Goal: Task Accomplishment & Management: Manage account settings

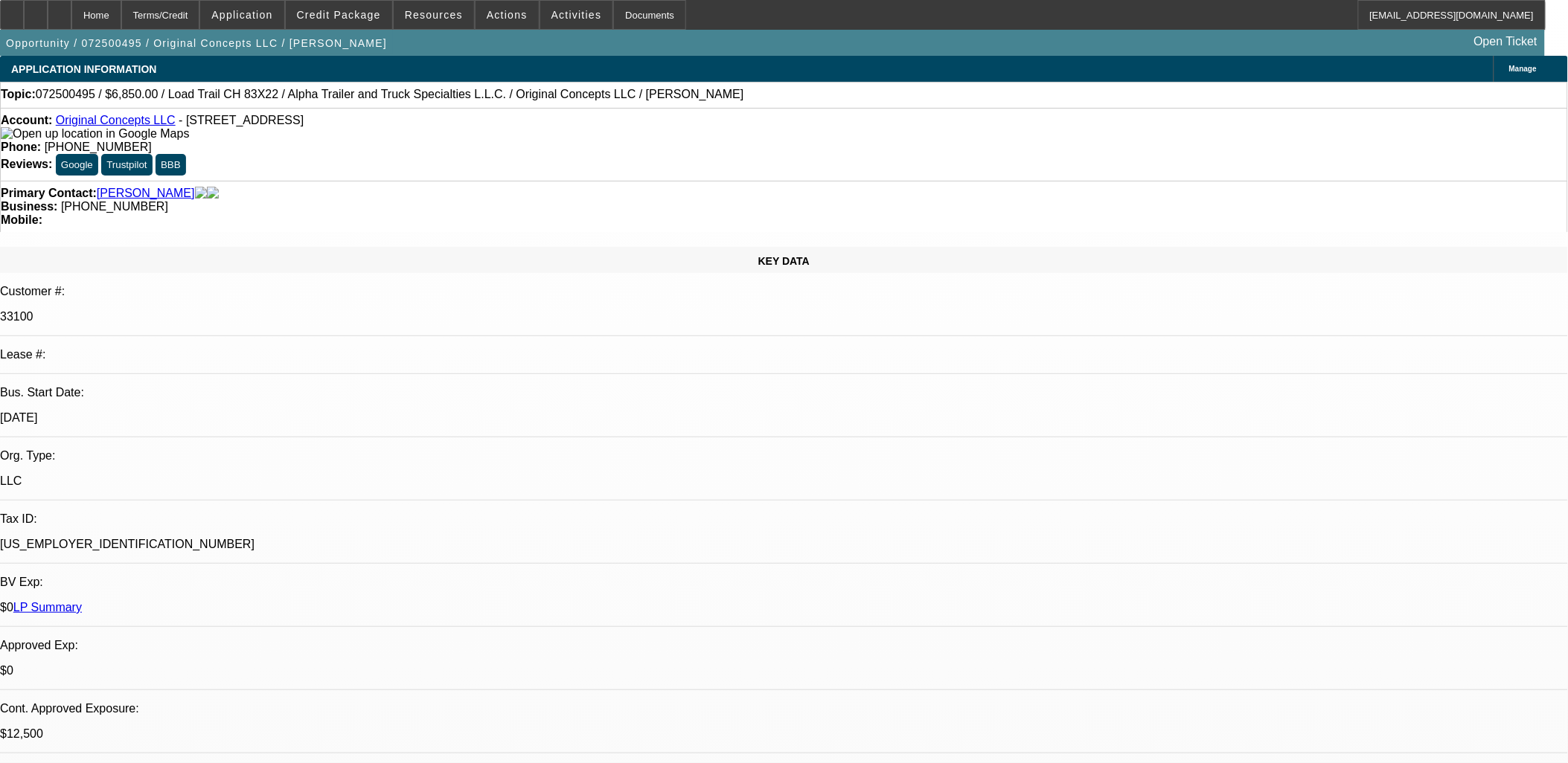
select select "0"
select select "2"
select select "0"
select select "2"
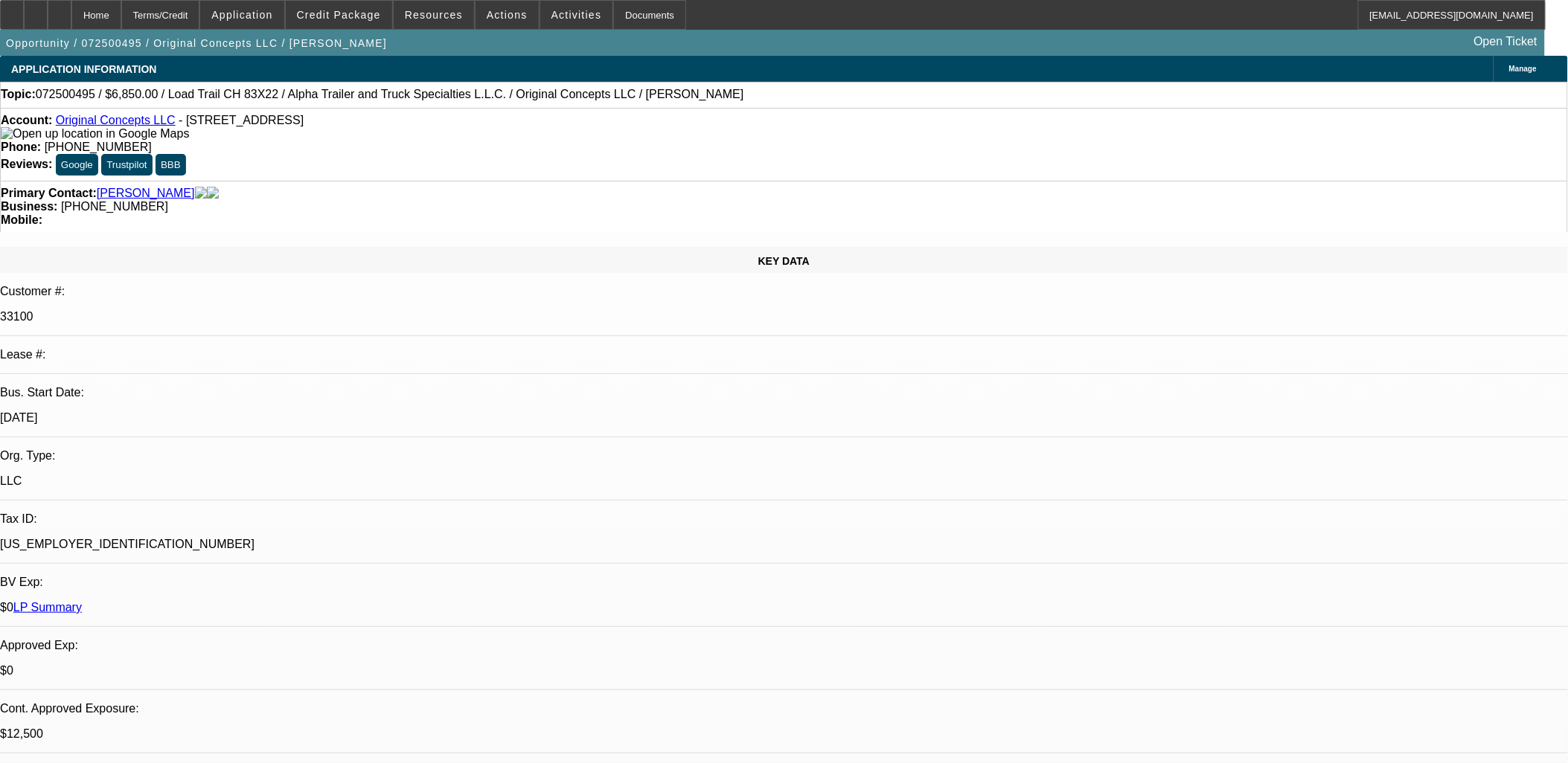
select select "0"
select select "2"
select select "0"
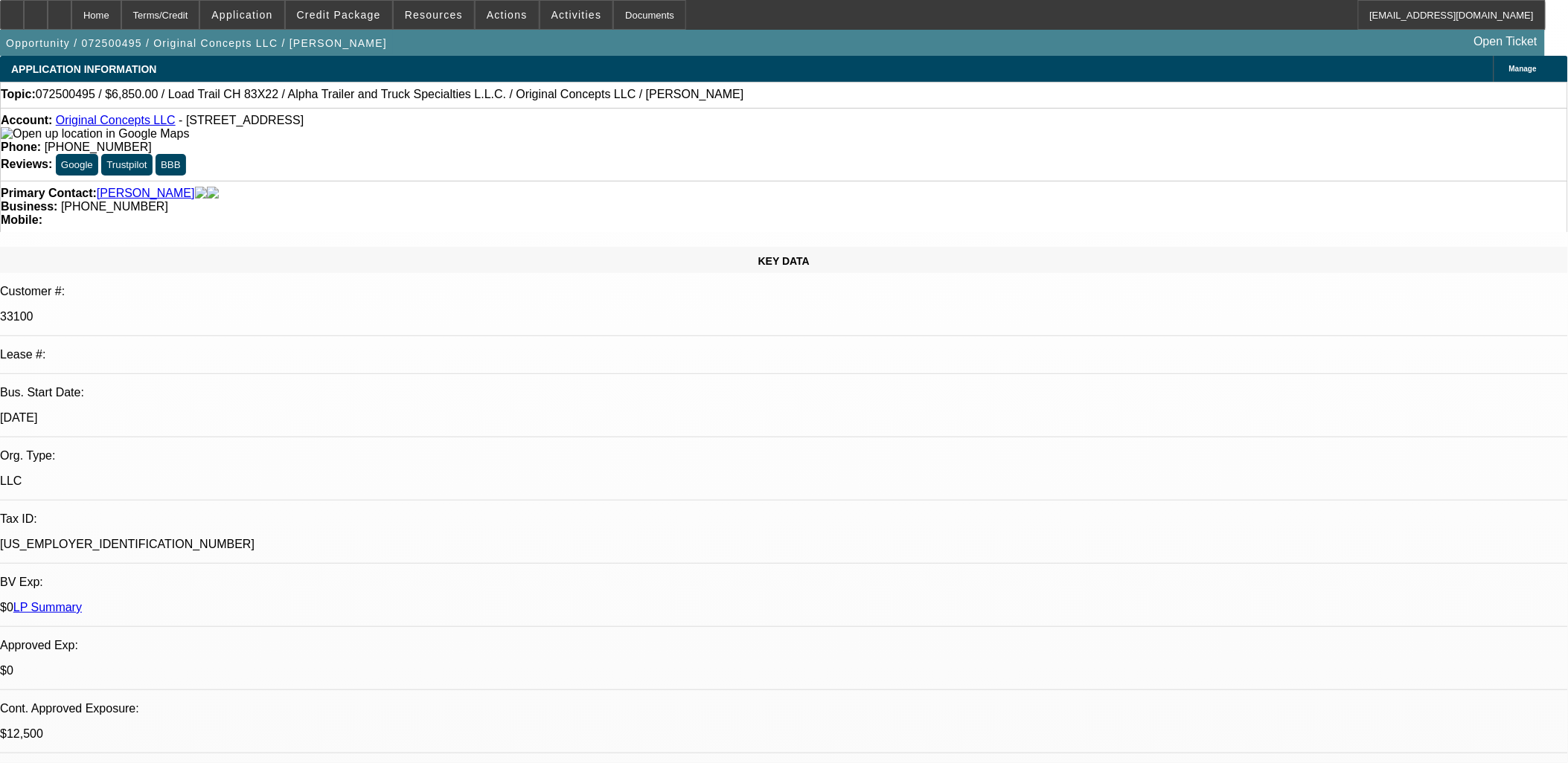
select select "2"
select select "0"
select select "1"
select select "2"
select select "6"
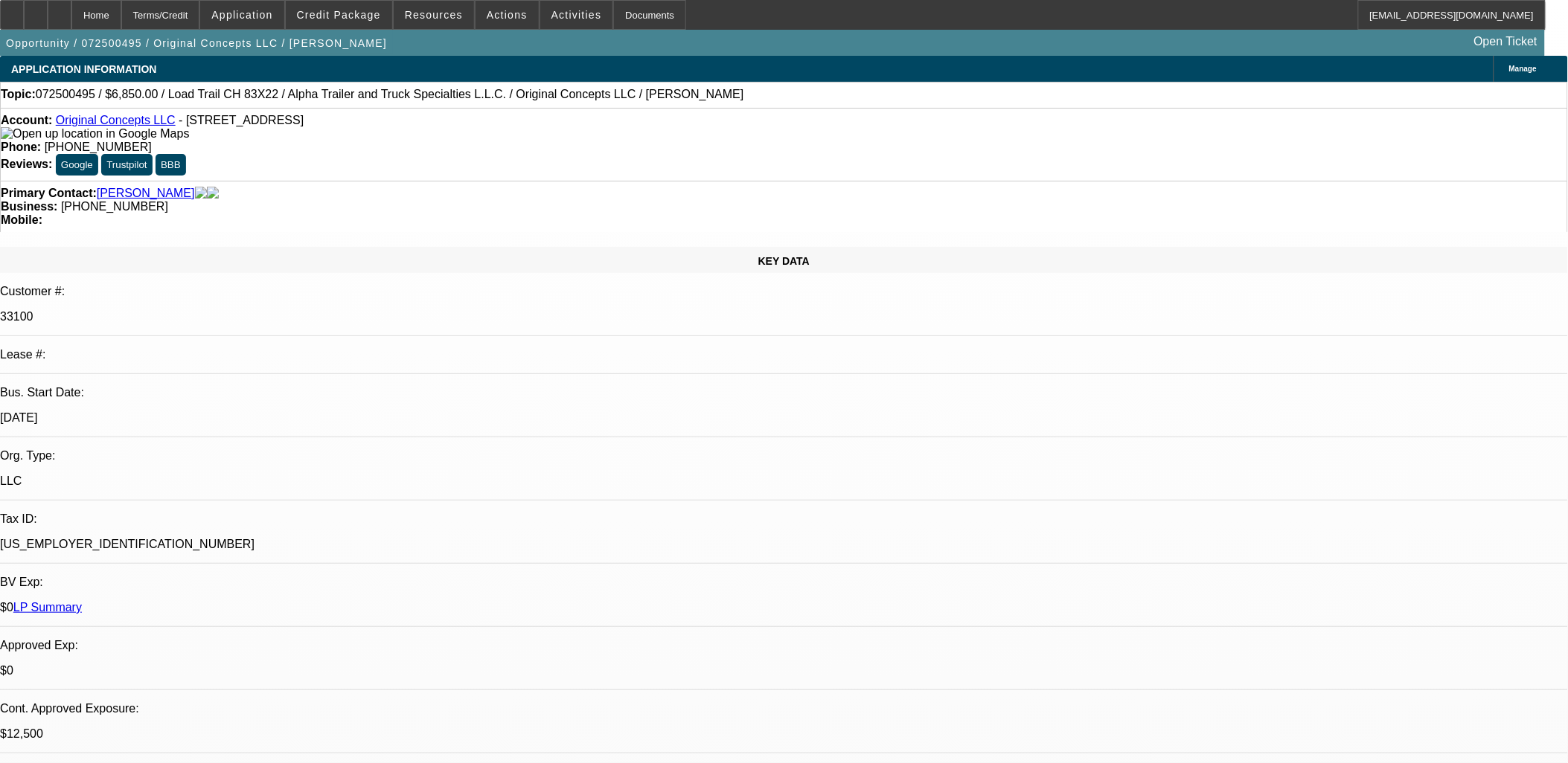
select select "1"
select select "2"
select select "6"
select select "1"
select select "2"
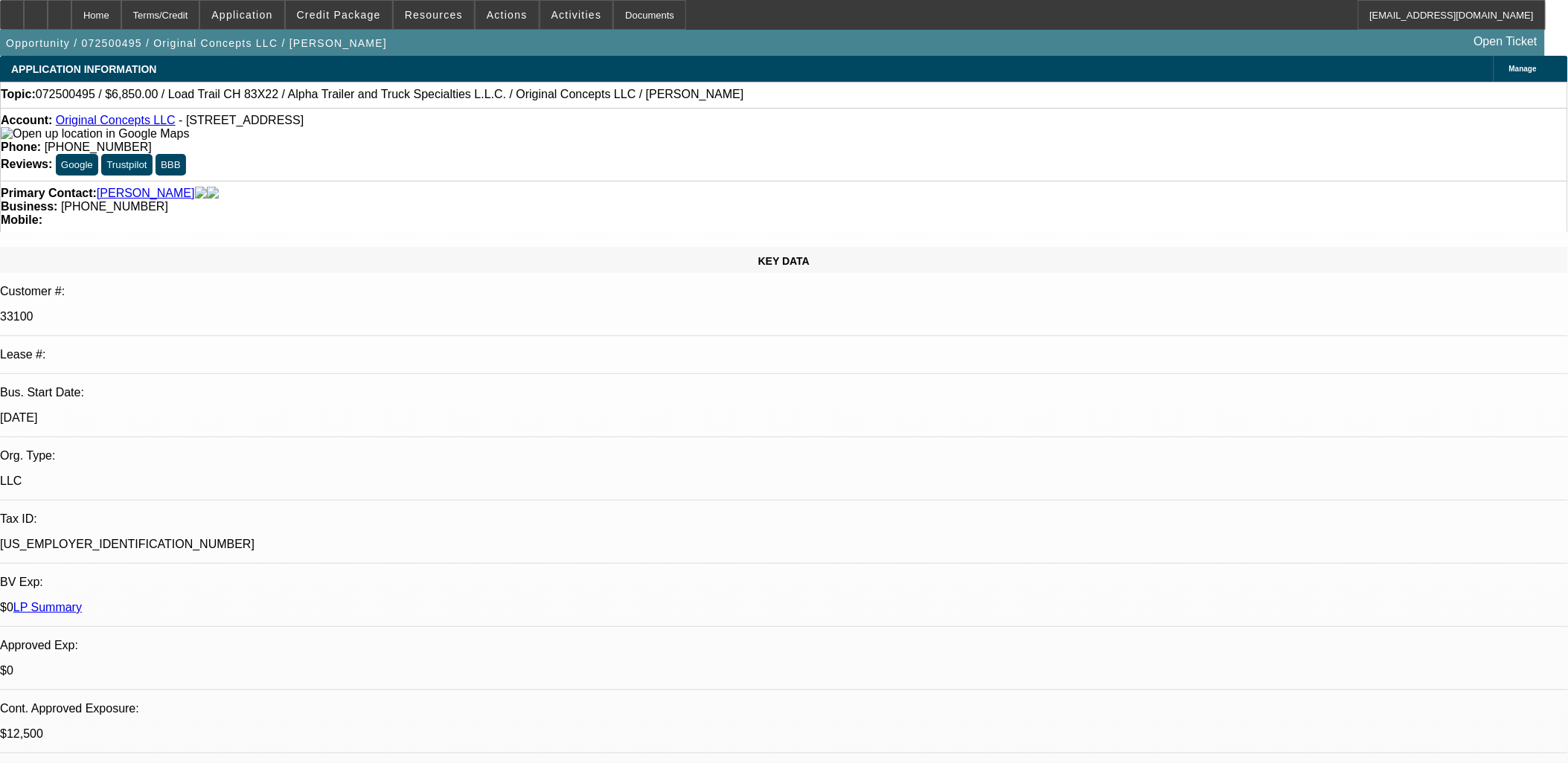
select select "6"
select select "1"
select select "2"
select select "6"
select select "0"
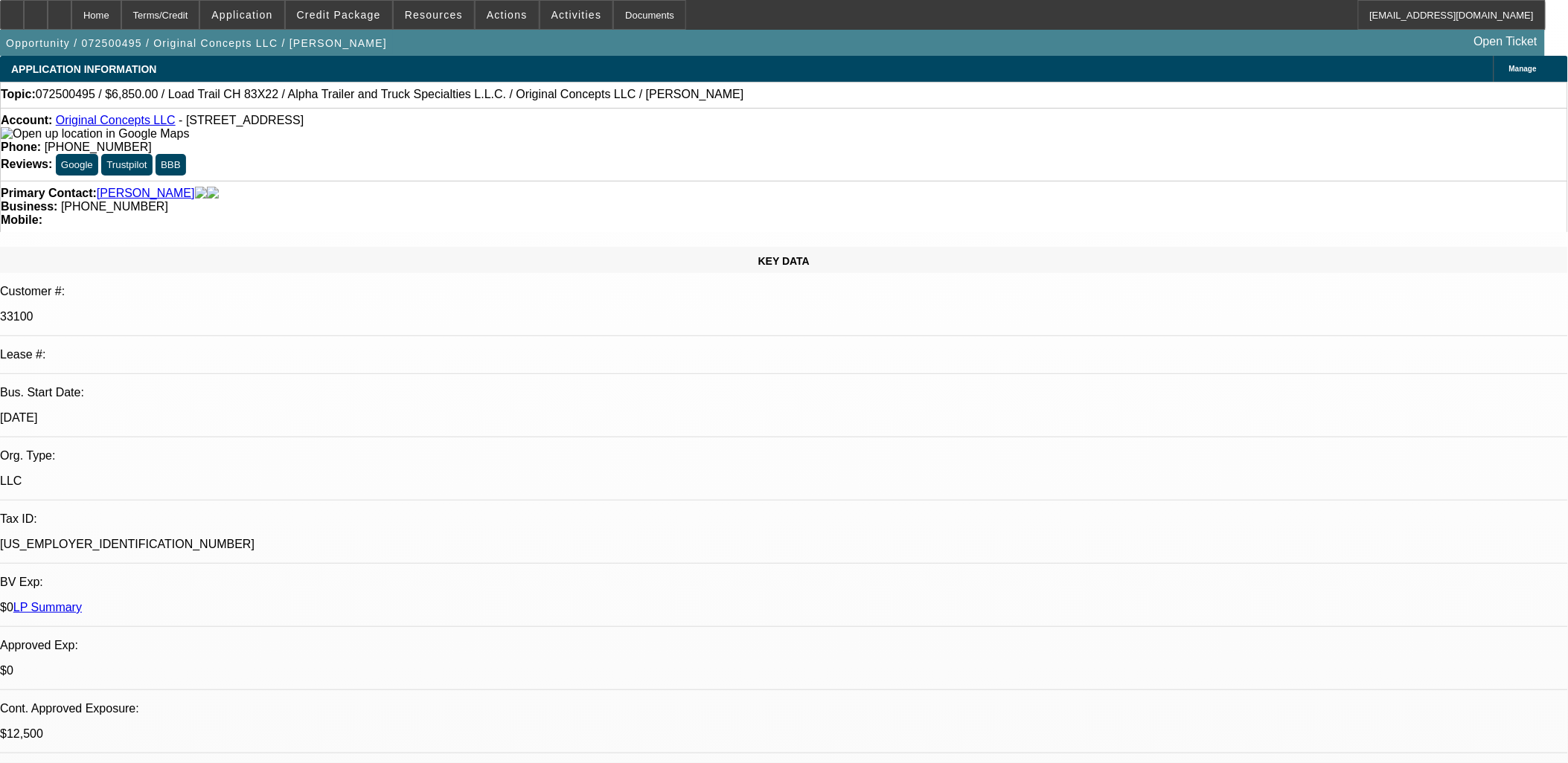
select select "2"
select select "0"
select select "2"
select select "0"
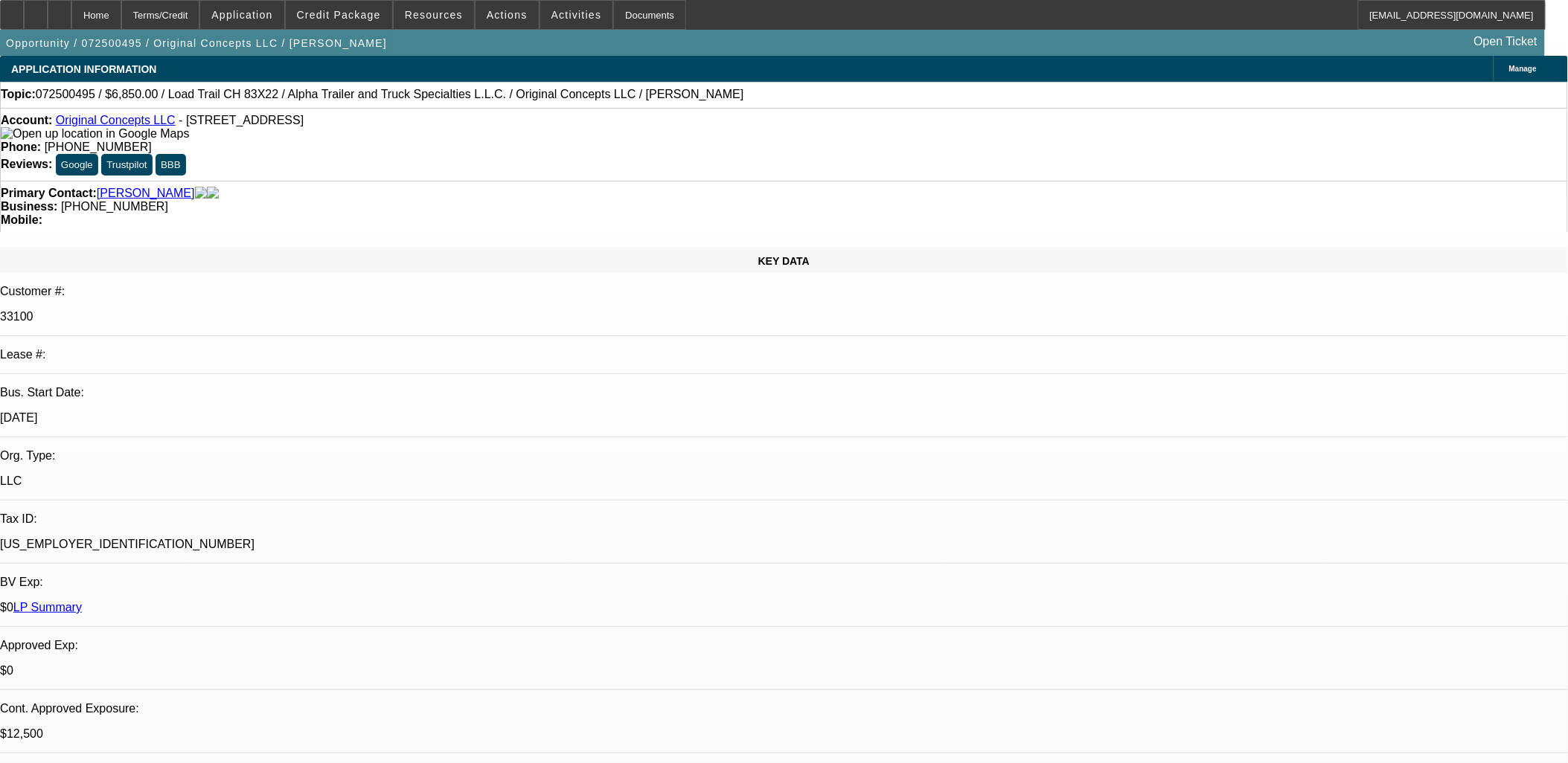
select select "0"
select select "2"
select select "0"
select select "2"
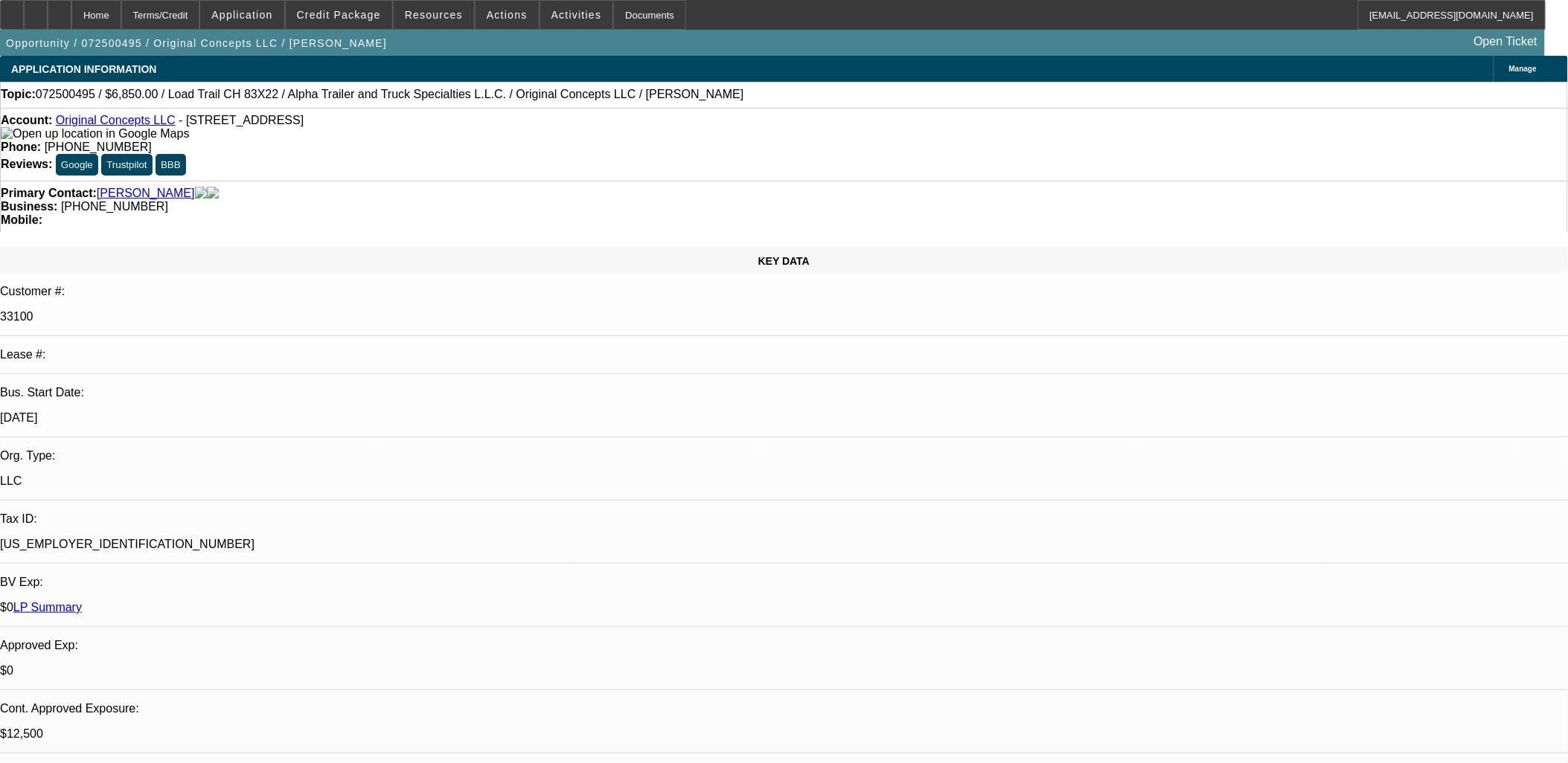
select select "0"
select select "1"
select select "2"
select select "6"
select select "1"
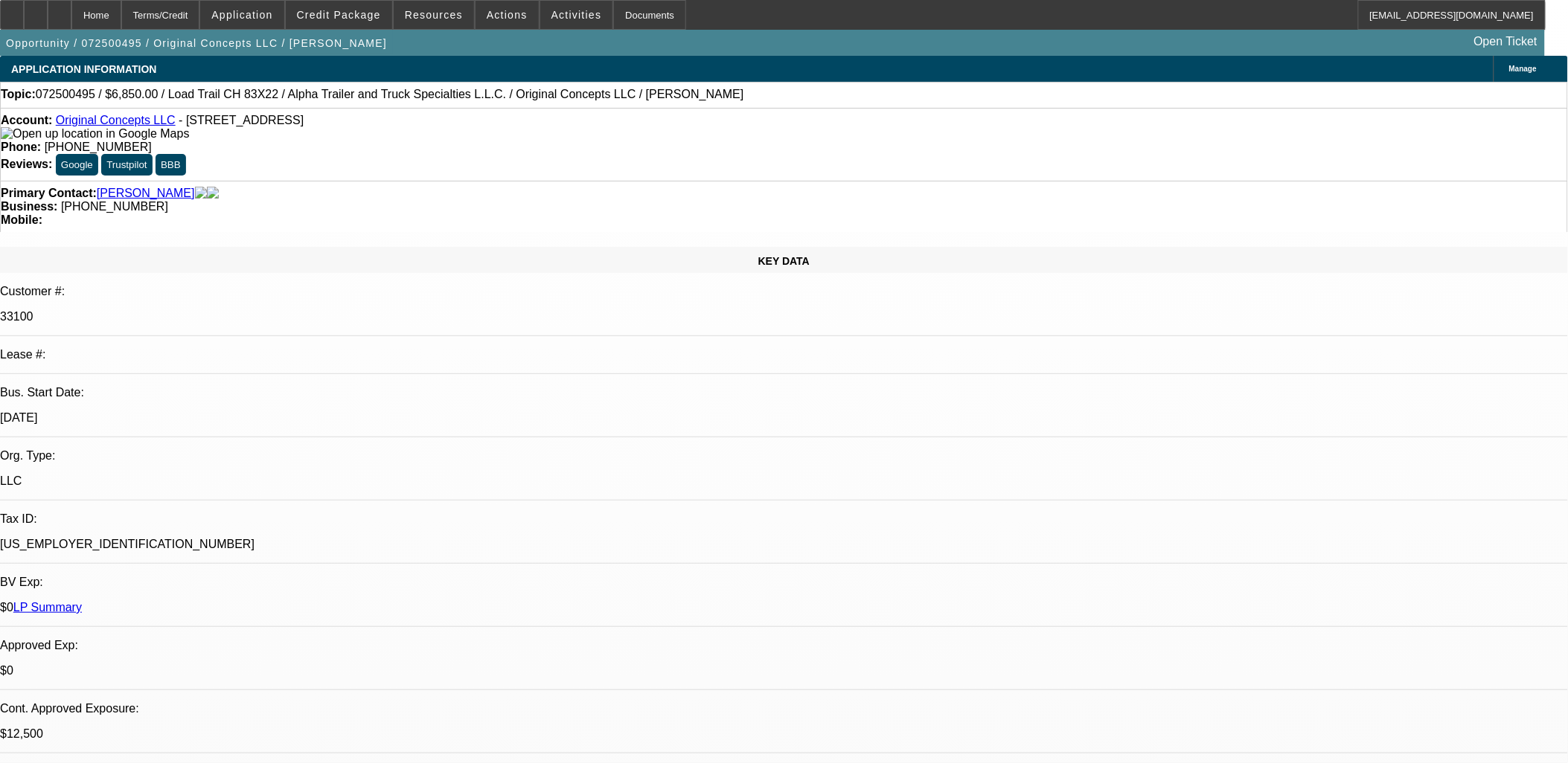
select select "2"
select select "6"
select select "1"
select select "2"
select select "6"
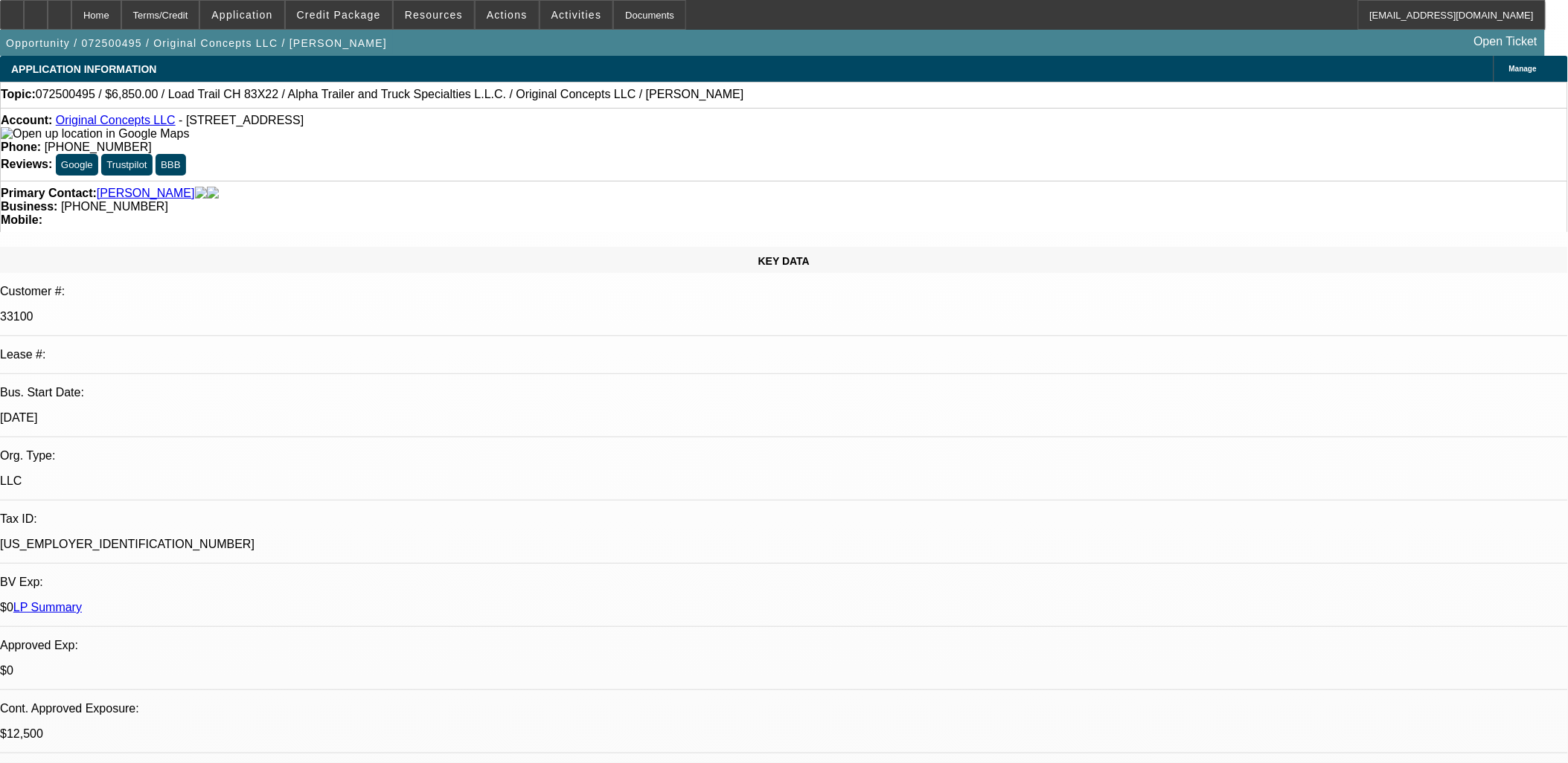
select select "1"
select select "2"
select select "6"
select select "0"
select select "2"
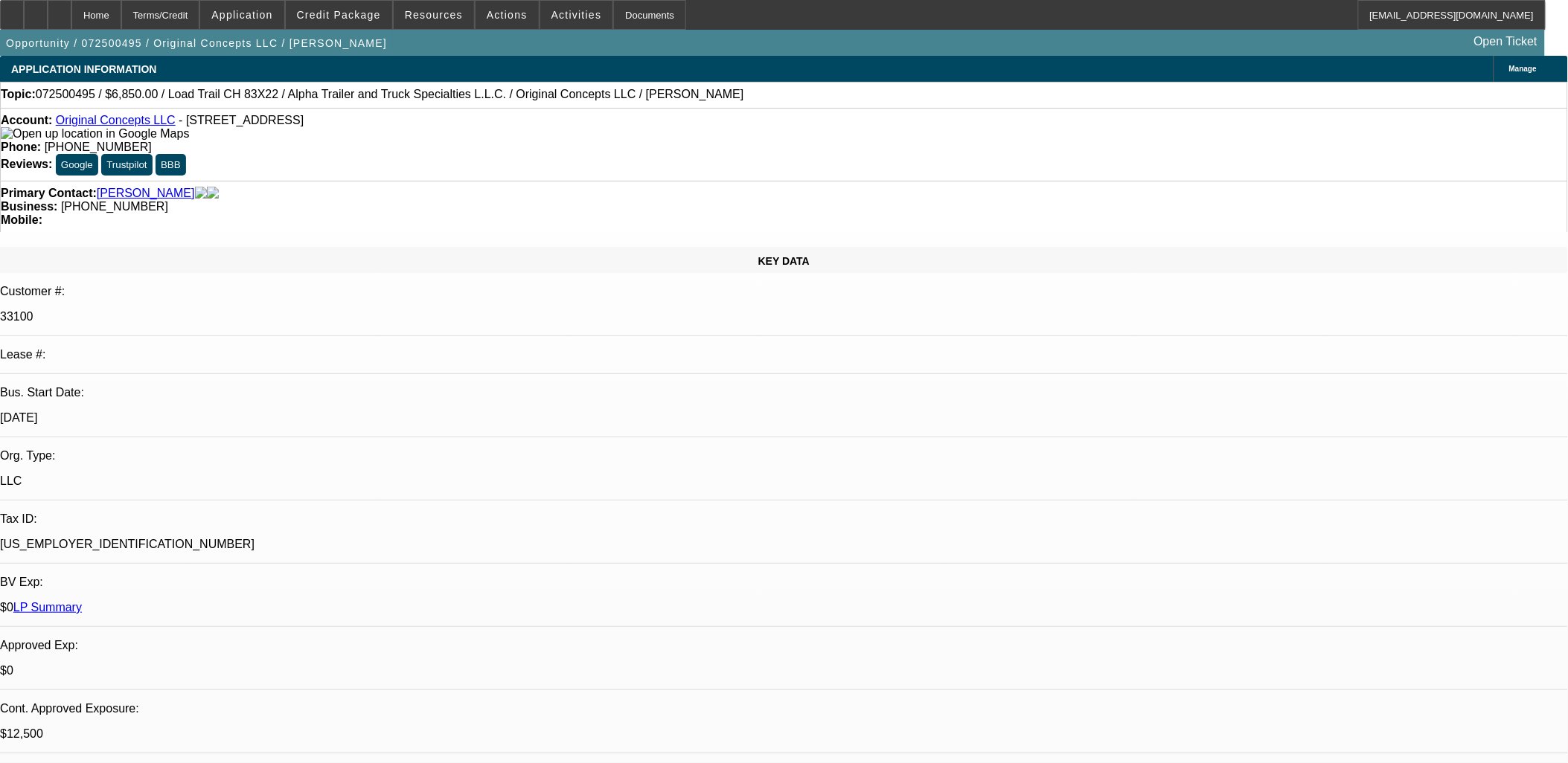
select select "0"
select select "2"
select select "0"
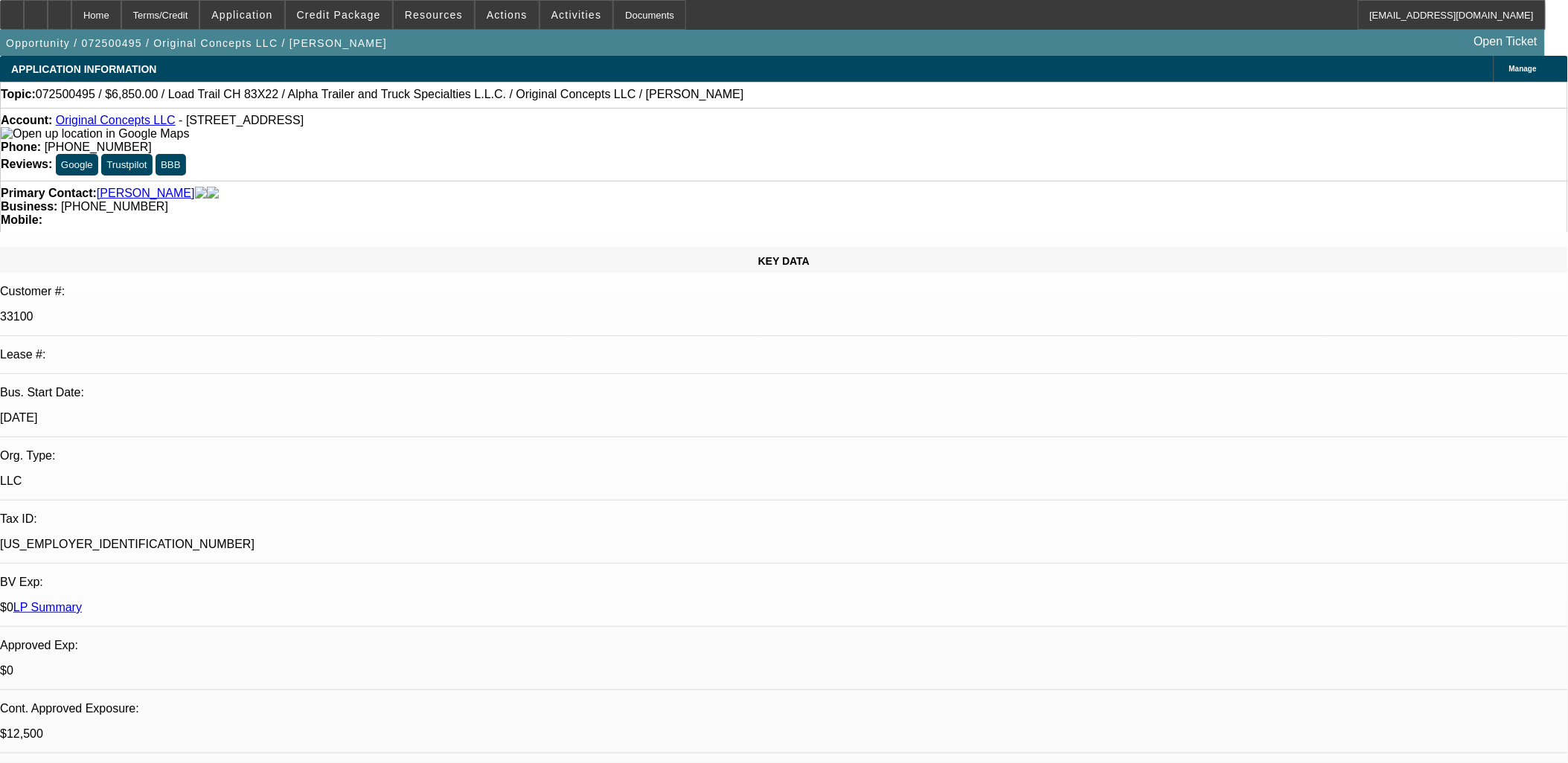
select select "2"
select select "0"
select select "2"
select select "0"
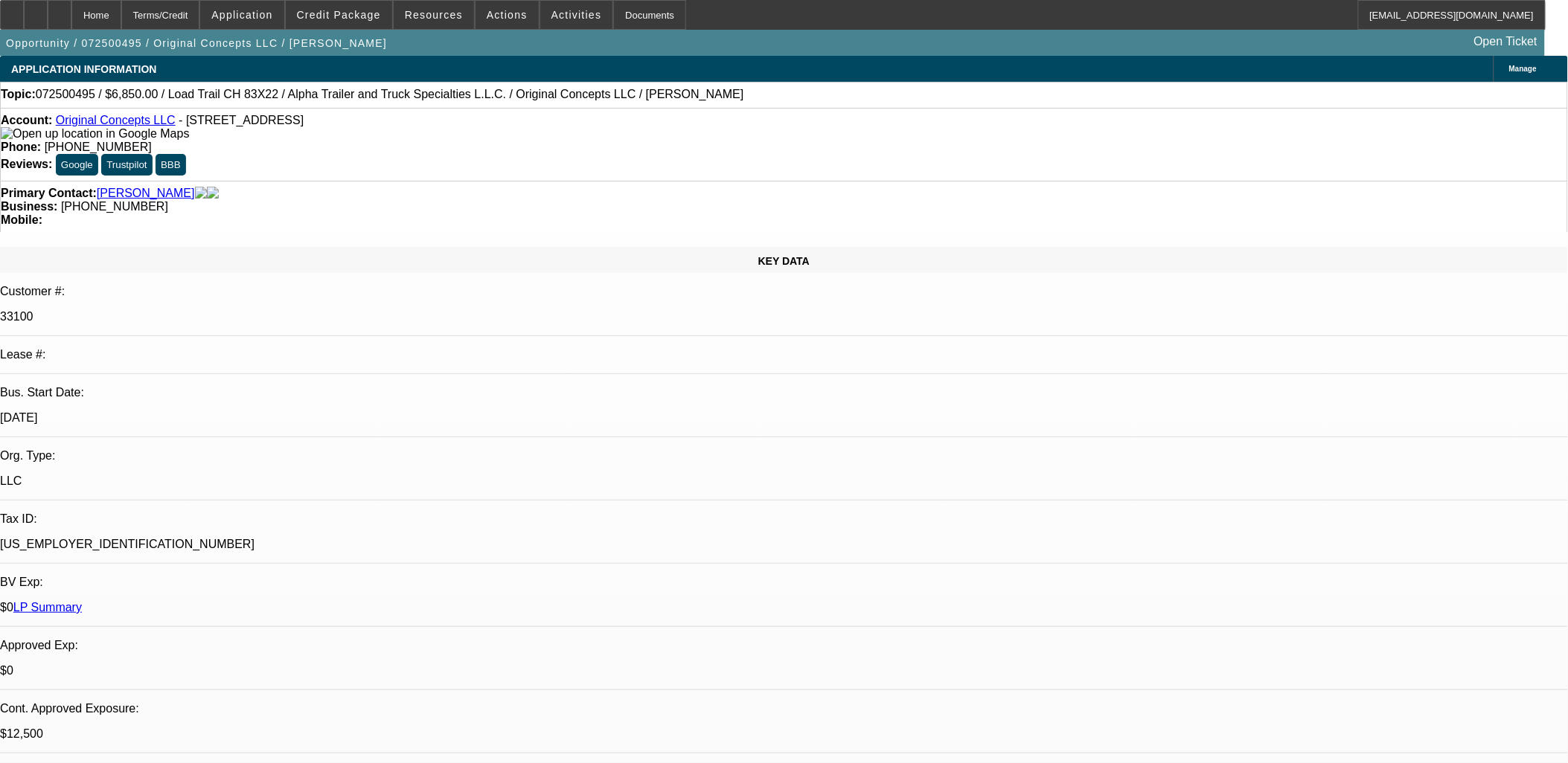
select select "1"
select select "2"
select select "6"
select select "1"
select select "2"
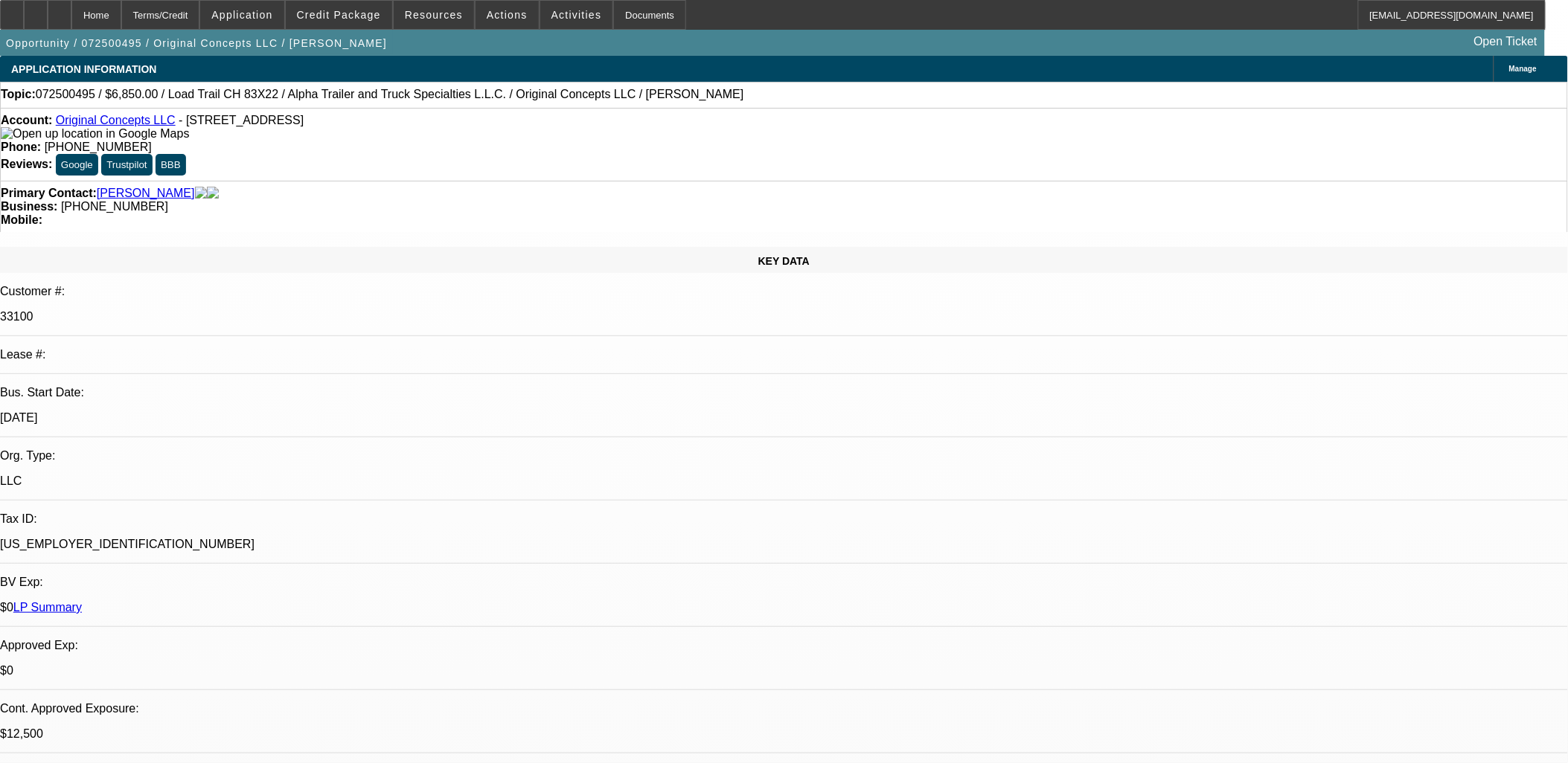
select select "6"
select select "1"
select select "2"
select select "6"
select select "1"
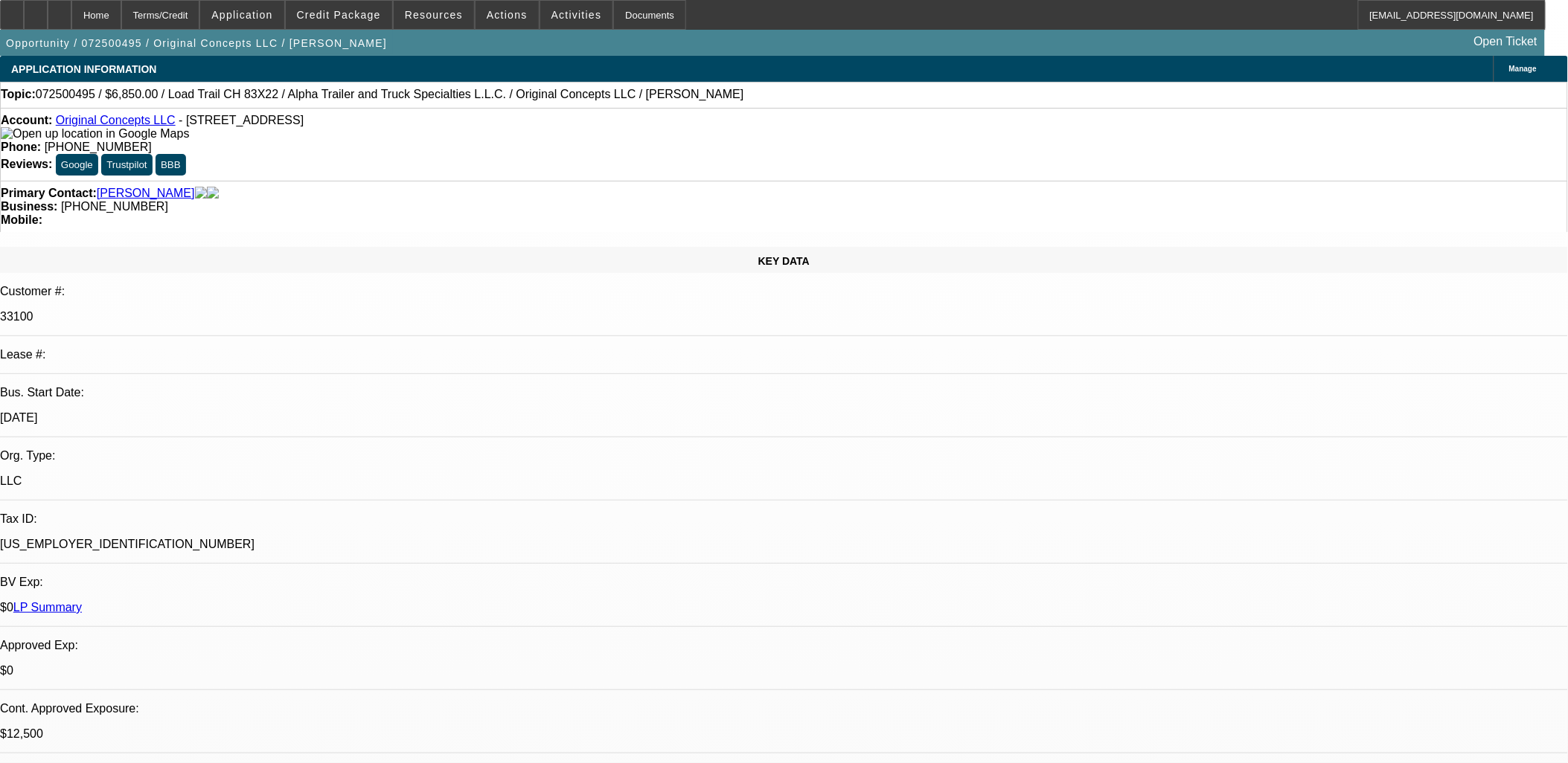
select select "2"
select select "6"
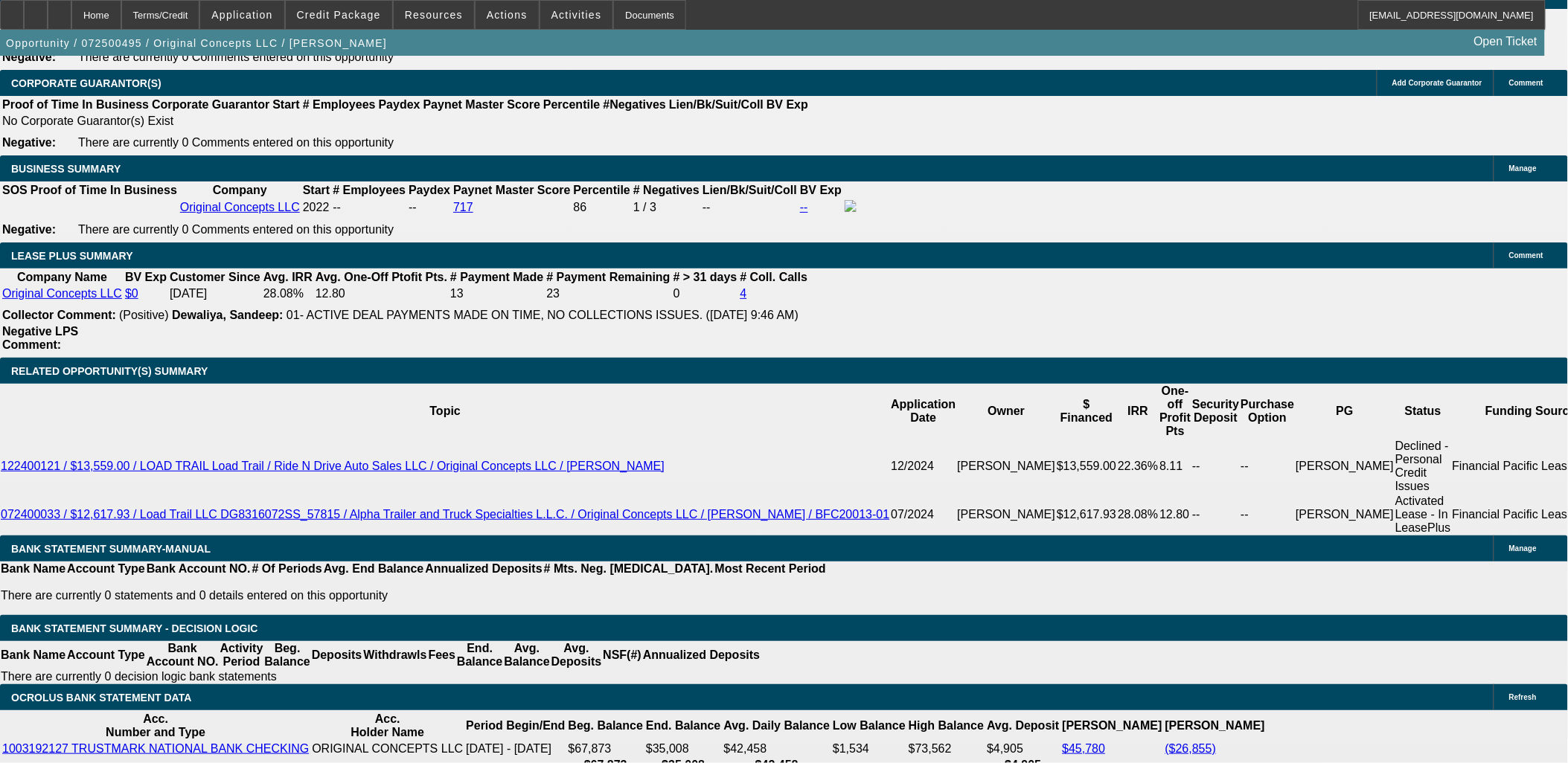
scroll to position [824, 0]
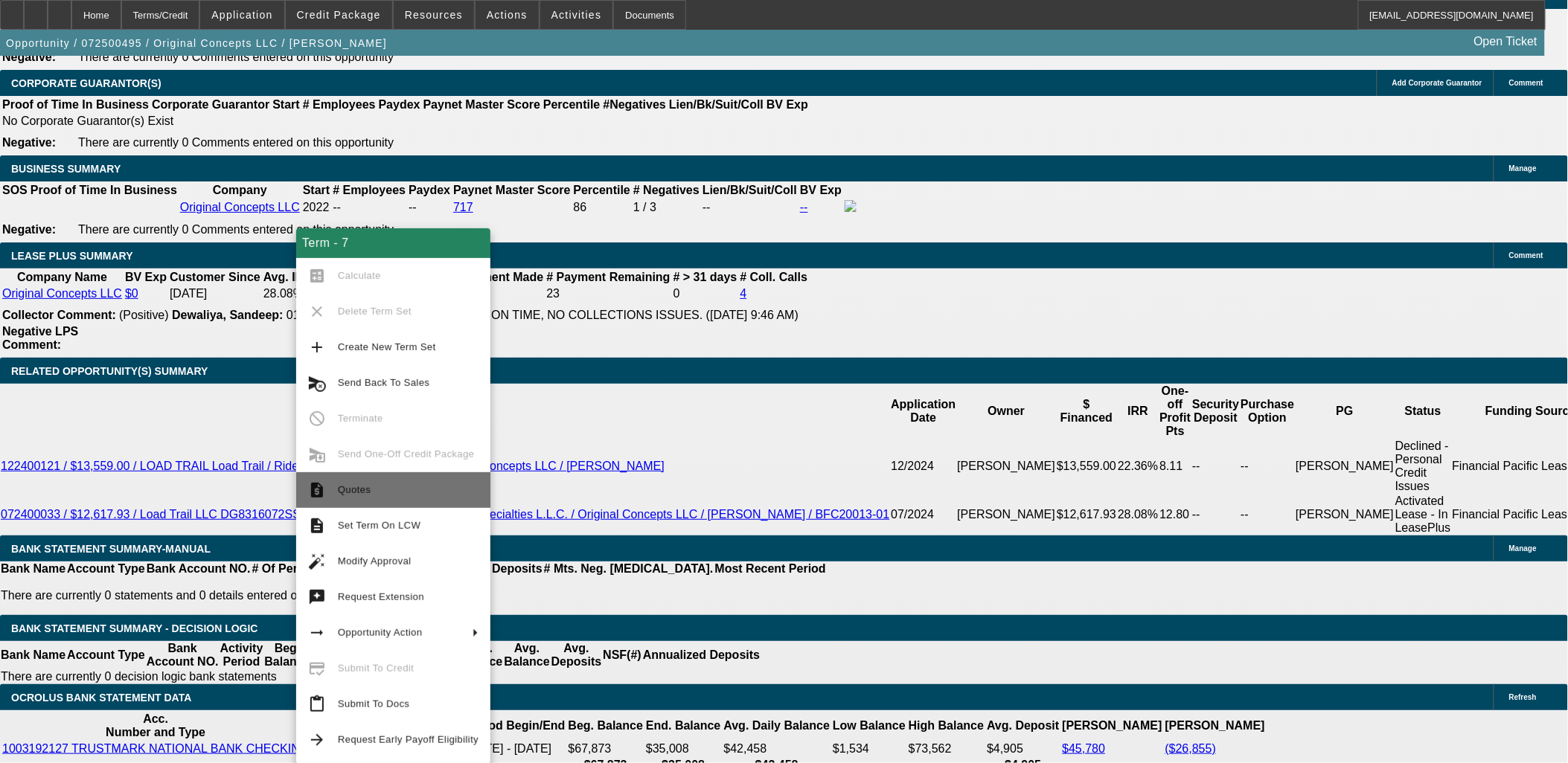
click at [394, 493] on span "Quotes" at bounding box center [408, 490] width 141 height 18
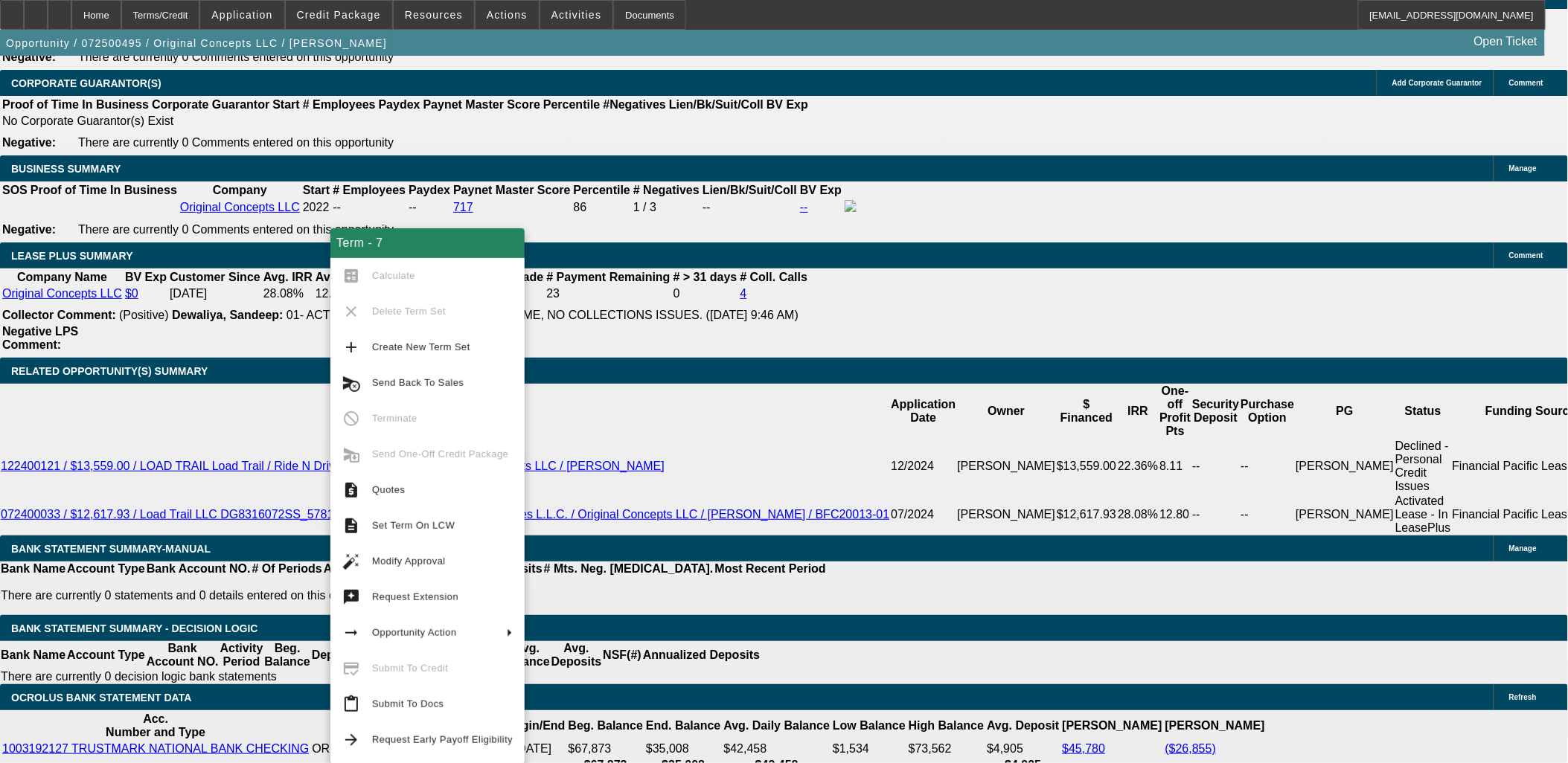
drag, startPoint x: 125, startPoint y: 455, endPoint x: 181, endPoint y: 384, distance: 90.4
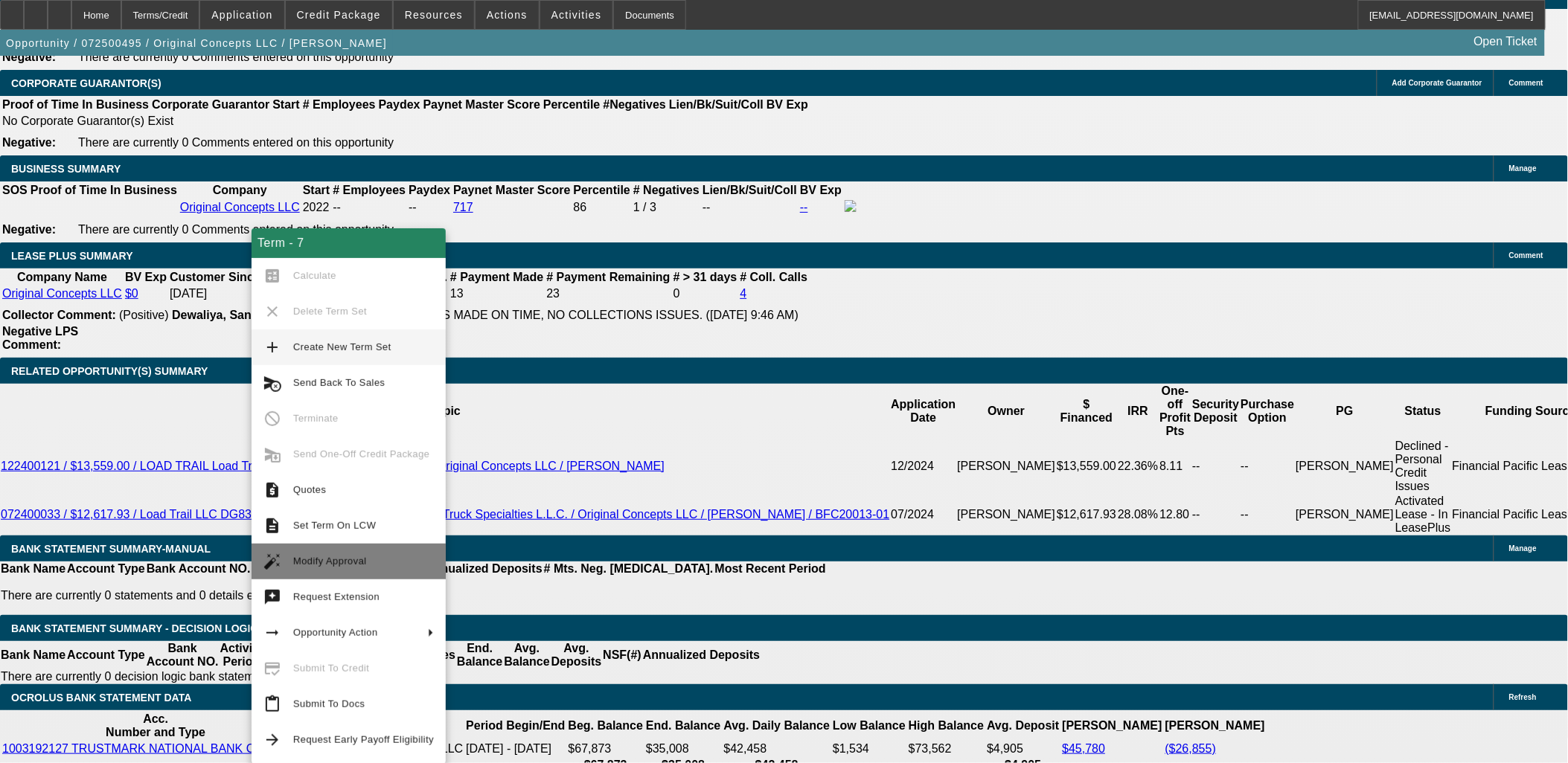
click at [354, 560] on span "Modify Approval" at bounding box center [330, 561] width 74 height 11
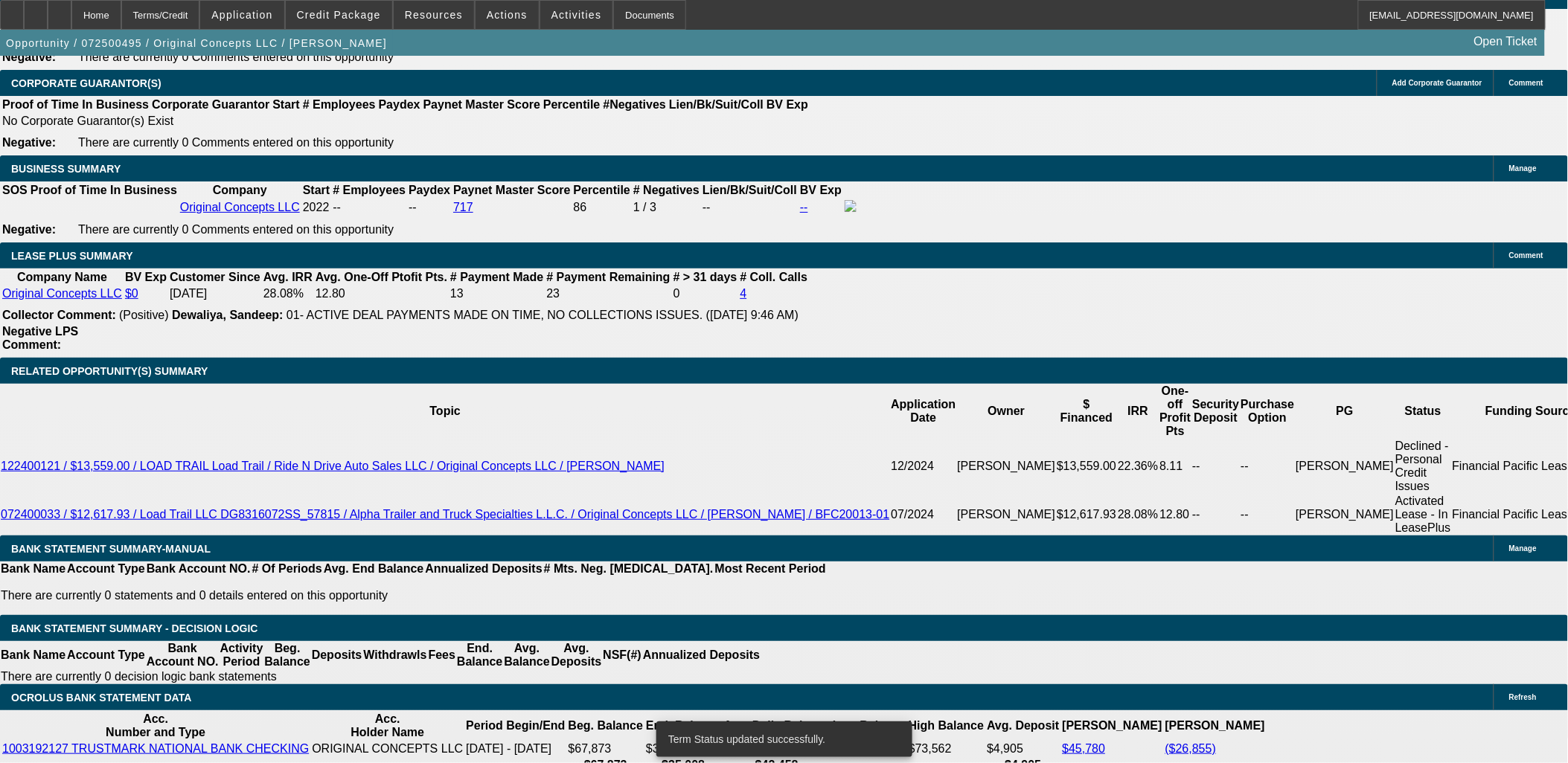
select select "0"
select select "2"
select select "0"
select select "6"
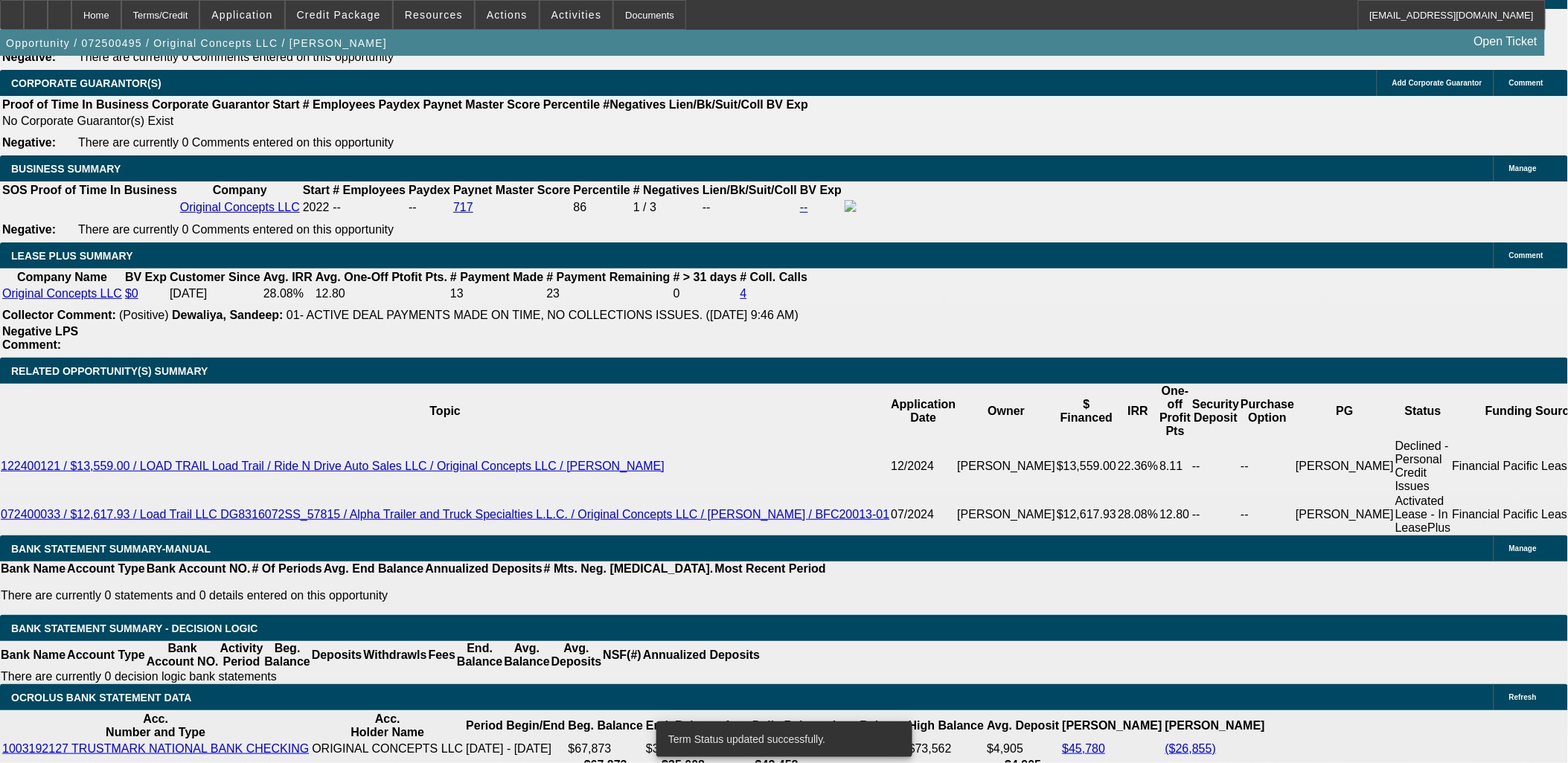
select select "0"
select select "2"
select select "0"
select select "6"
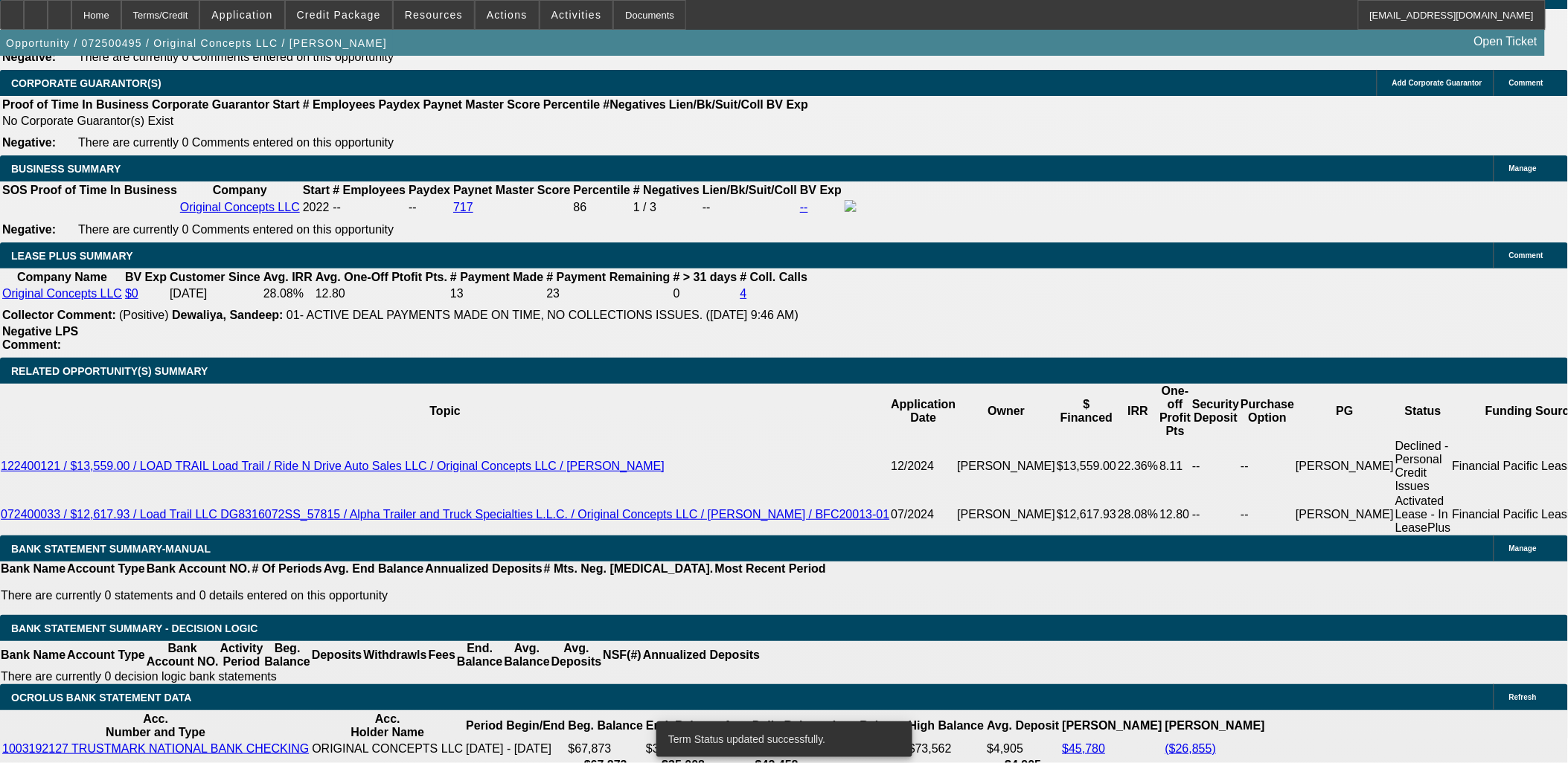
select select "0"
select select "2"
select select "0"
select select "6"
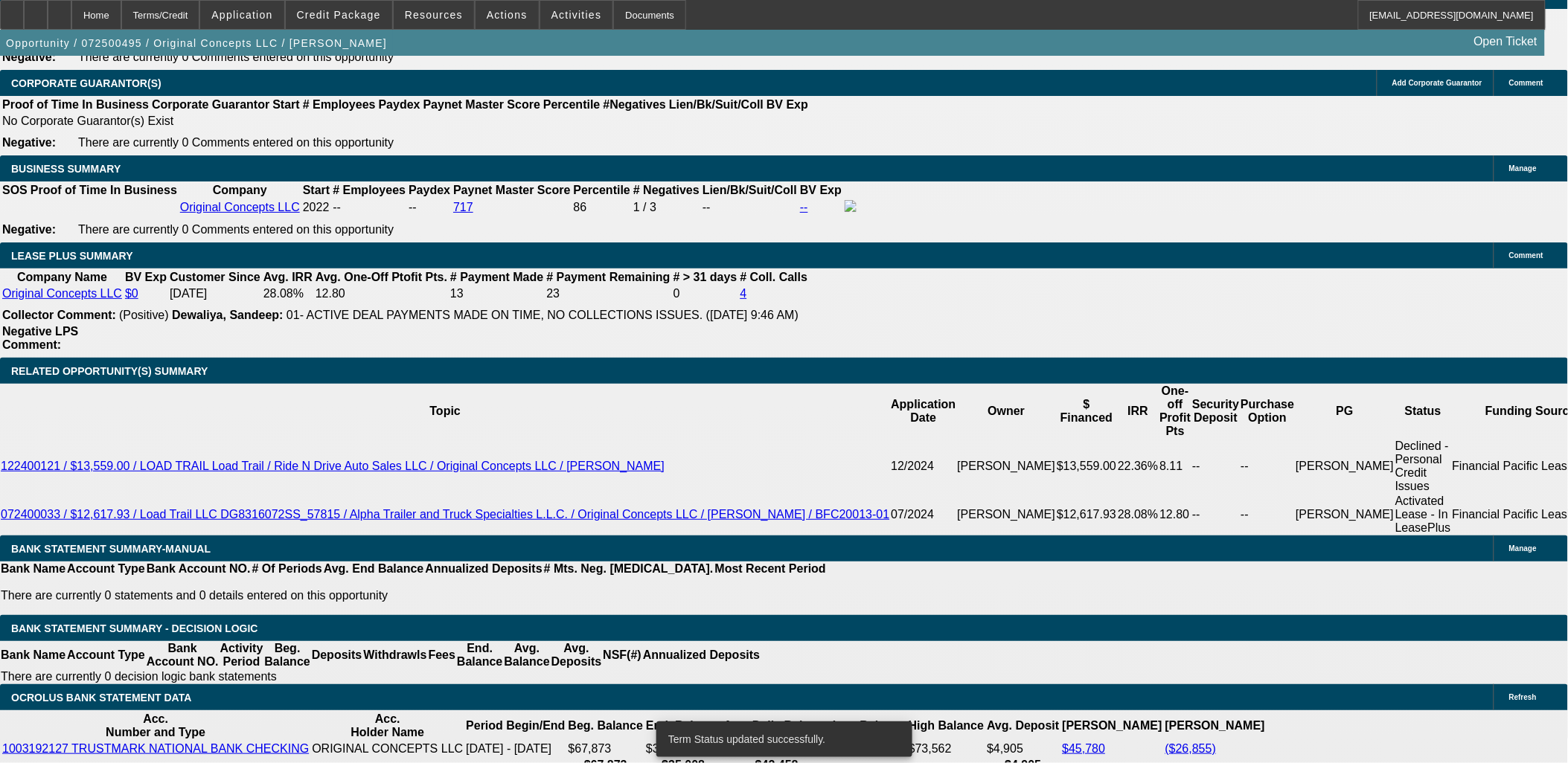
select select "0"
select select "2"
select select "0"
select select "6"
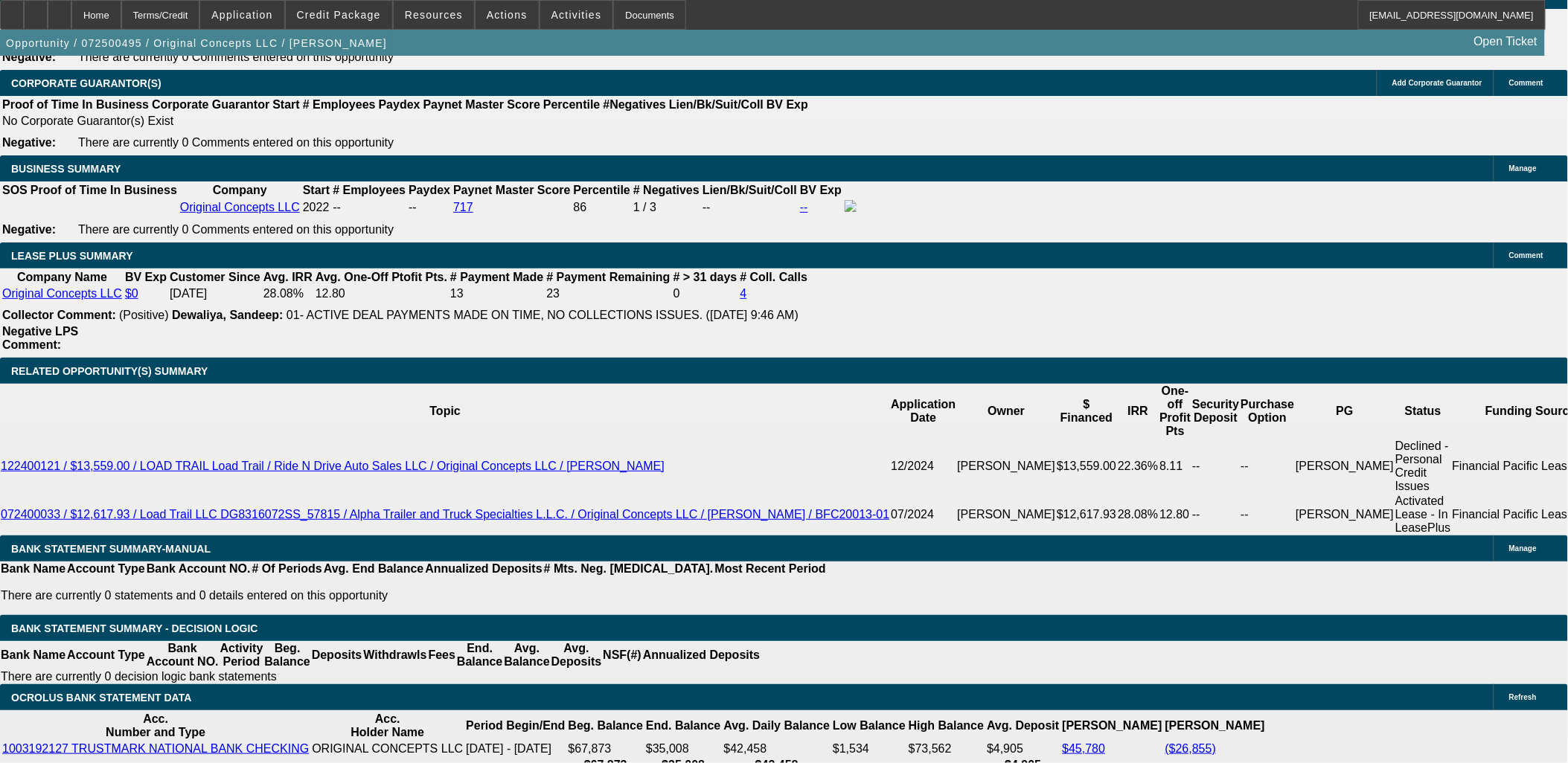
type input "399"
type input "$798.00"
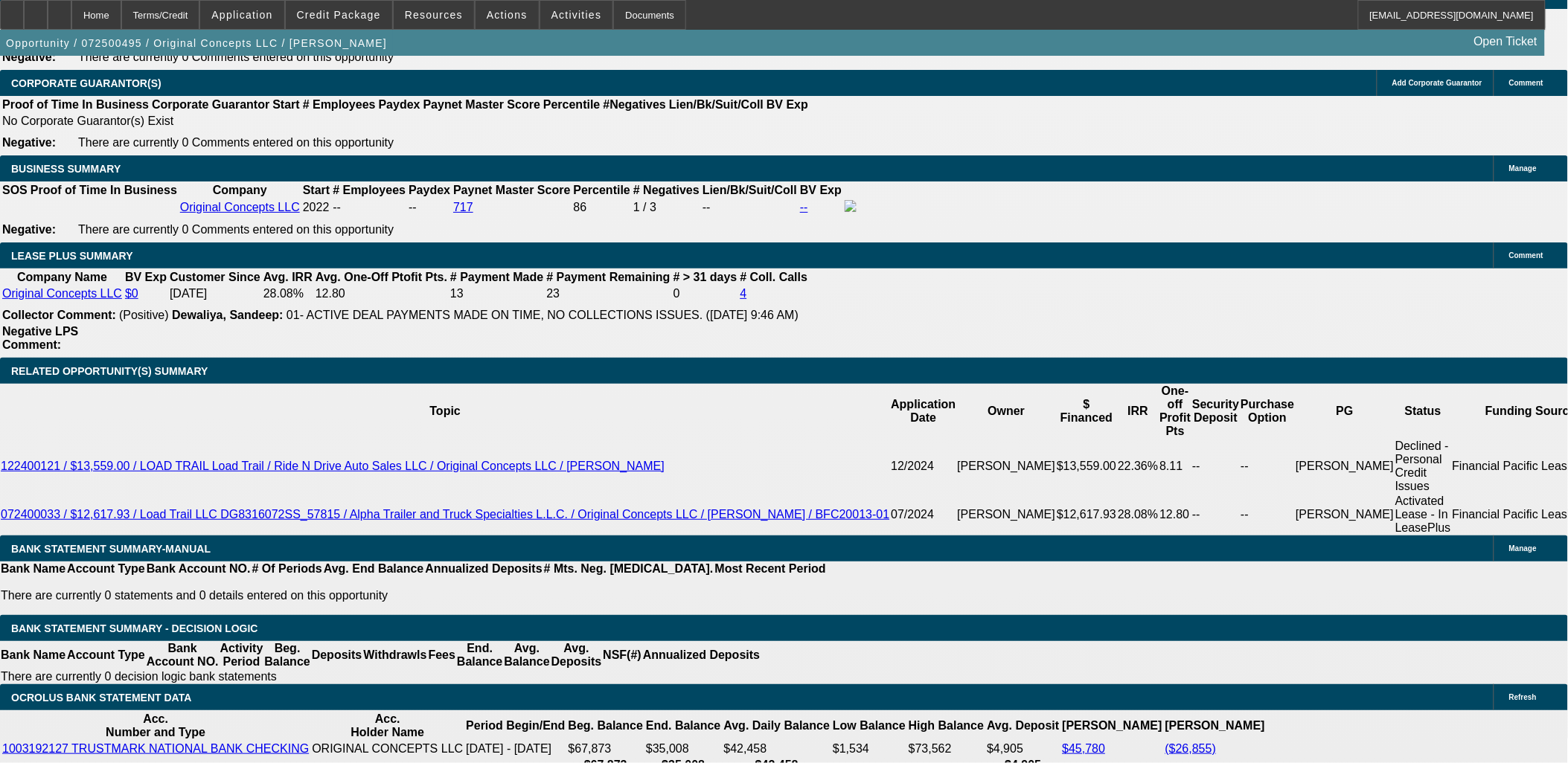
type input "UNKNOWN"
type input "34.5"
type input "$399.00"
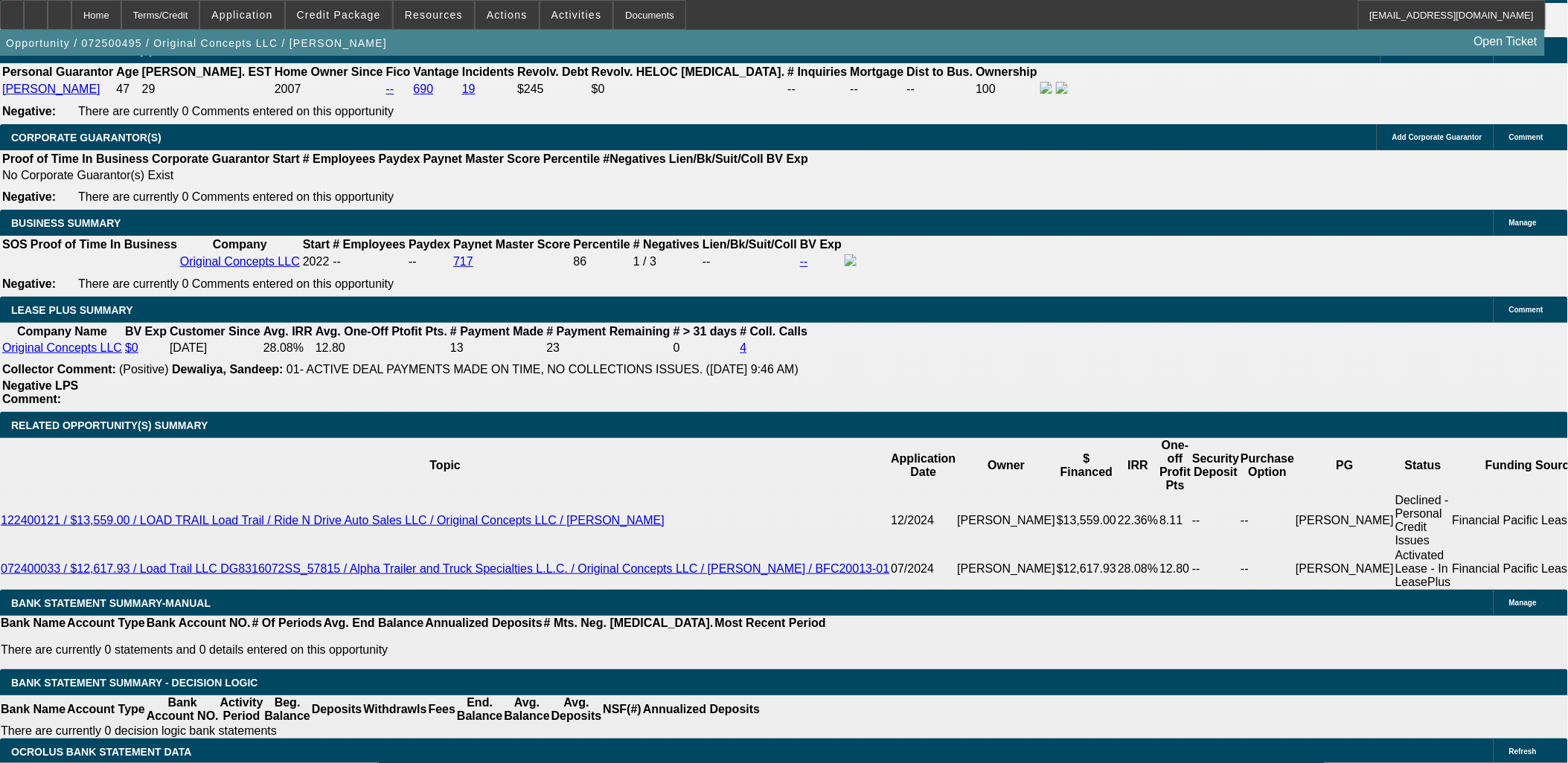
scroll to position [2231, 0]
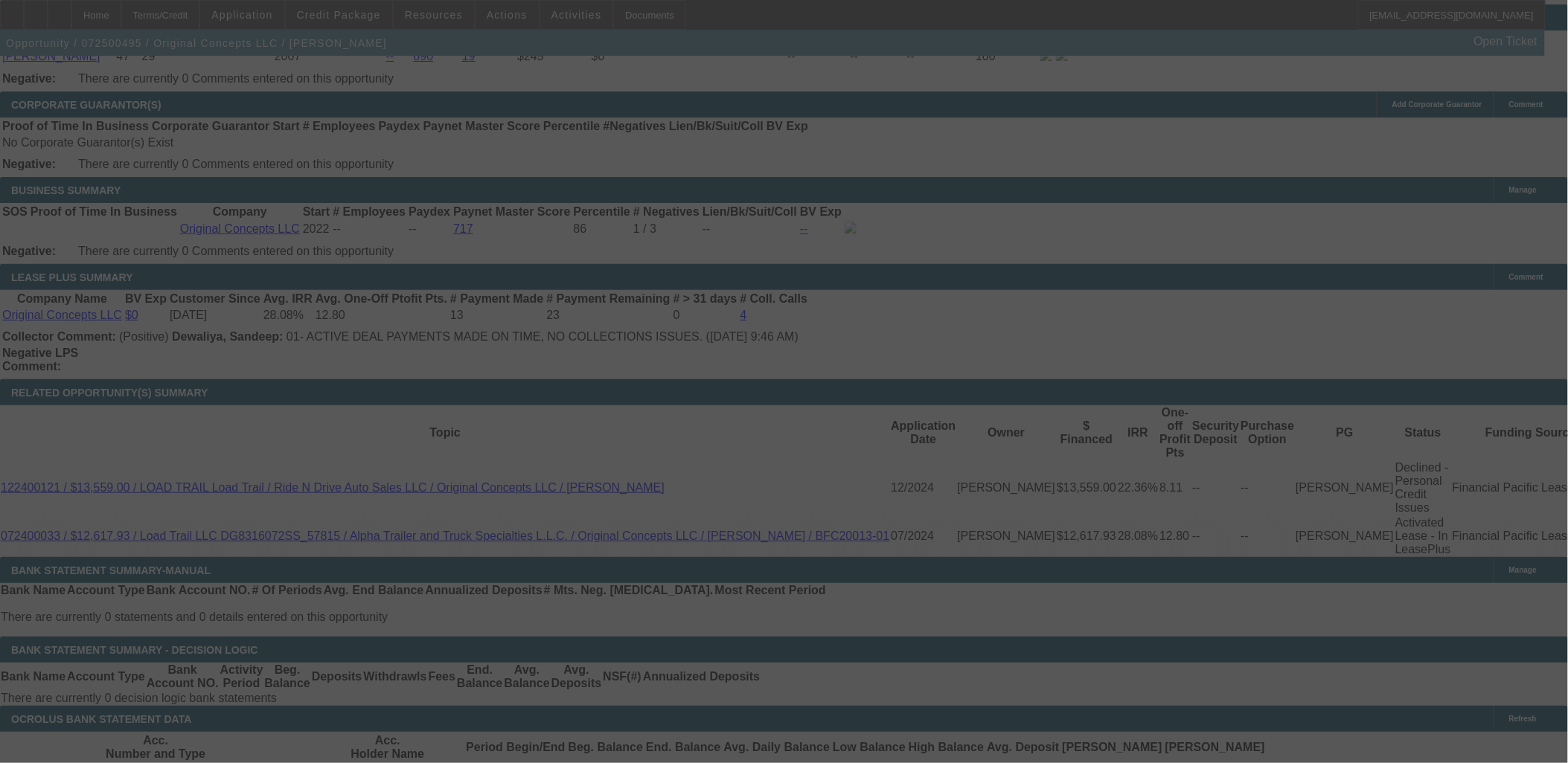
scroll to position [2396, 0]
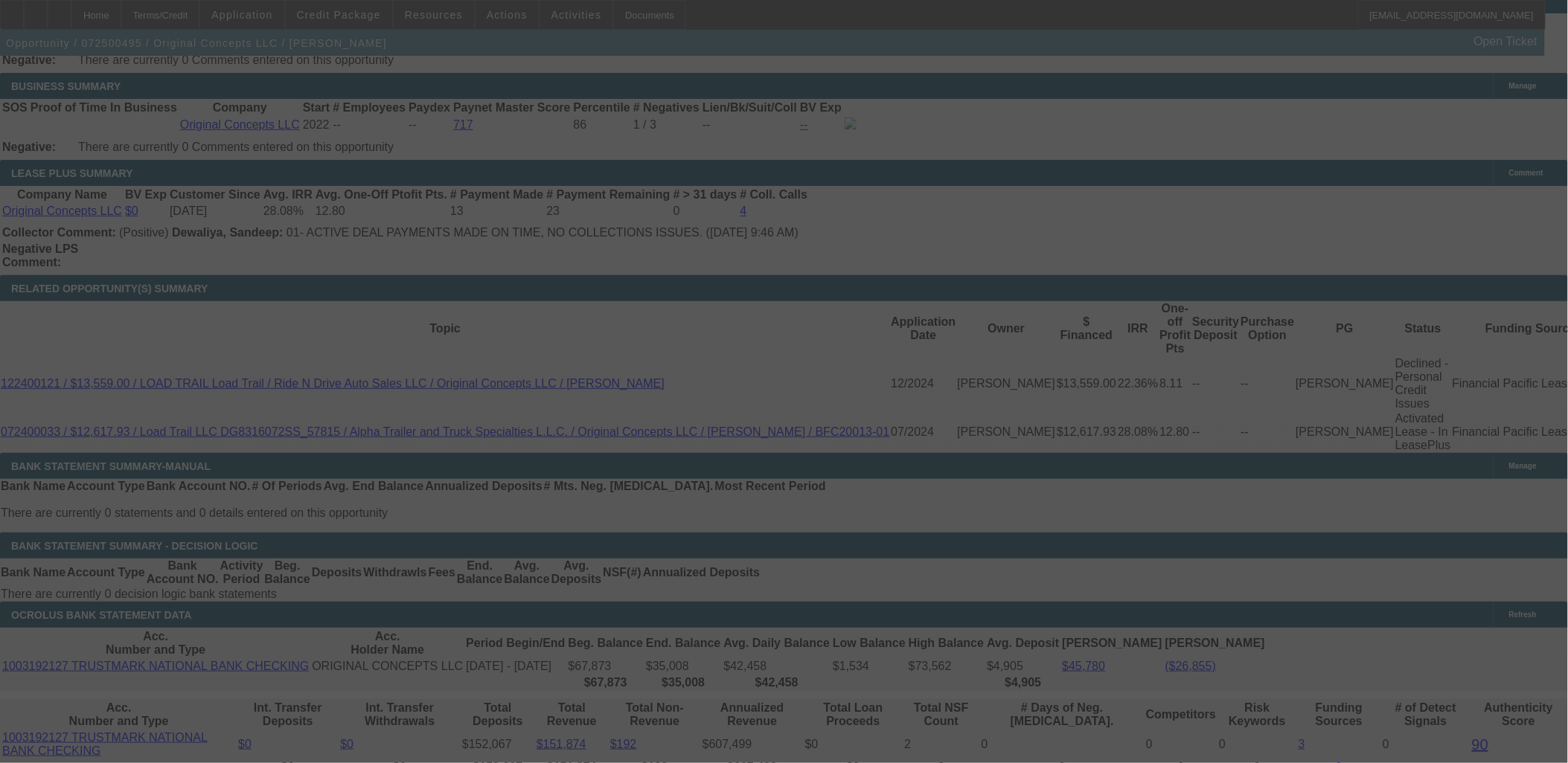
select select "0"
select select "2"
select select "0"
select select "6"
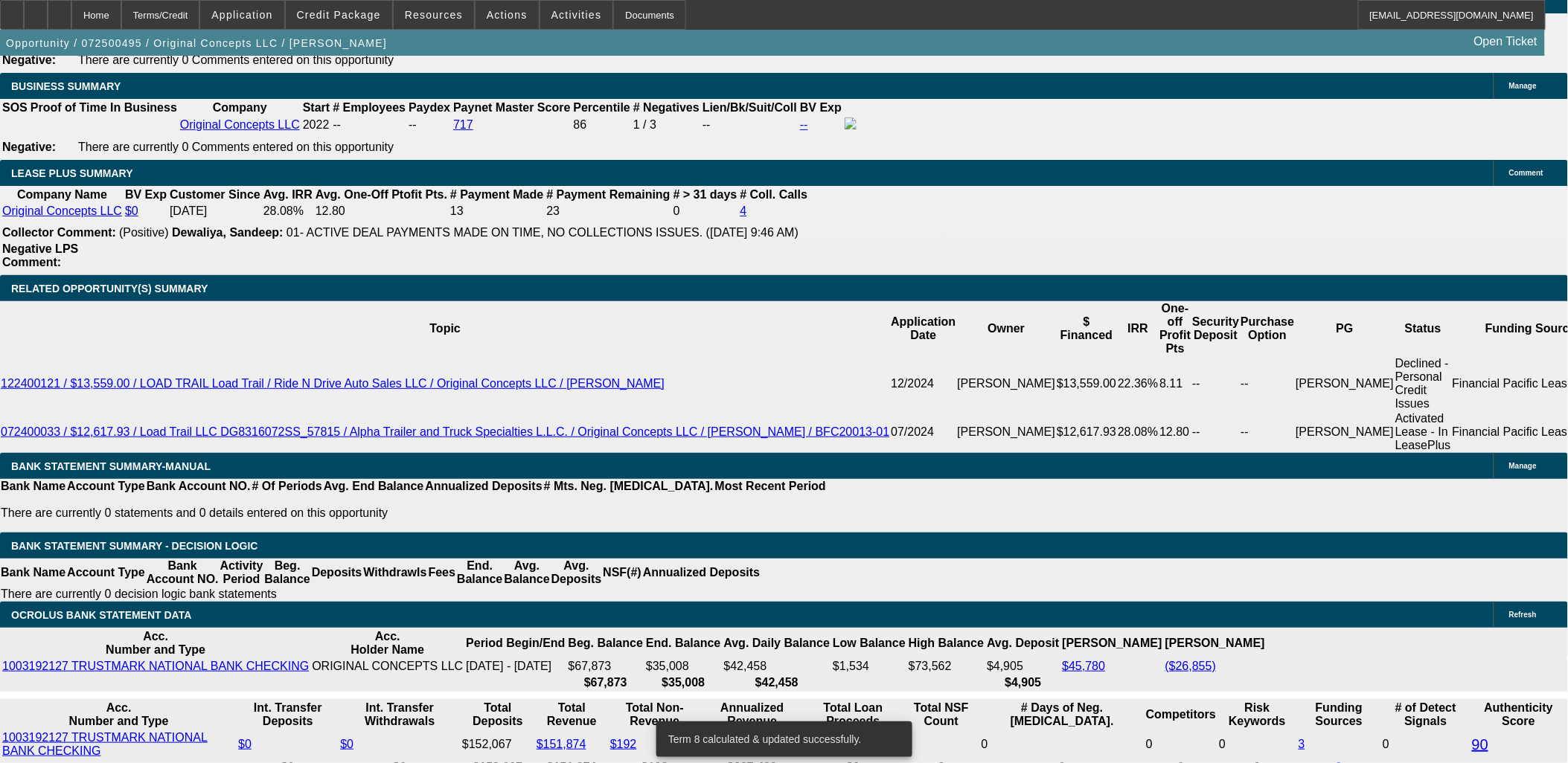
type input "359"
type input "$718.00"
type input "UNKNOWN"
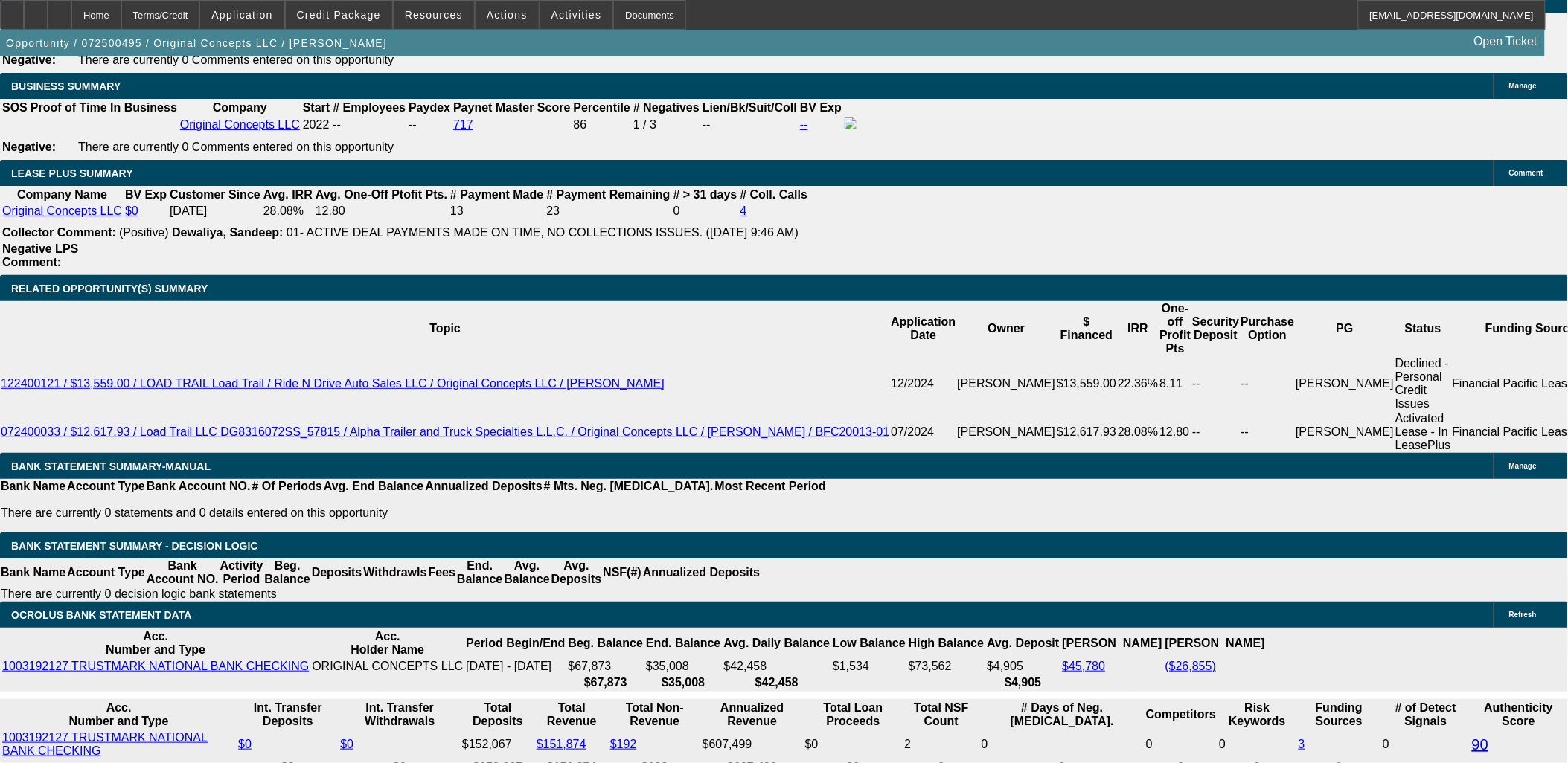
type input "23.1"
type input "$359.00"
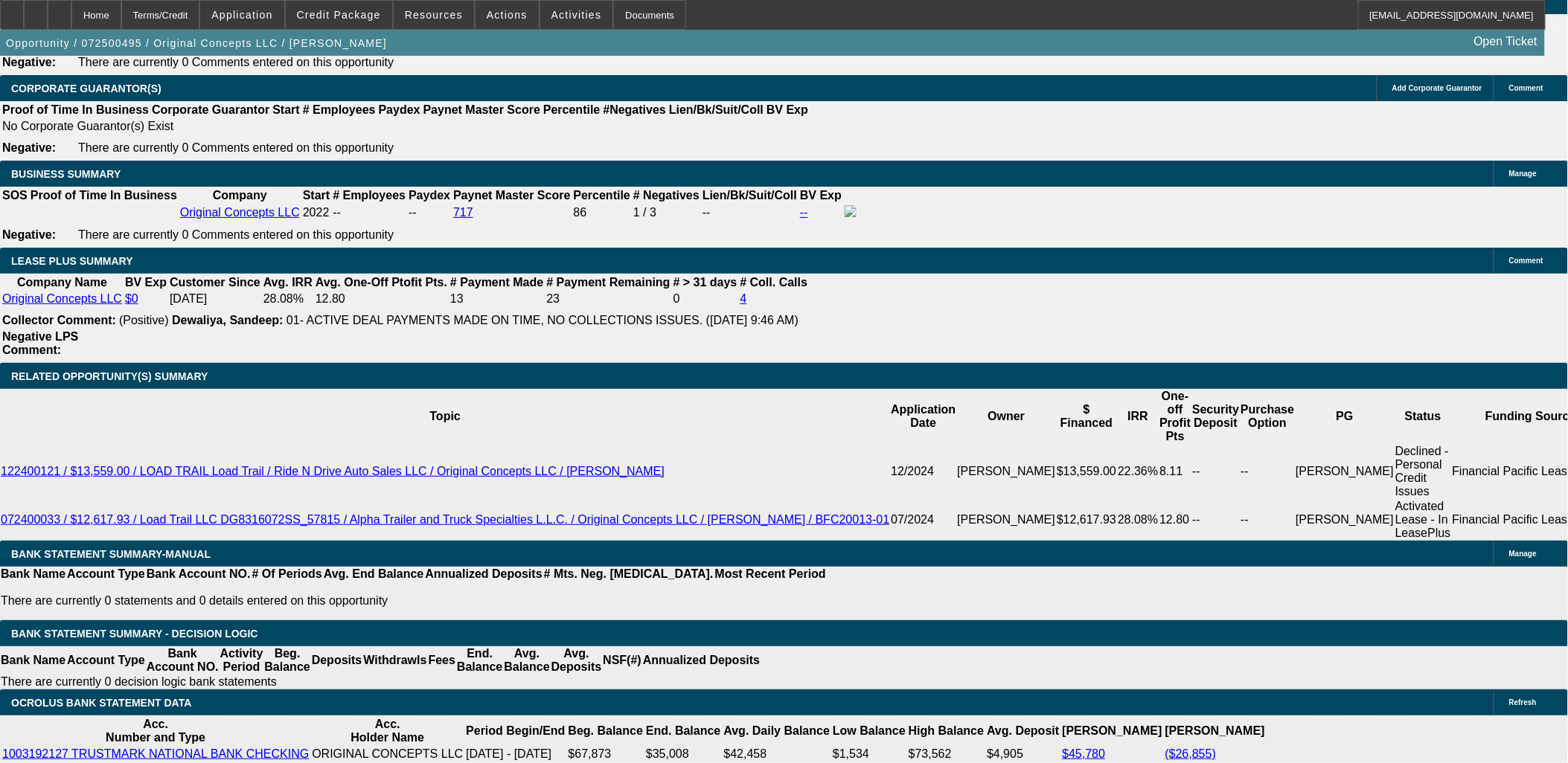
scroll to position [2231, 0]
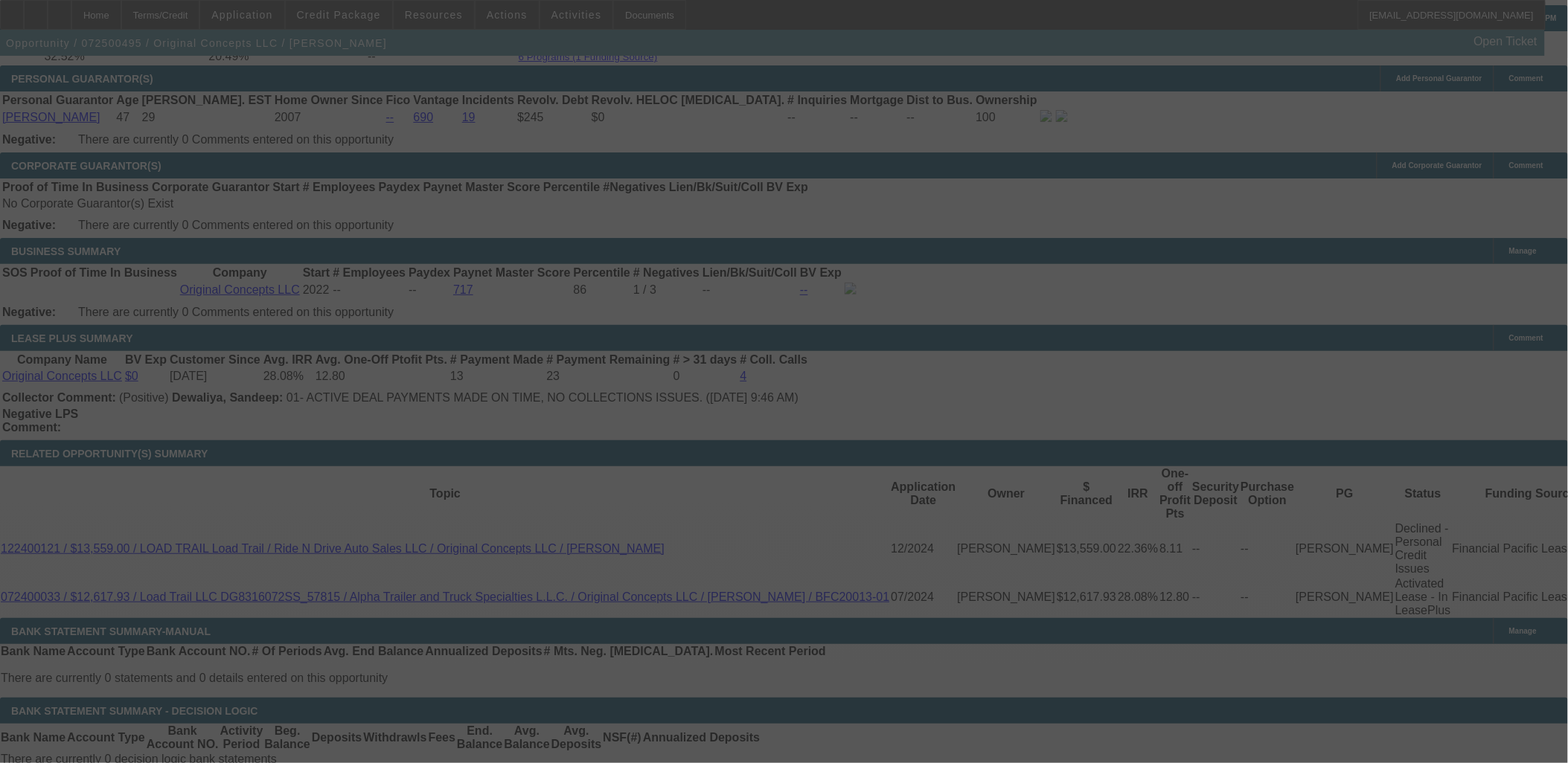
scroll to position [2314, 0]
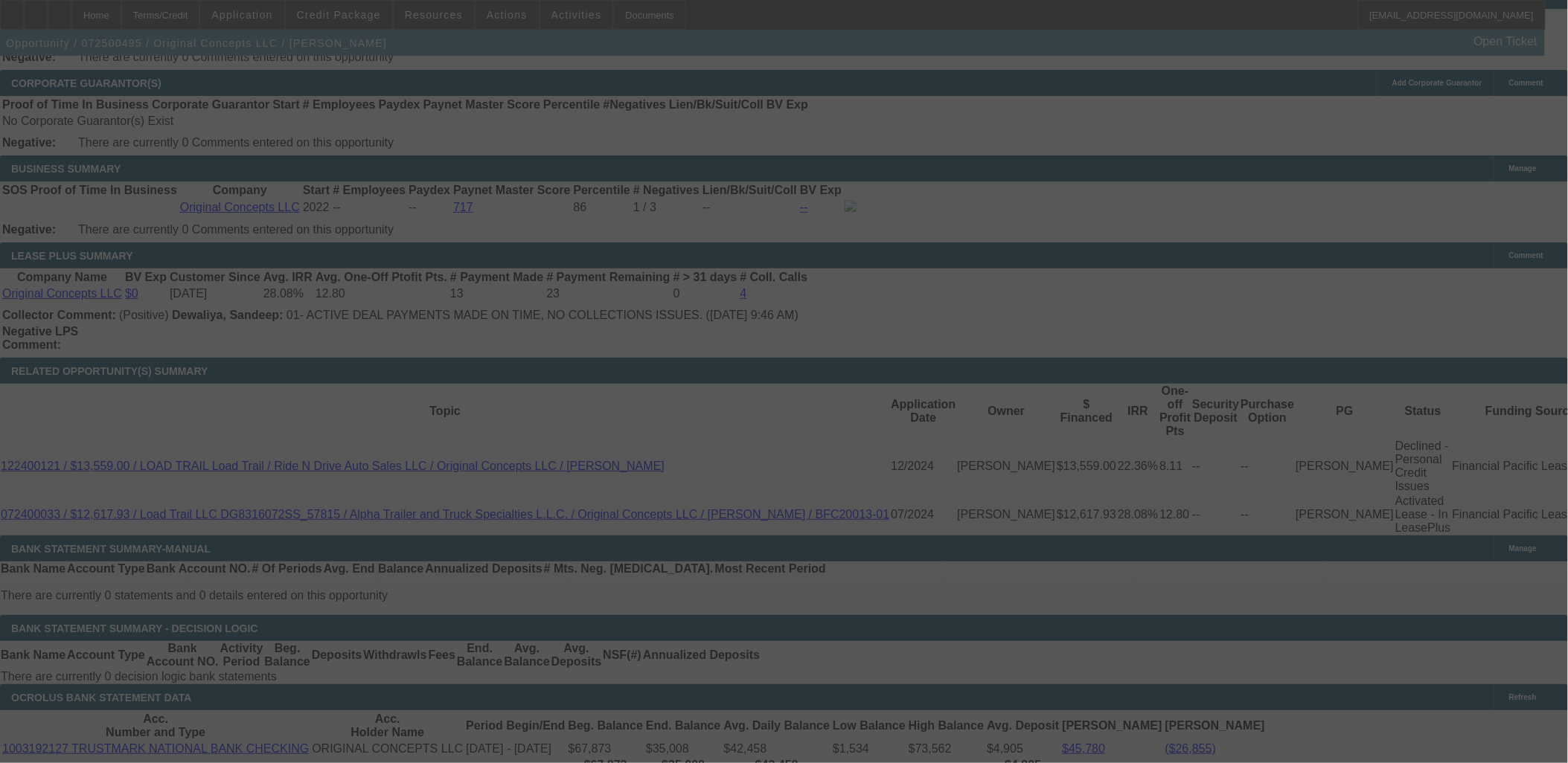
select select "0"
select select "2"
select select "0"
select select "6"
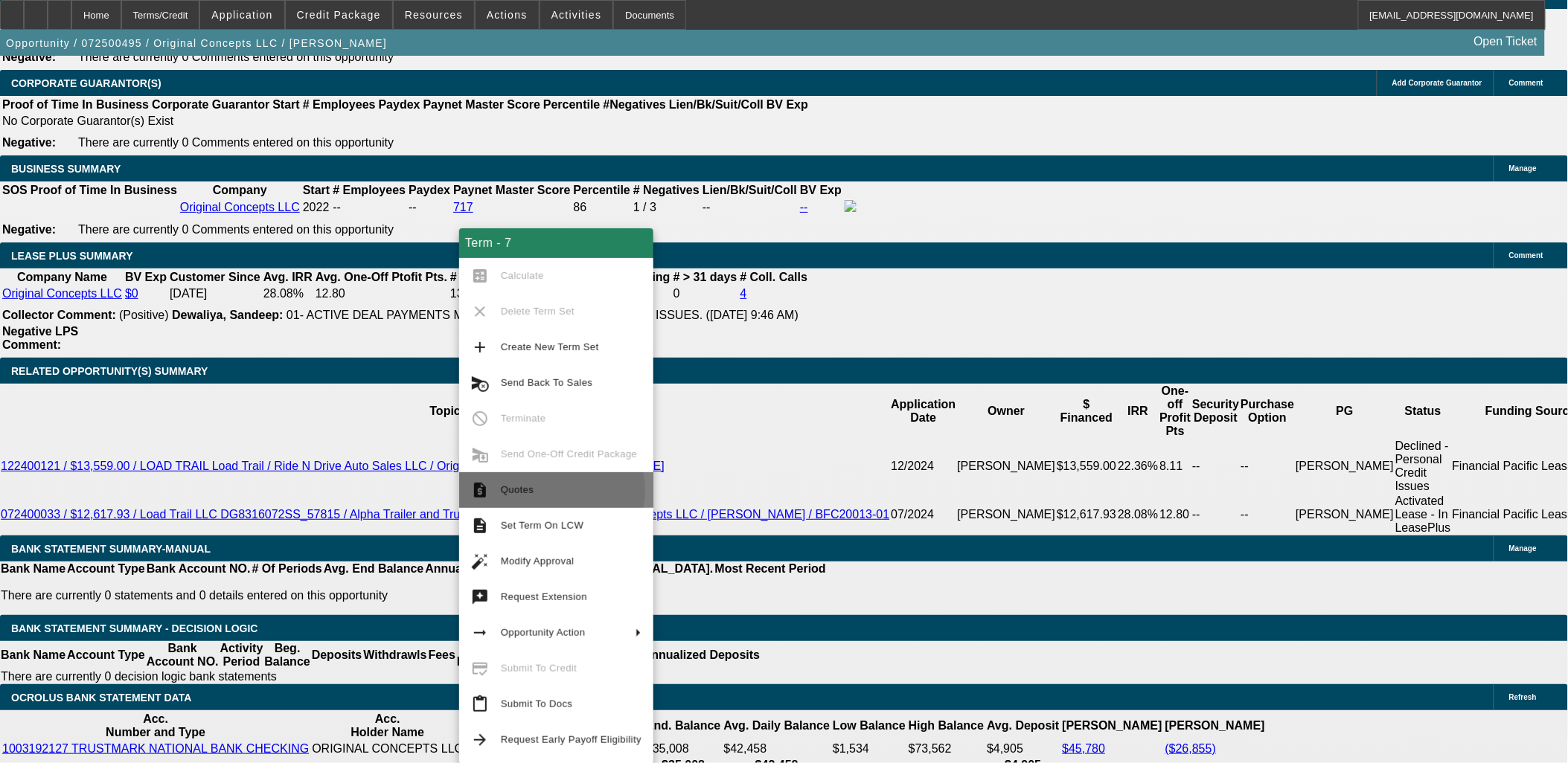
click at [538, 490] on span "Quotes" at bounding box center [571, 490] width 141 height 18
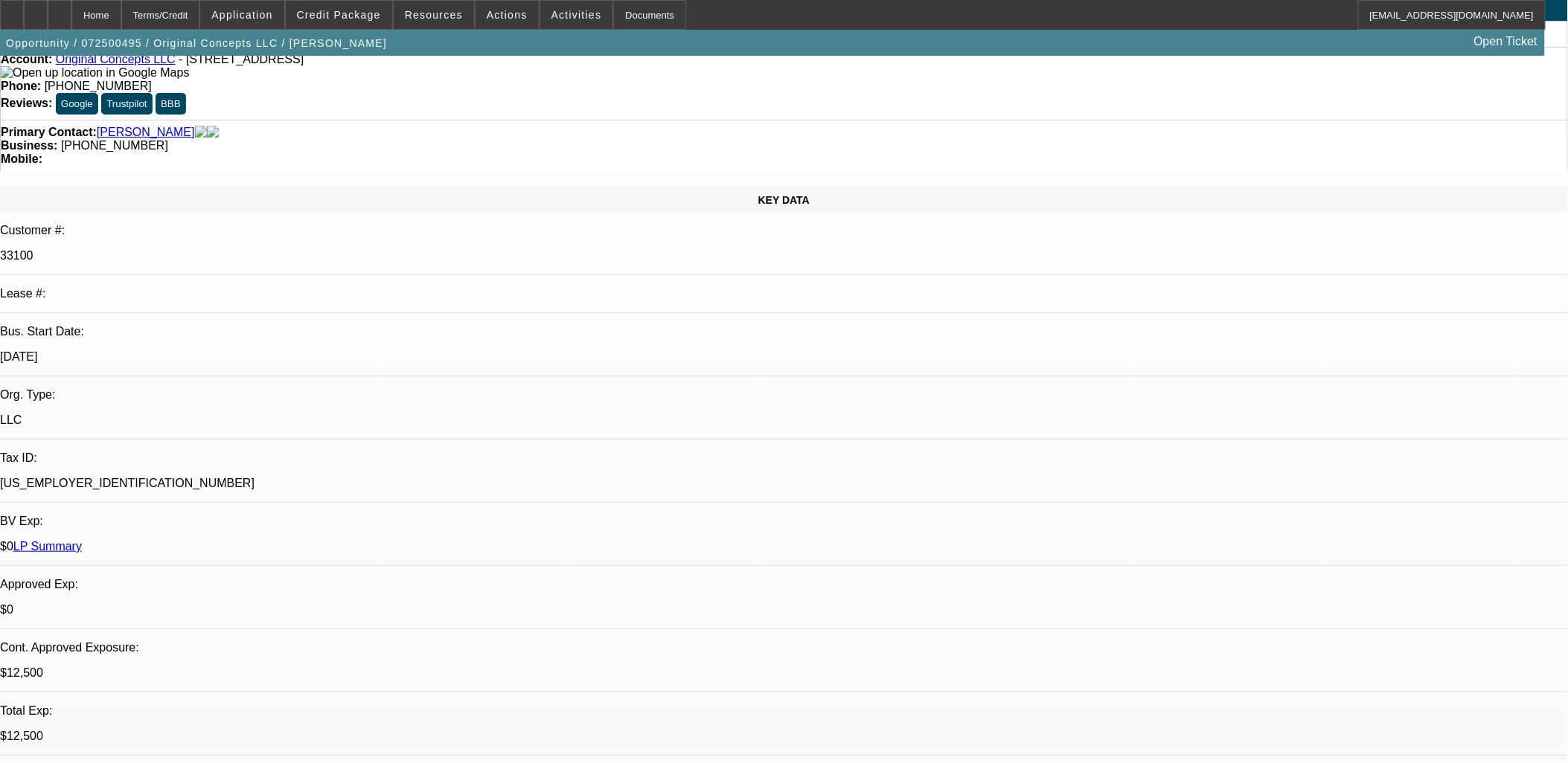
scroll to position [0, 0]
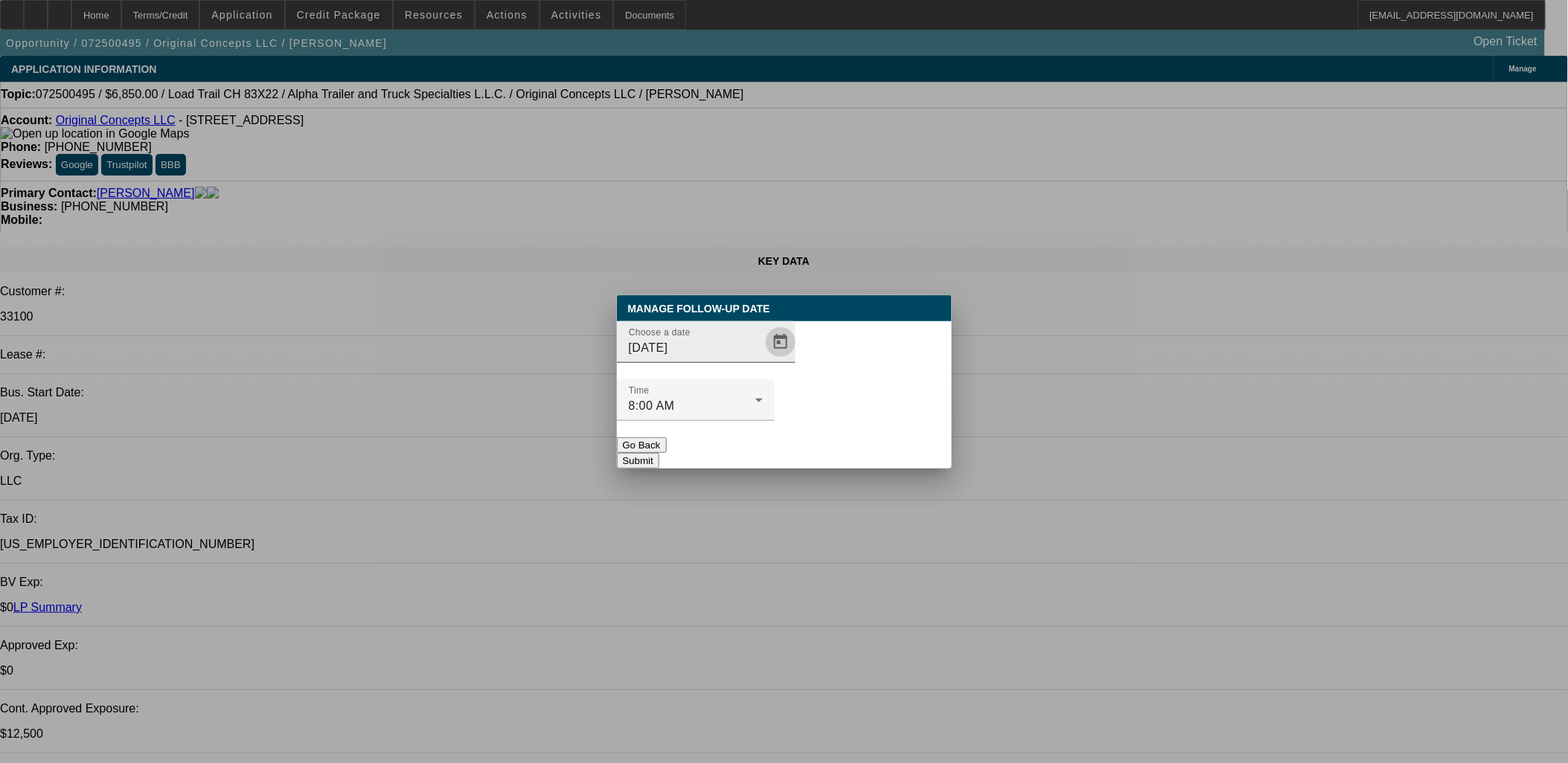
click at [762, 360] on span "Open calendar" at bounding box center [780, 342] width 36 height 36
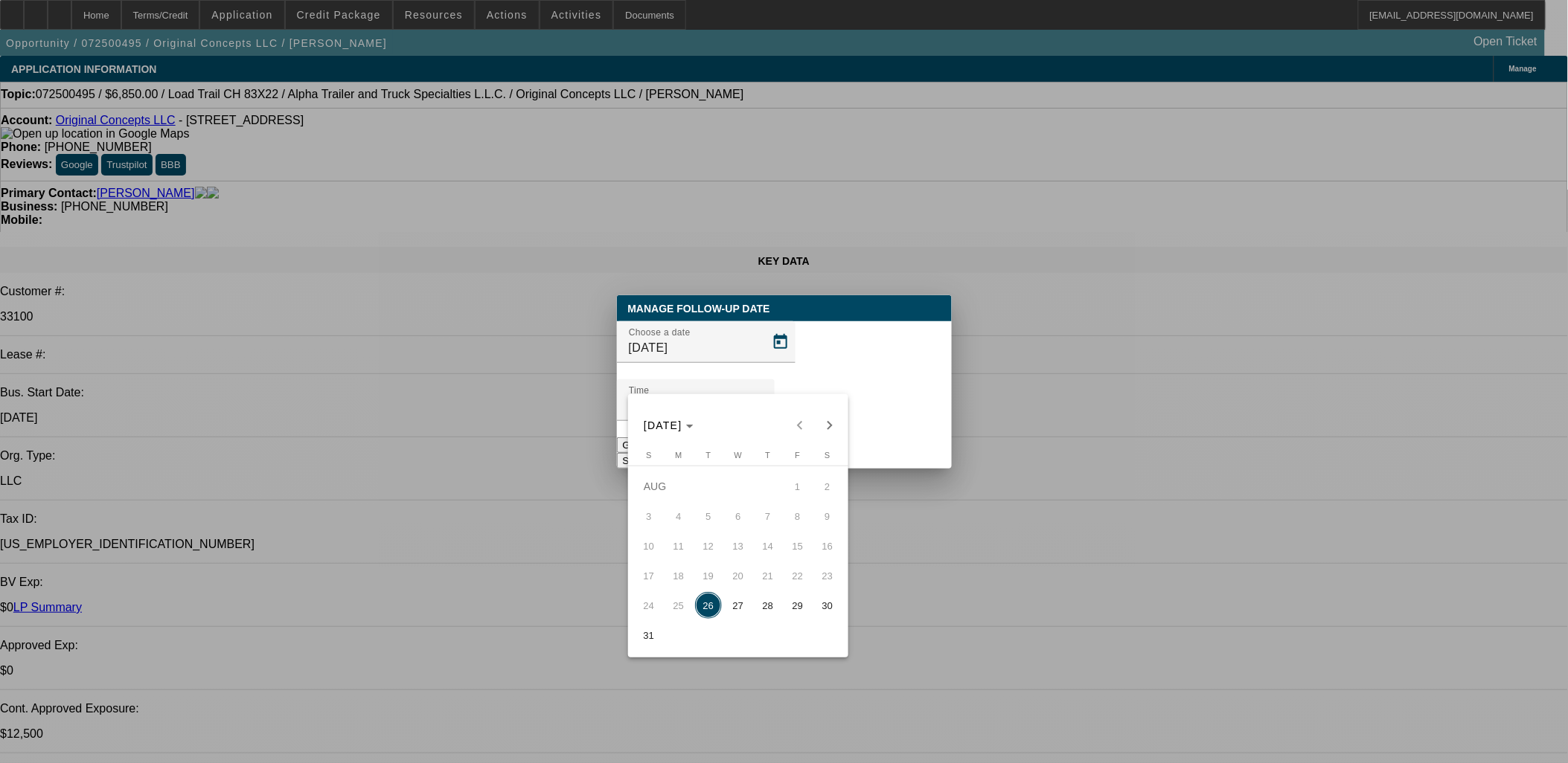
click at [747, 611] on span "27" at bounding box center [738, 606] width 26 height 26
type input "8/27/2025"
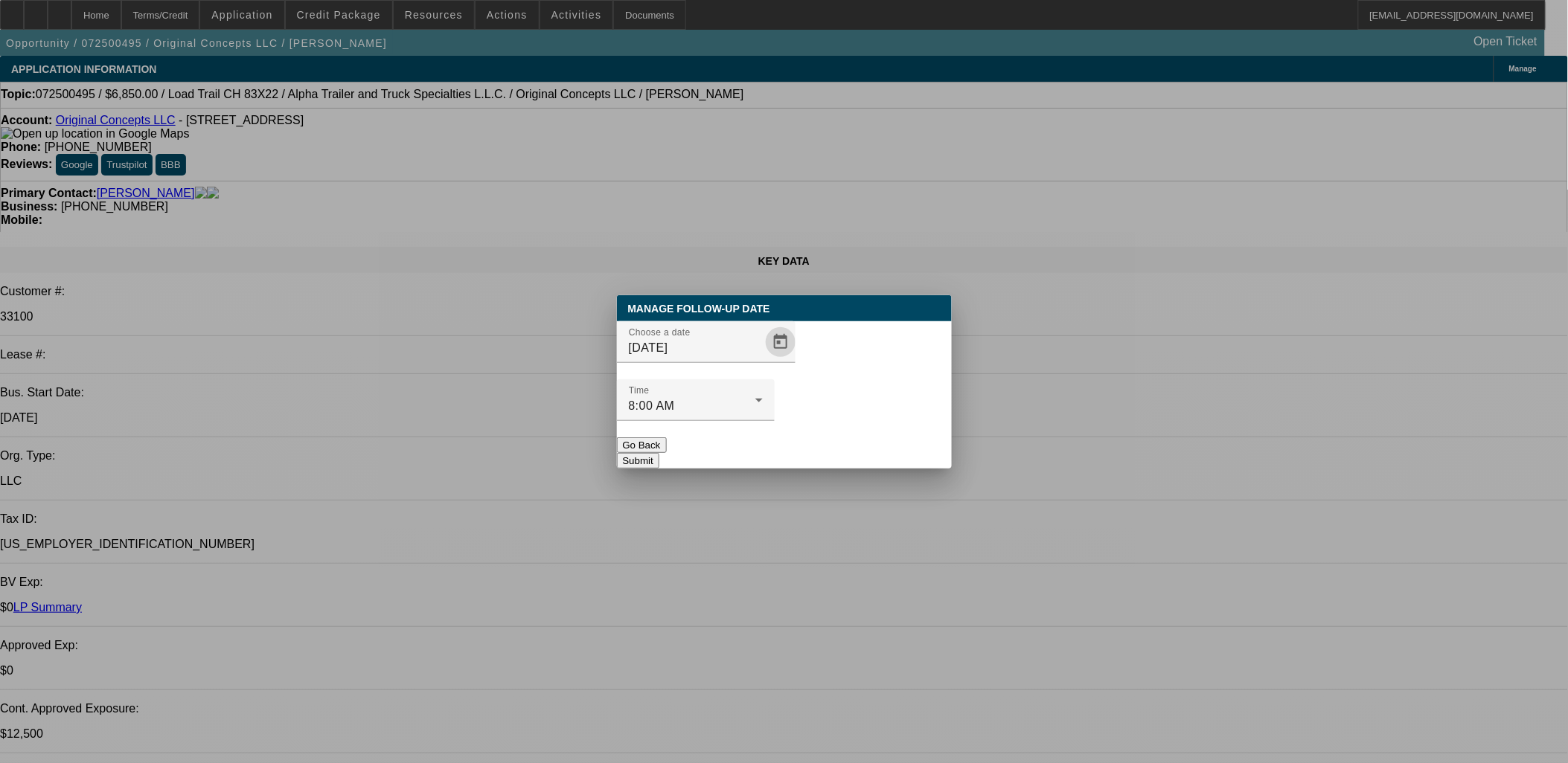
click at [660, 453] on button "Submit" at bounding box center [638, 461] width 42 height 16
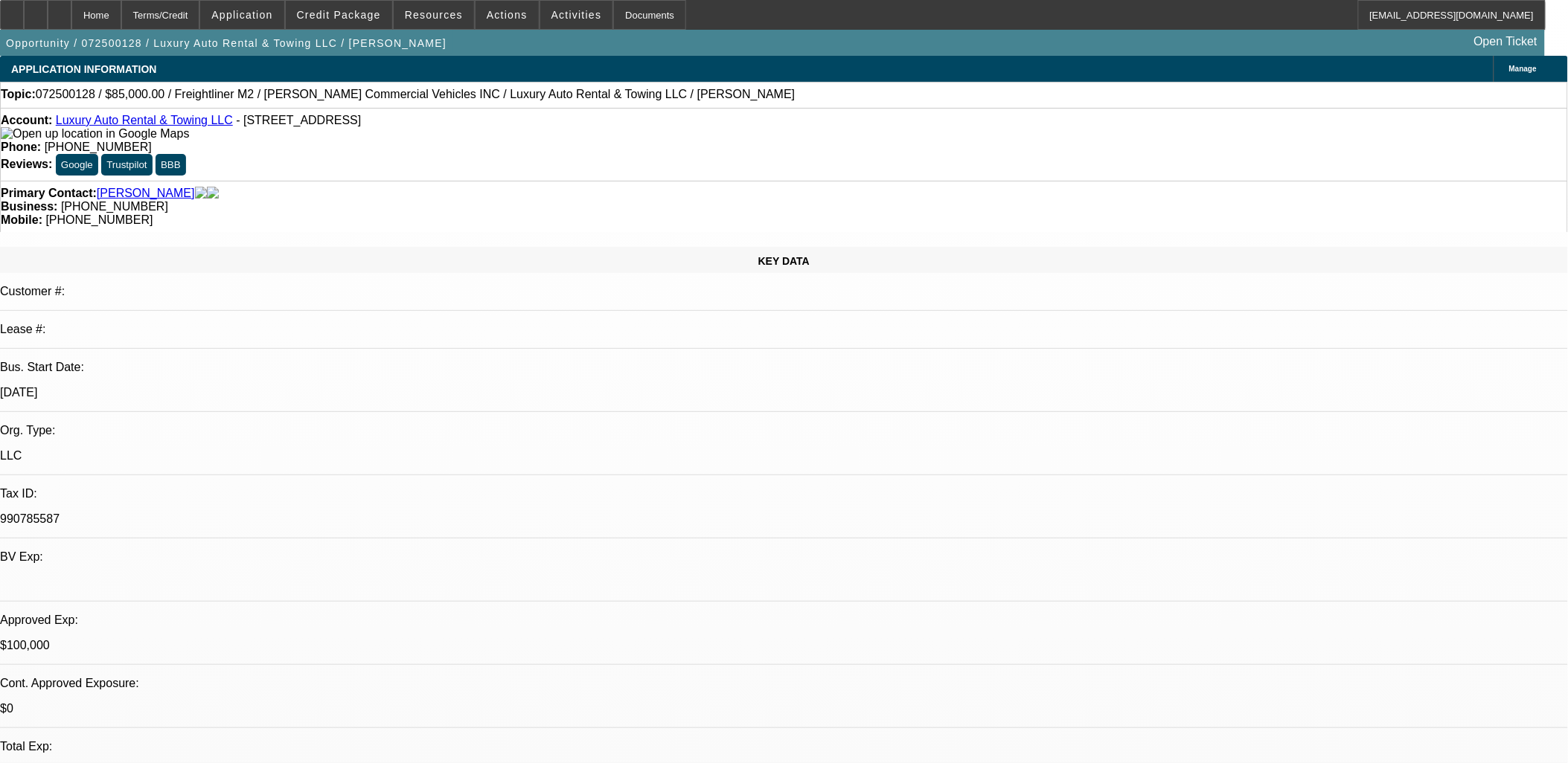
select select "0"
select select "2"
select select "0"
select select "2"
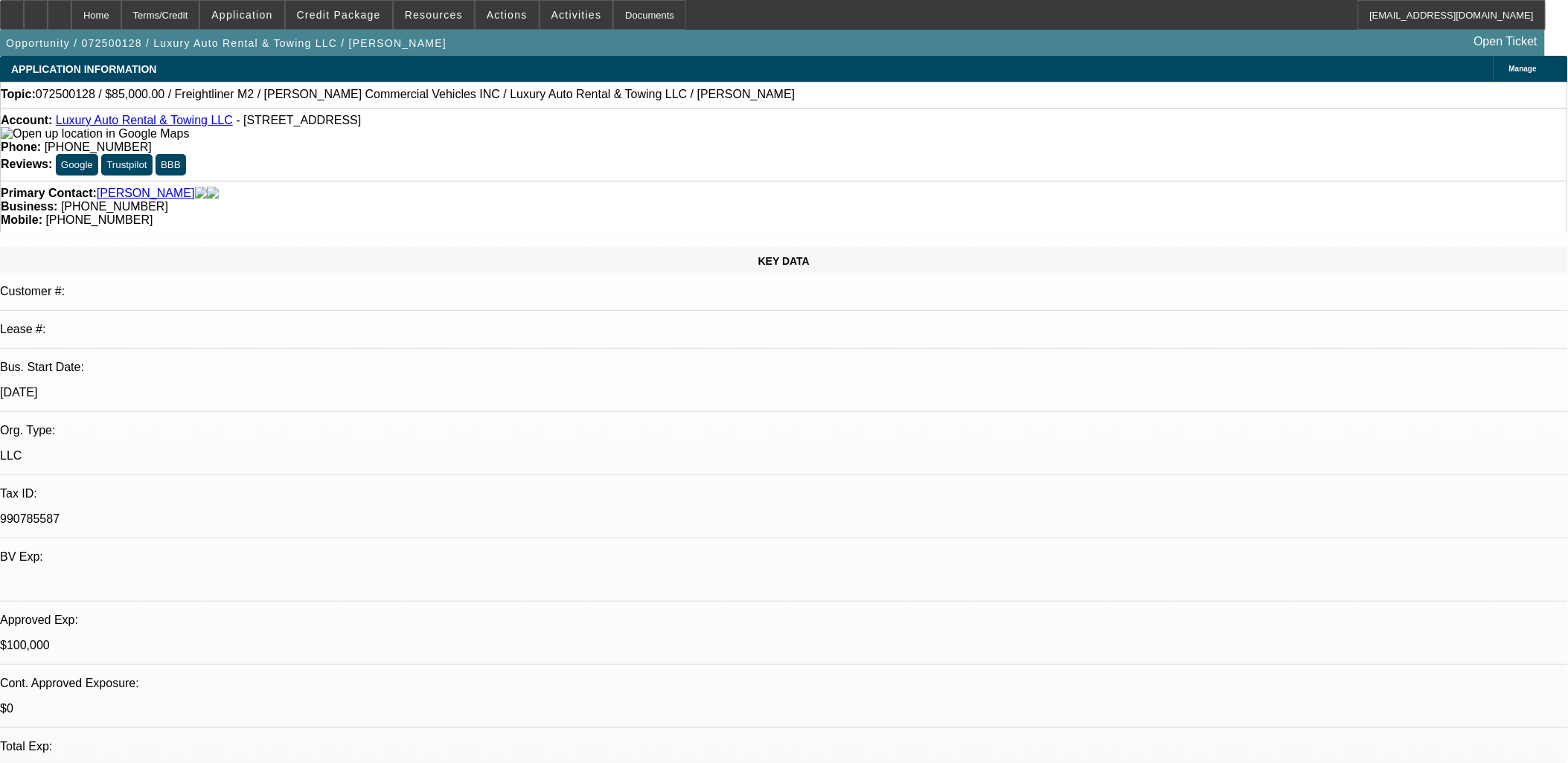
select select "0"
select select "2"
select select "0"
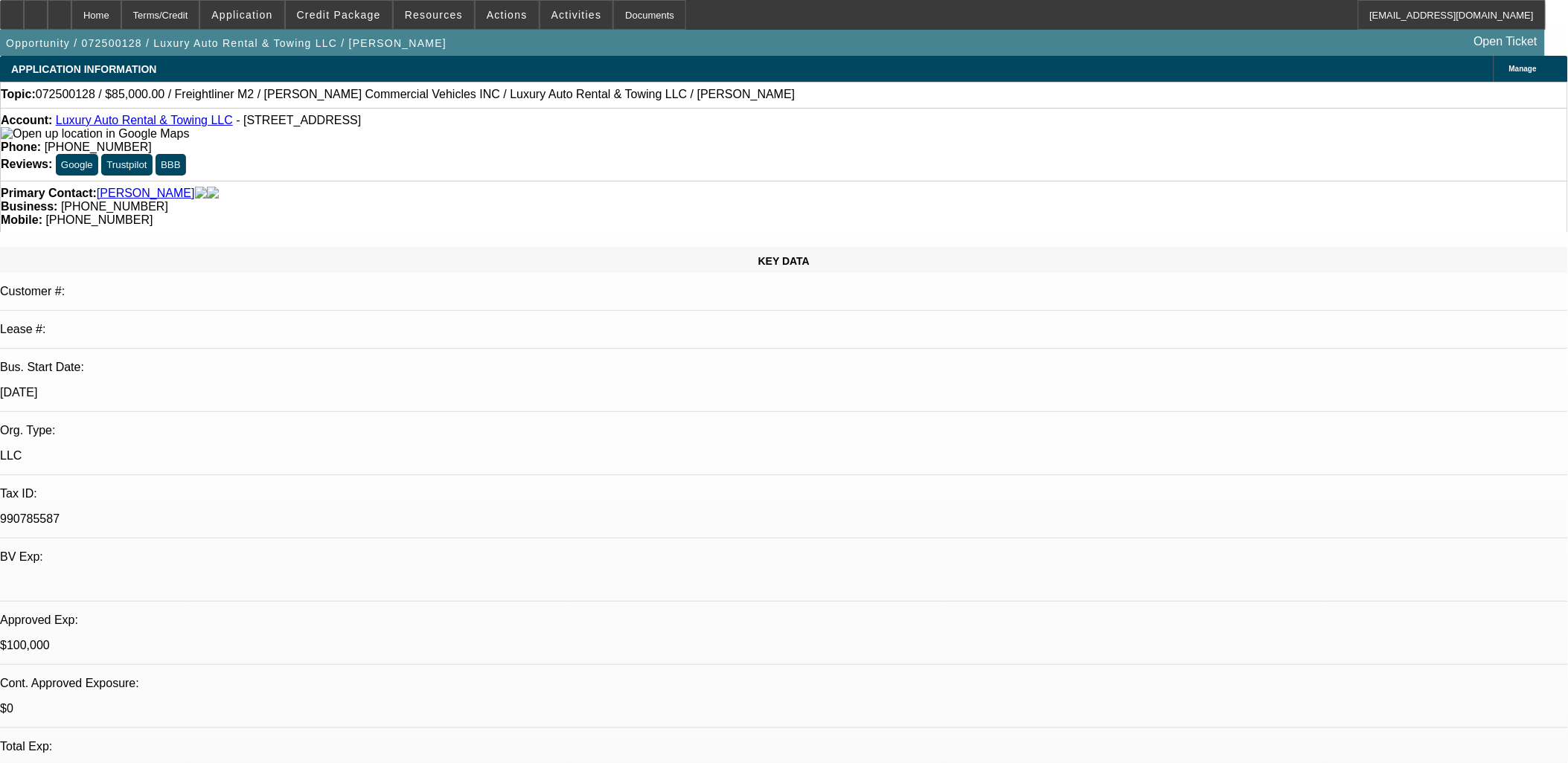
select select "2"
select select "0"
select select "1"
select select "2"
select select "6"
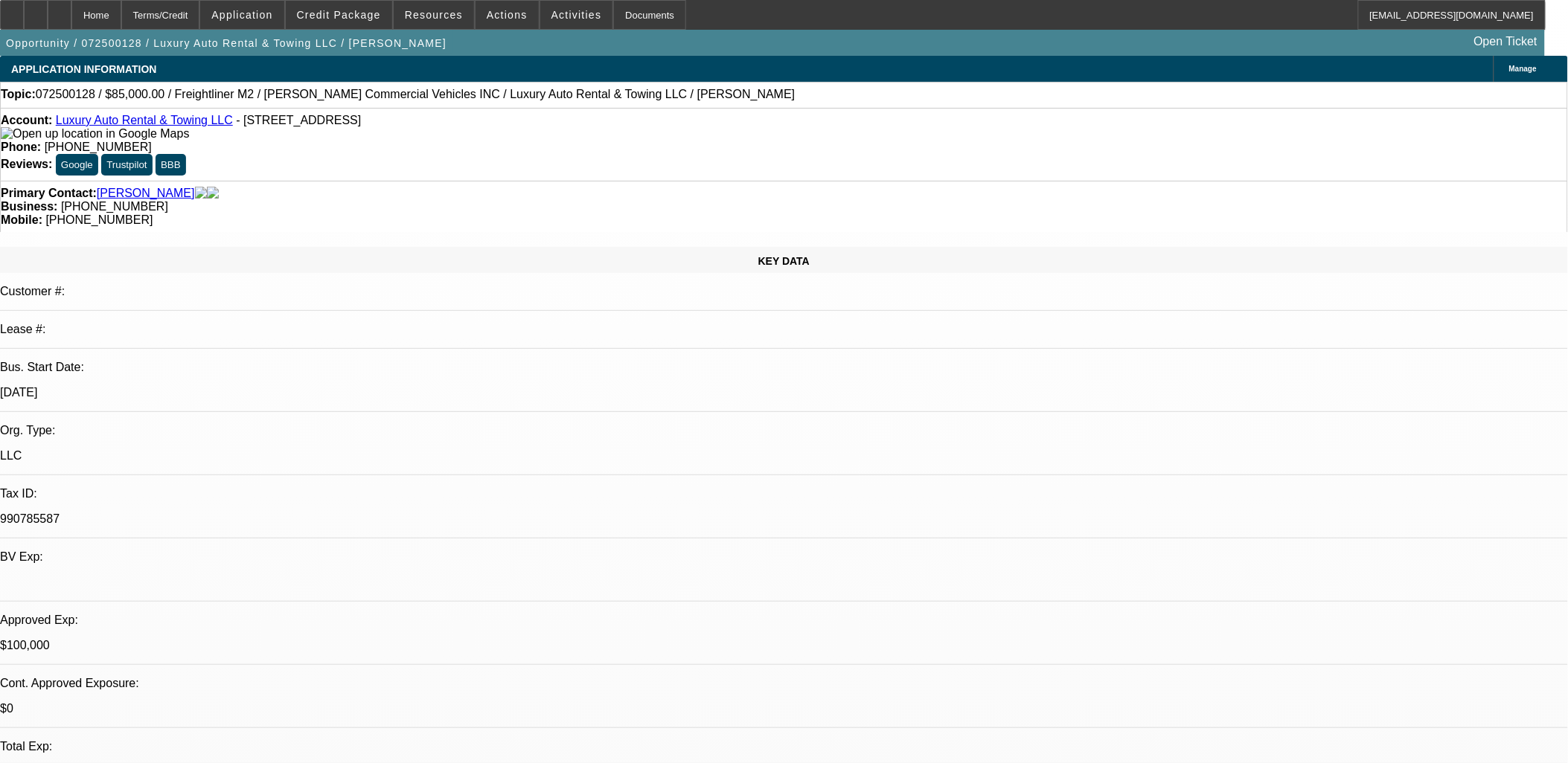
select select "1"
select select "2"
select select "6"
select select "1"
select select "2"
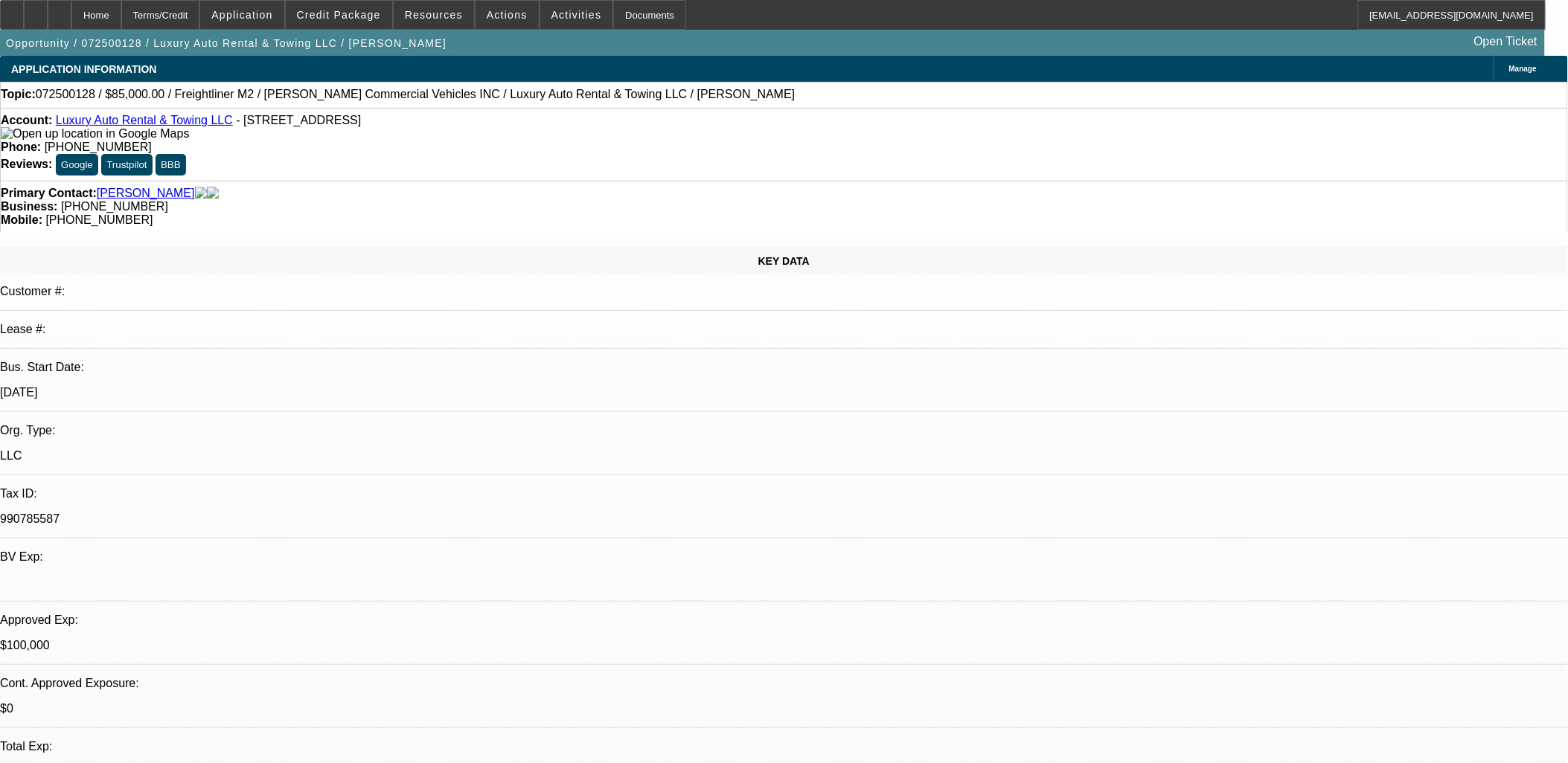
select select "6"
select select "1"
select select "2"
select select "6"
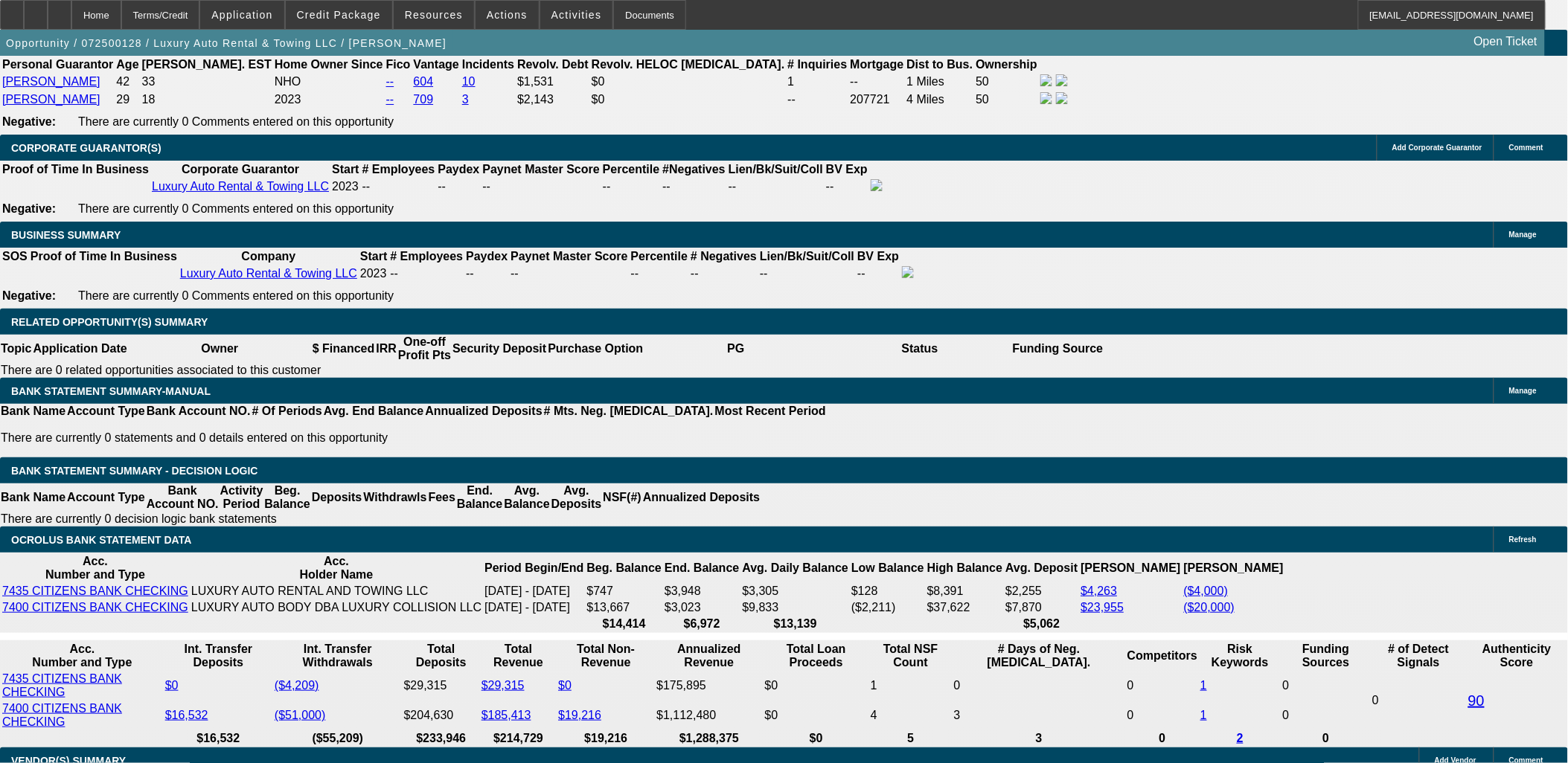
scroll to position [708, 0]
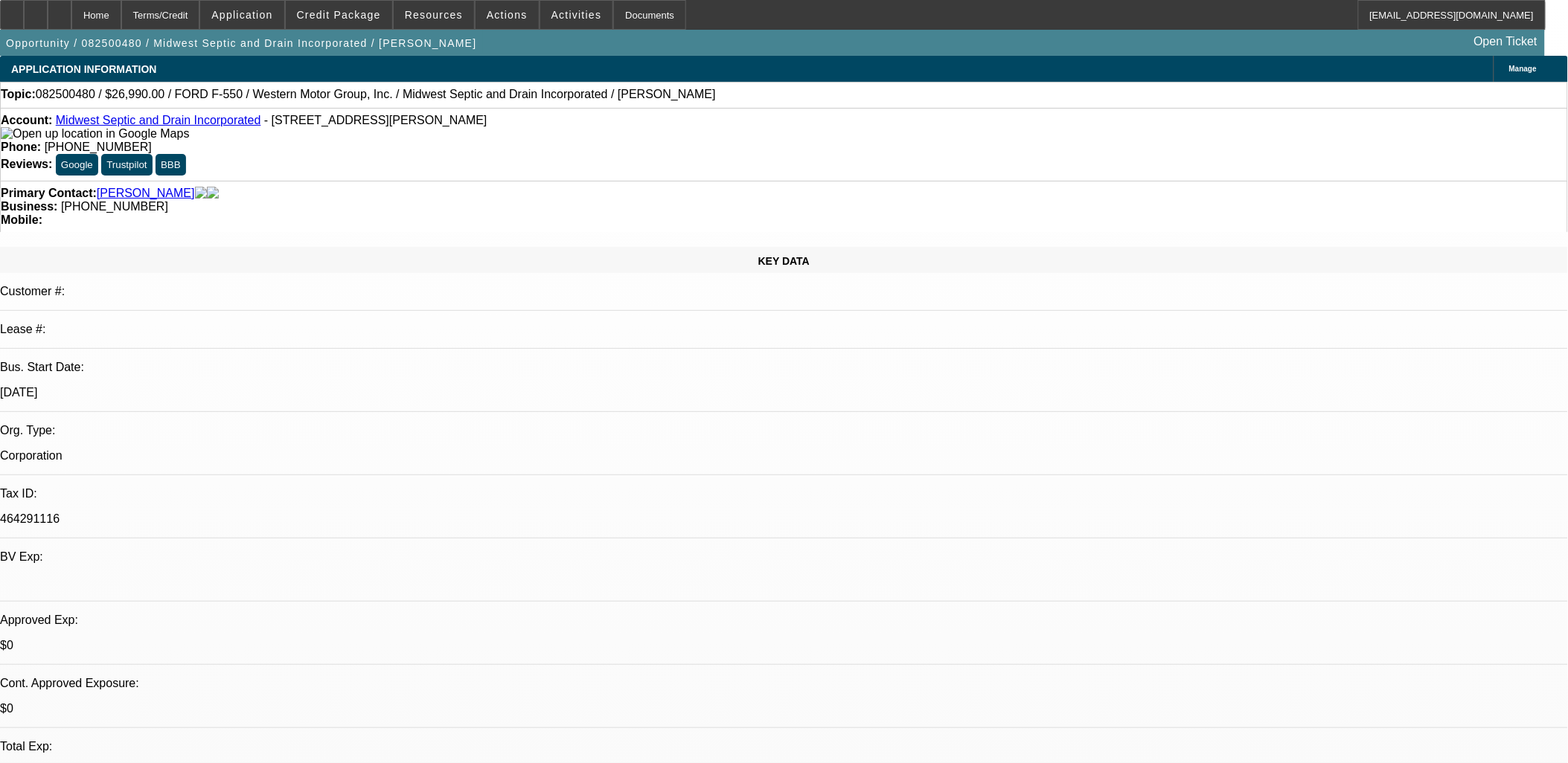
select select "0"
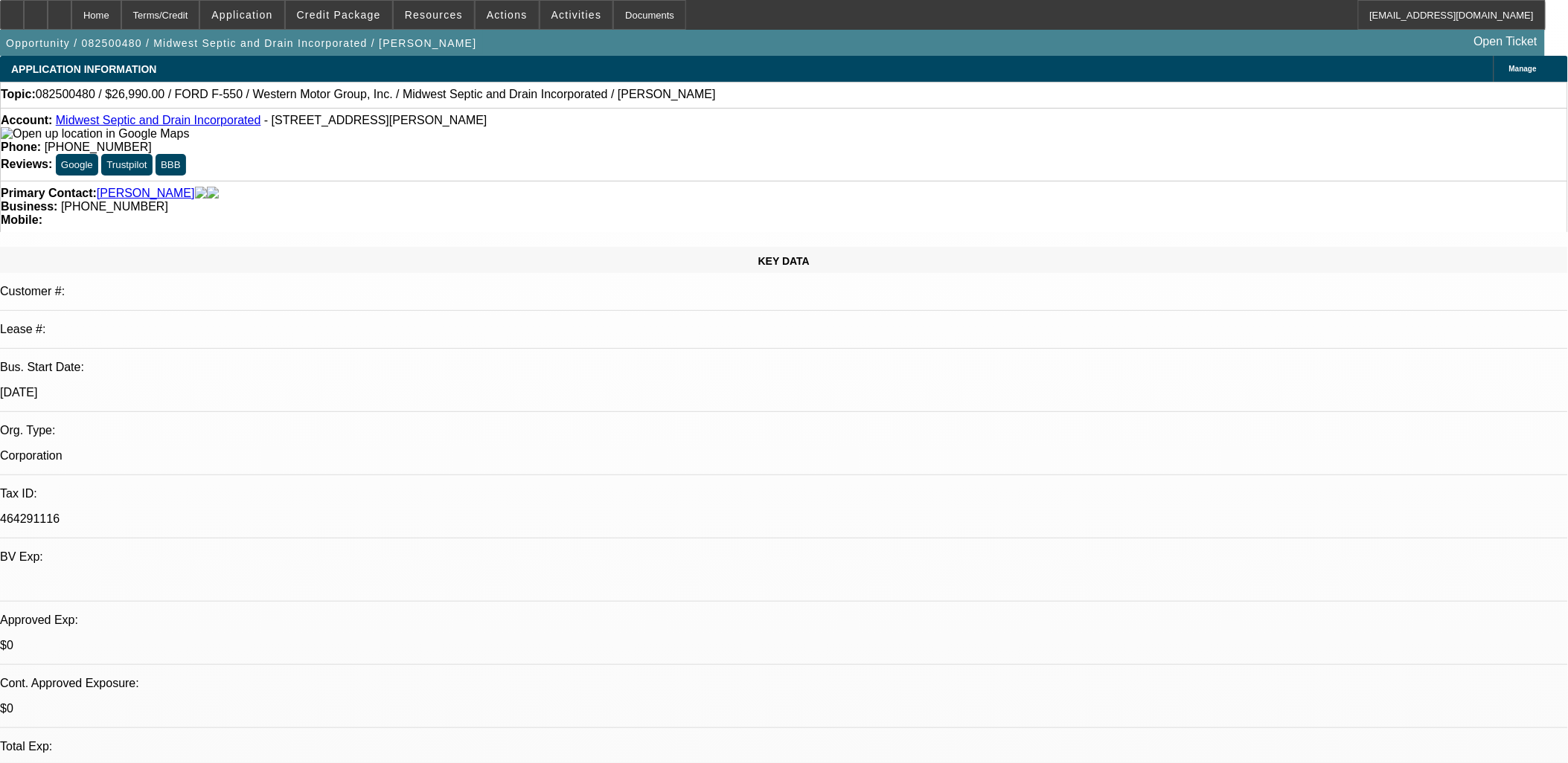
select select "0"
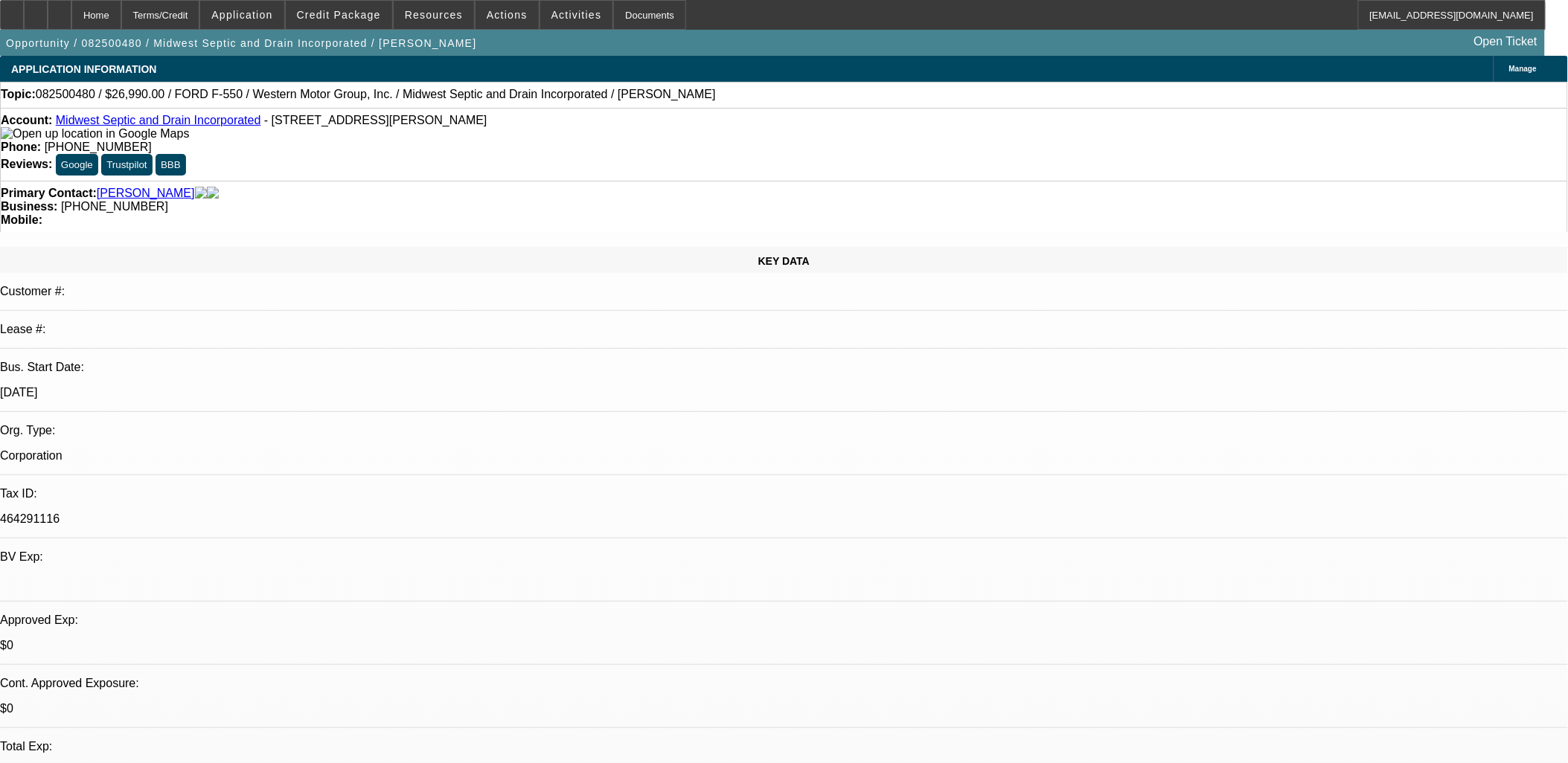
select select "0"
select select "1"
select select "6"
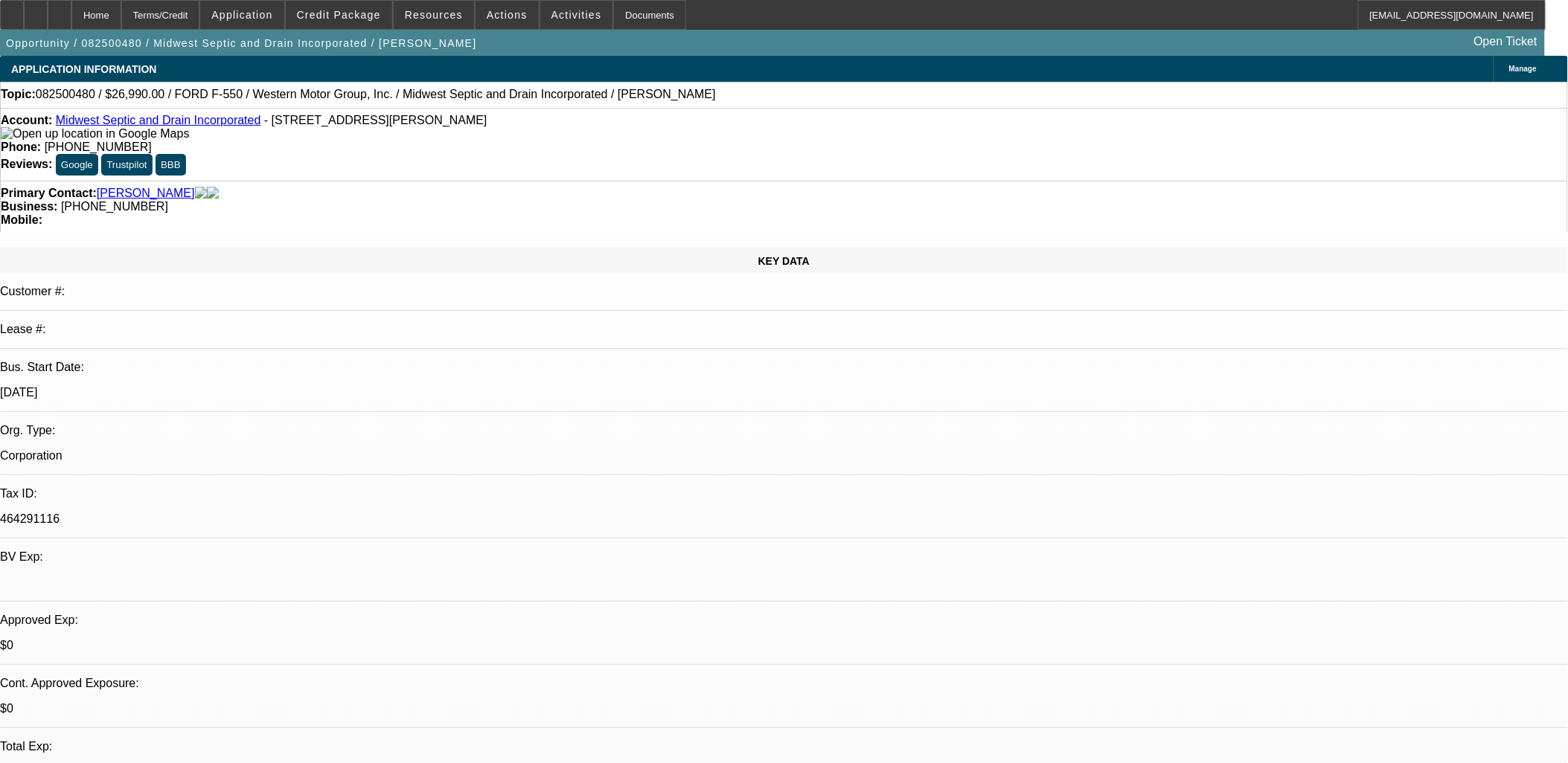
select select "1"
select select "6"
select select "1"
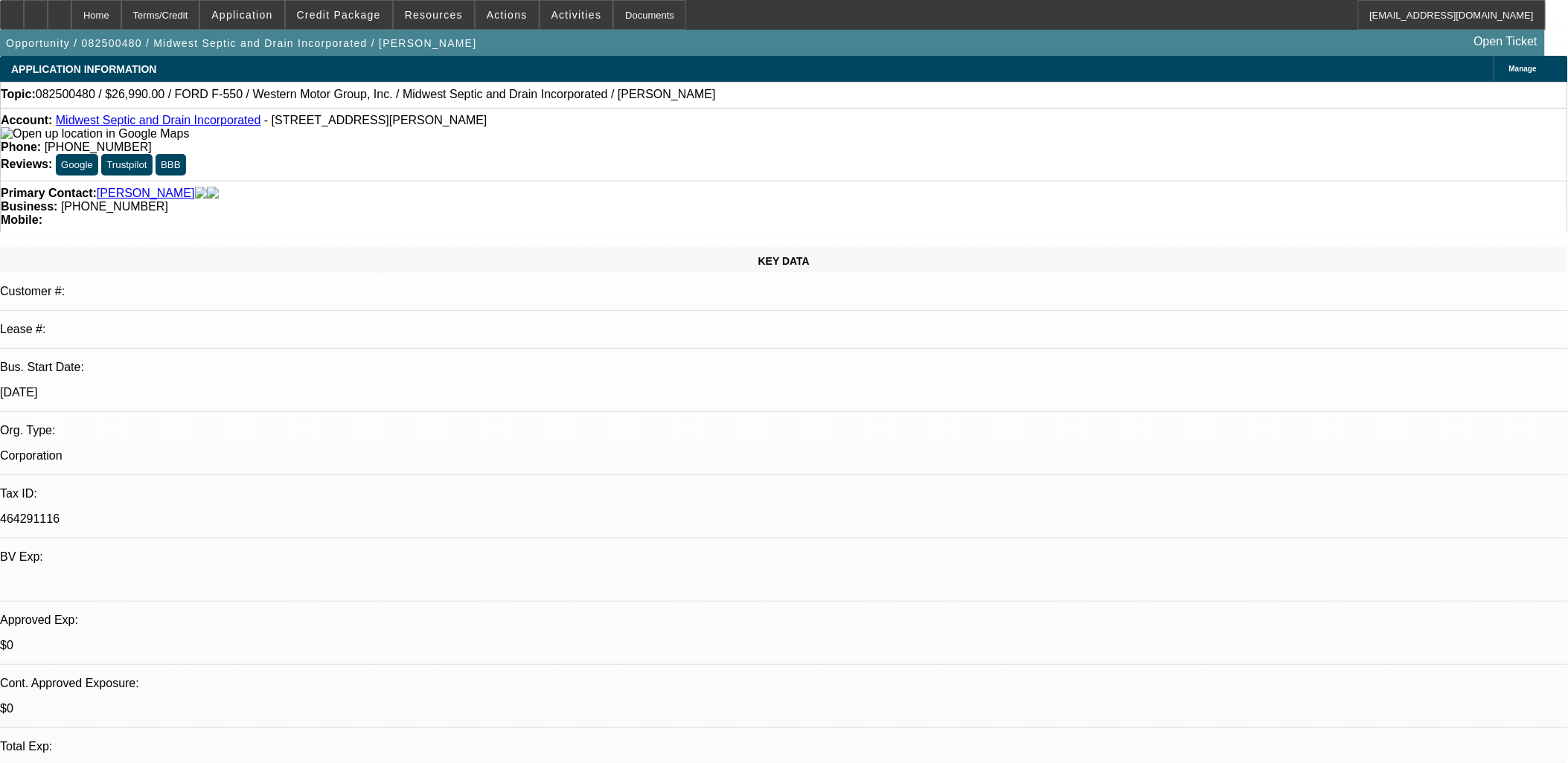
select select "6"
select select "1"
select select "6"
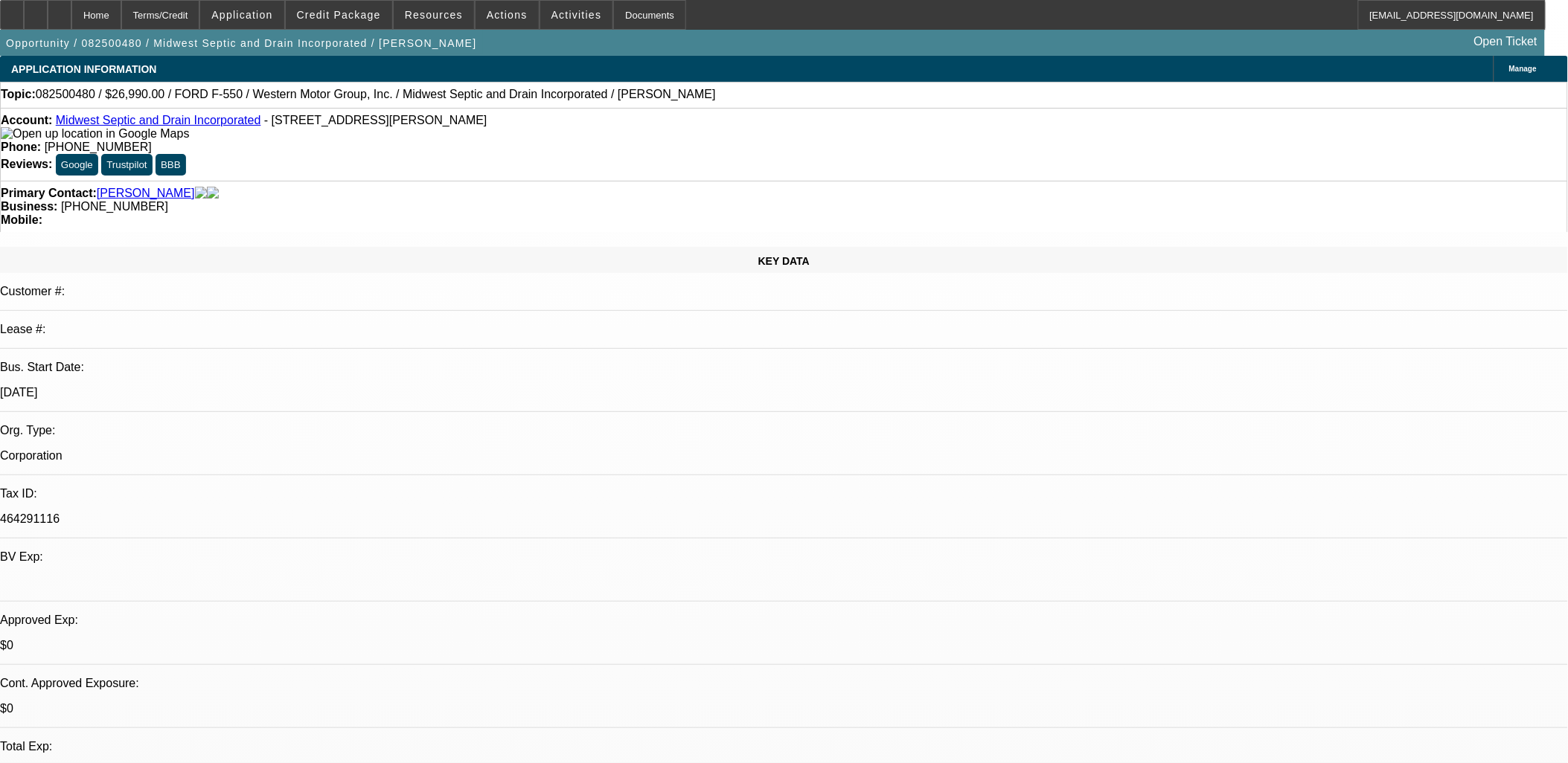
drag, startPoint x: 592, startPoint y: 336, endPoint x: 606, endPoint y: 361, distance: 28.7
drag, startPoint x: 606, startPoint y: 361, endPoint x: 926, endPoint y: 133, distance: 392.9
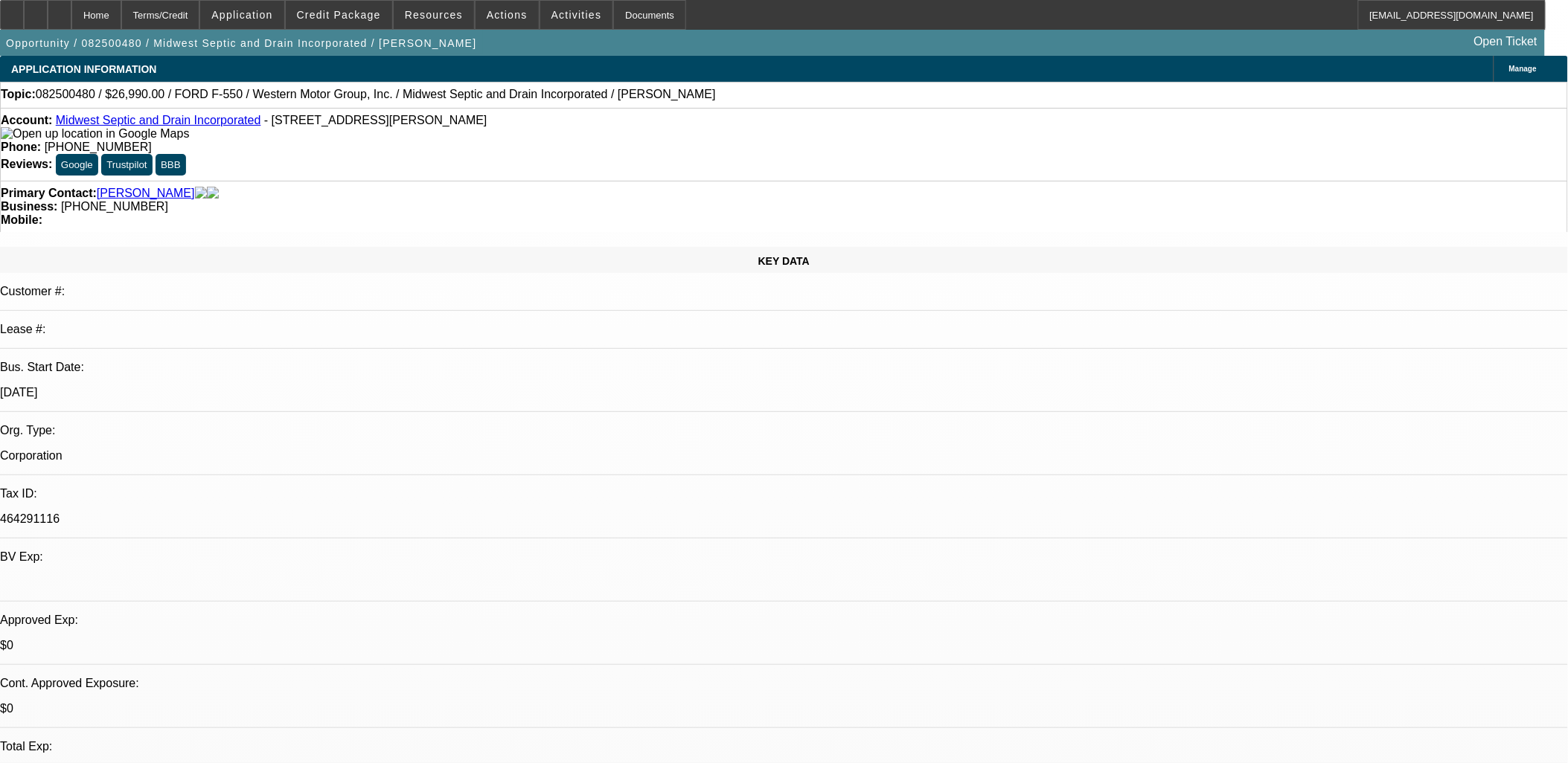
select select "0"
select select "6"
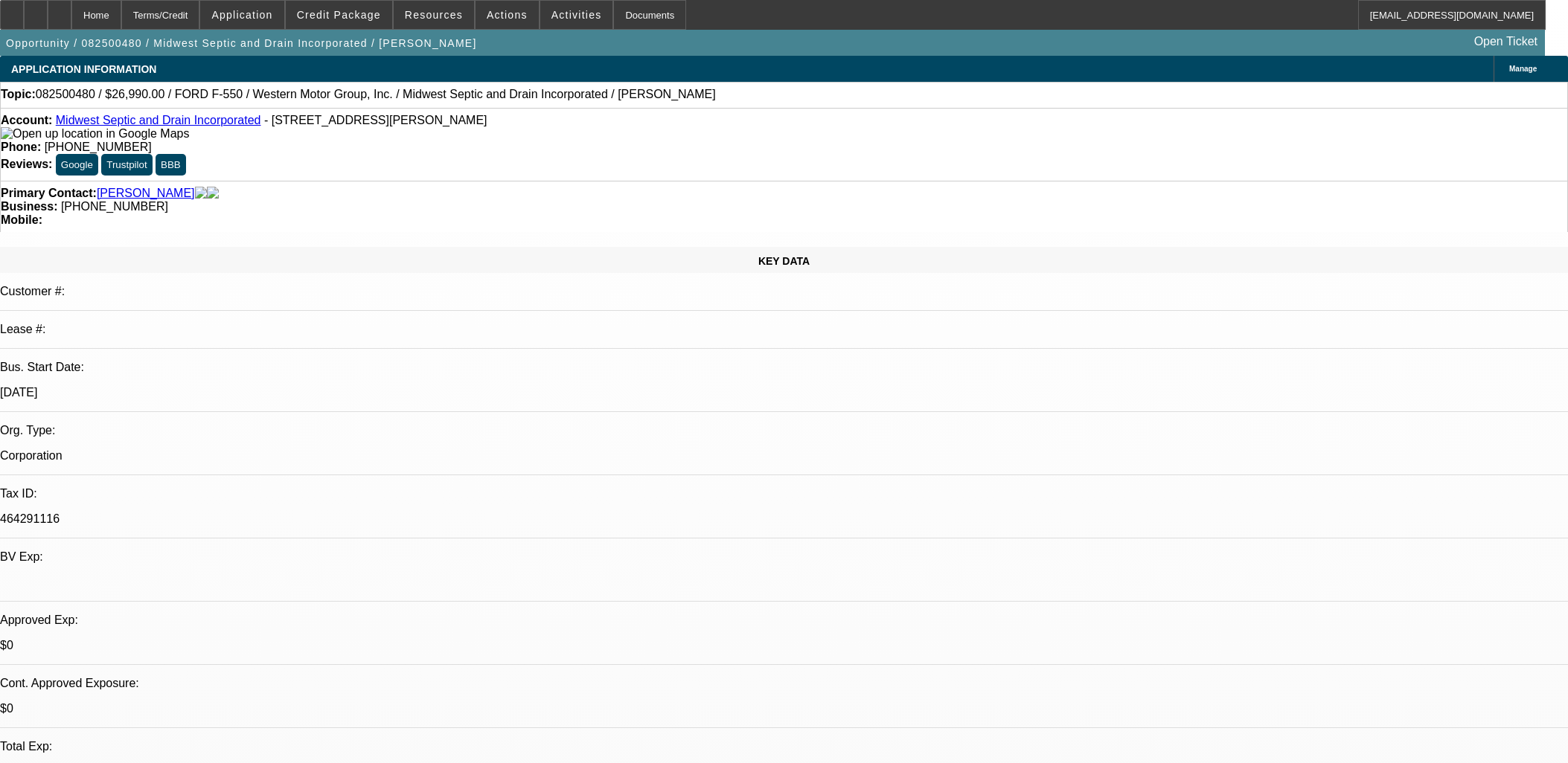
select select "0"
select select "6"
select select "0"
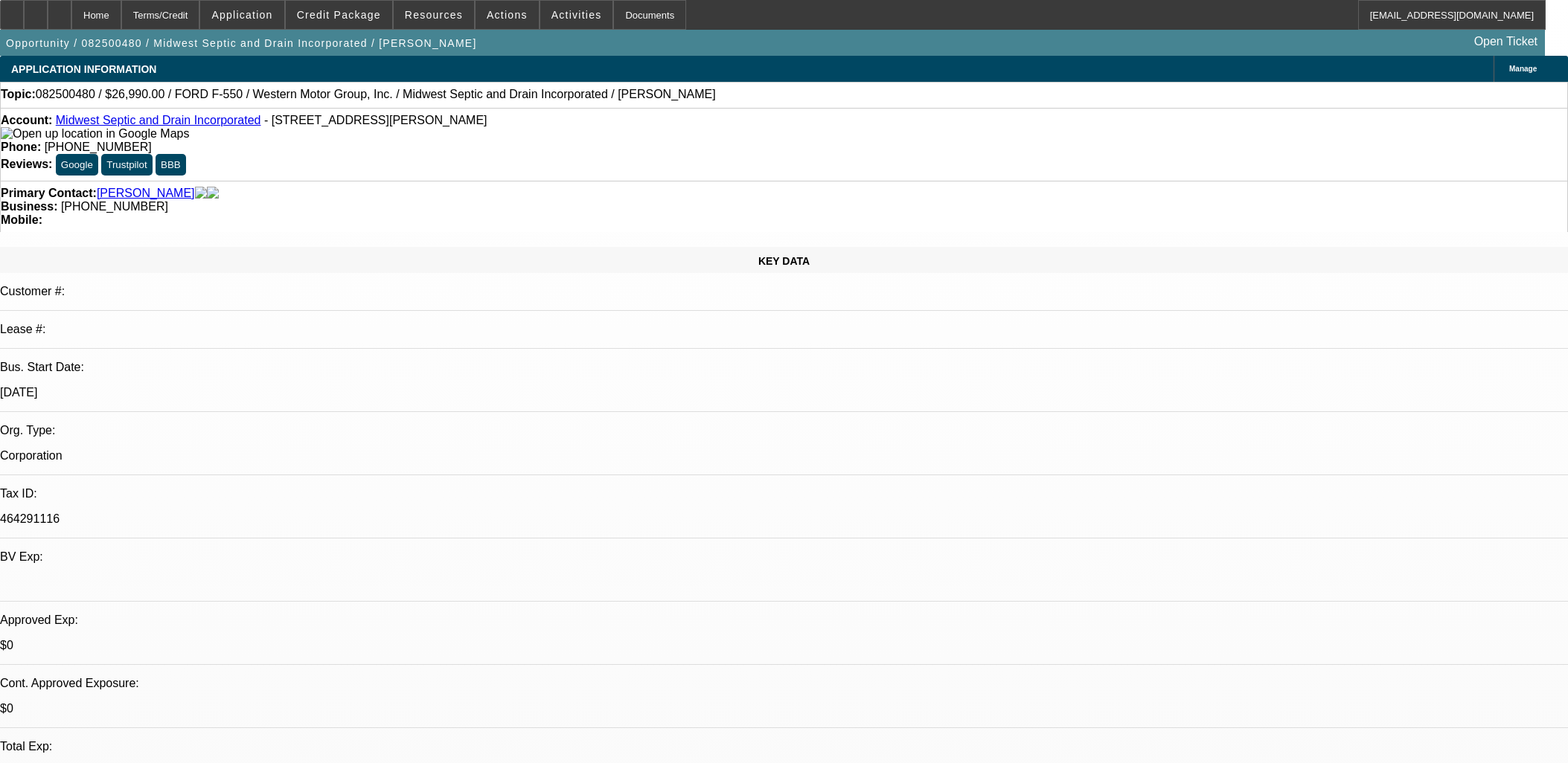
select select "0"
select select "6"
select select "0"
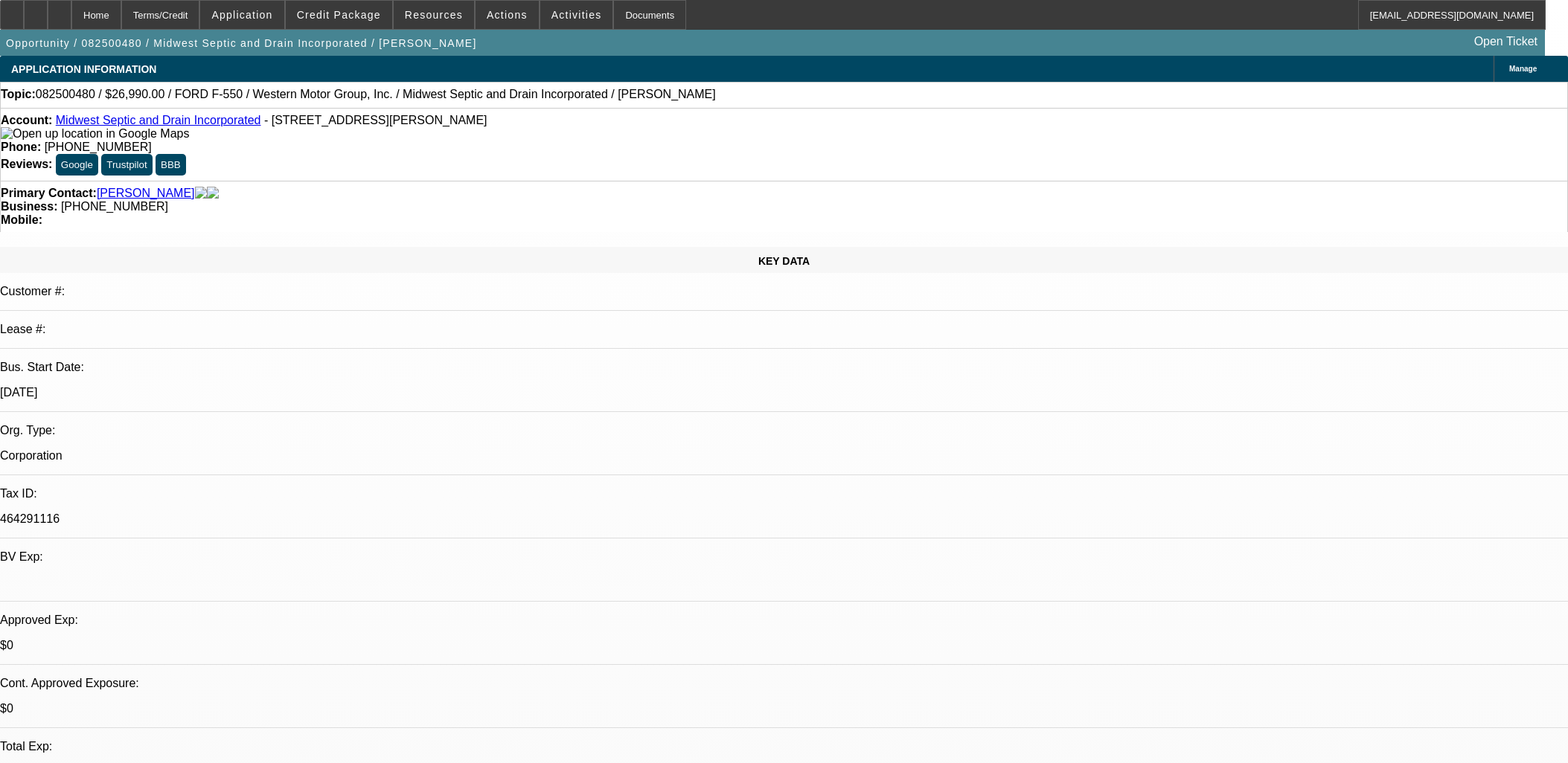
select select "0"
select select "6"
select select "0"
select select "2"
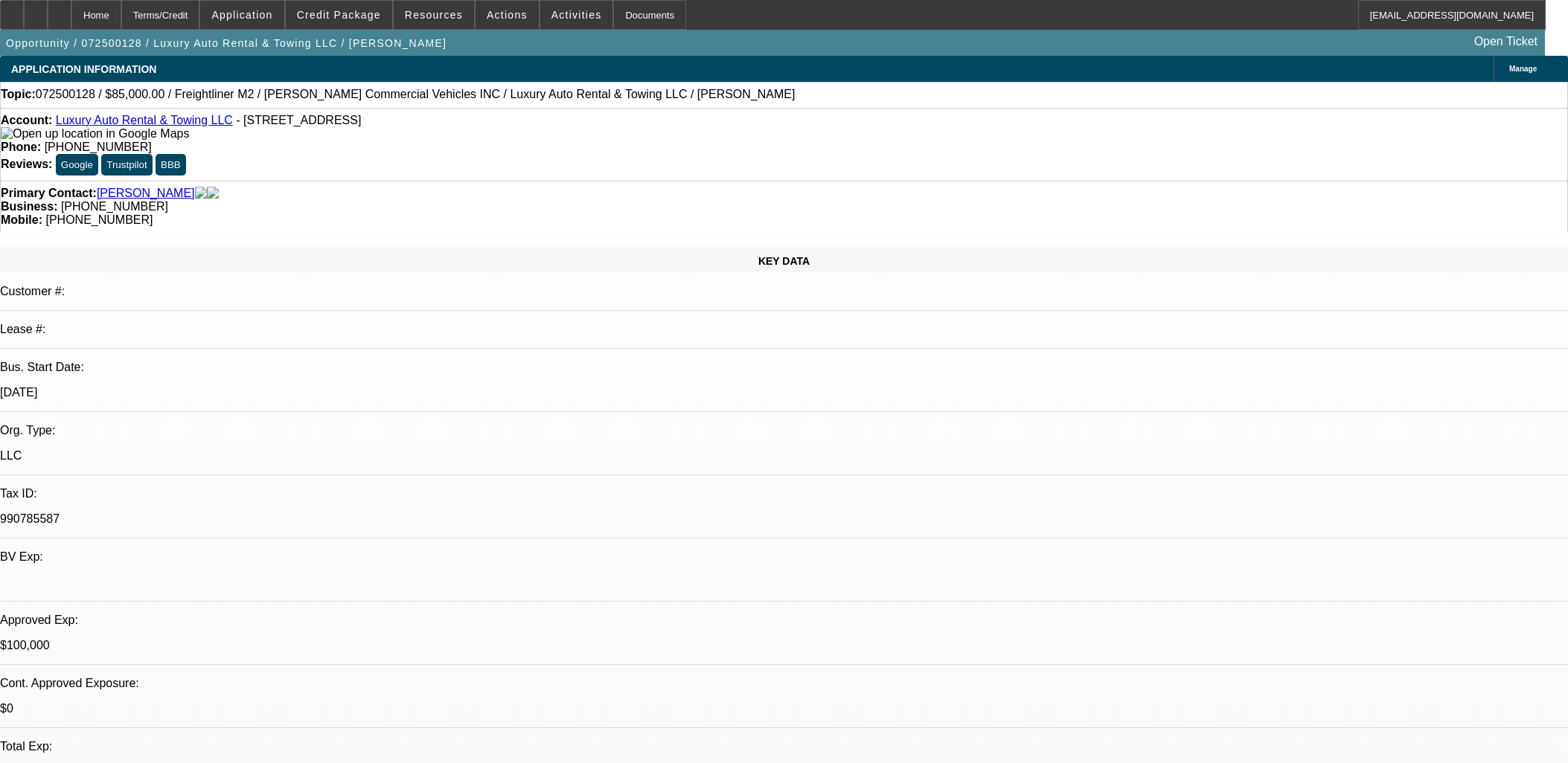
select select "2"
select select "0"
select select "6"
select select "0"
select select "2"
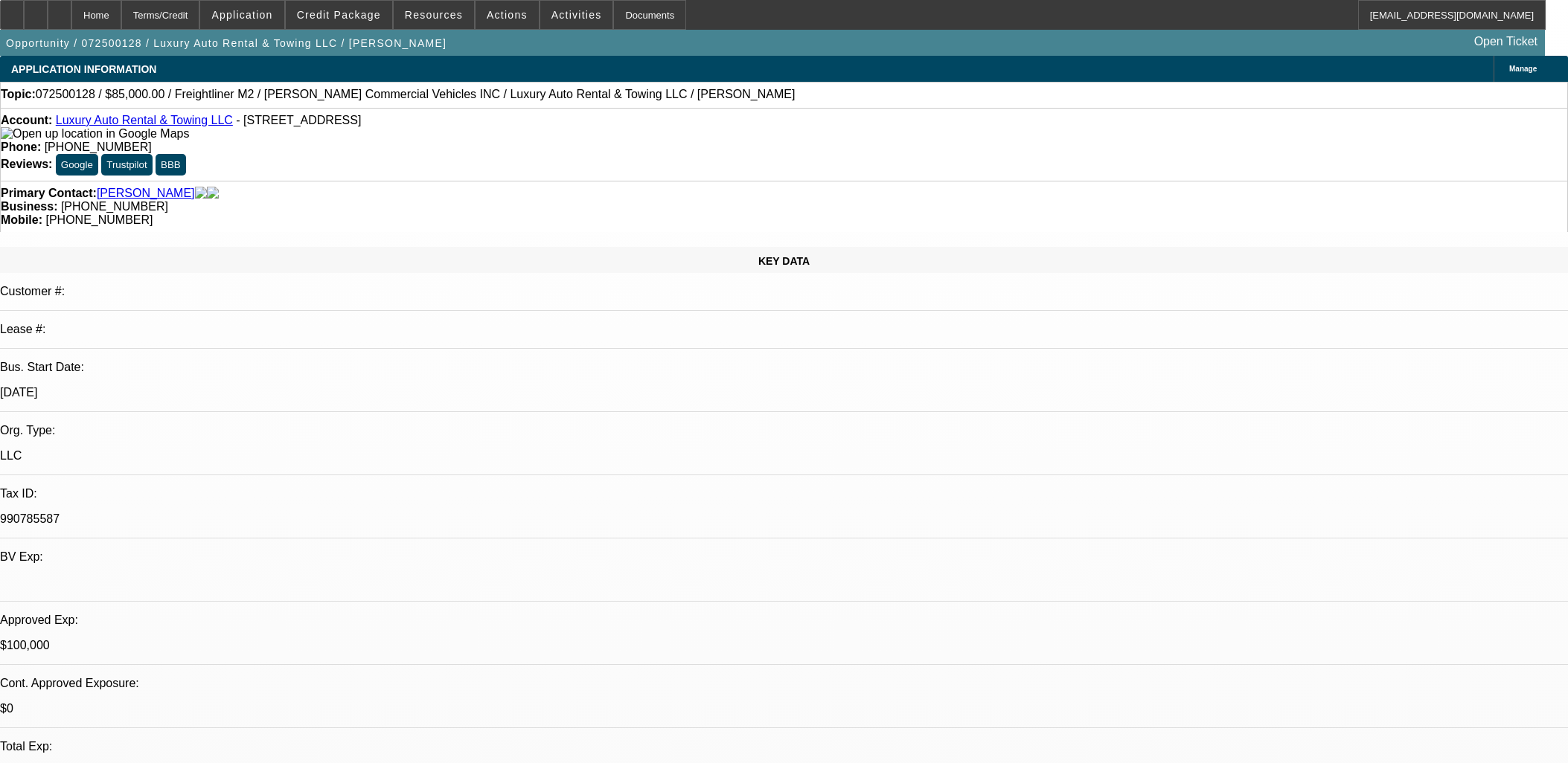
select select "2"
select select "0"
select select "6"
select select "0"
select select "2"
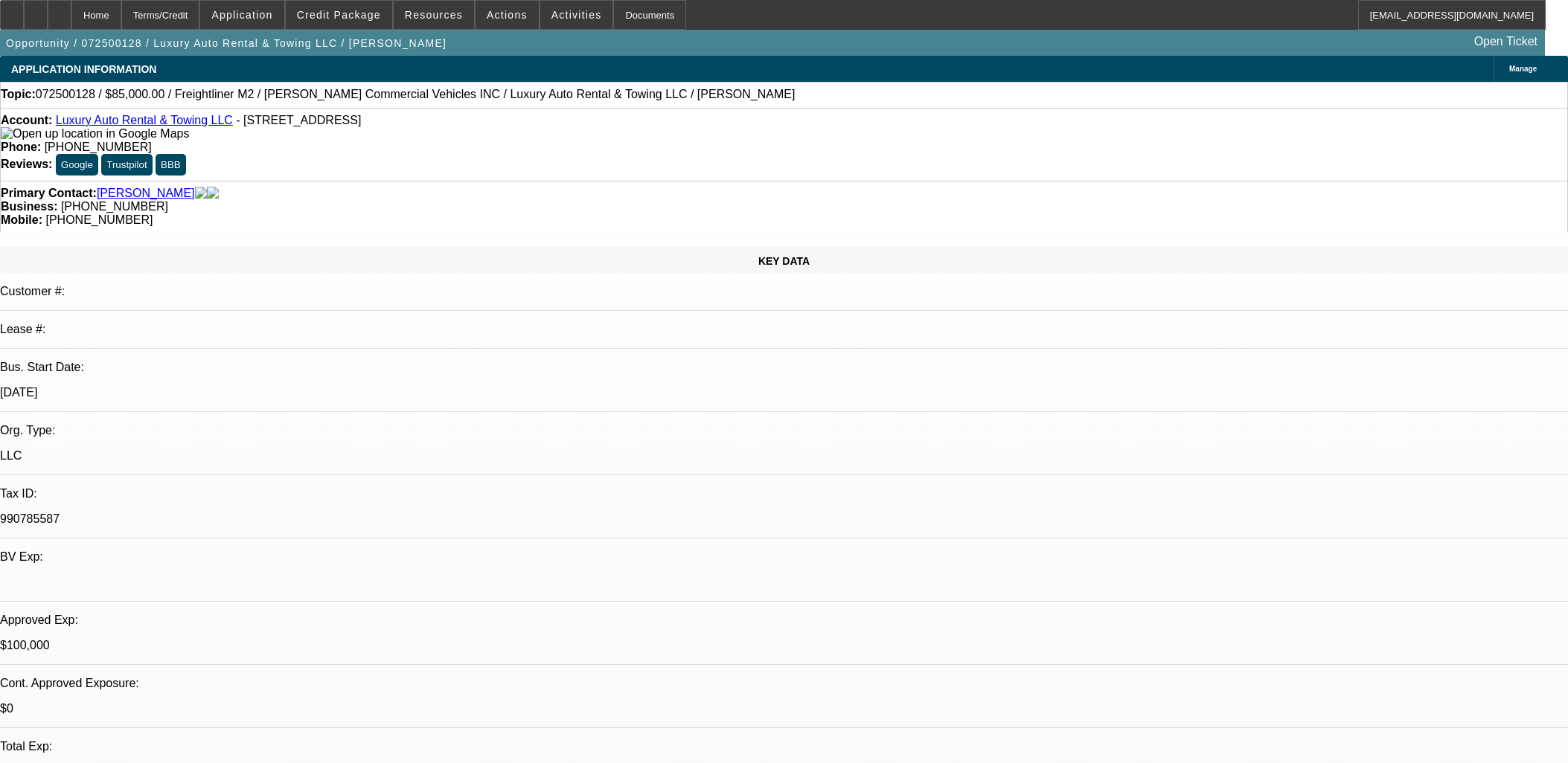
select select "2"
select select "0"
select select "6"
select select "0"
select select "2"
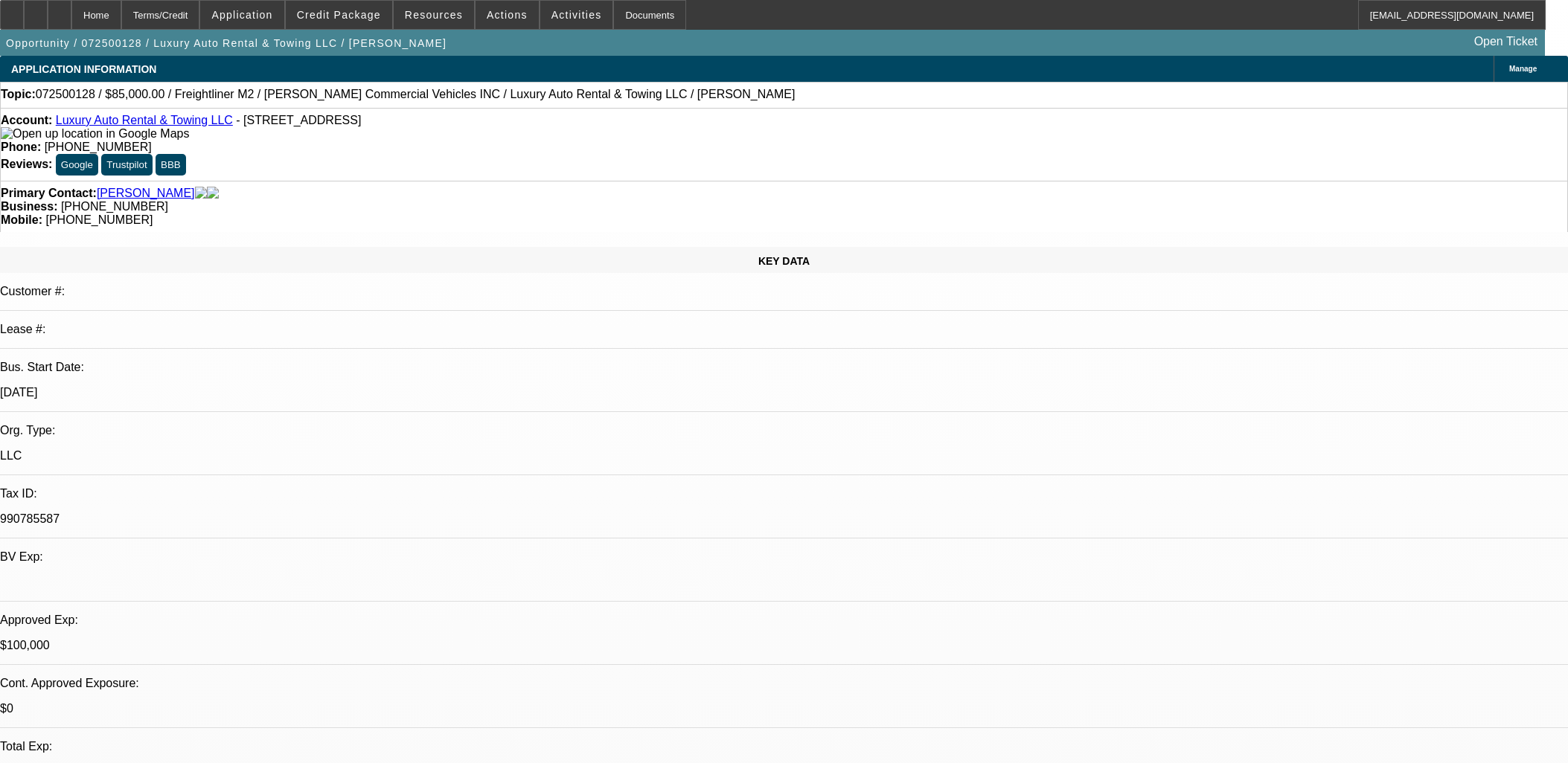
select select "2"
select select "0"
select select "6"
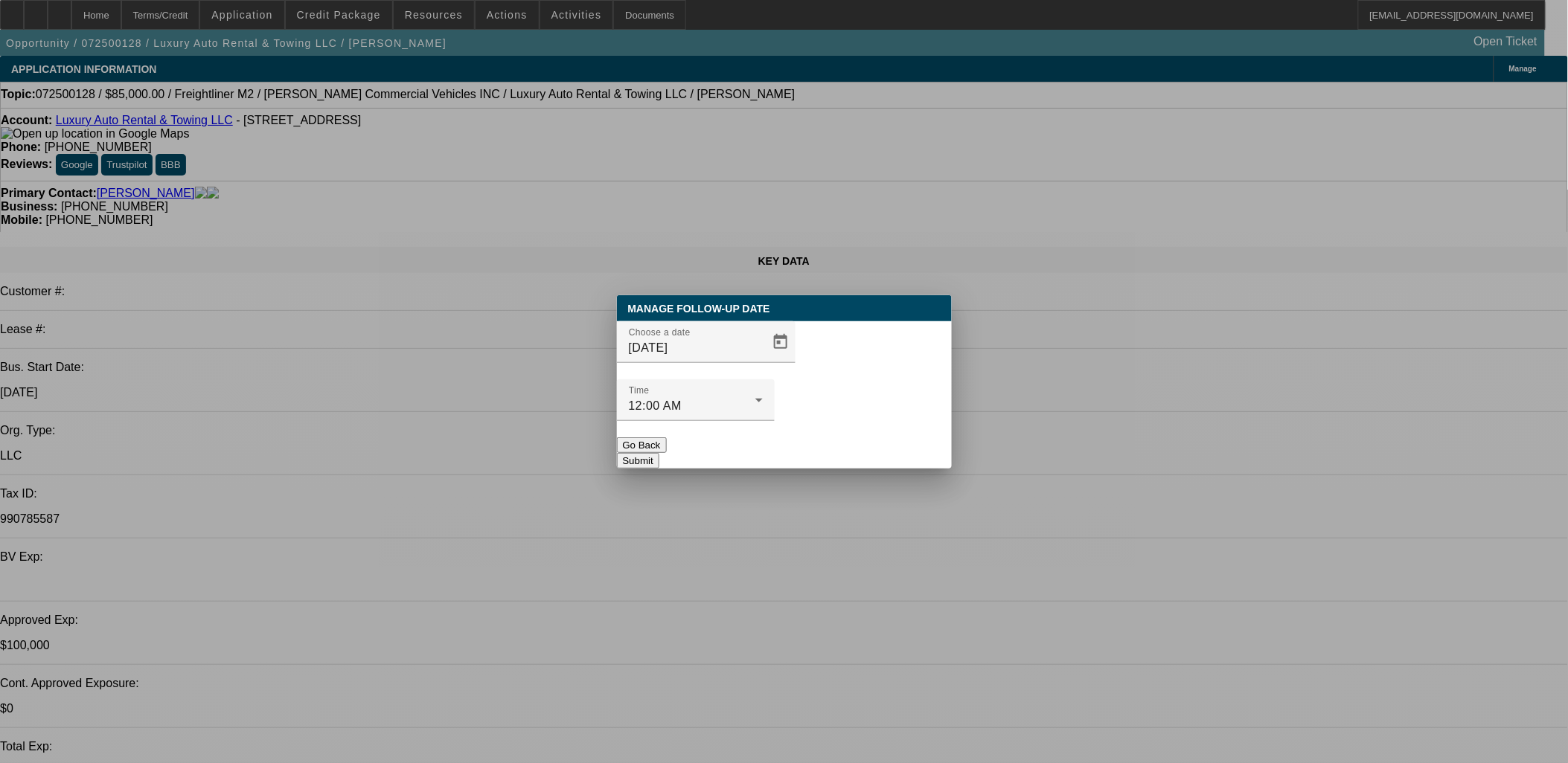
click at [782, 377] on div "Choose a date 8/28/2025" at bounding box center [784, 351] width 335 height 58
click at [762, 360] on span "Open calendar" at bounding box center [780, 342] width 36 height 36
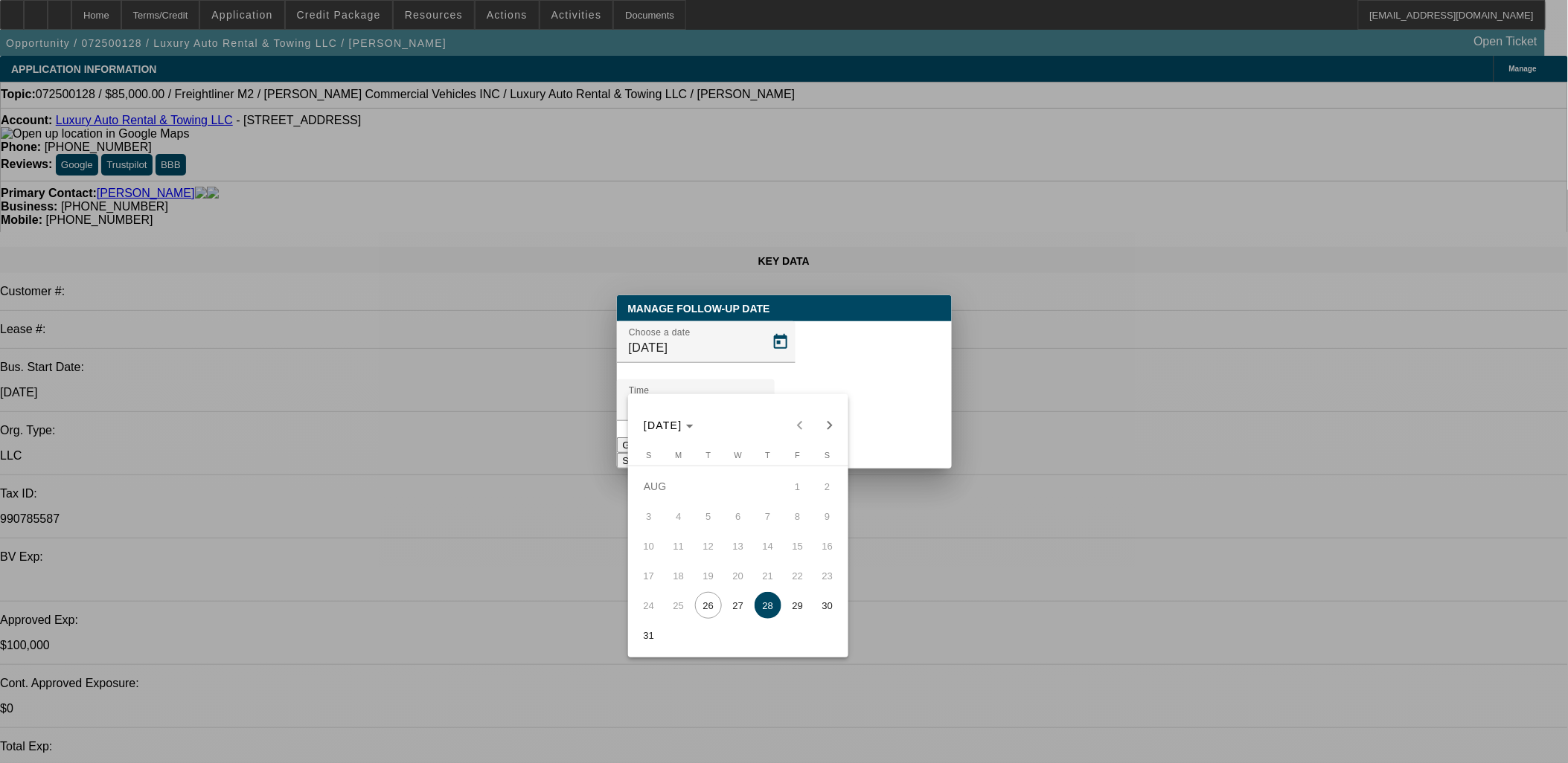
click at [738, 619] on span "27" at bounding box center [738, 606] width 26 height 26
type input "[DATE]"
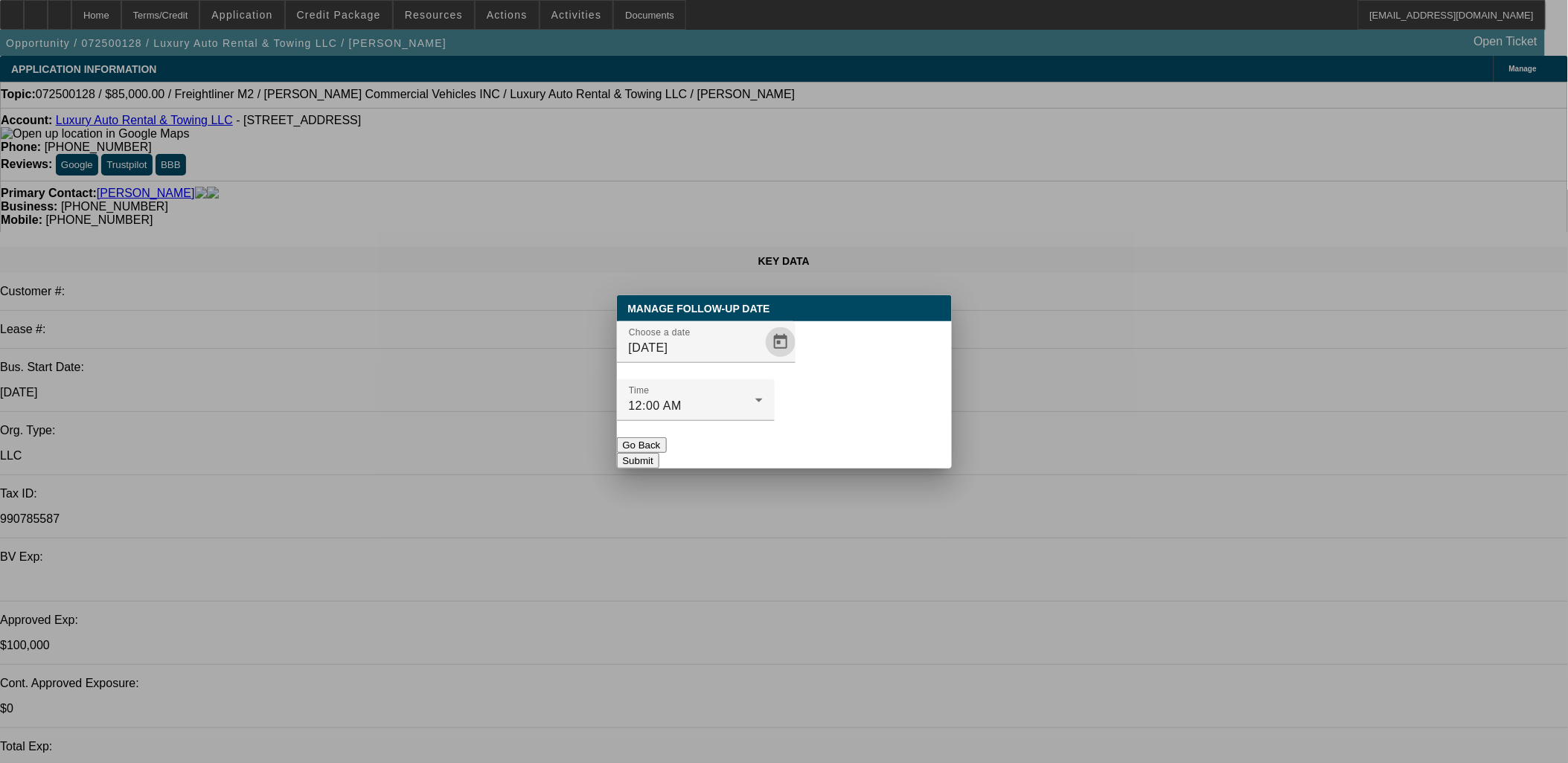
click at [660, 453] on button "Submit" at bounding box center [638, 461] width 42 height 16
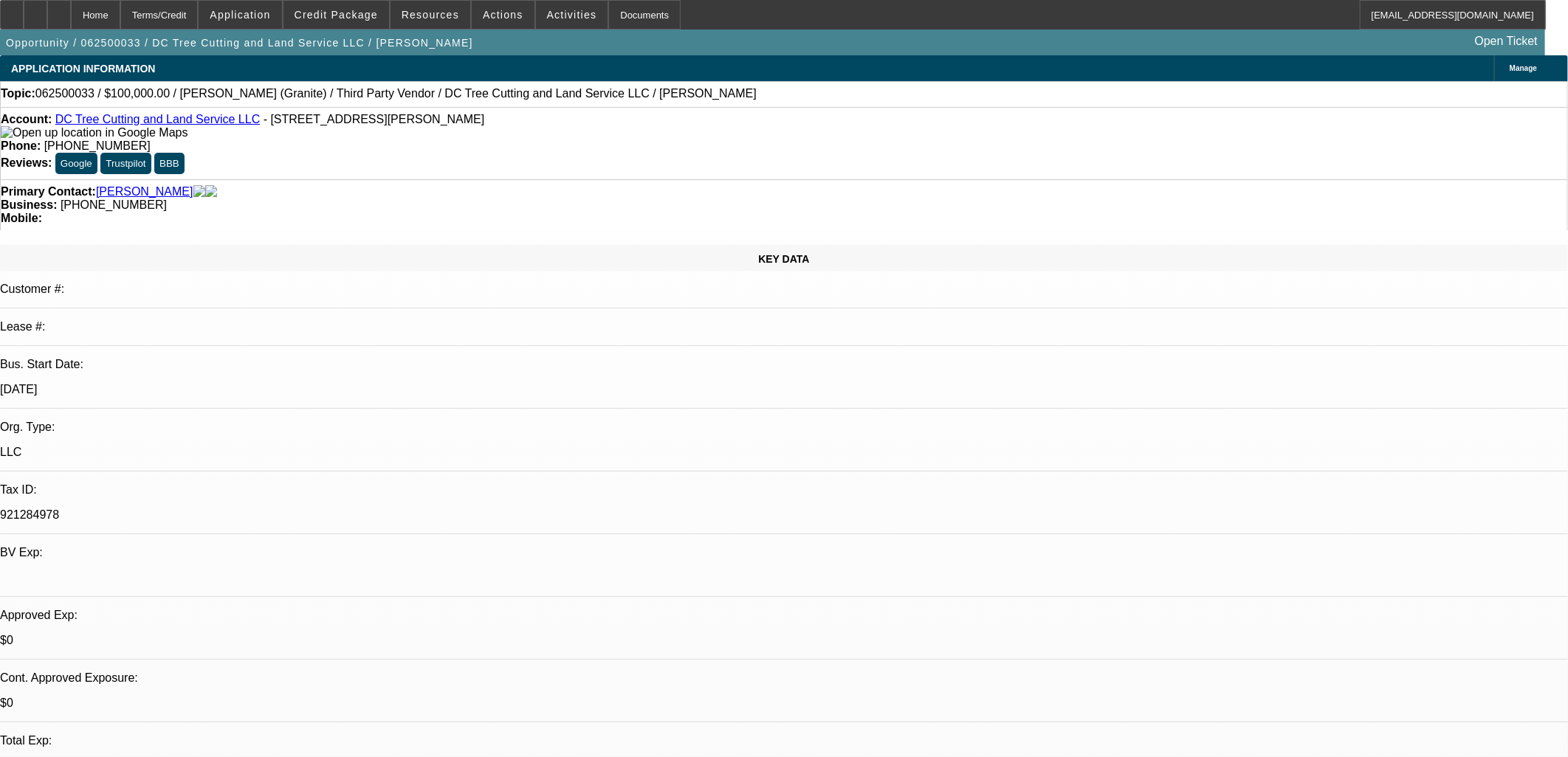
select select "0"
select select "6"
select select "0"
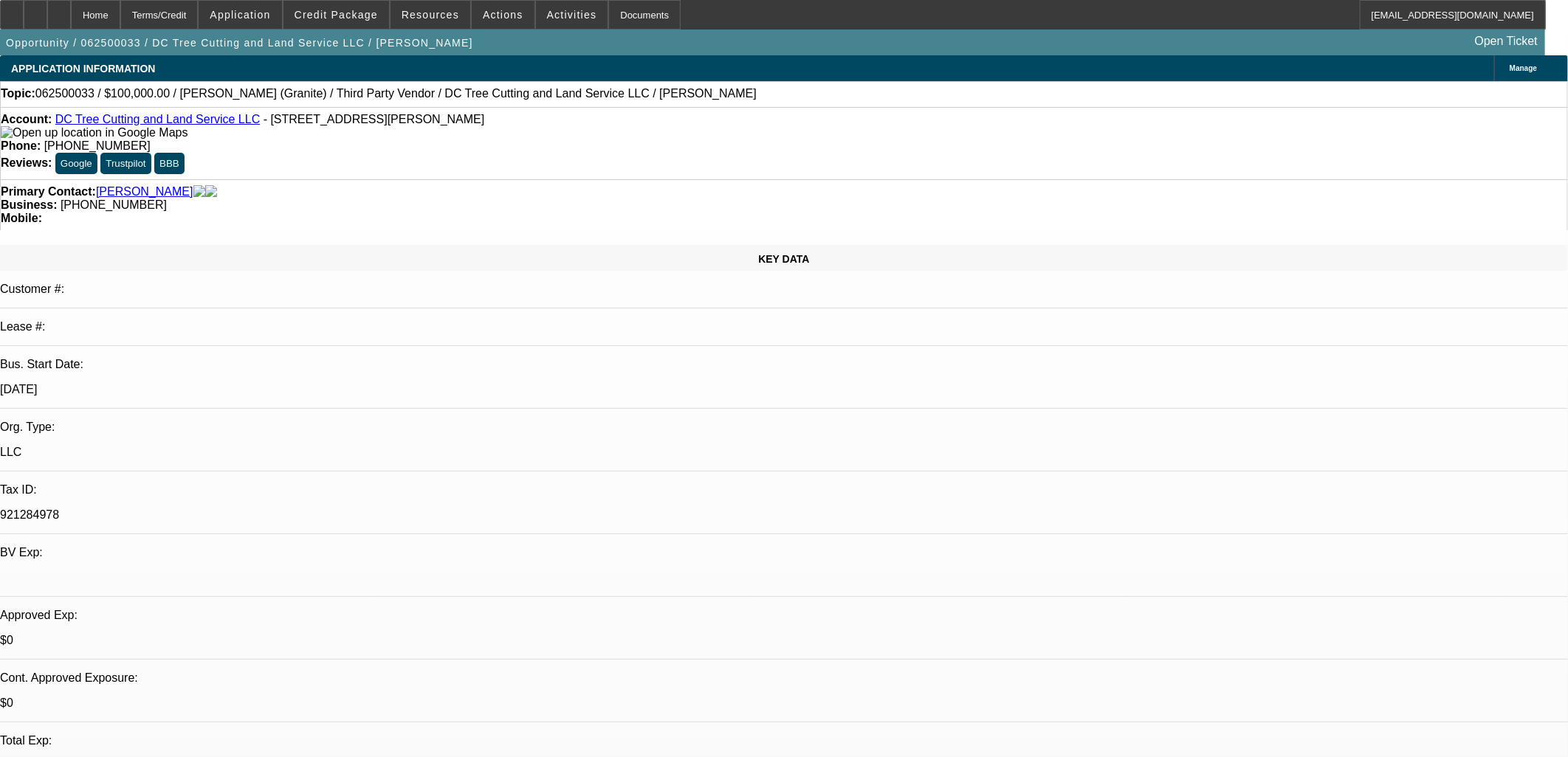
select select "0"
select select "6"
select select "0"
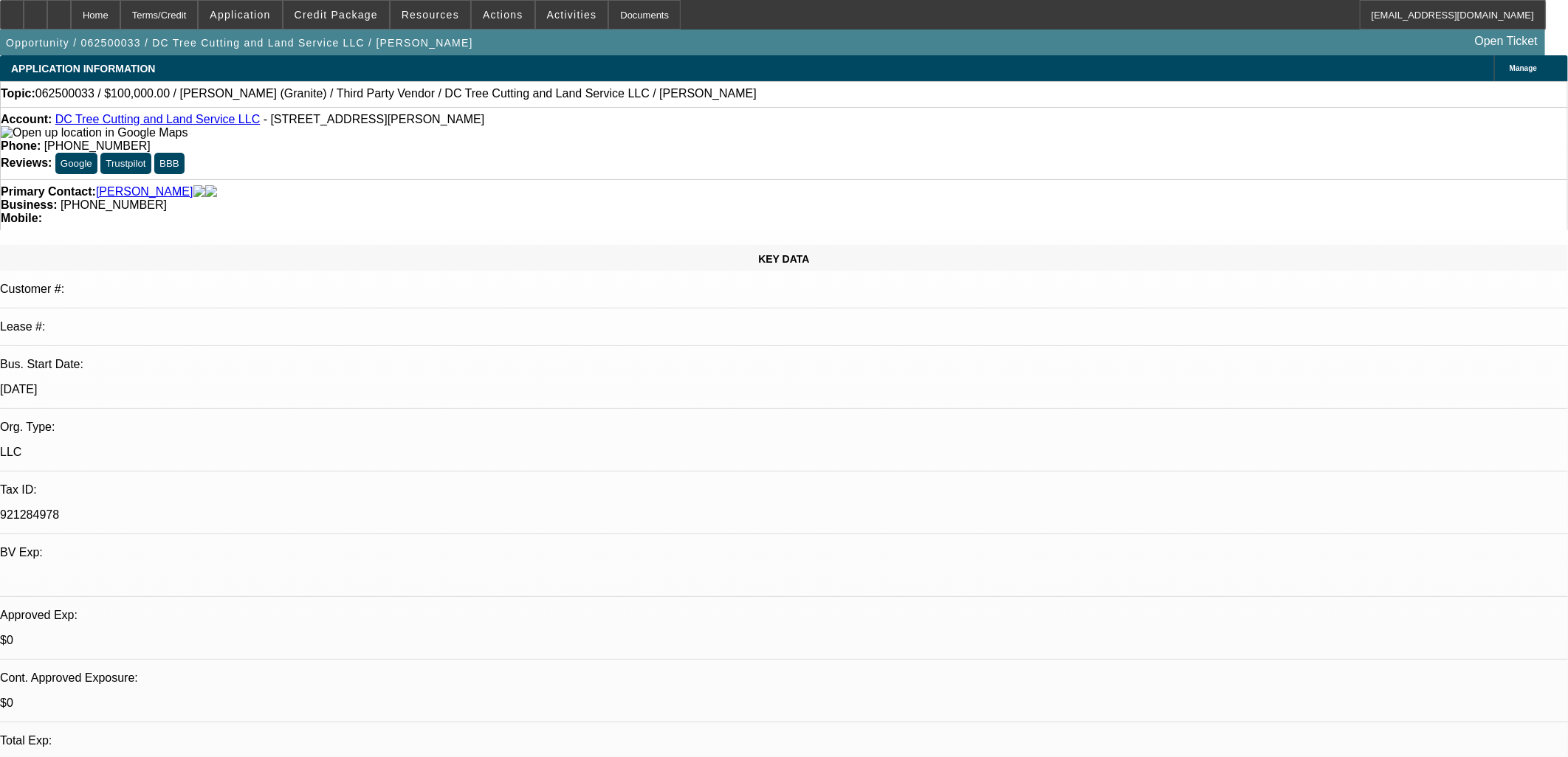
select select "0"
select select "6"
select select "0"
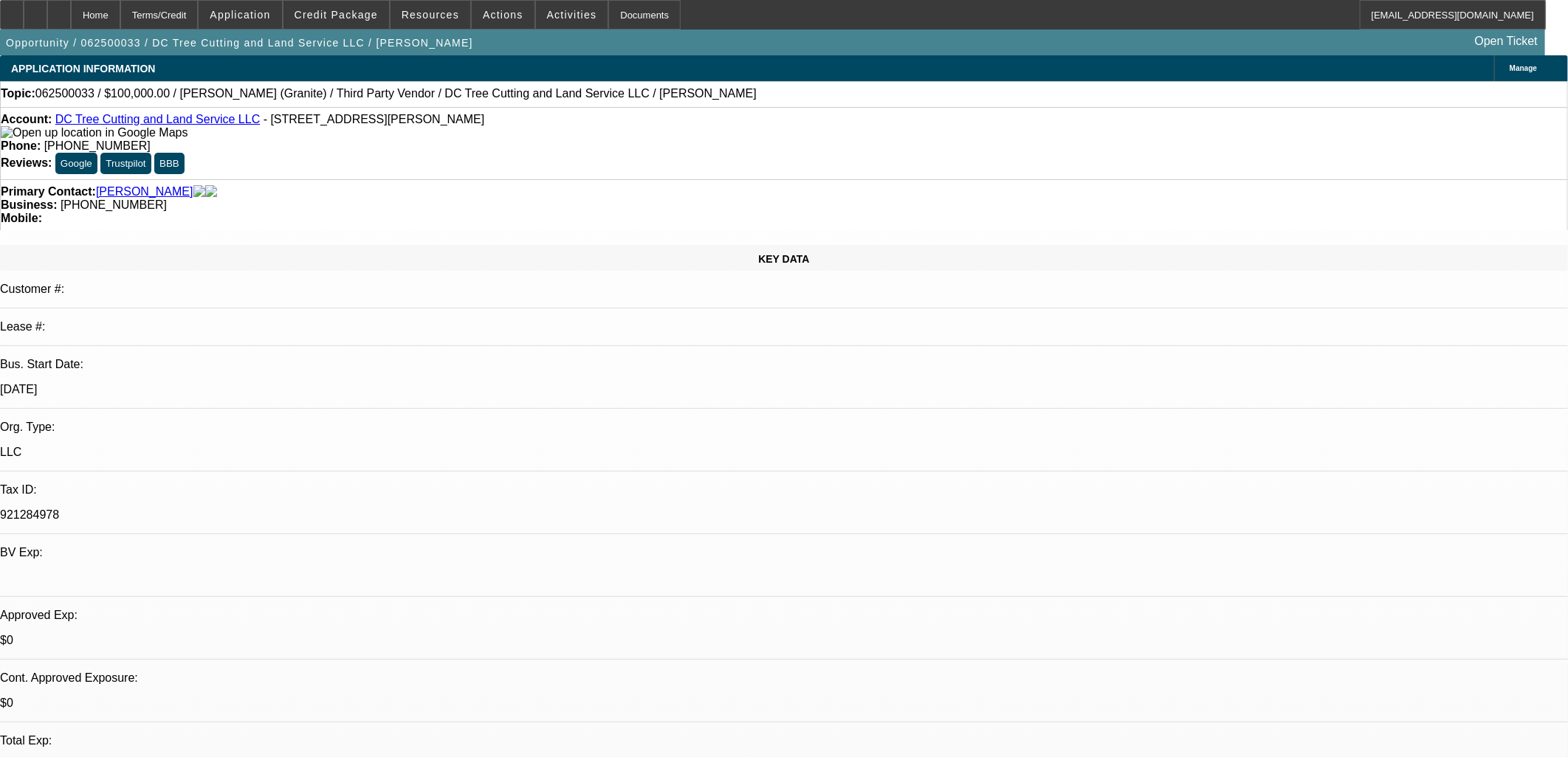
select select "6"
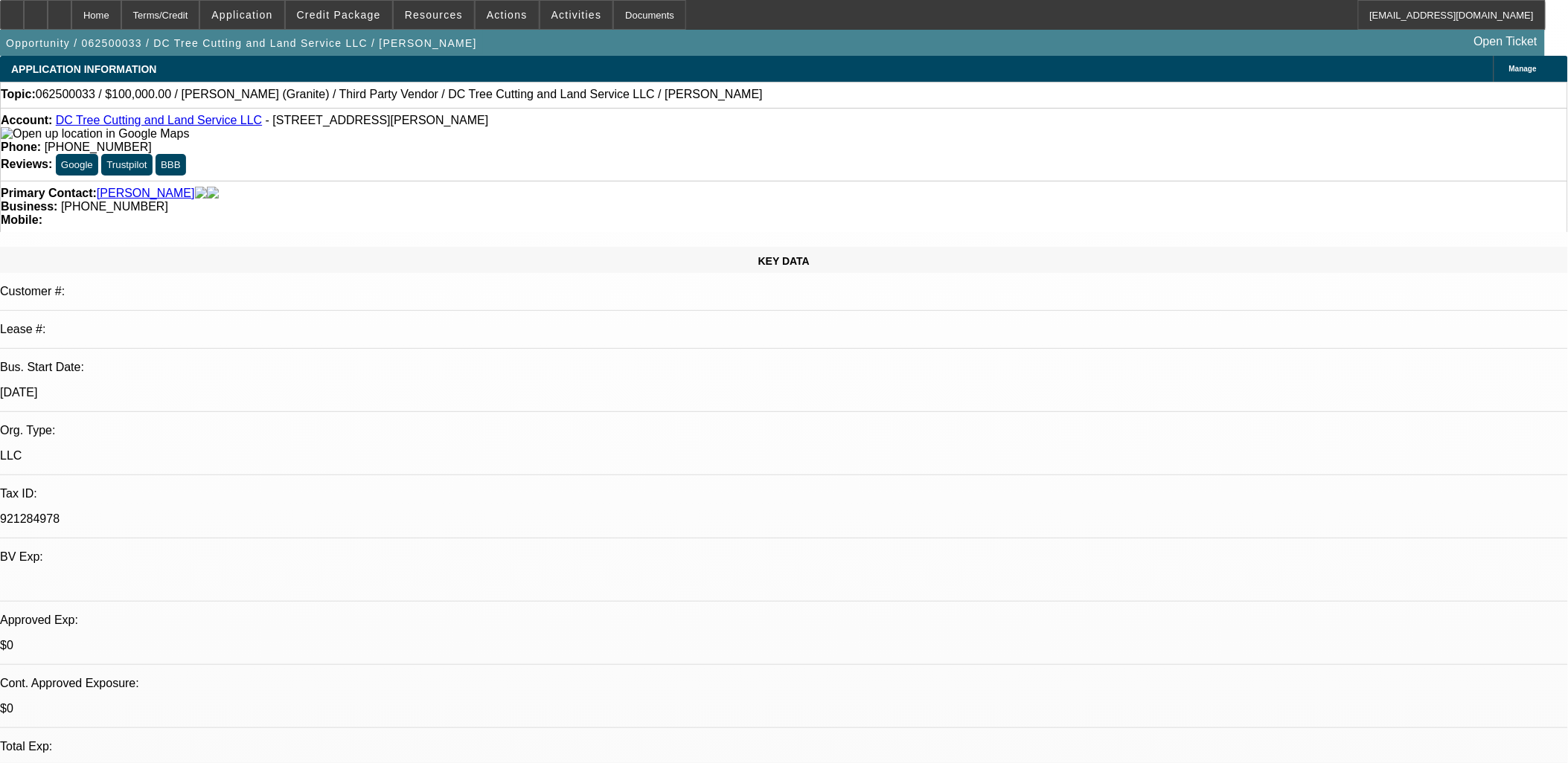
drag, startPoint x: 769, startPoint y: 293, endPoint x: 67, endPoint y: 293, distance: 702.0
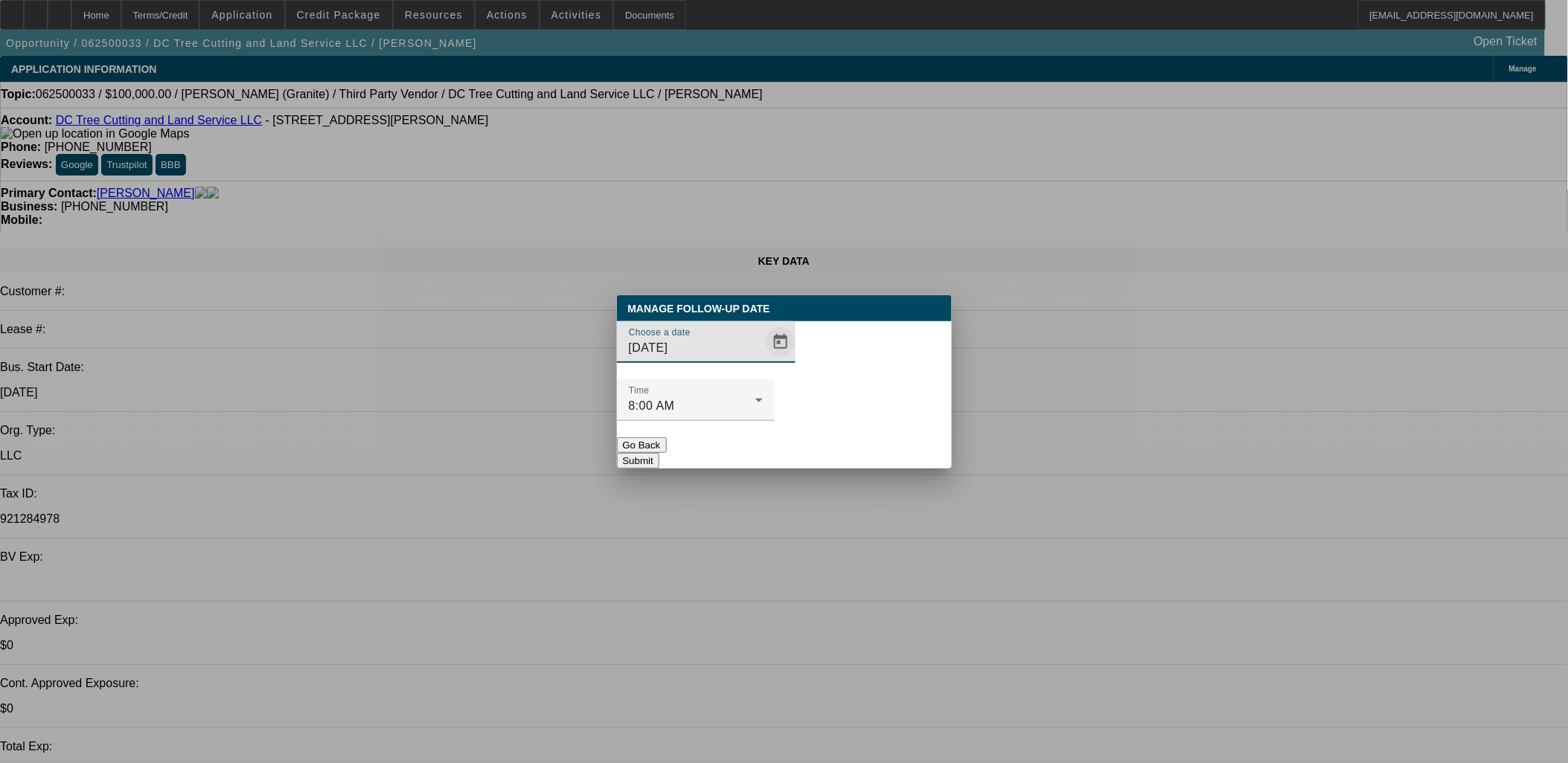
click at [762, 360] on span "Open calendar" at bounding box center [780, 342] width 36 height 36
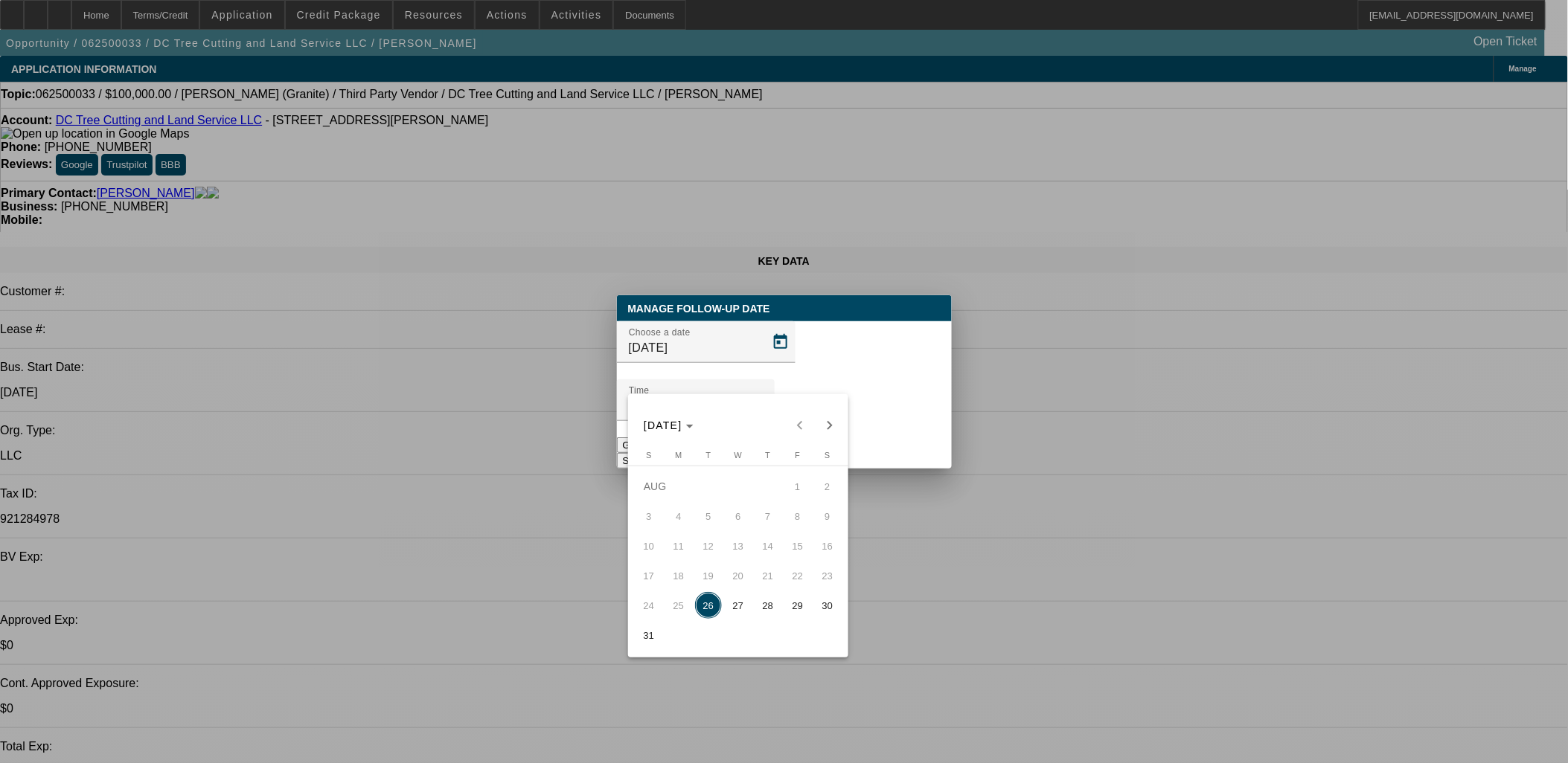
click at [835, 428] on span "Next month" at bounding box center [829, 425] width 30 height 30
drag, startPoint x: 715, startPoint y: 547, endPoint x: 857, endPoint y: 418, distance: 191.8
click at [714, 547] on span "9" at bounding box center [708, 546] width 26 height 26
type input "9/9/2025"
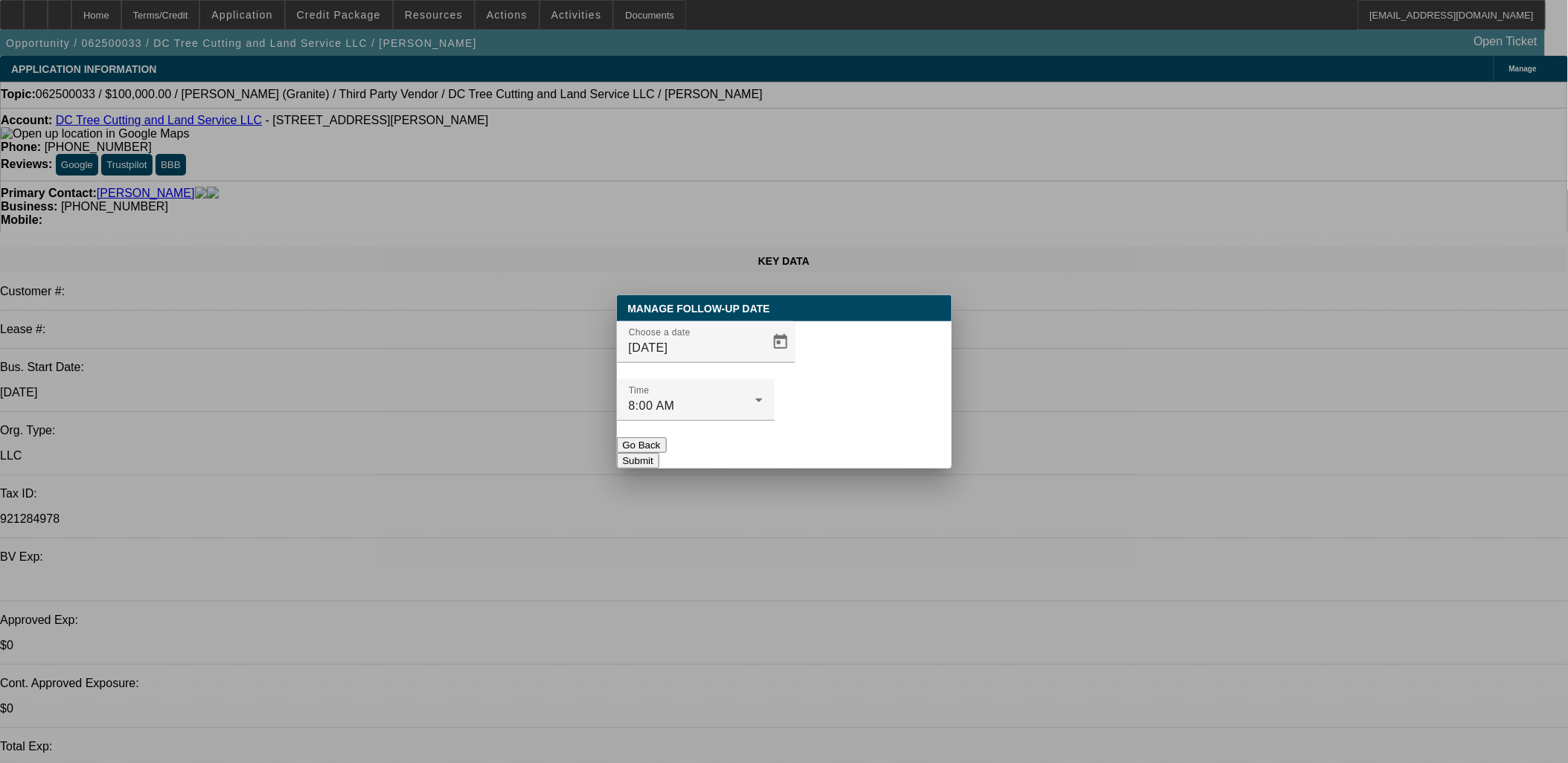
click at [660, 453] on button "Submit" at bounding box center [638, 461] width 42 height 16
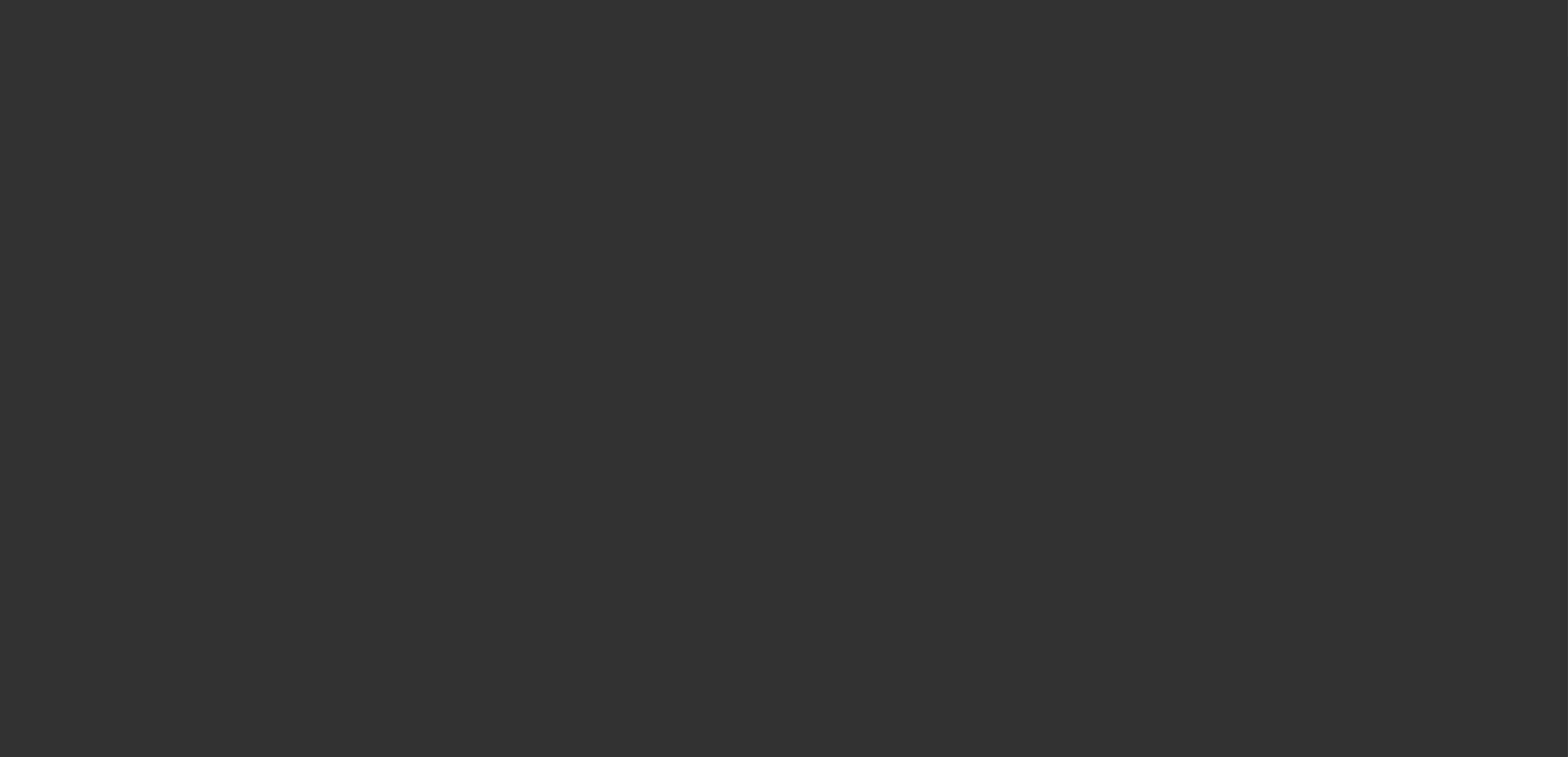
select select "0"
select select "2"
select select "0.1"
select select "4"
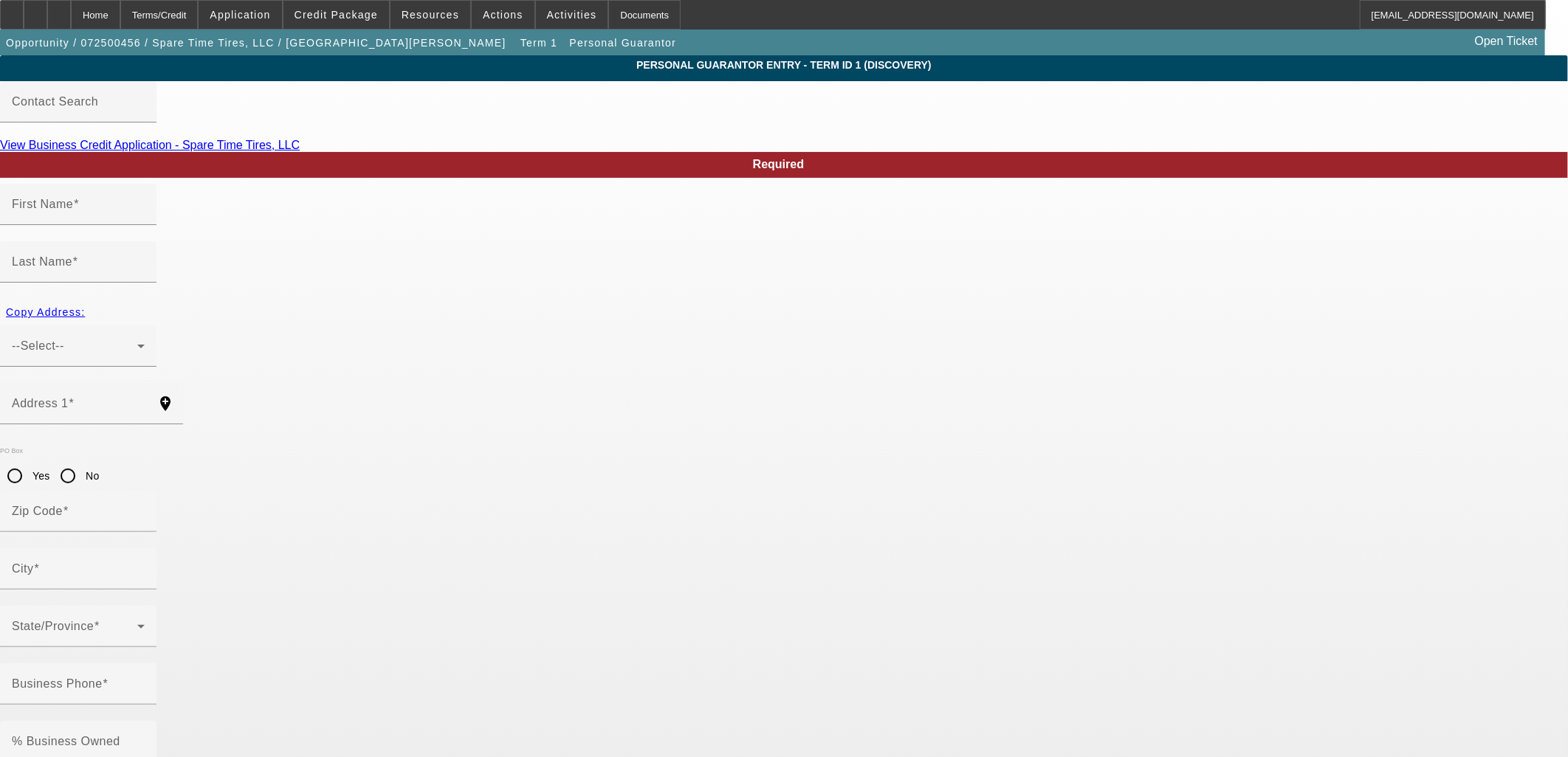
type input "Garrett"
type input "Austin"
type input "134 Carsie Lane"
radio input "true"
type input "28714"
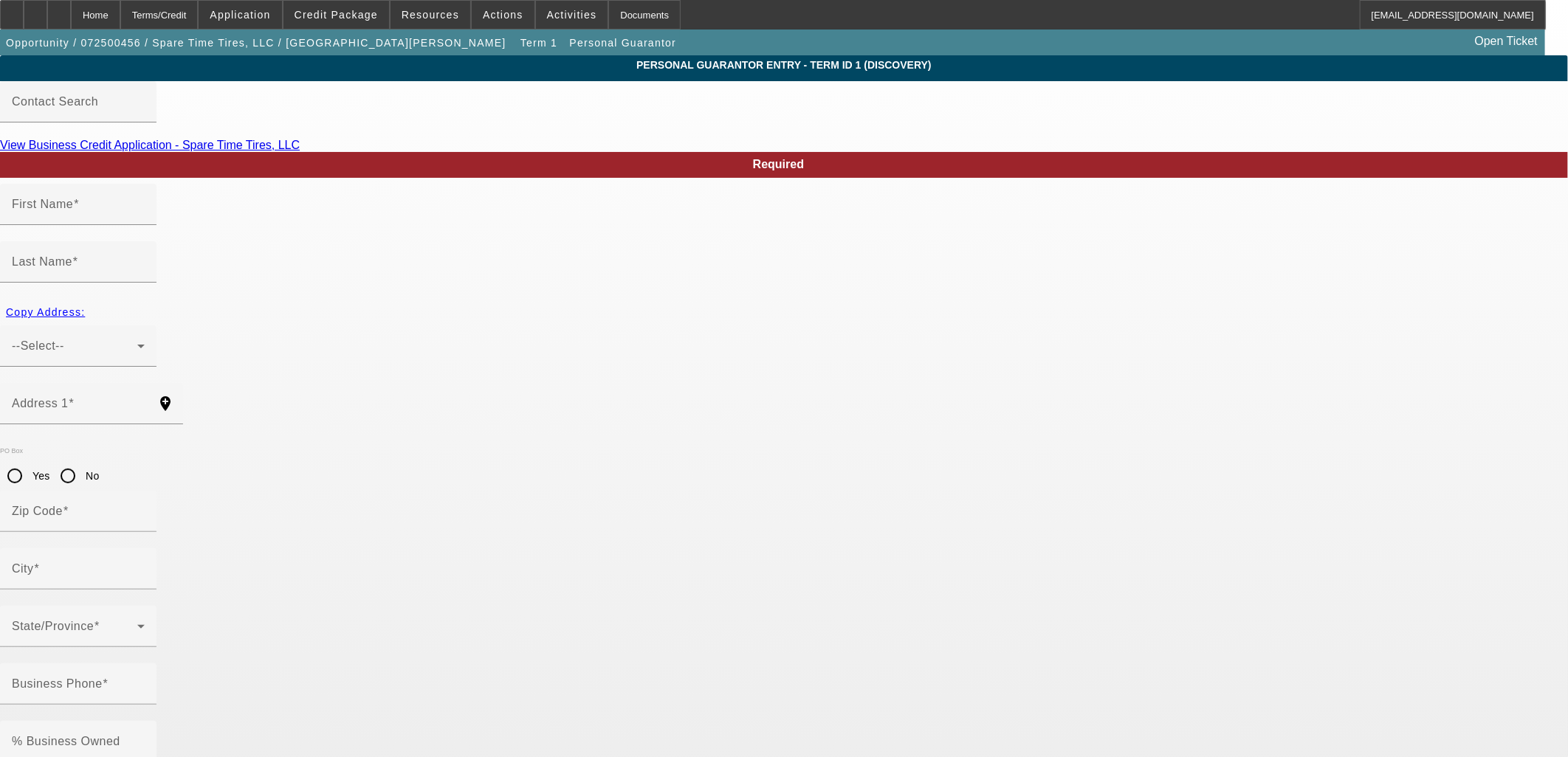
type input "Burnsville"
type input "(828) 385-0949"
type input "100"
type input "243-77-8876"
type input "sparetimetires@gmail.com"
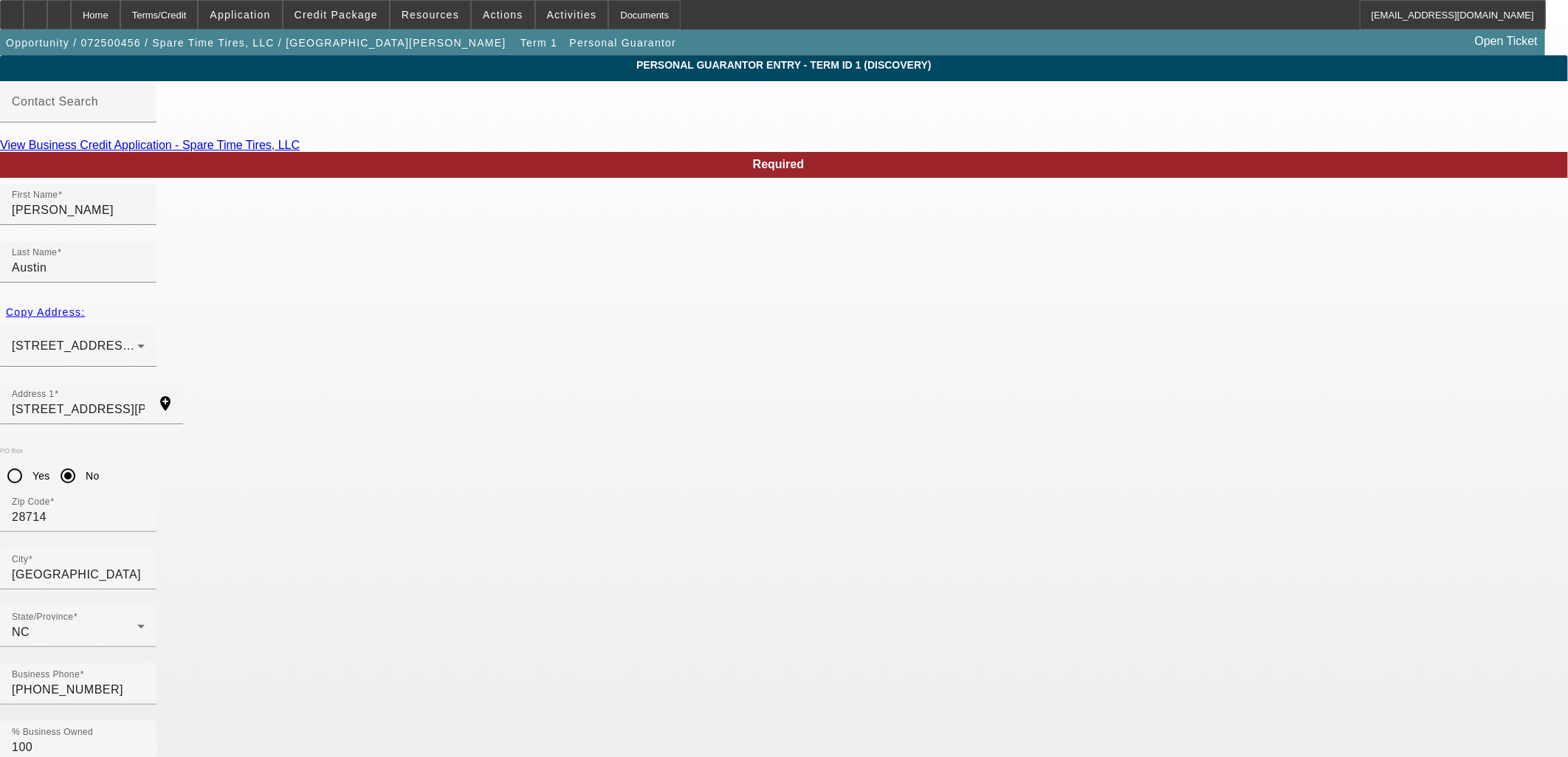
drag, startPoint x: 919, startPoint y: 621, endPoint x: 925, endPoint y: 631, distance: 11.7
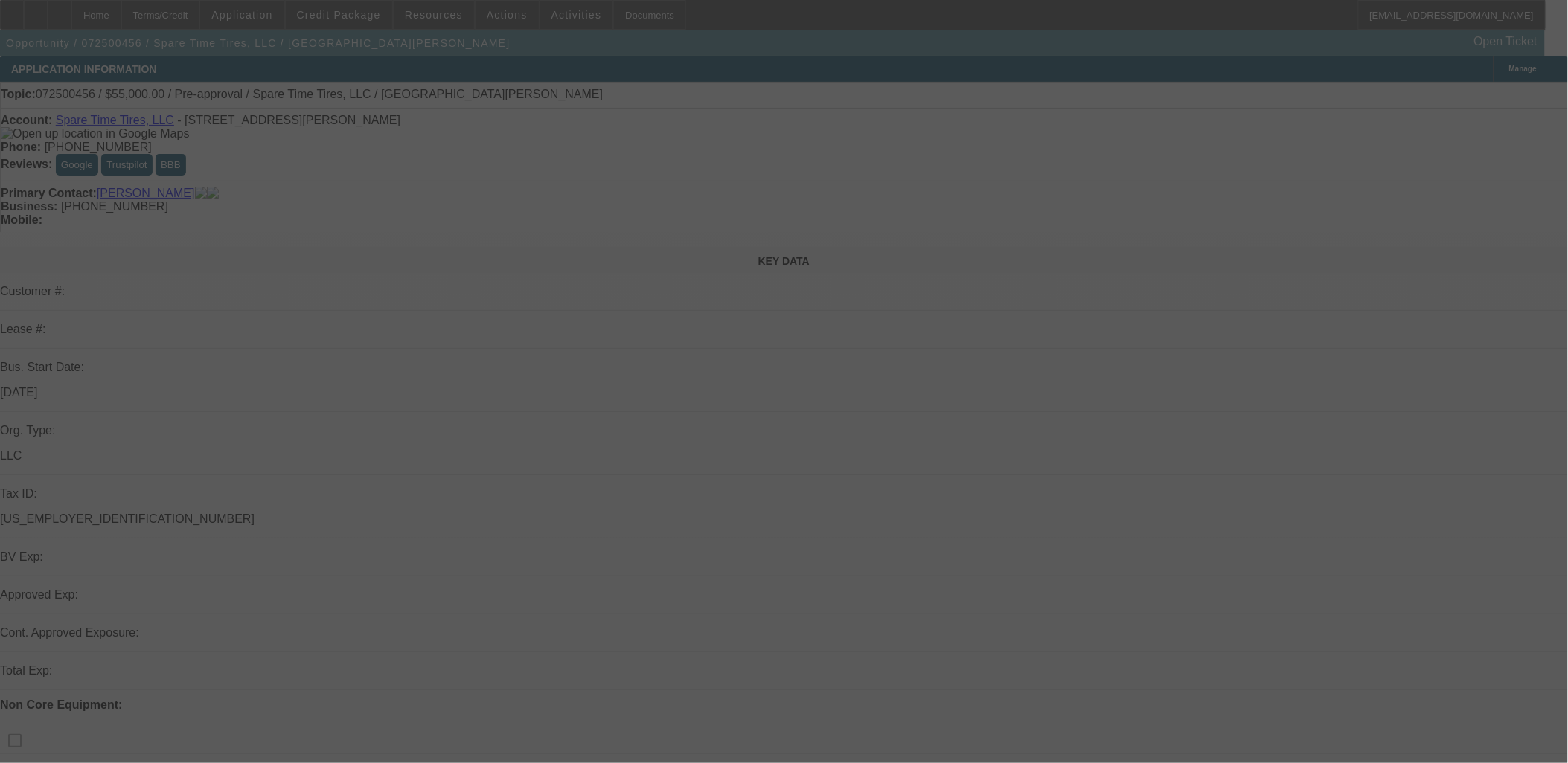
select select "0"
select select "2"
select select "0.1"
select select "4"
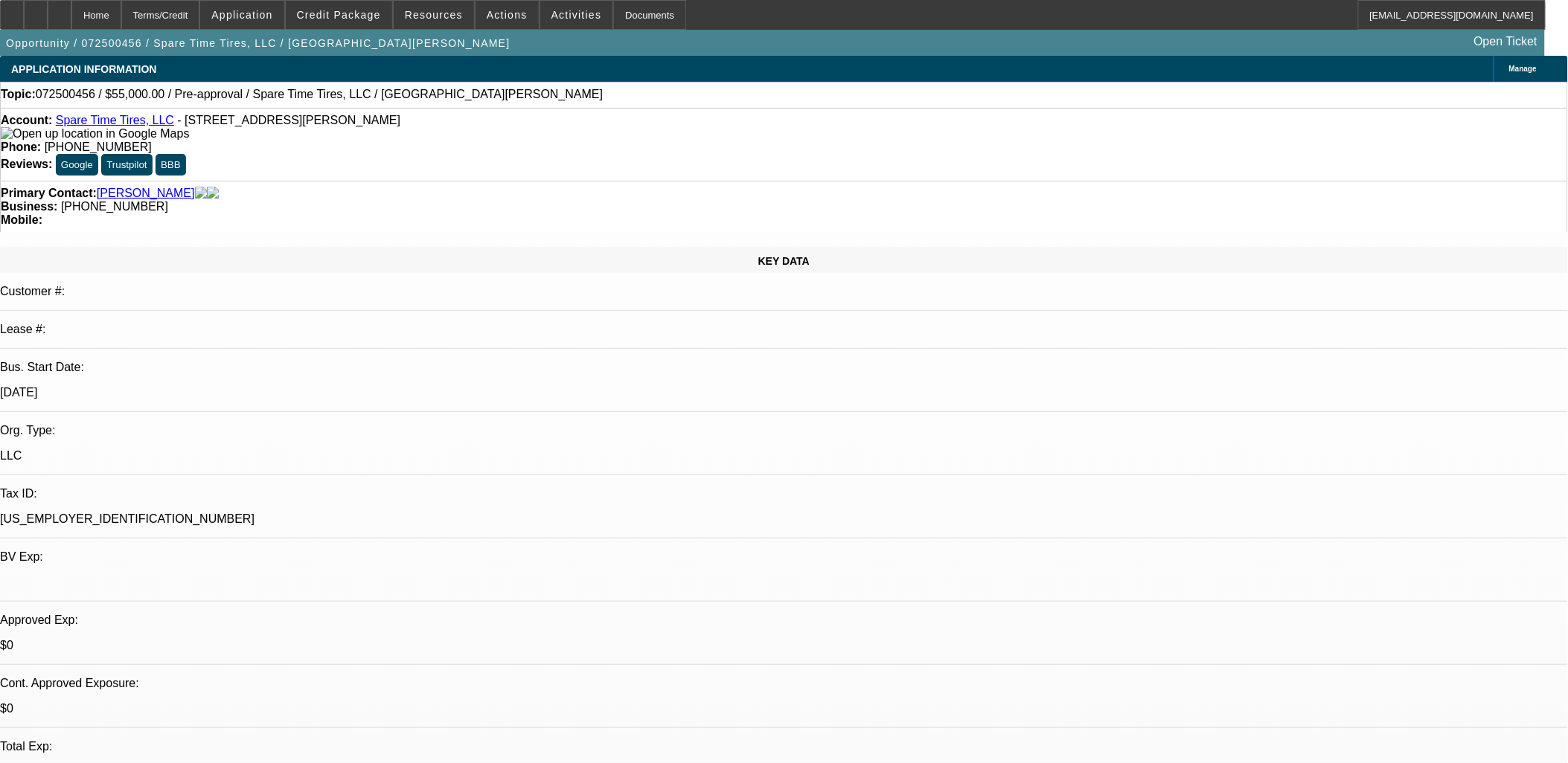
scroll to position [82, 0]
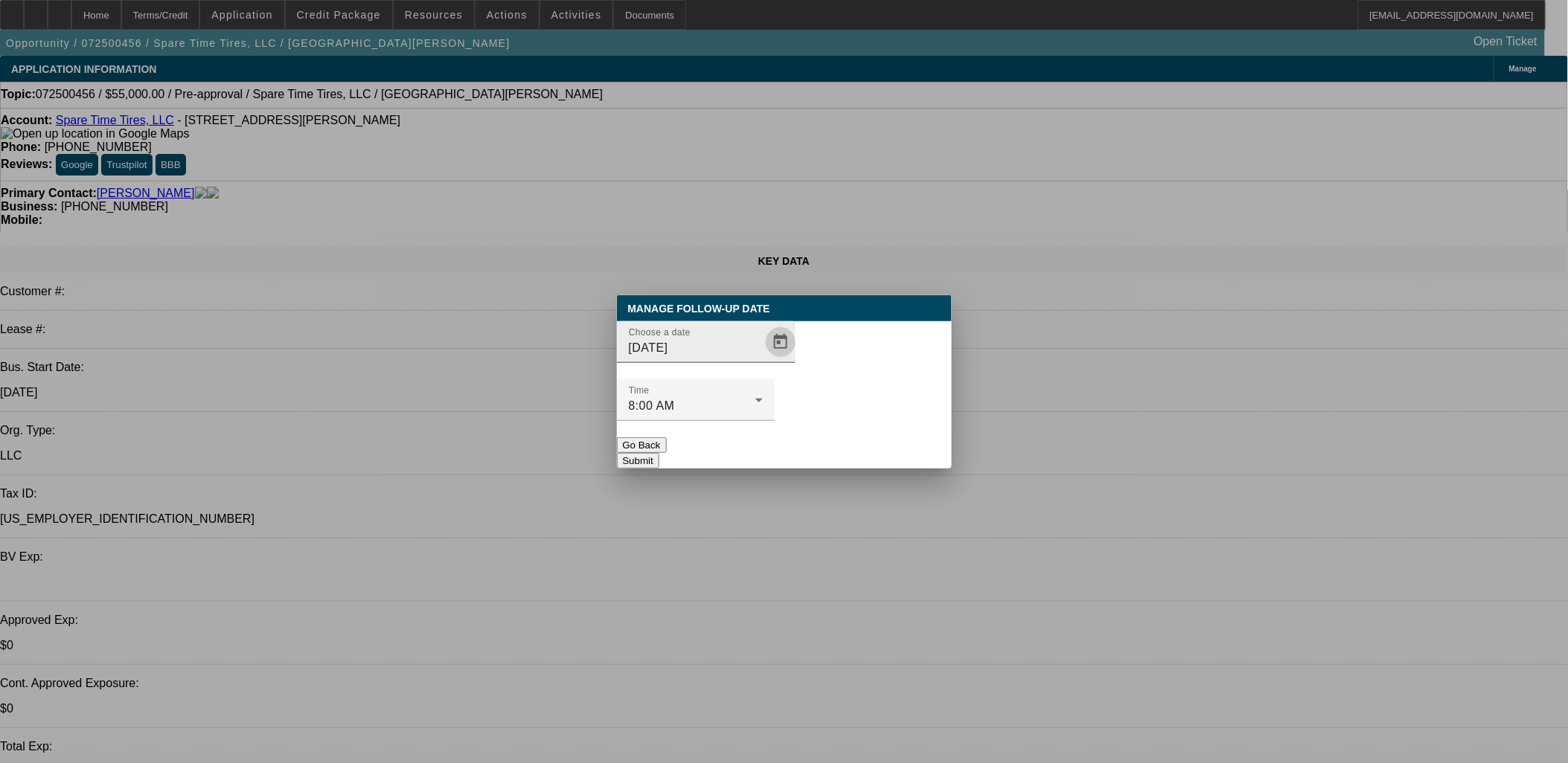
click at [762, 360] on span "Open calendar" at bounding box center [780, 342] width 36 height 36
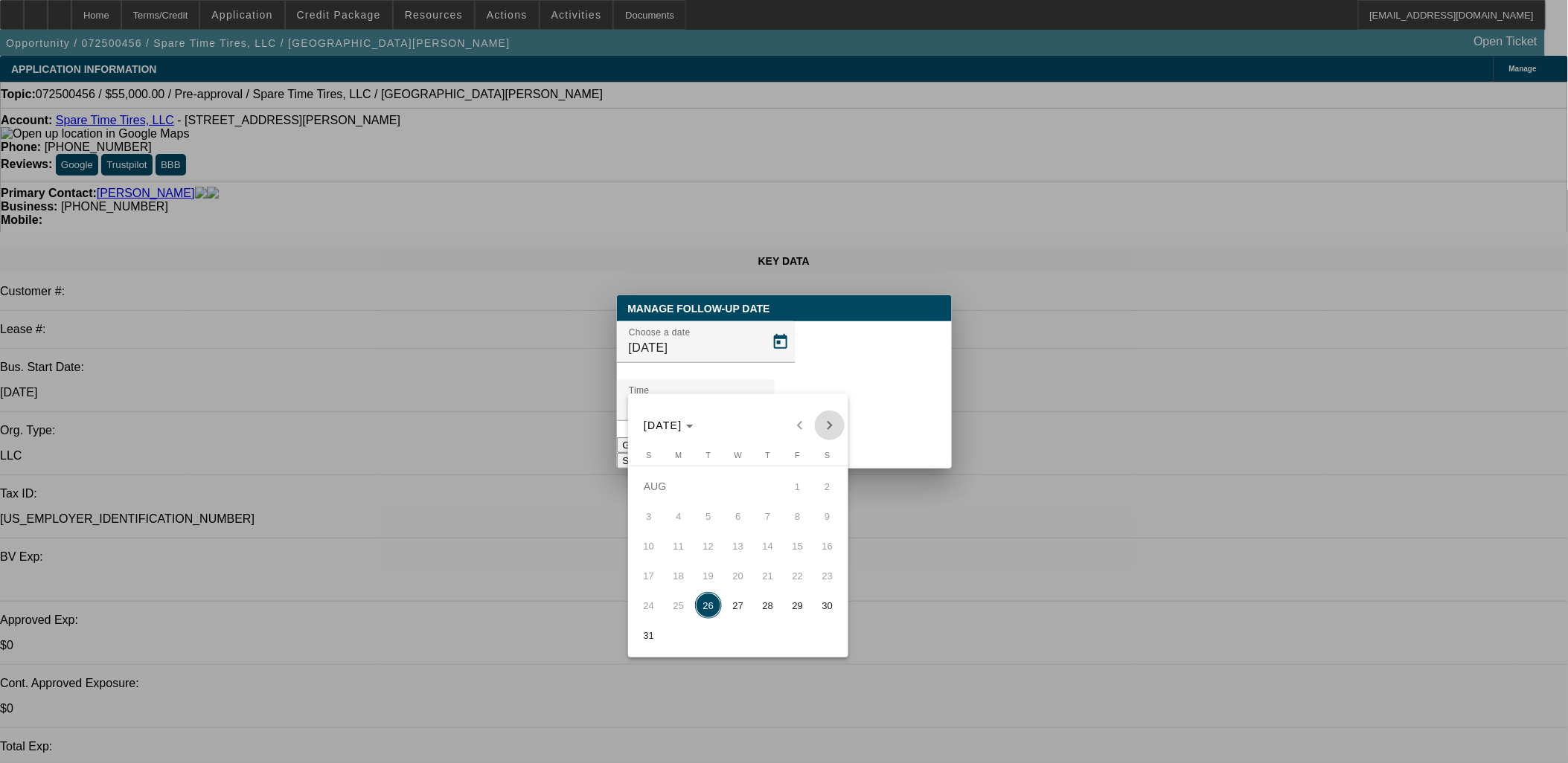
drag, startPoint x: 820, startPoint y: 422, endPoint x: 802, endPoint y: 437, distance: 23.4
click at [820, 421] on span "Next month" at bounding box center [829, 425] width 30 height 30
drag, startPoint x: 713, startPoint y: 547, endPoint x: 776, endPoint y: 442, distance: 122.4
click at [714, 547] on span "9" at bounding box center [708, 546] width 26 height 26
type input "[DATE]"
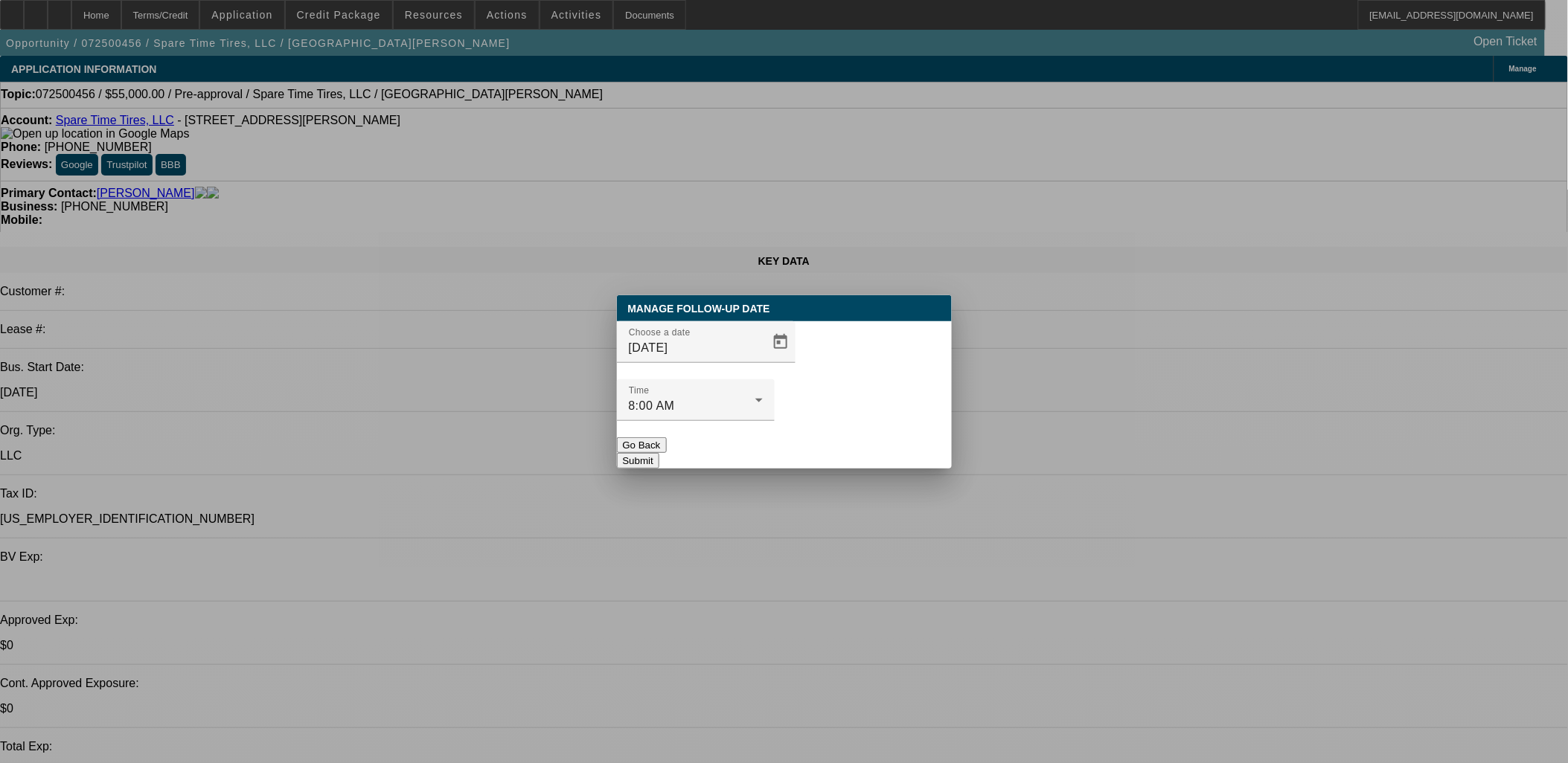
click at [660, 453] on button "Submit" at bounding box center [638, 461] width 42 height 16
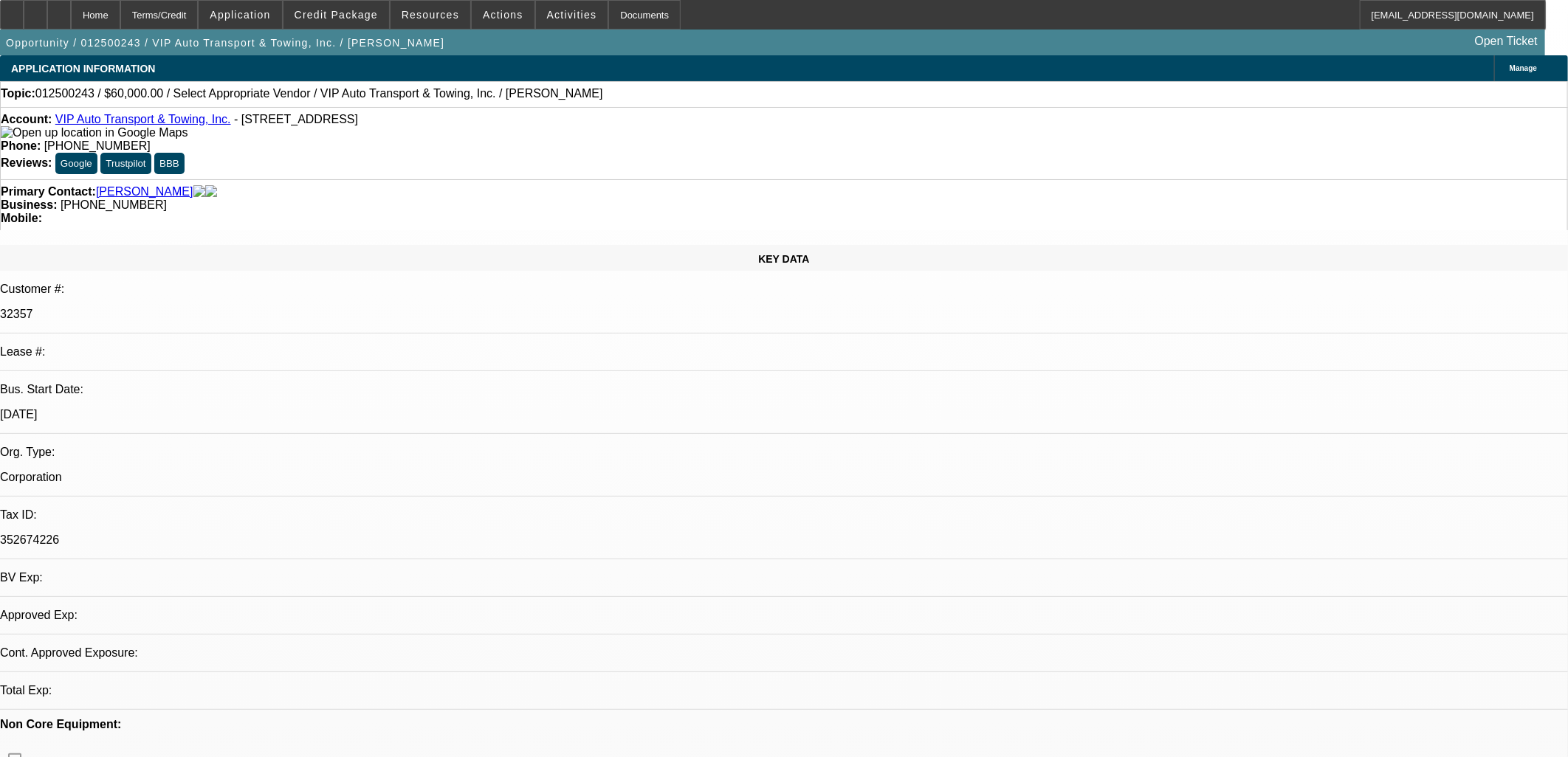
select select "0"
select select "2"
select select "0.1"
select select "4"
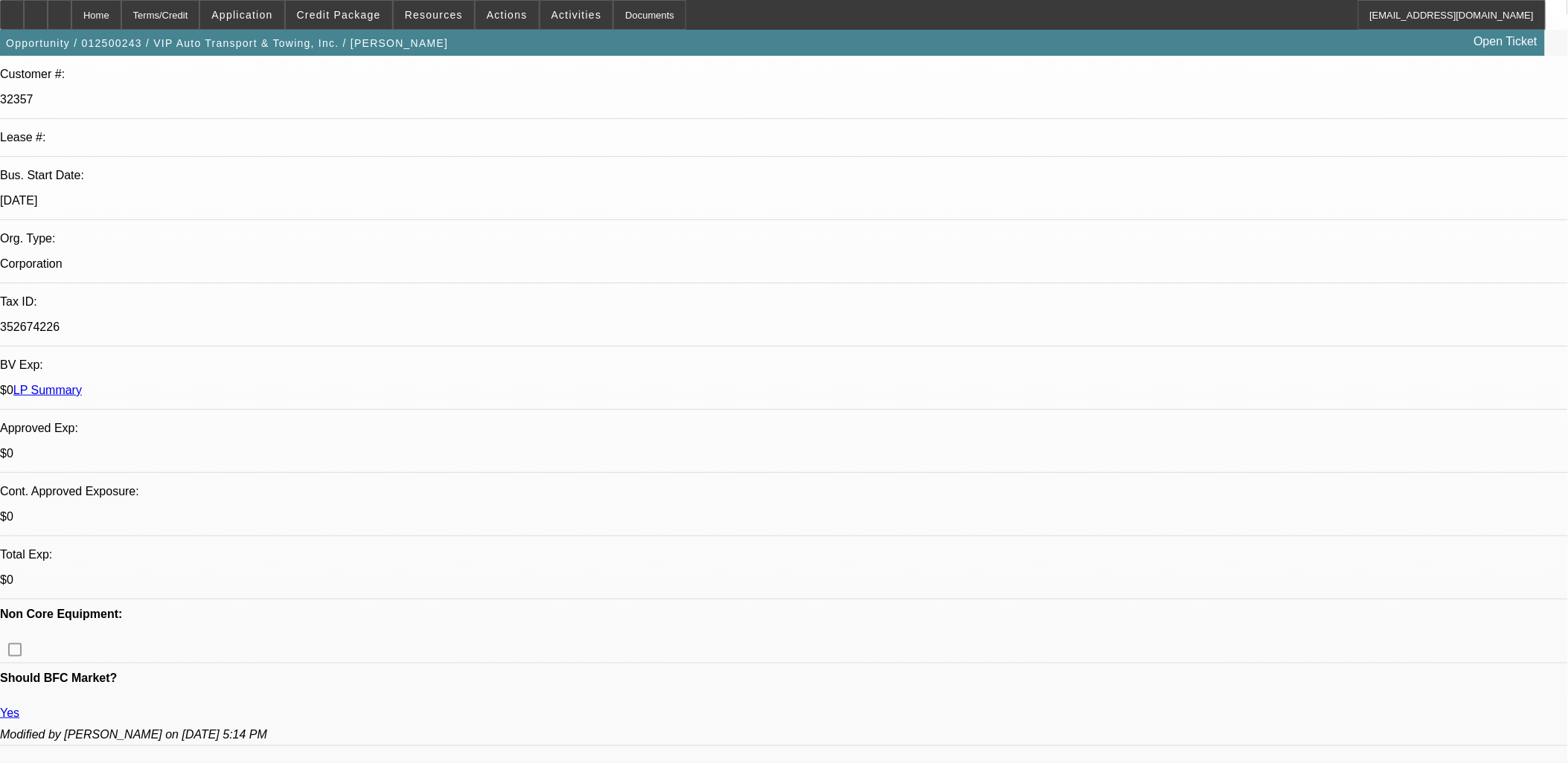
scroll to position [83, 0]
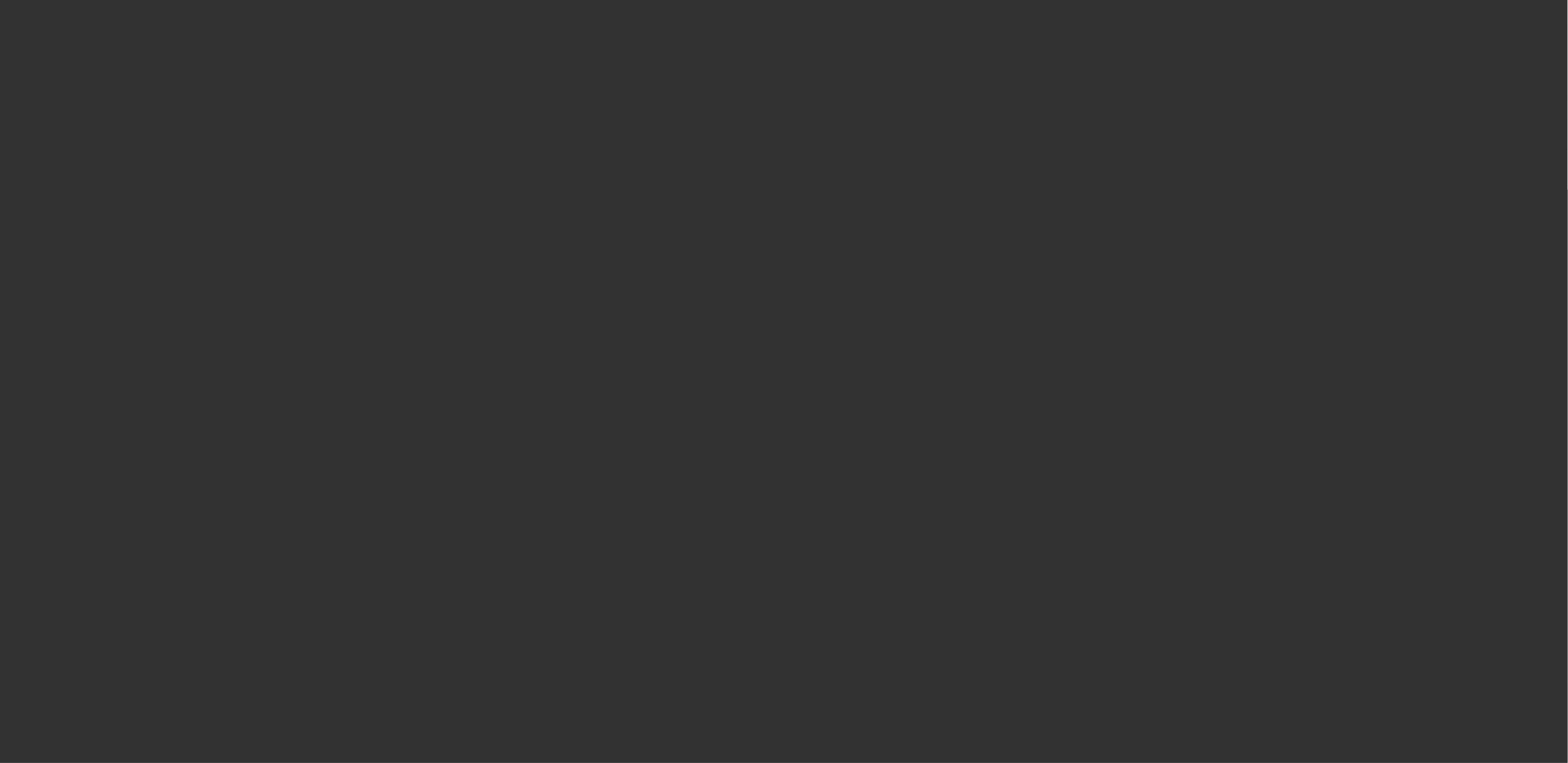
scroll to position [0, 0]
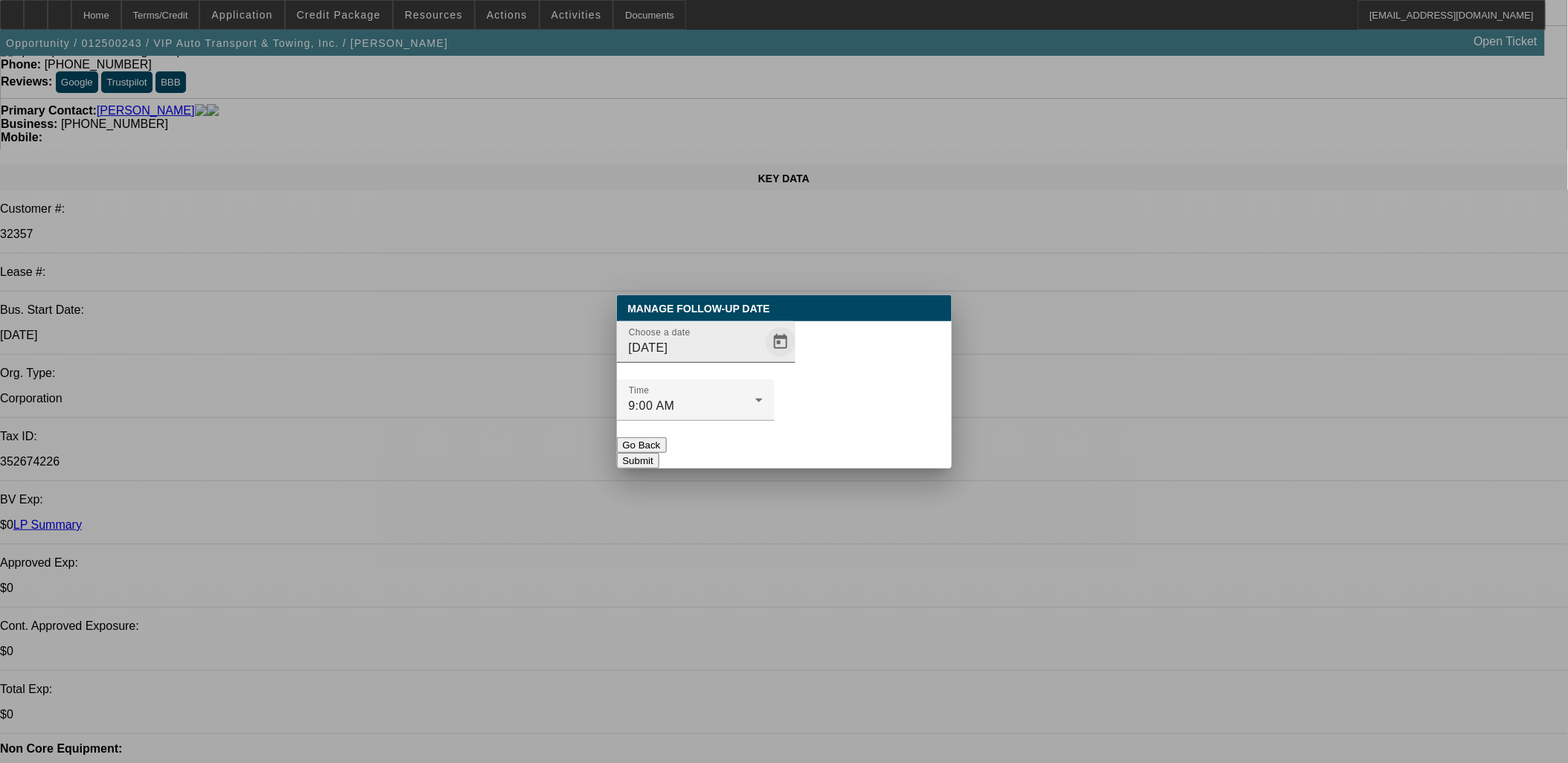
click at [762, 360] on span "Open calendar" at bounding box center [780, 342] width 36 height 36
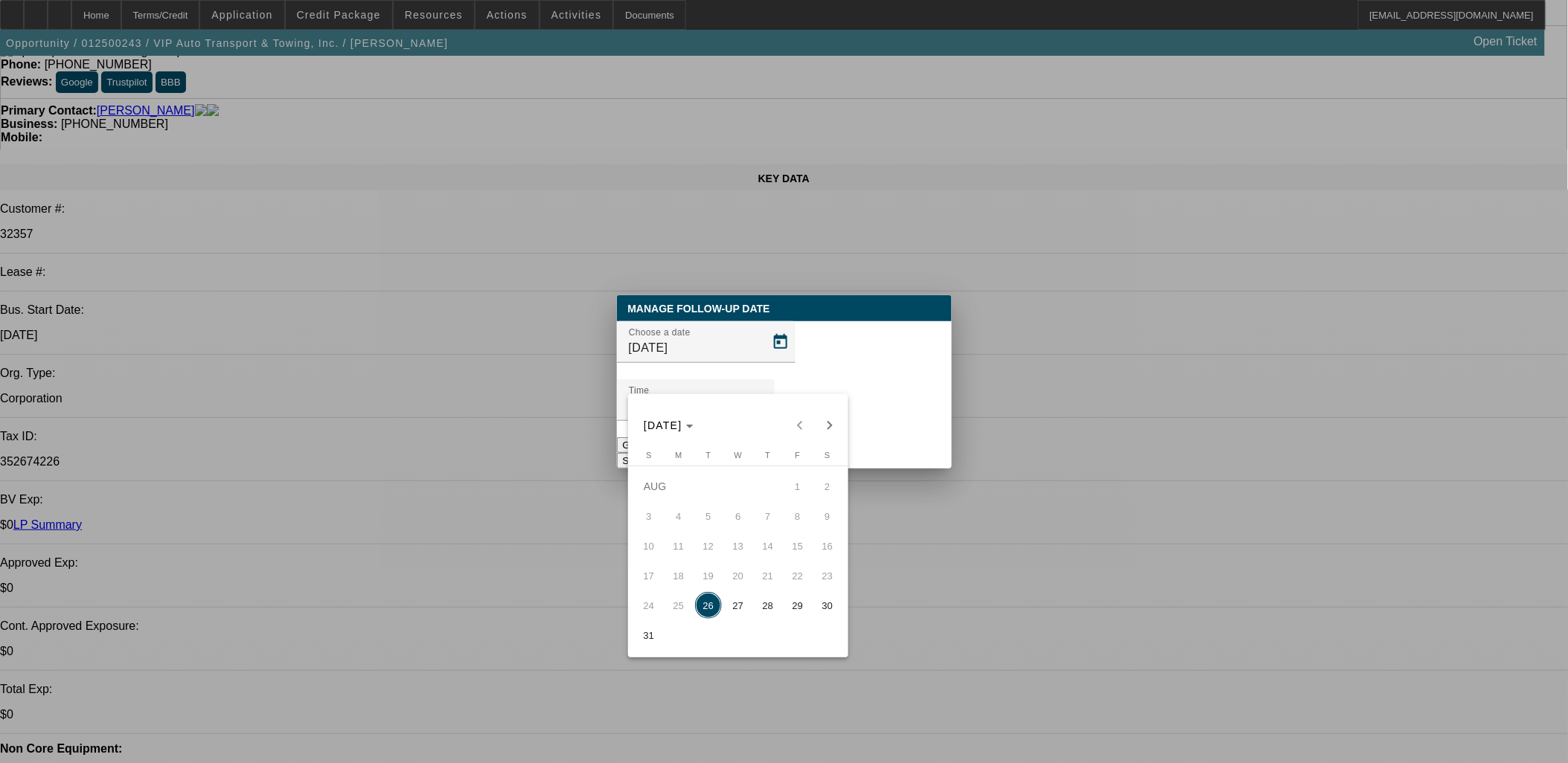
click at [837, 428] on span "Next month" at bounding box center [829, 425] width 30 height 30
drag, startPoint x: 704, startPoint y: 551, endPoint x: 778, endPoint y: 466, distance: 112.7
click at [704, 551] on span "9" at bounding box center [708, 546] width 26 height 26
type input "9/9/2025"
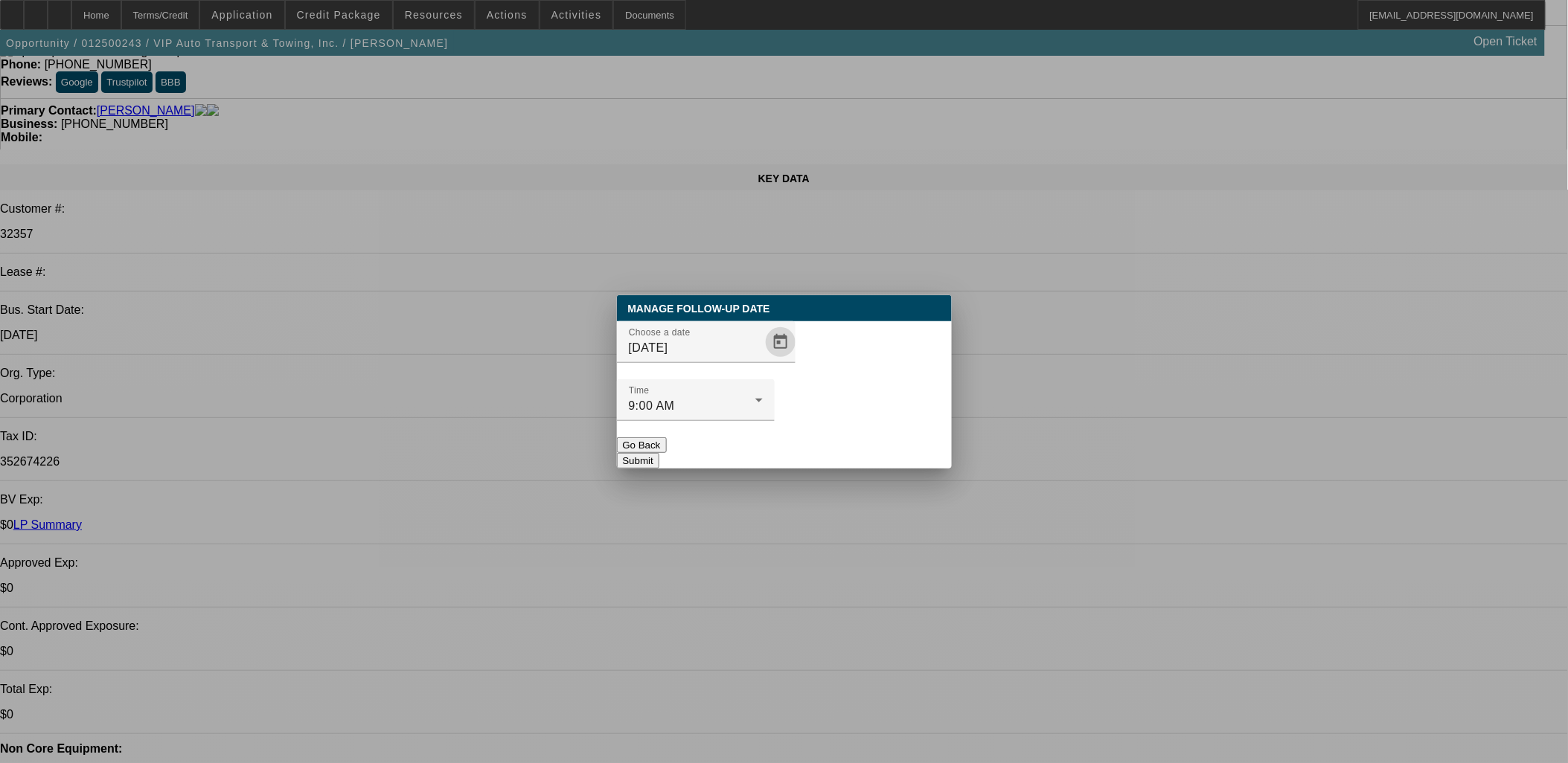
click at [660, 453] on button "Submit" at bounding box center [638, 461] width 42 height 16
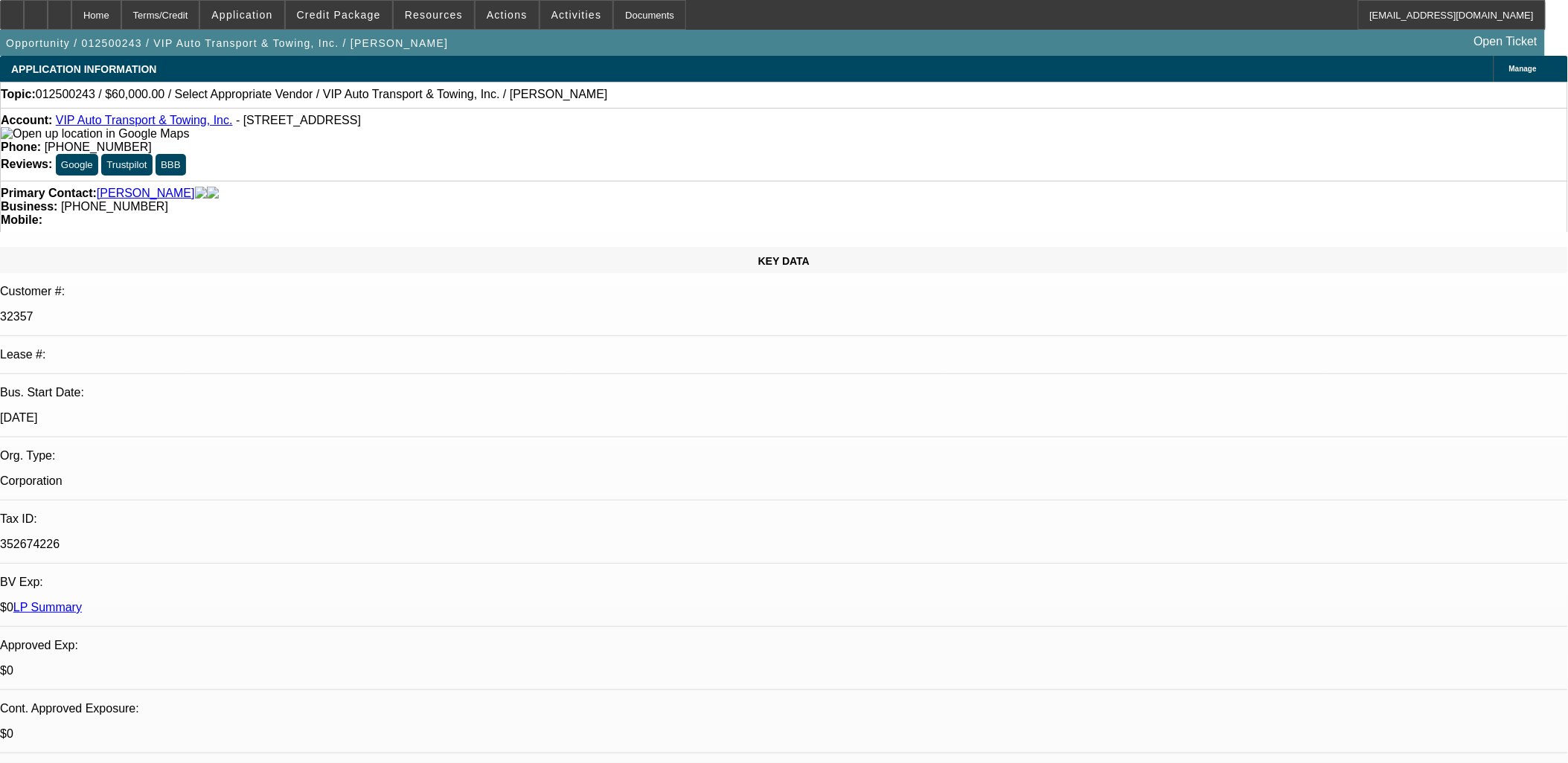
scroll to position [83, 0]
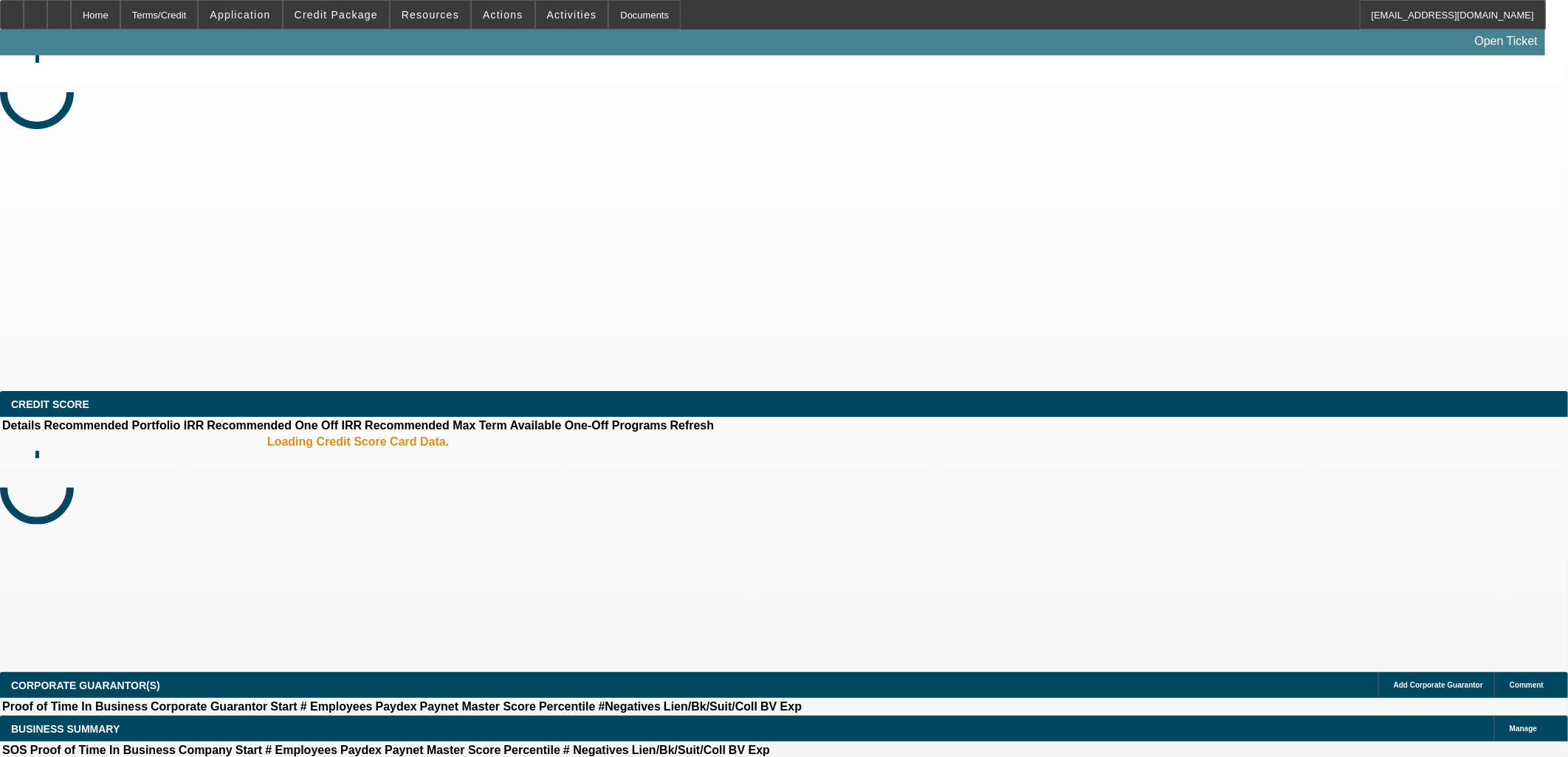
select select "0"
select select "2"
select select "0.1"
select select "4"
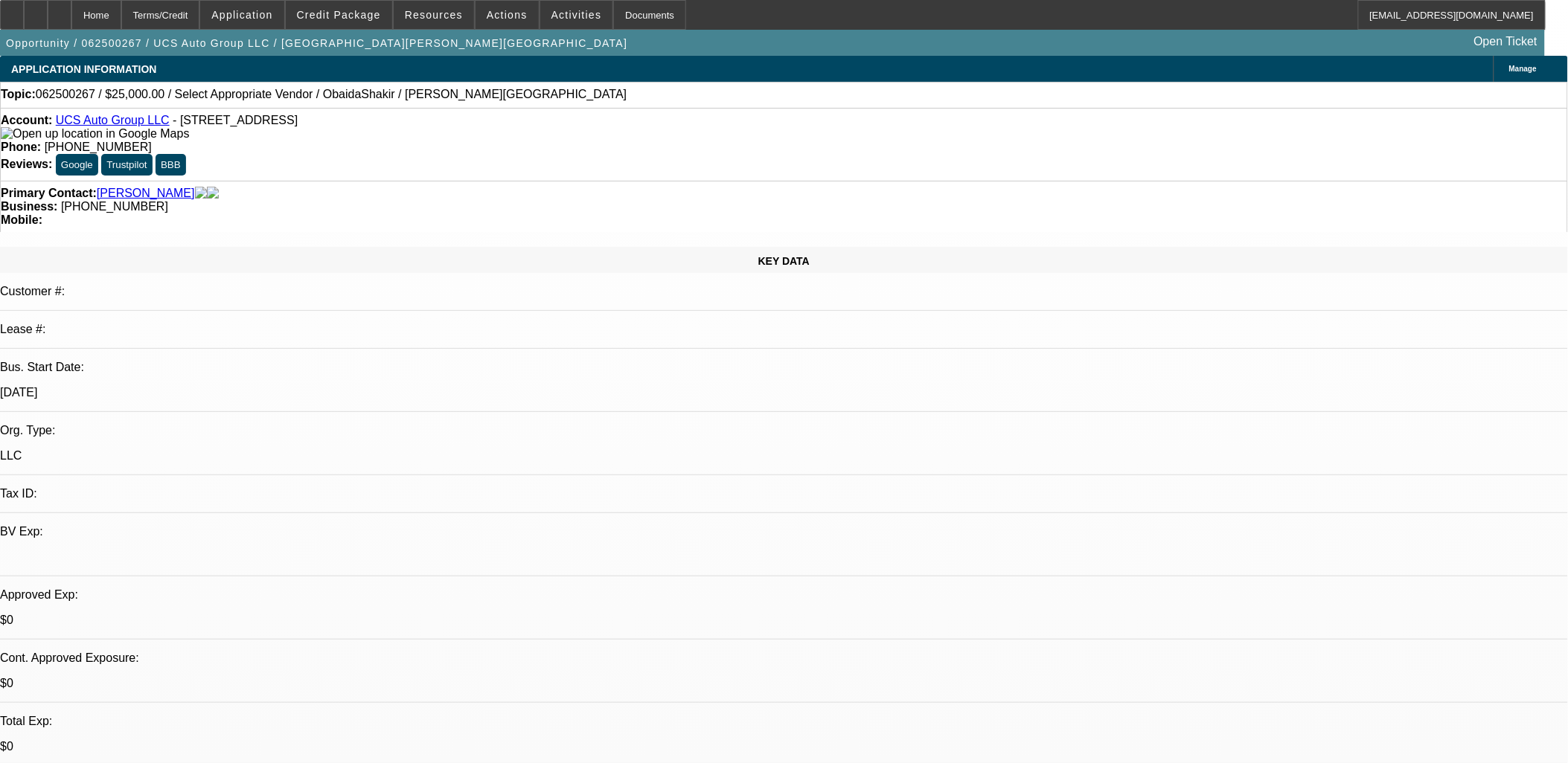
drag, startPoint x: 376, startPoint y: 295, endPoint x: 363, endPoint y: 307, distance: 17.7
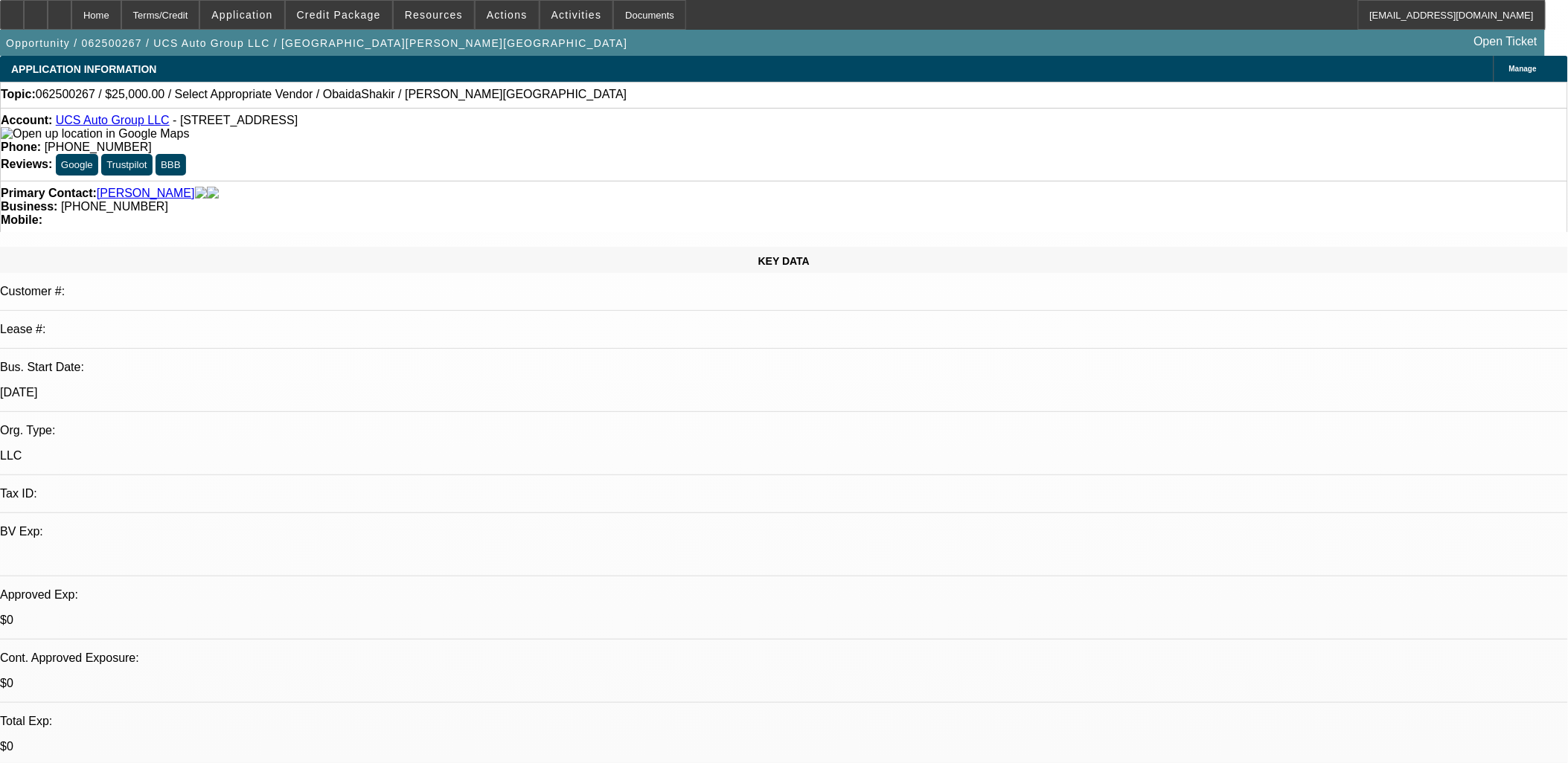
click at [296, 487] on div "Tax ID:" at bounding box center [784, 500] width 1568 height 26
drag, startPoint x: 296, startPoint y: 307, endPoint x: 257, endPoint y: 316, distance: 40.0
click at [278, 487] on div "Tax ID:" at bounding box center [784, 500] width 1568 height 26
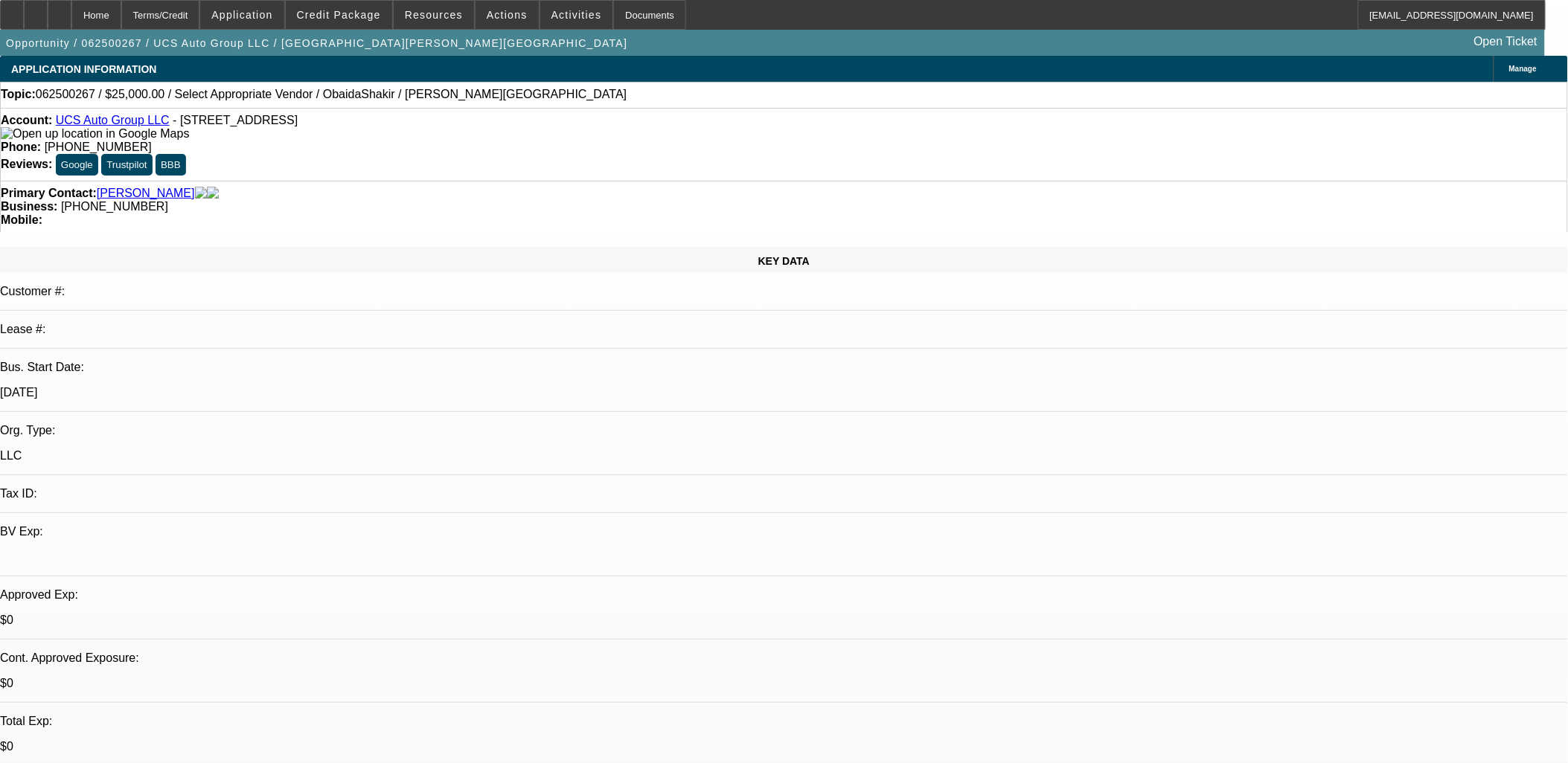
drag, startPoint x: 1150, startPoint y: 159, endPoint x: 1110, endPoint y: 132, distance: 48.3
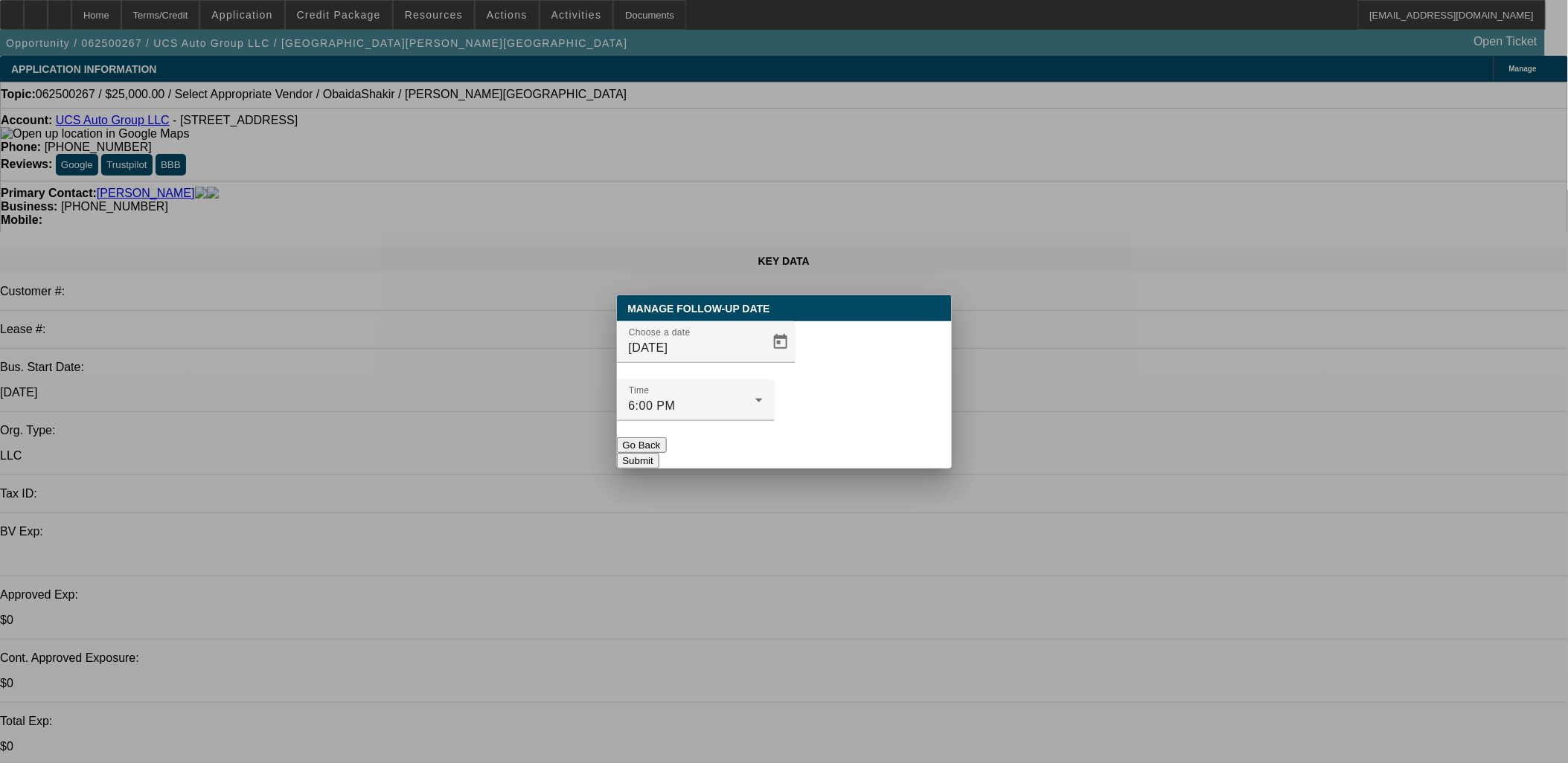
click at [784, 382] on div at bounding box center [784, 382] width 0 height 0
click at [762, 360] on span "Open calendar" at bounding box center [780, 342] width 36 height 36
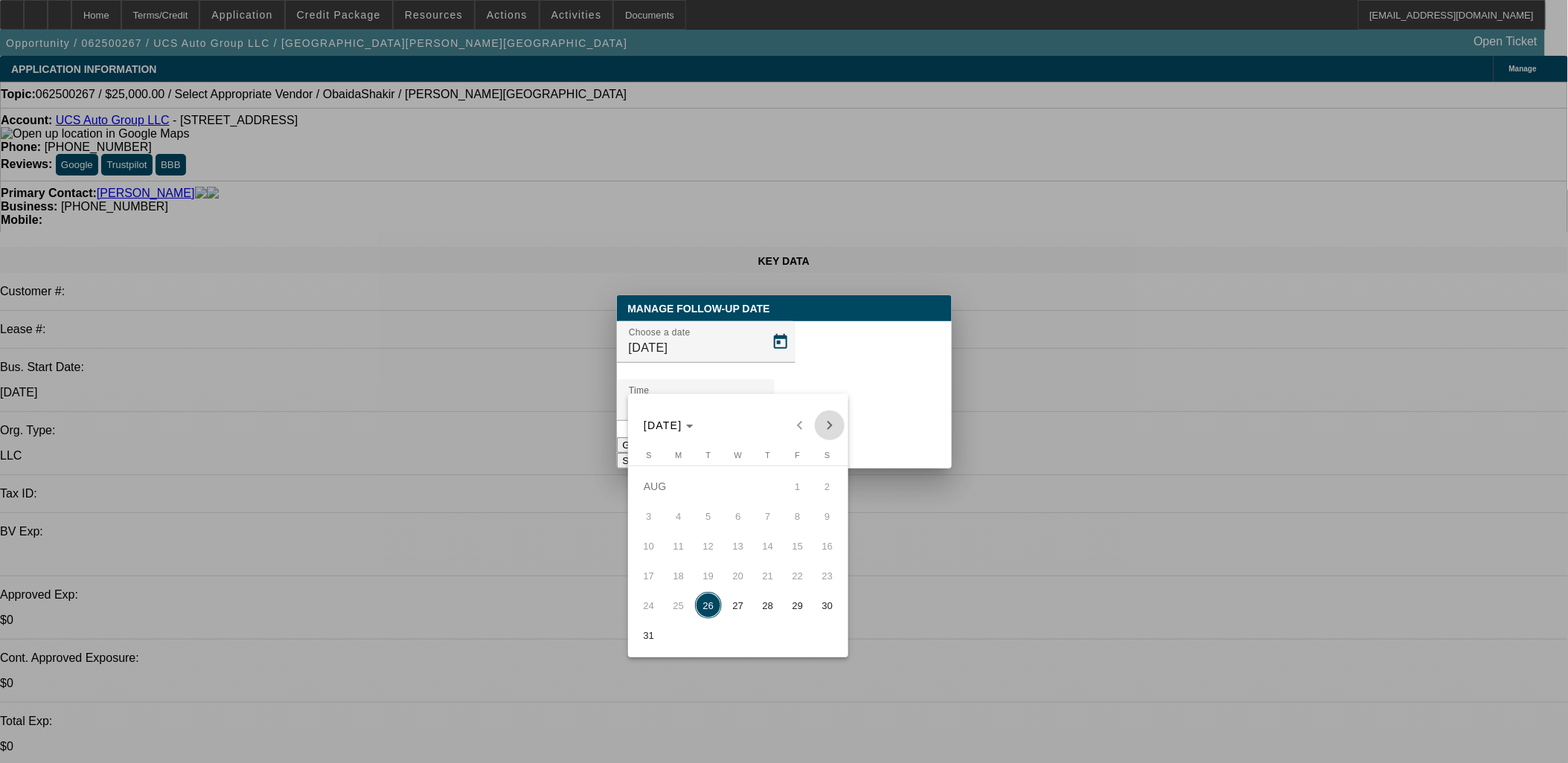
click at [835, 413] on button "Next month" at bounding box center [829, 425] width 30 height 30
click at [681, 559] on span "8" at bounding box center [678, 546] width 26 height 26
type input "9/8/2025"
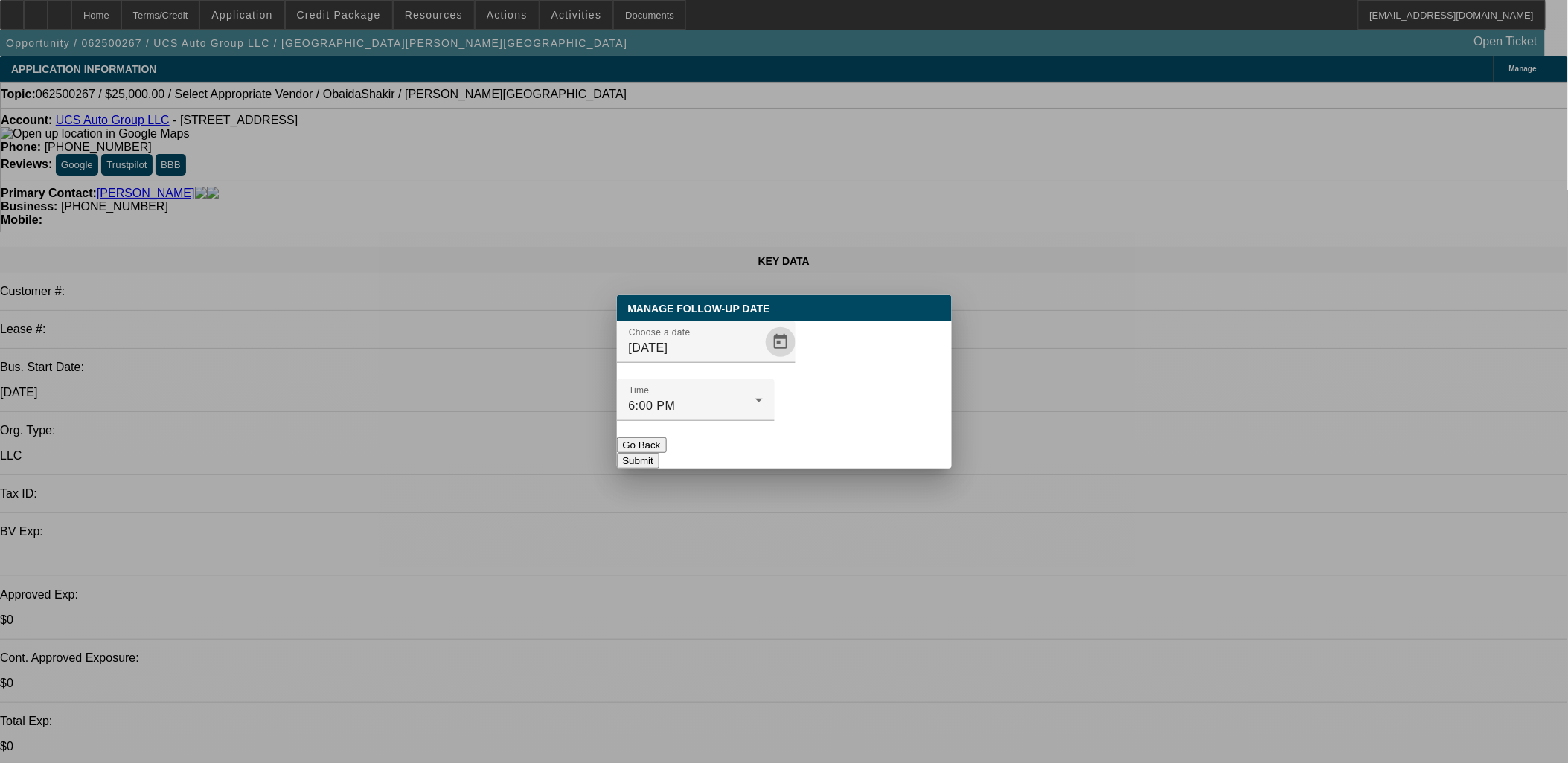
click at [660, 453] on button "Submit" at bounding box center [638, 461] width 42 height 16
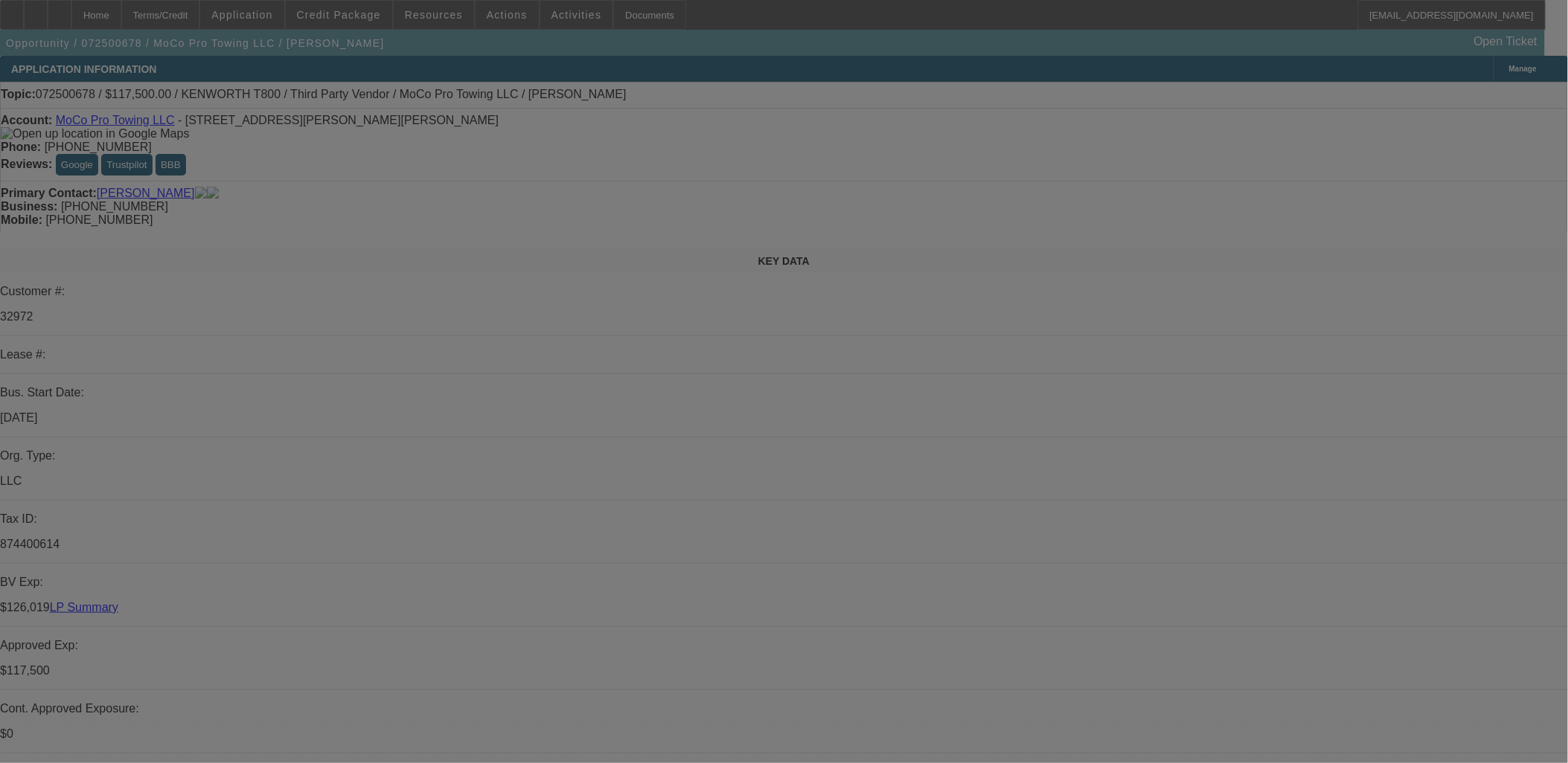
select select "0"
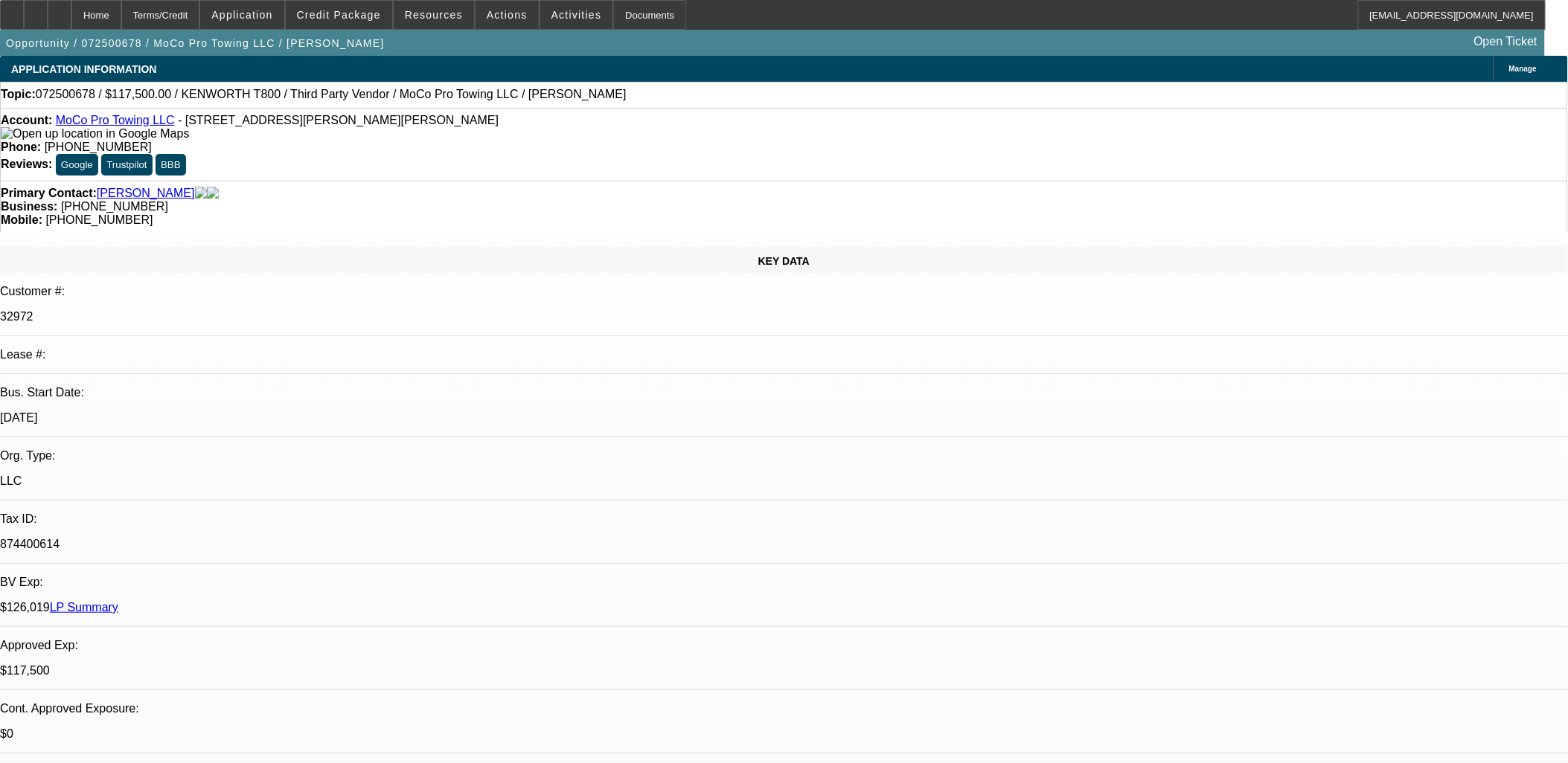
select select "2"
select select "0"
select select "6"
select select "0"
select select "2"
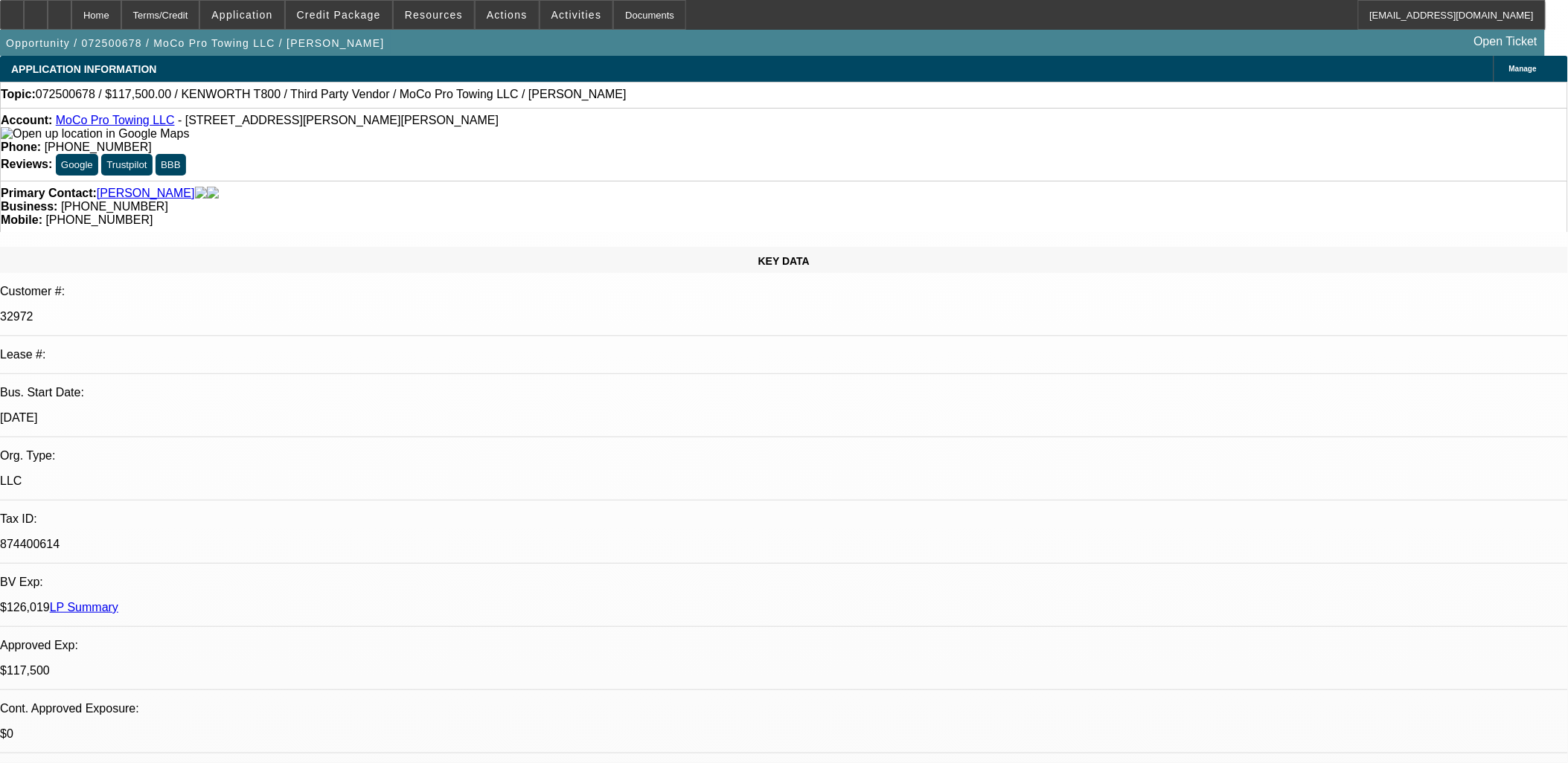
select select "0"
select select "6"
select select "0.1"
select select "2"
select select "0"
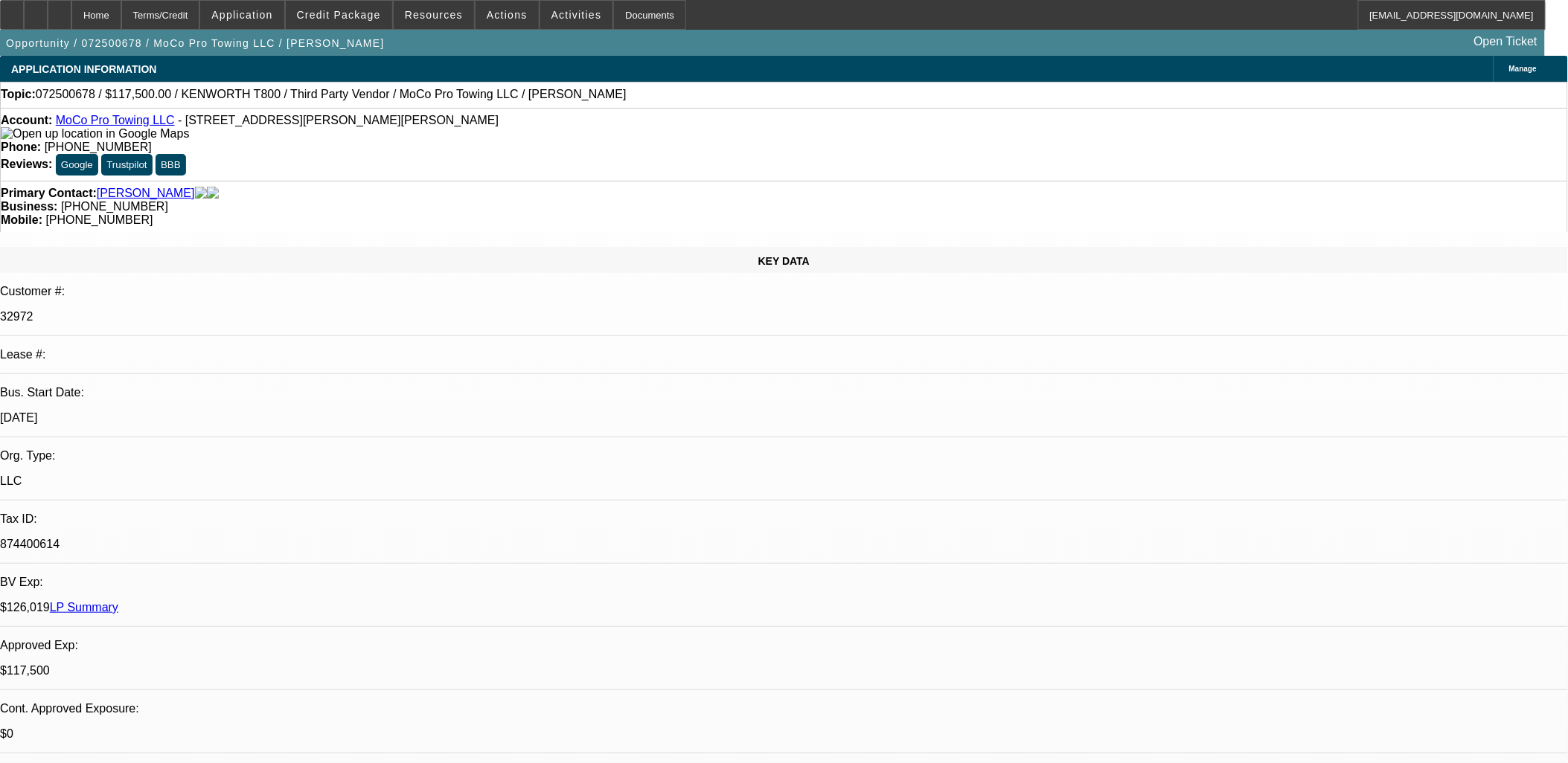
select select "6"
select select "0.1"
select select "2"
select select "0"
select select "6"
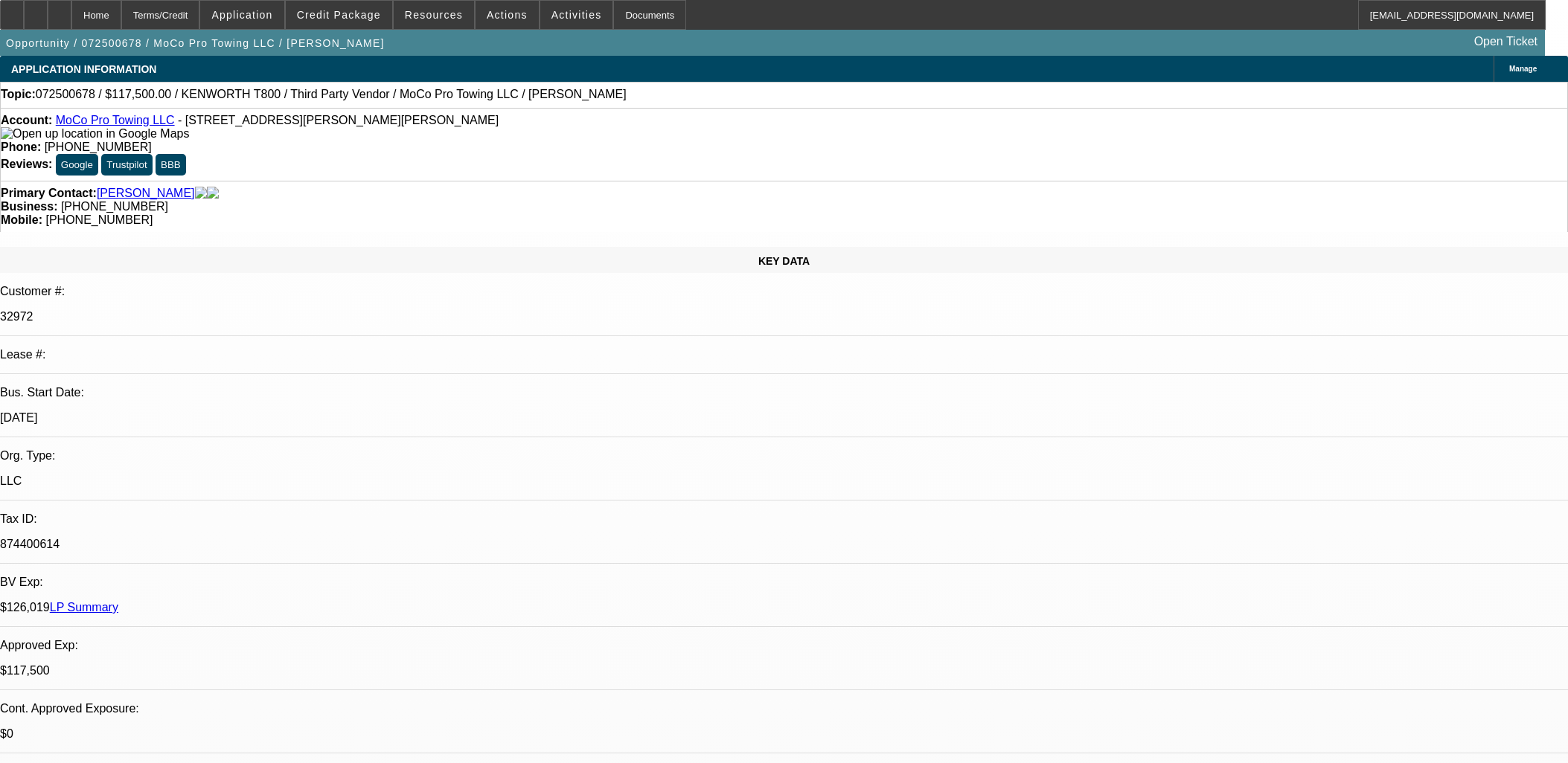
select select "0"
select select "2"
select select "0"
select select "6"
select select "0"
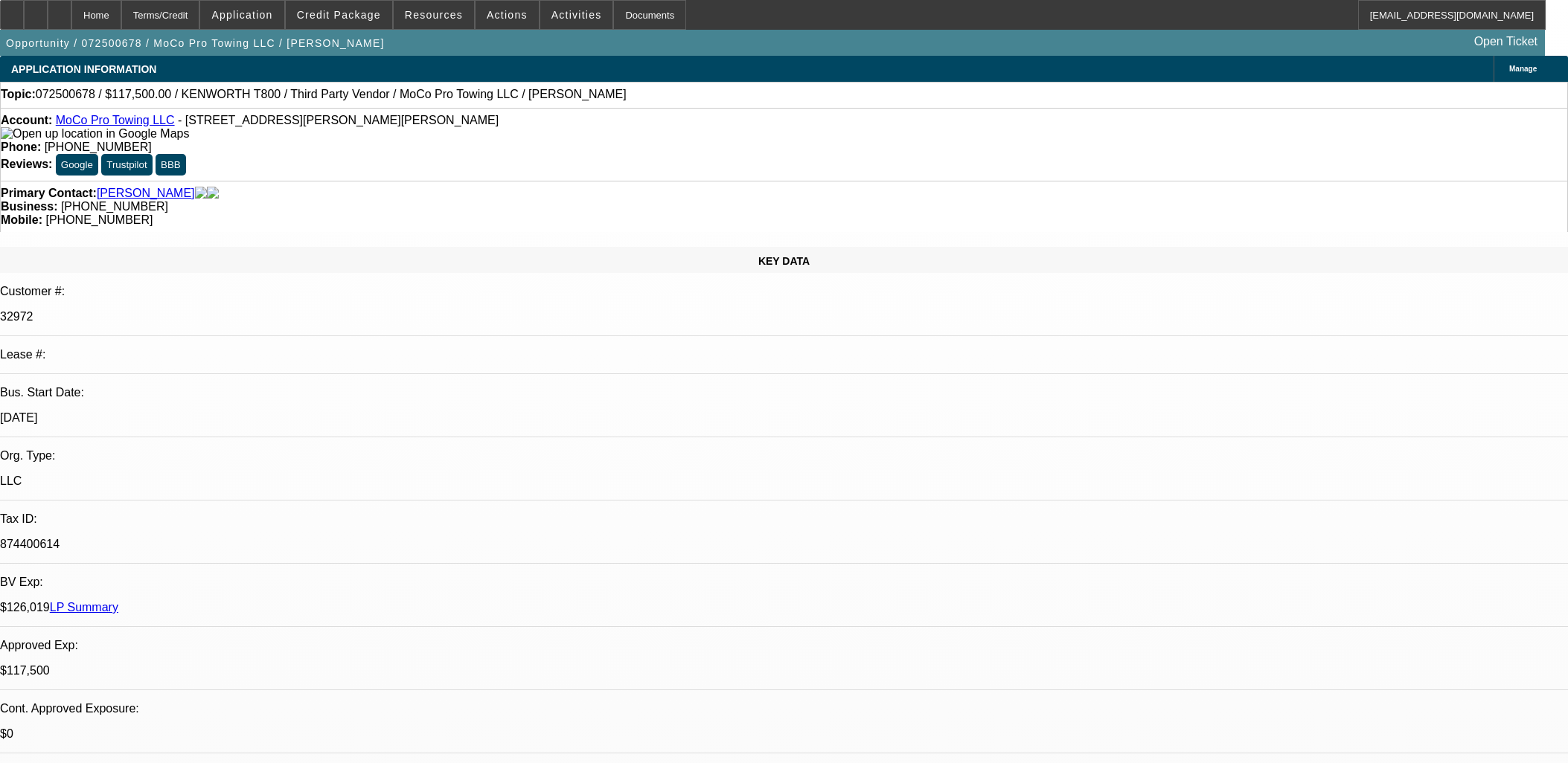
select select "2"
select select "0"
select select "6"
select select "0.1"
select select "2"
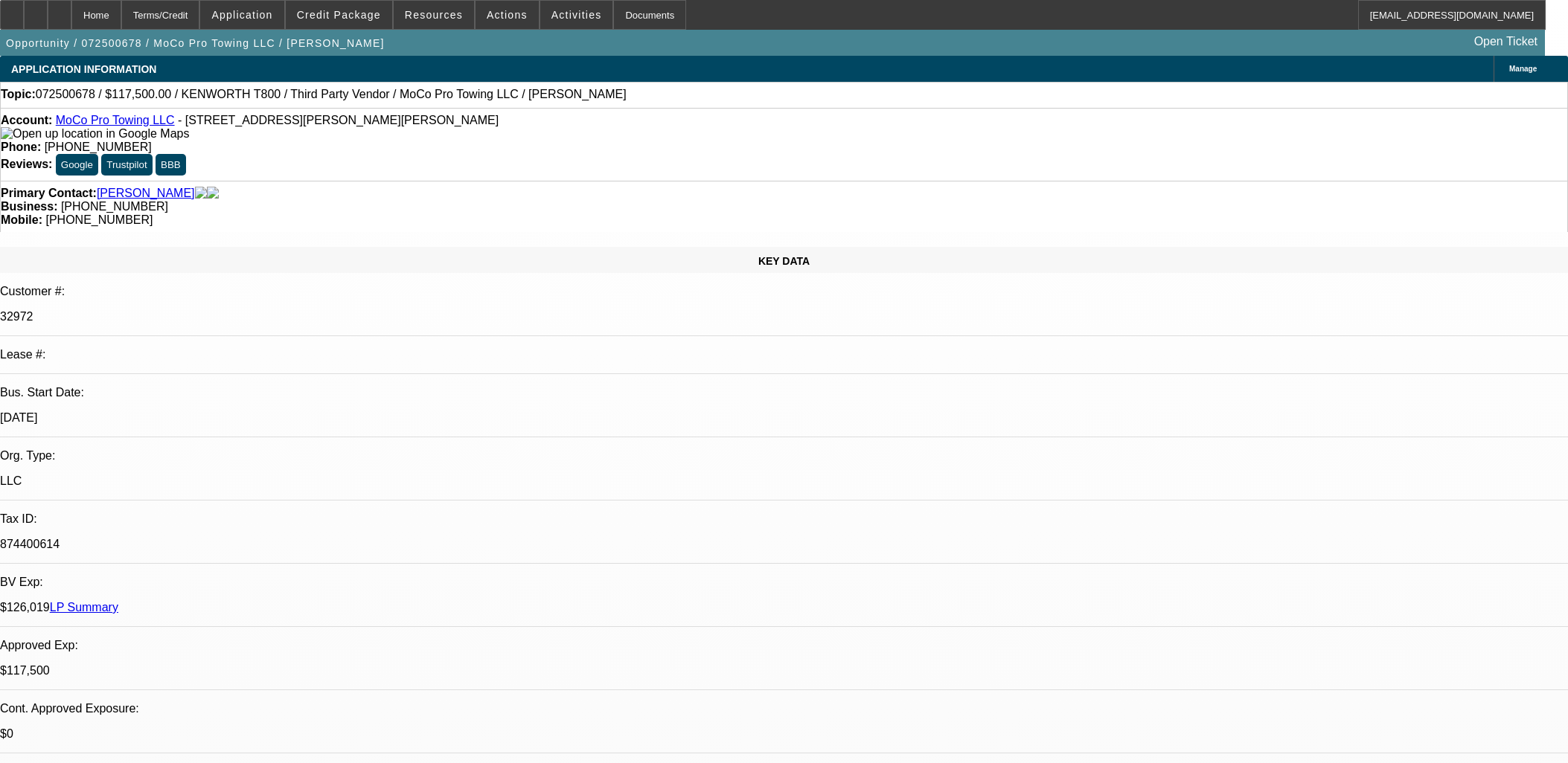
select select "0"
select select "6"
select select "0.1"
select select "2"
select select "0"
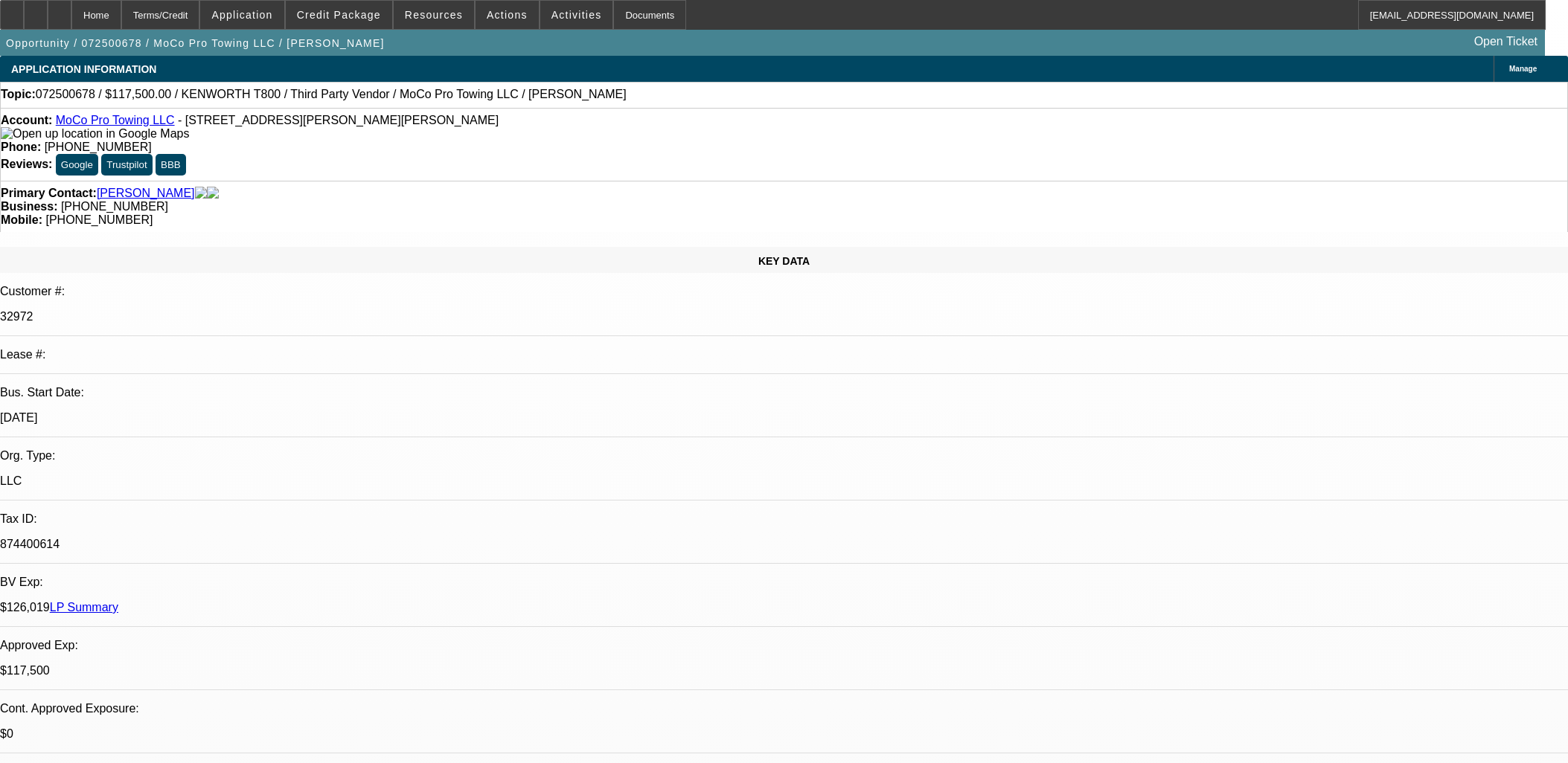
select select "6"
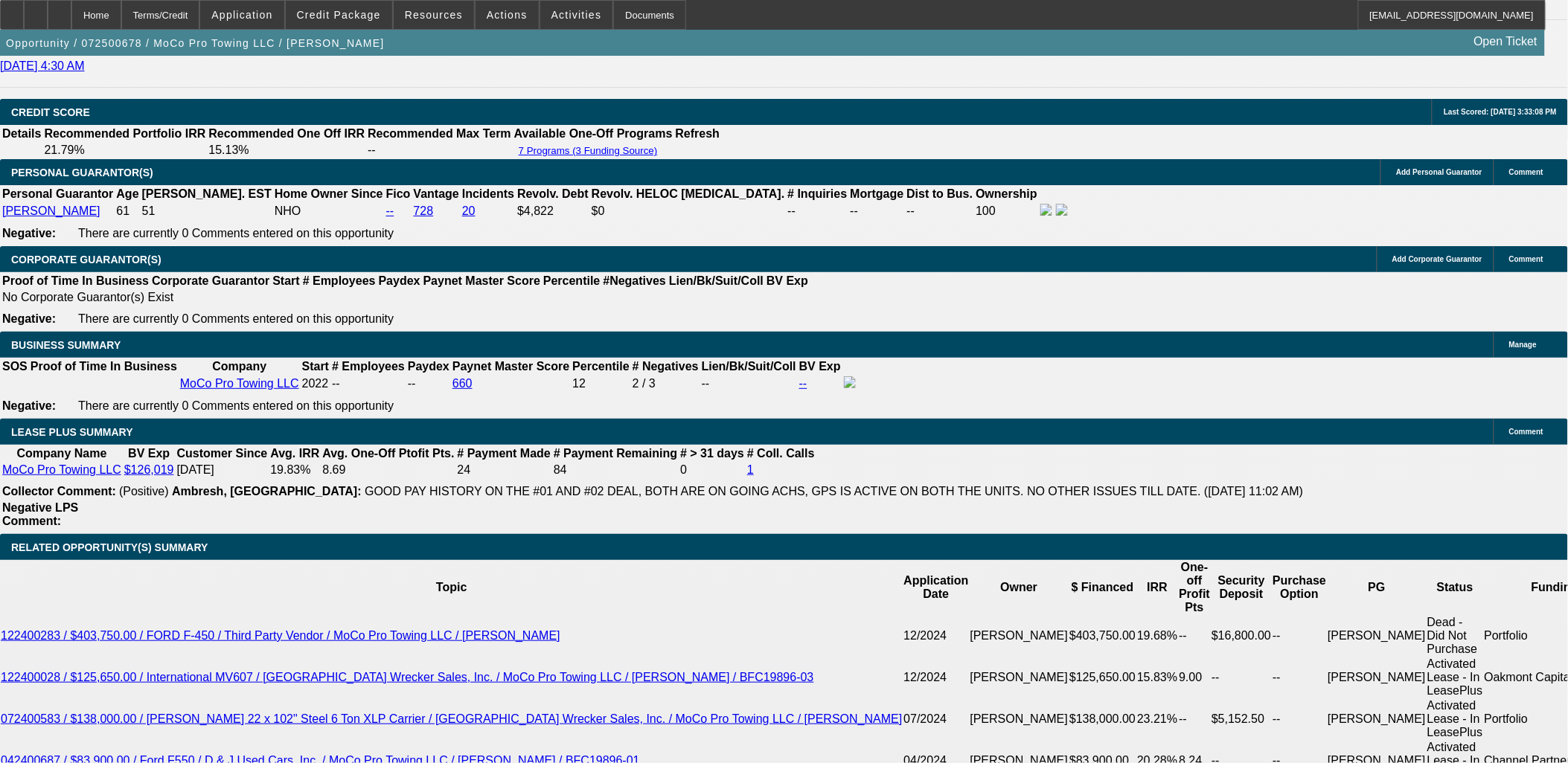
scroll to position [2314, 0]
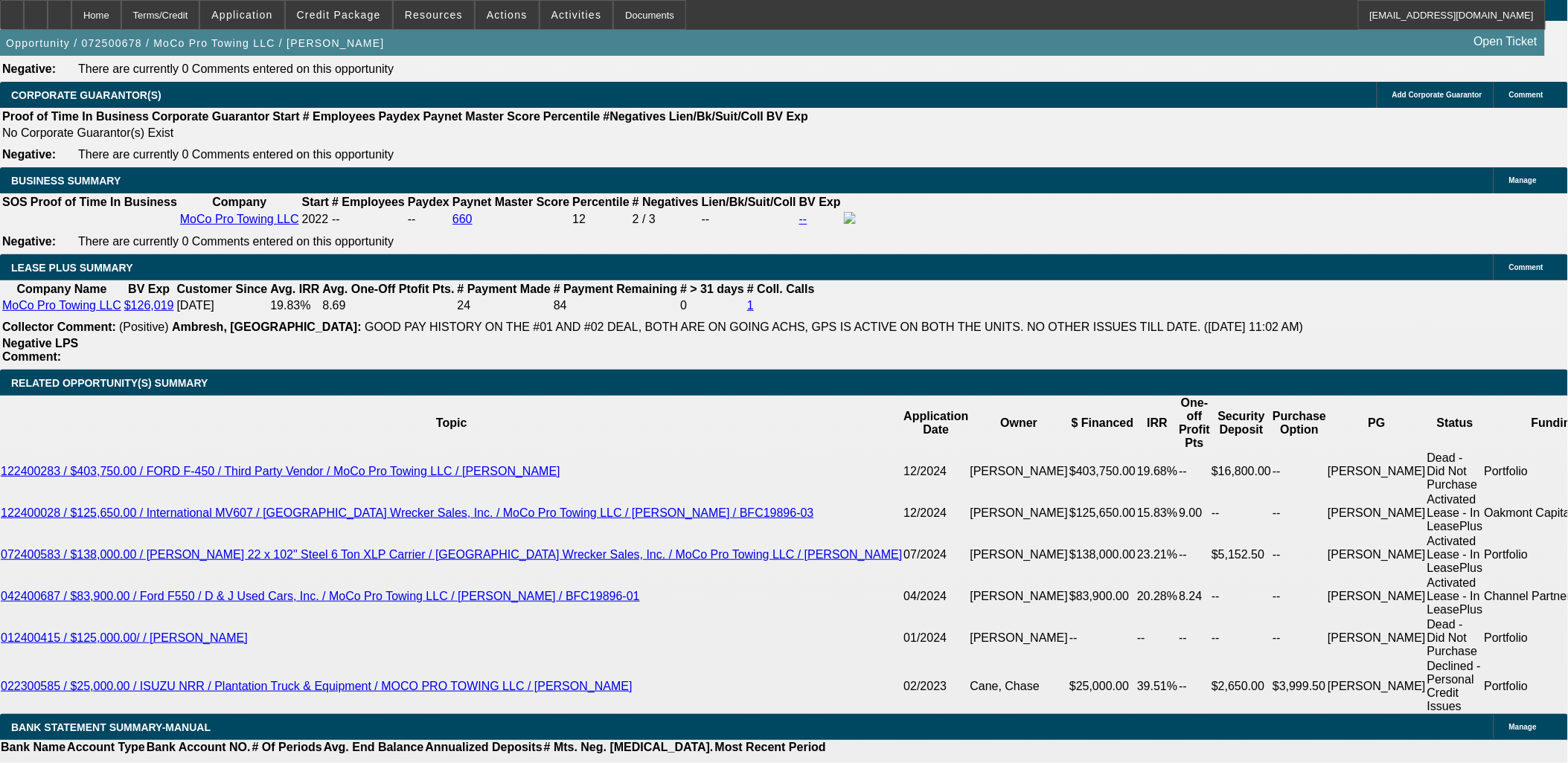
drag, startPoint x: 950, startPoint y: 118, endPoint x: 950, endPoint y: 105, distance: 13.0
click at [950, 112] on div "APPLICATION INFORMATION Manage Topic: 072500678 / $117,500.00 / KENWORTH T800 /…" at bounding box center [784, 502] width 1568 height 5521
drag, startPoint x: 950, startPoint y: 105, endPoint x: 820, endPoint y: 84, distance: 131.7
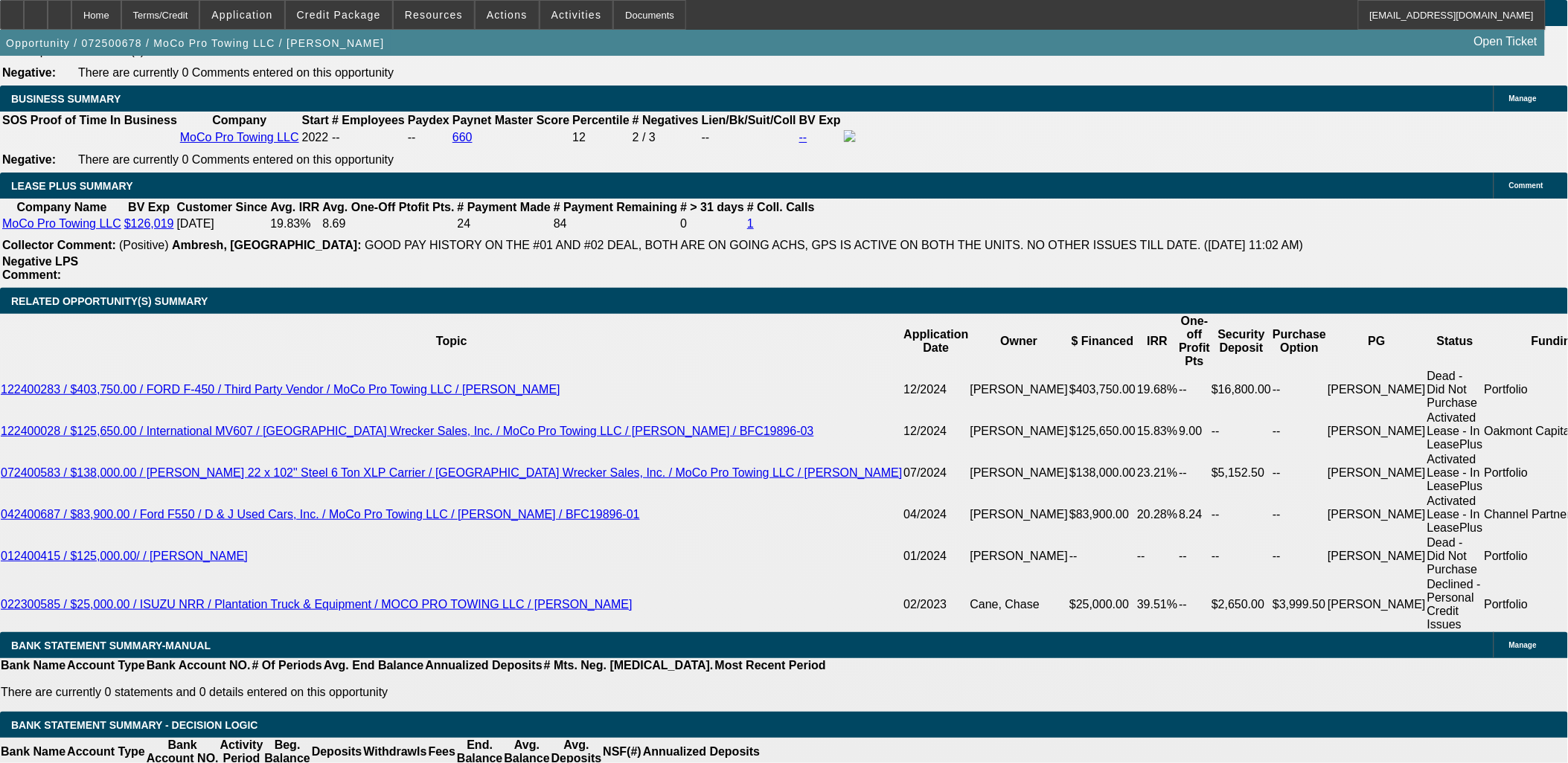
scroll to position [2396, 0]
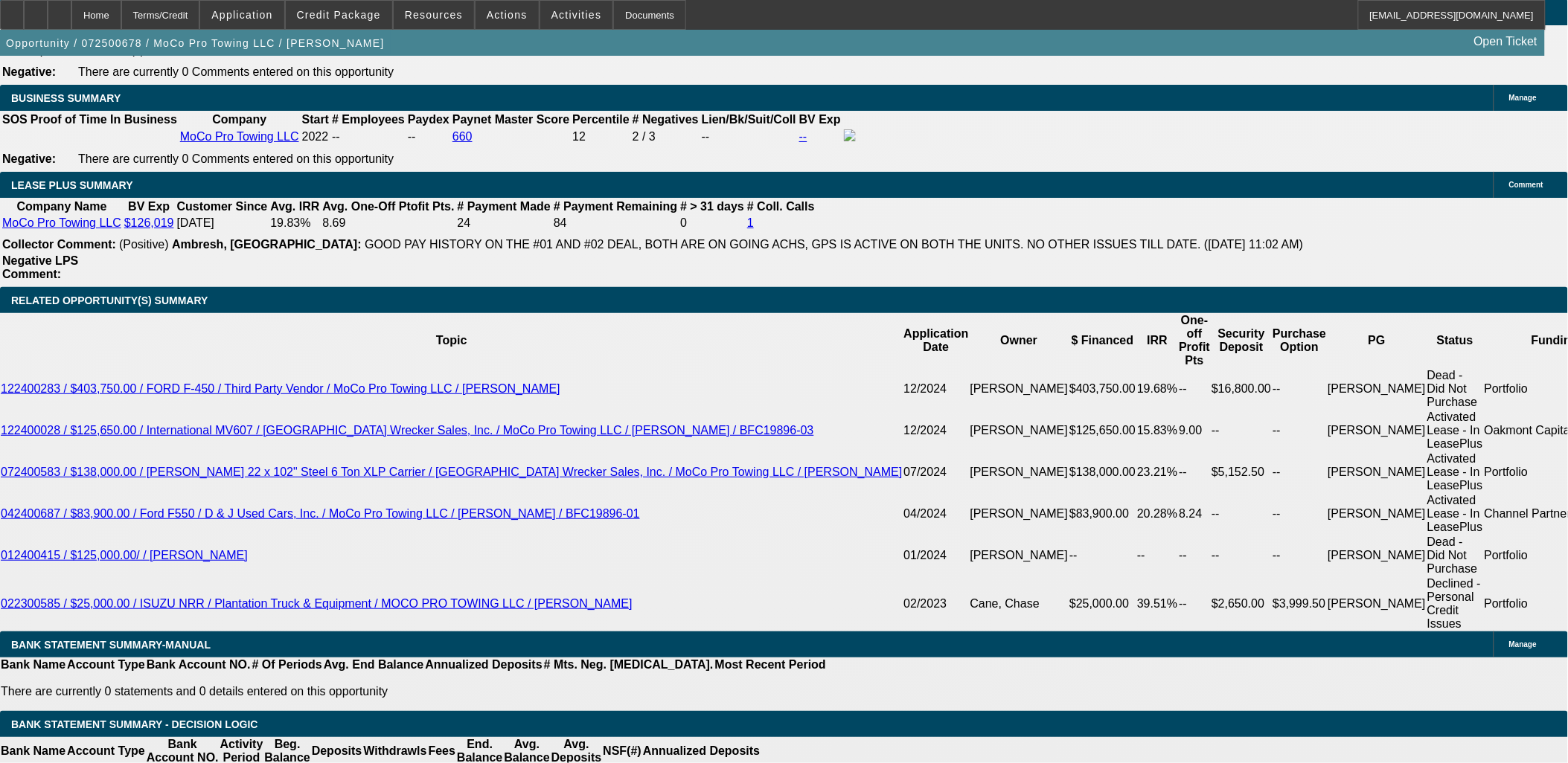
select select "0.1"
select select "2"
select select "0"
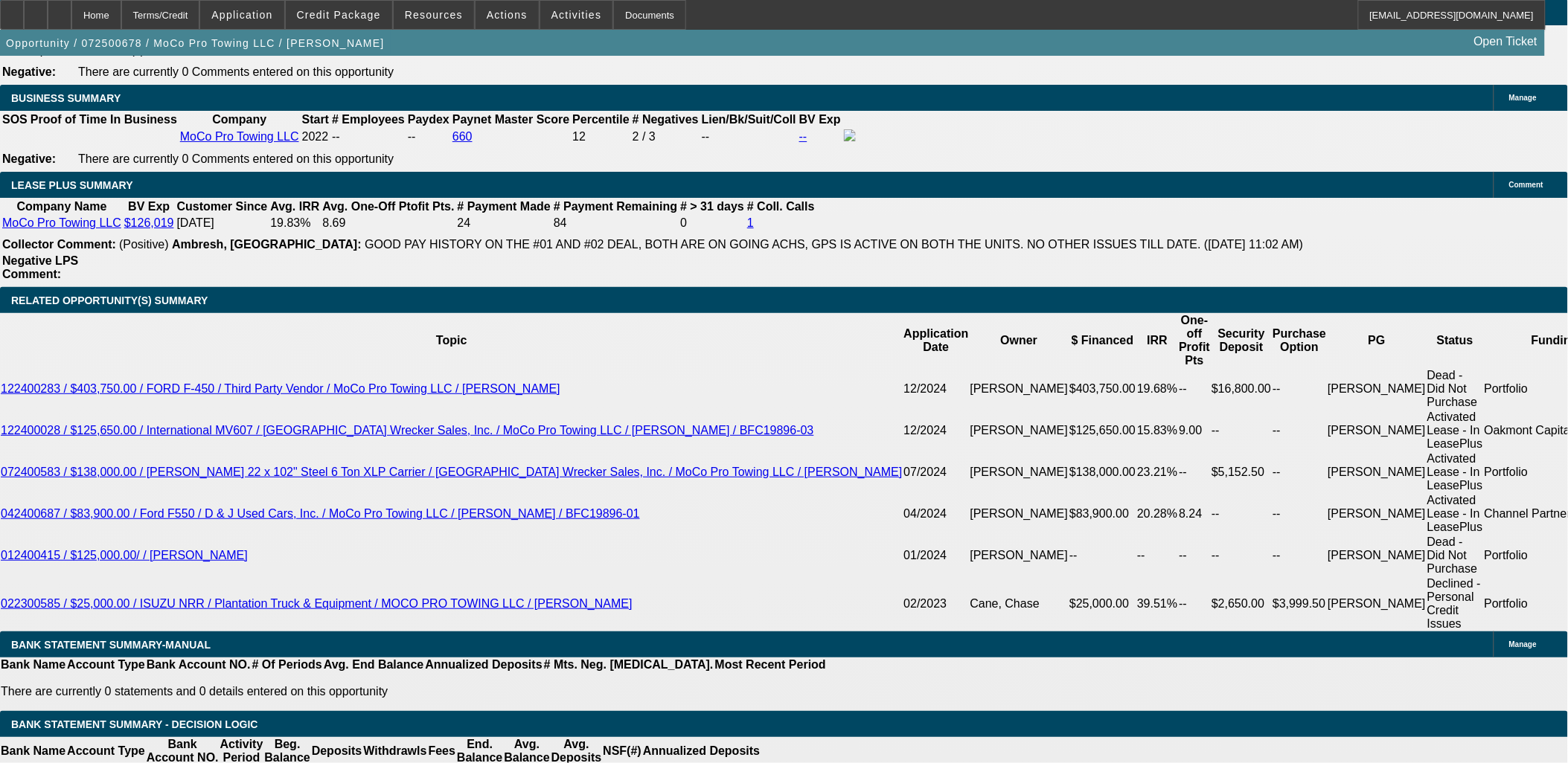
select select "6"
select select "0.1"
select select "2"
select select "0"
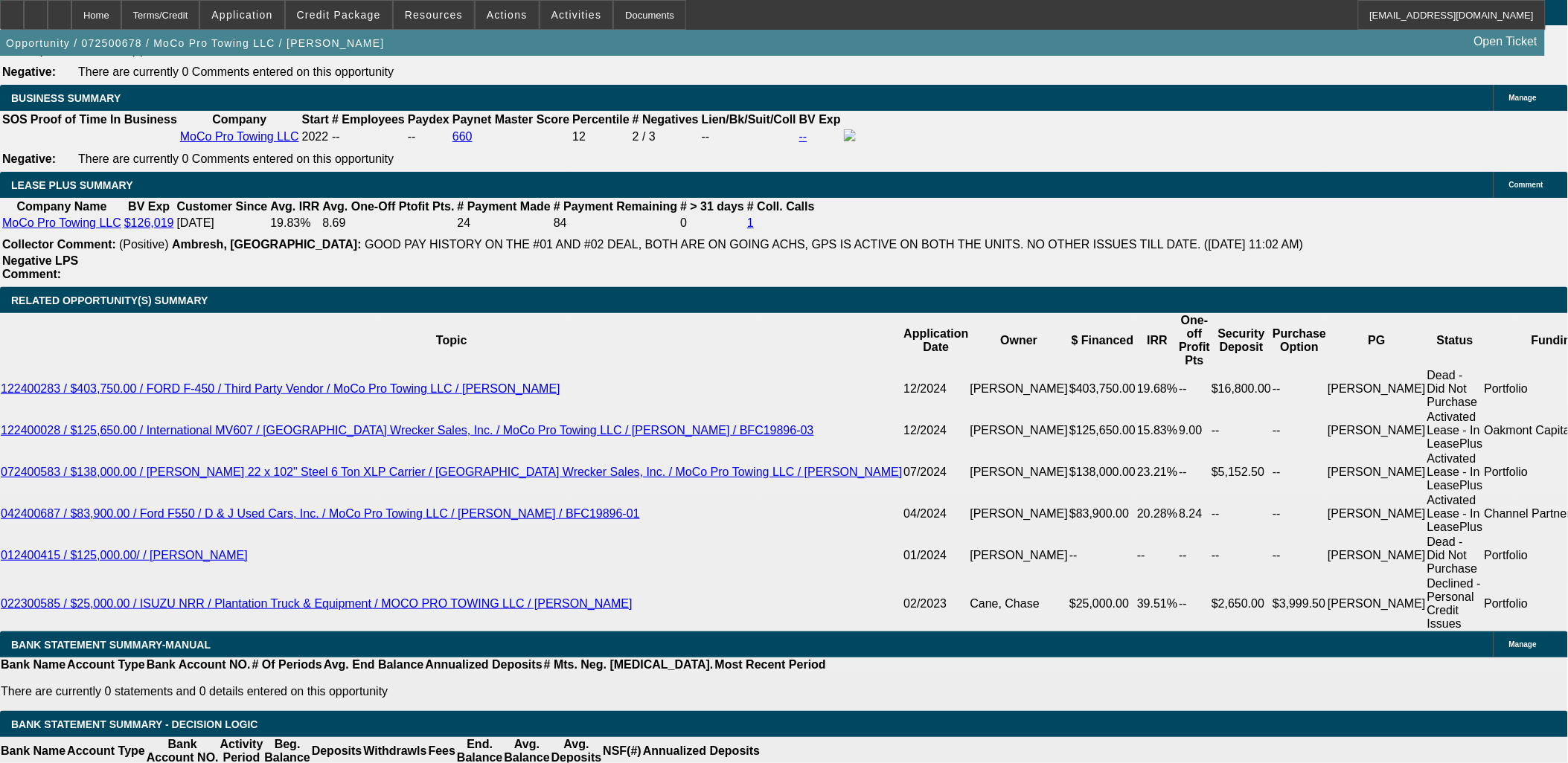
select select "6"
select select "0"
select select "6"
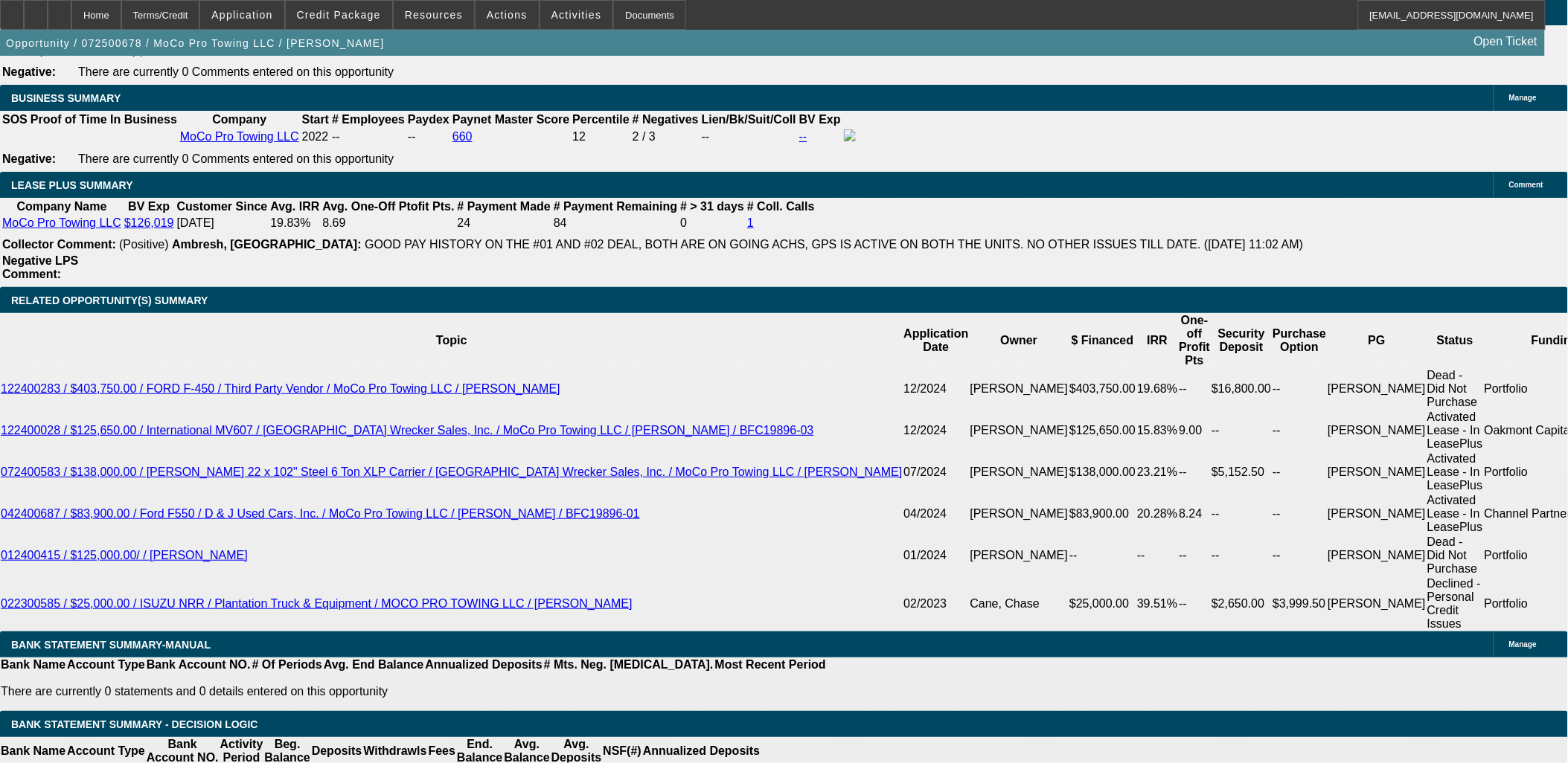
select select "0"
select select "2"
select select "0"
select select "6"
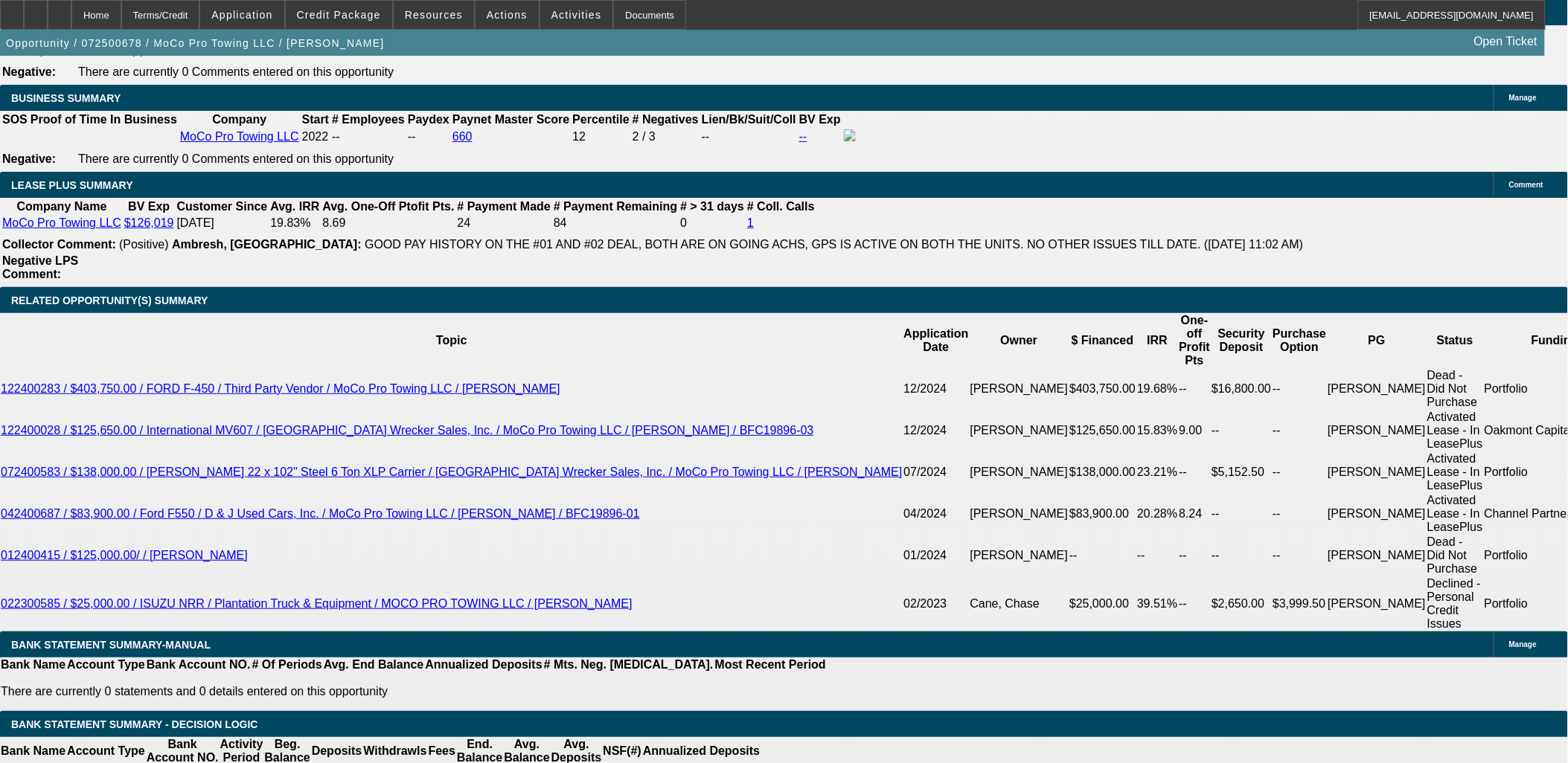
select select "0"
select select "2"
select select "0"
select select "6"
select select "0.1"
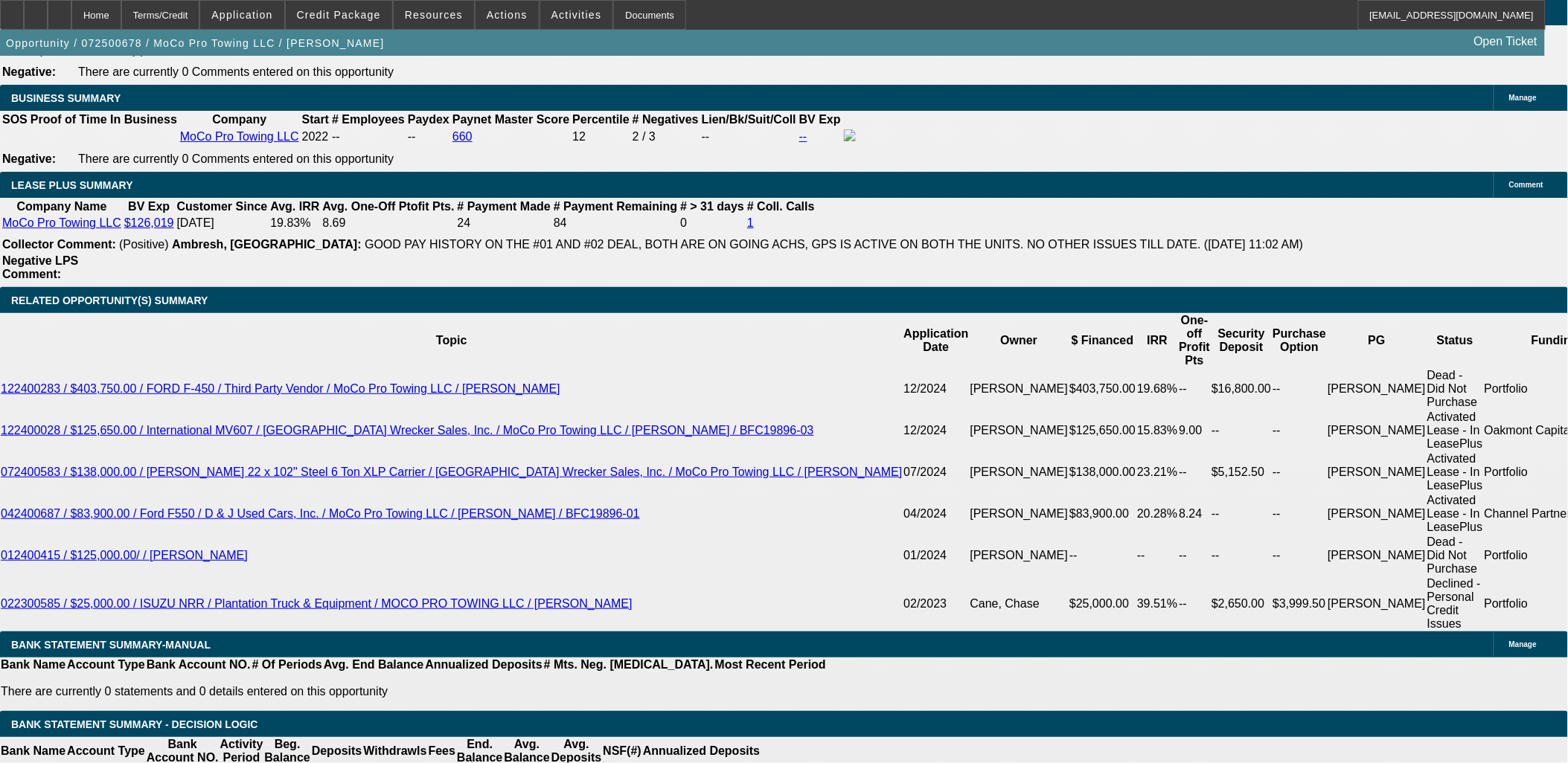
select select "2"
select select "0"
select select "6"
select select "0.1"
select select "2"
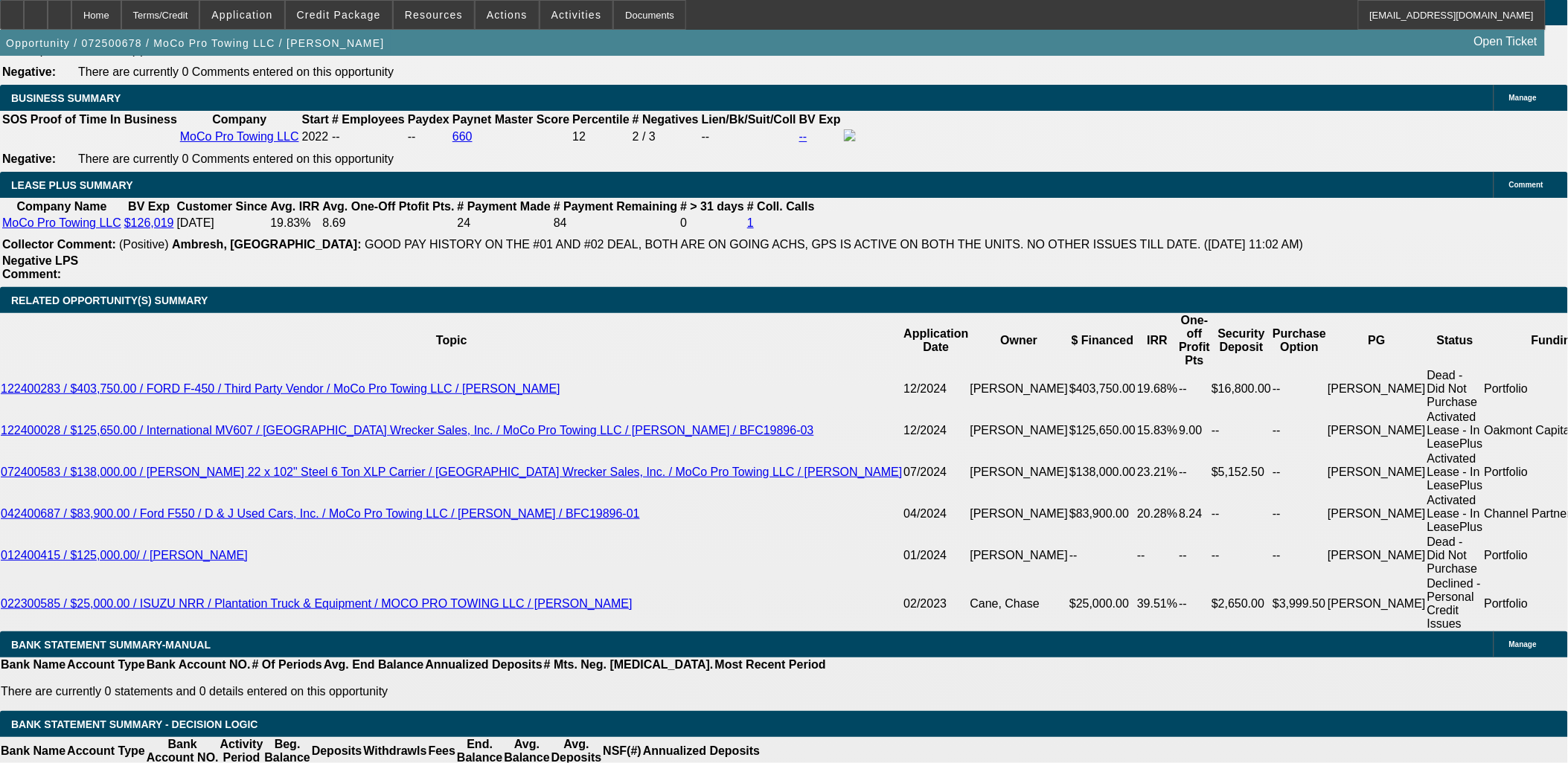
select select "0"
select select "6"
select select "0.1"
select select "2"
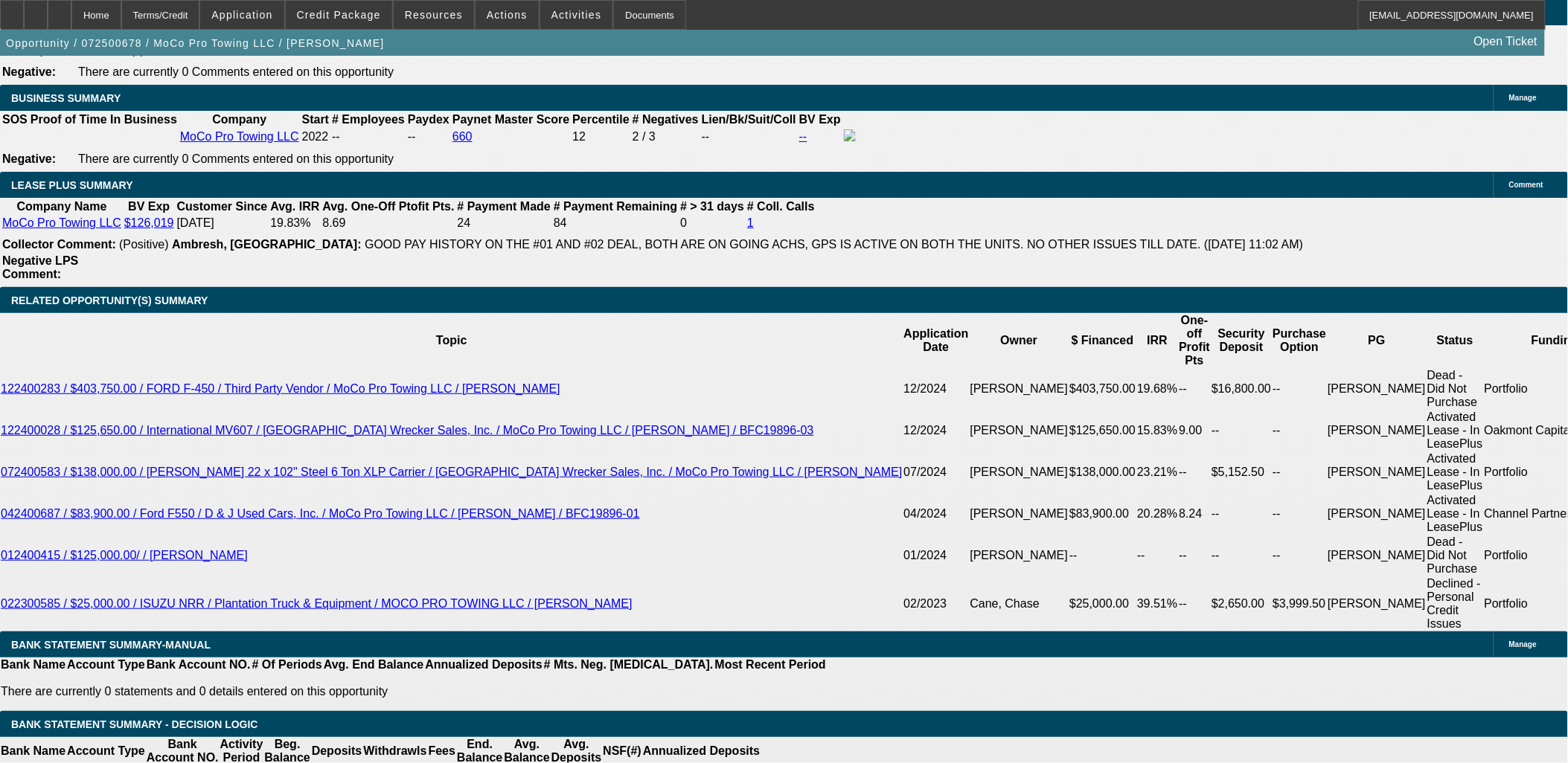
select select "2"
select select "0"
select select "6"
select select "0.1"
select select "2"
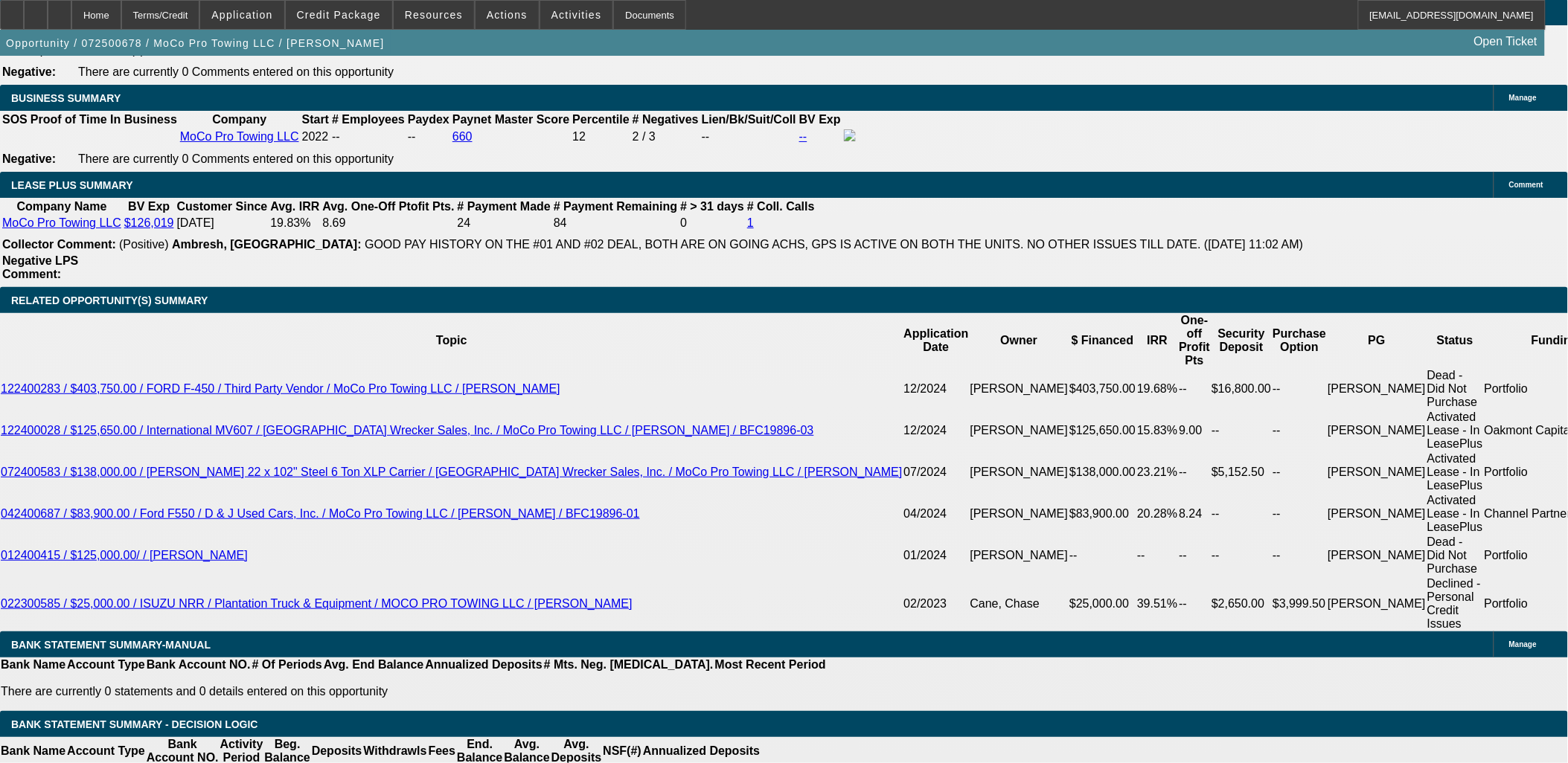
select select "2"
select select "0"
select select "6"
select select "0"
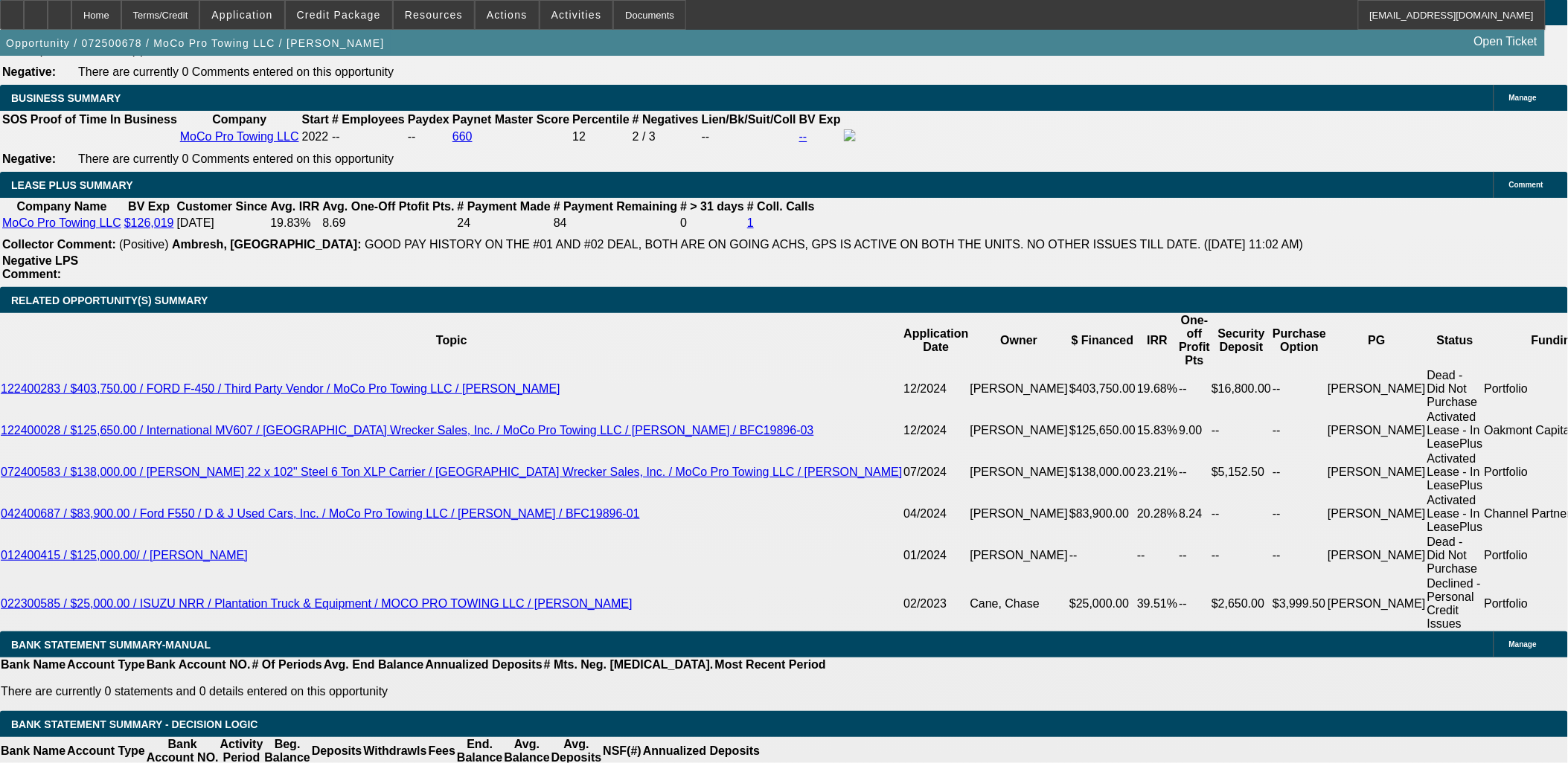
select select "0"
select select "6"
select select "0"
select select "2"
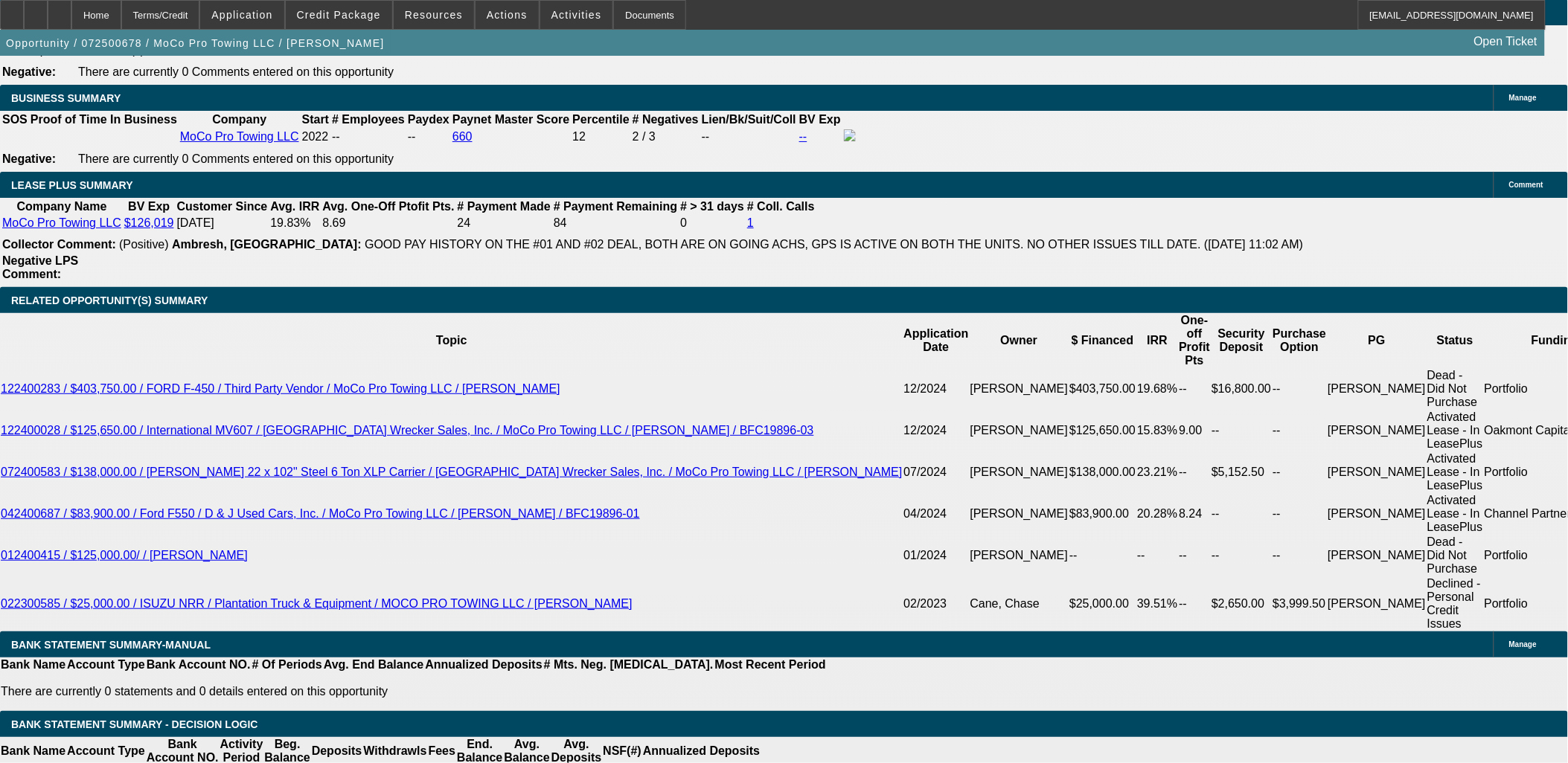
select select "0"
select select "6"
select select "0"
select select "2"
select select "0"
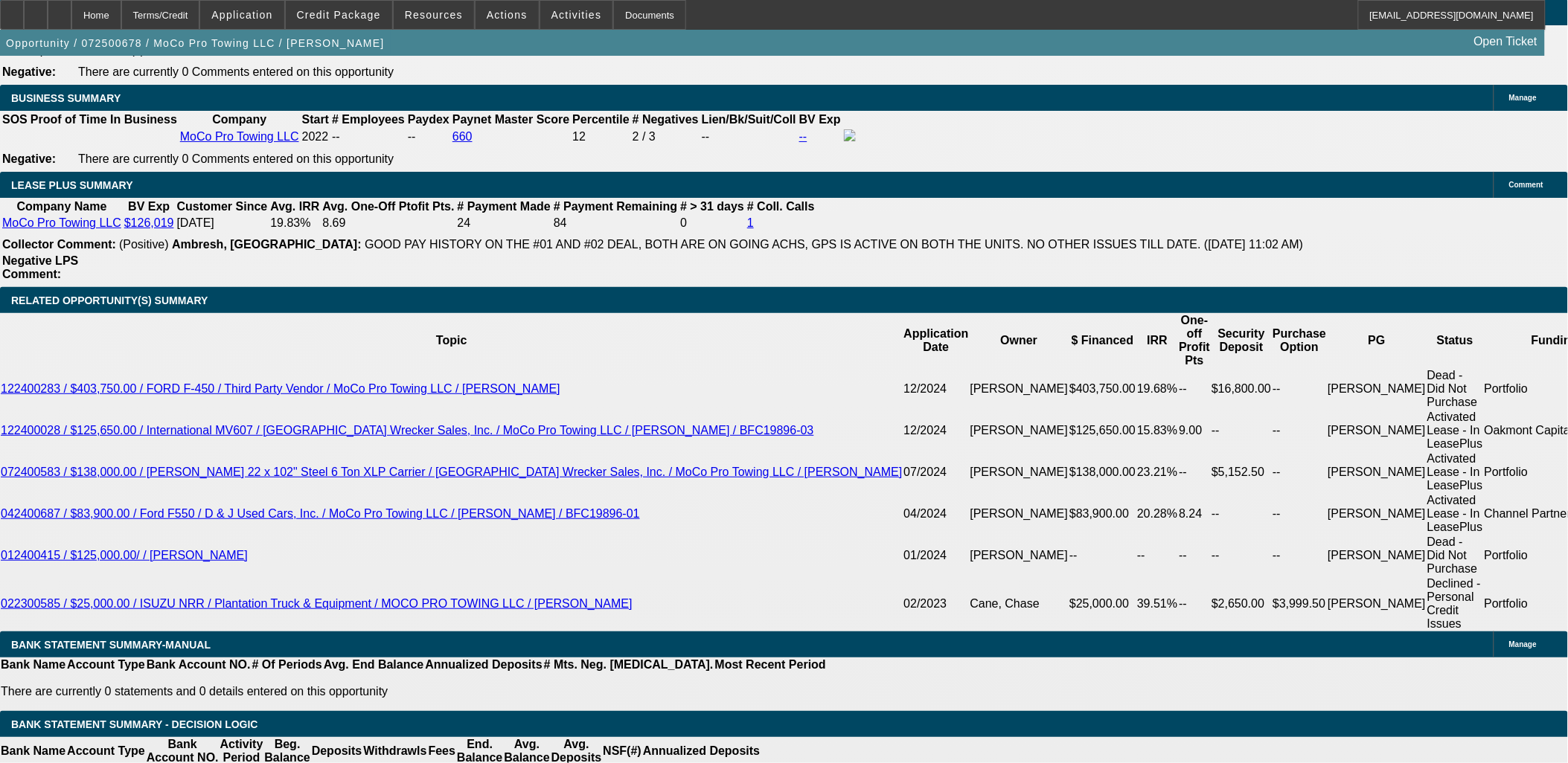
select select "6"
select select "0.1"
select select "2"
select select "0"
select select "6"
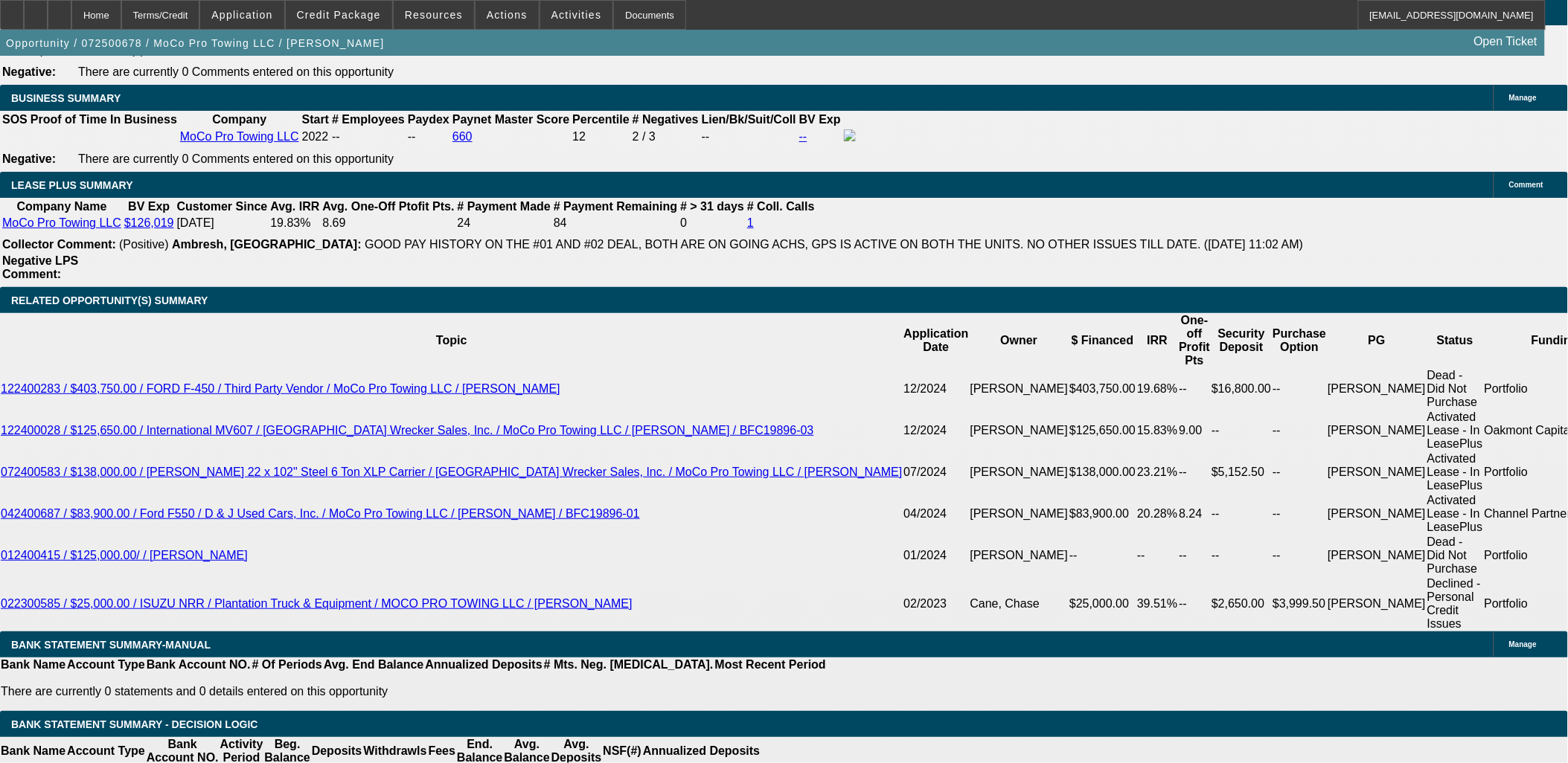
select select "0.1"
select select "2"
select select "0"
select select "6"
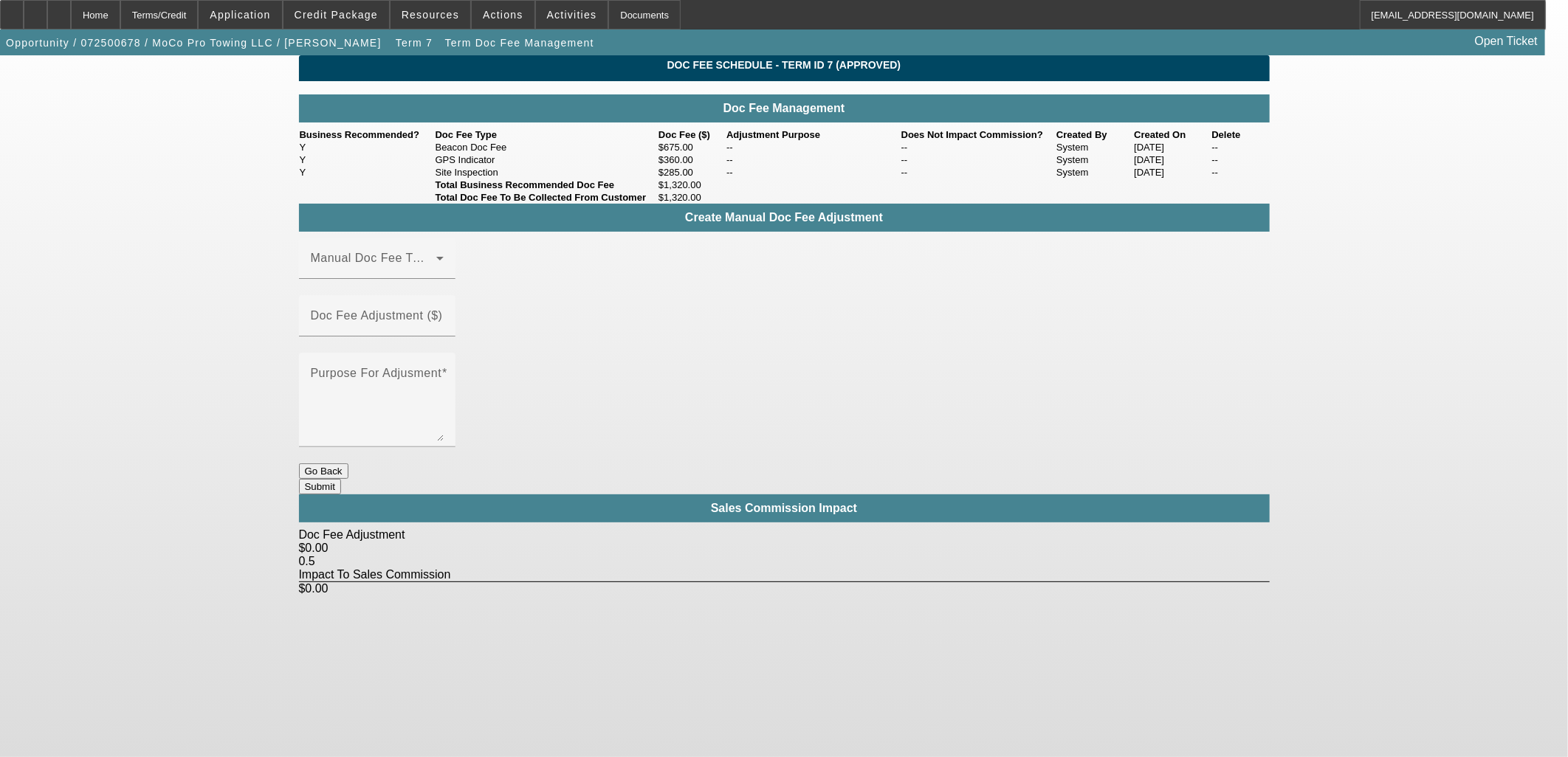
click at [348, 463] on button "Go Back" at bounding box center [324, 471] width 50 height 16
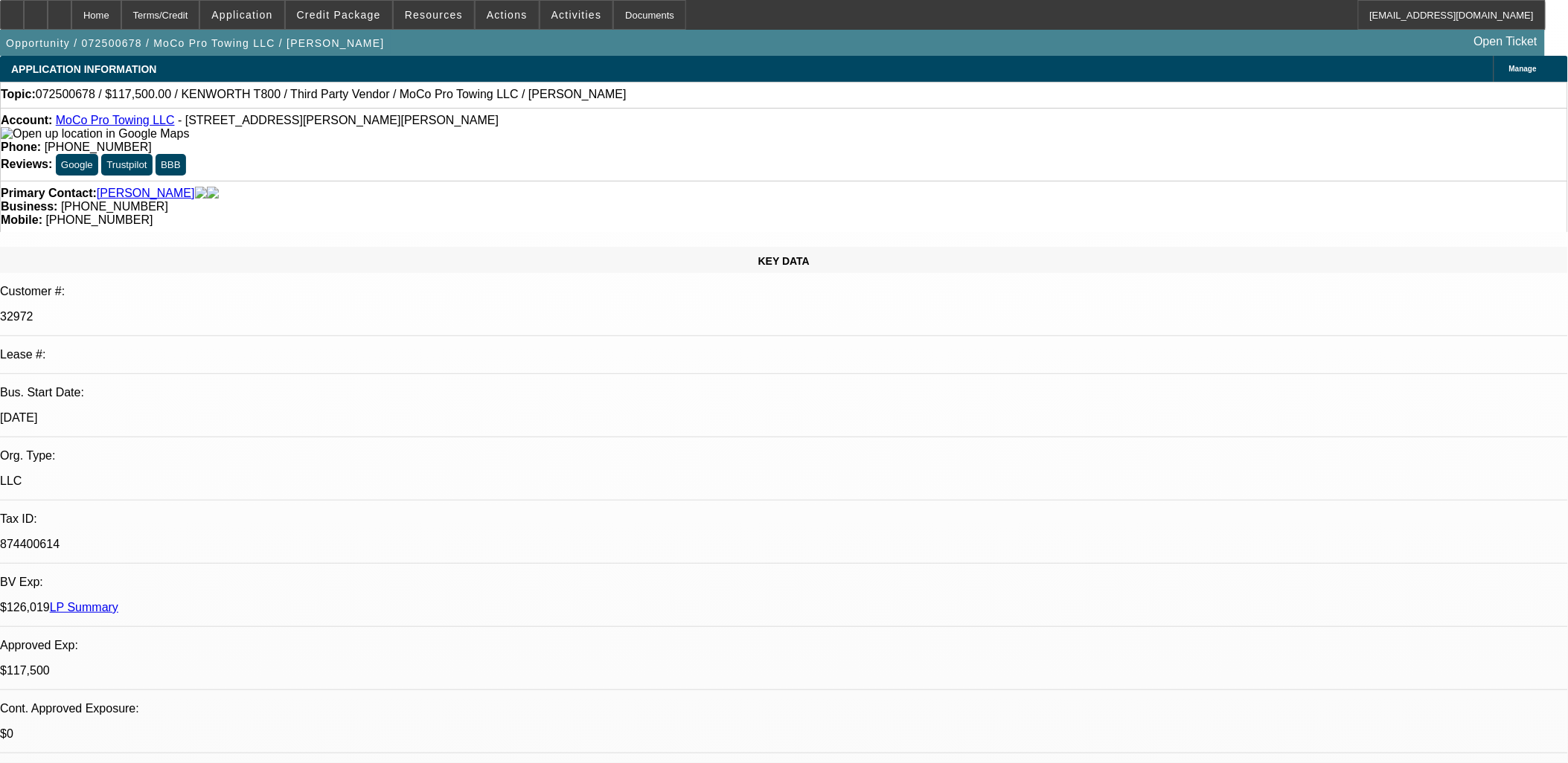
select select "0"
select select "2"
select select "0"
select select "6"
select select "0"
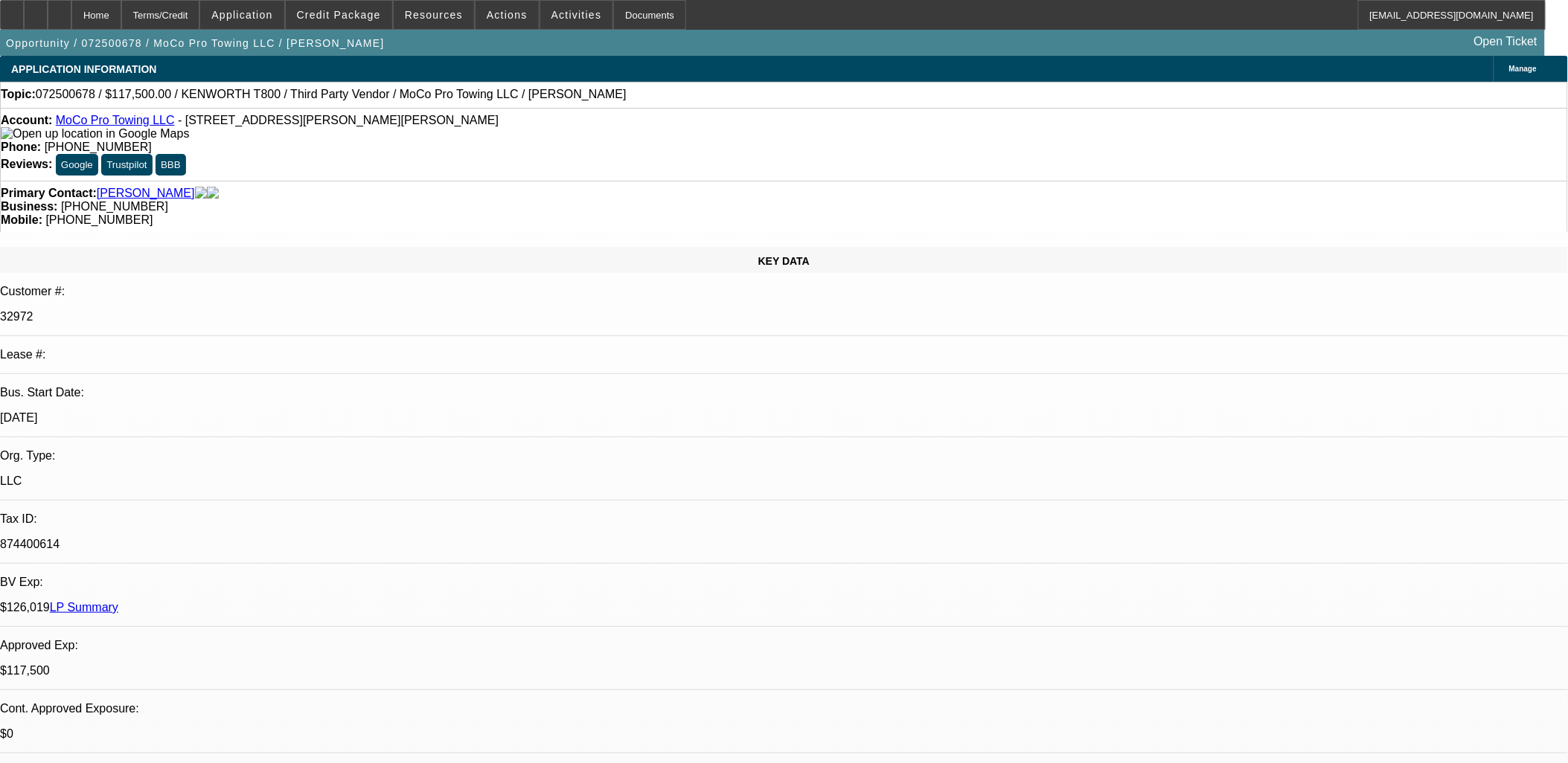
select select "2"
select select "0"
select select "6"
select select "0.1"
select select "2"
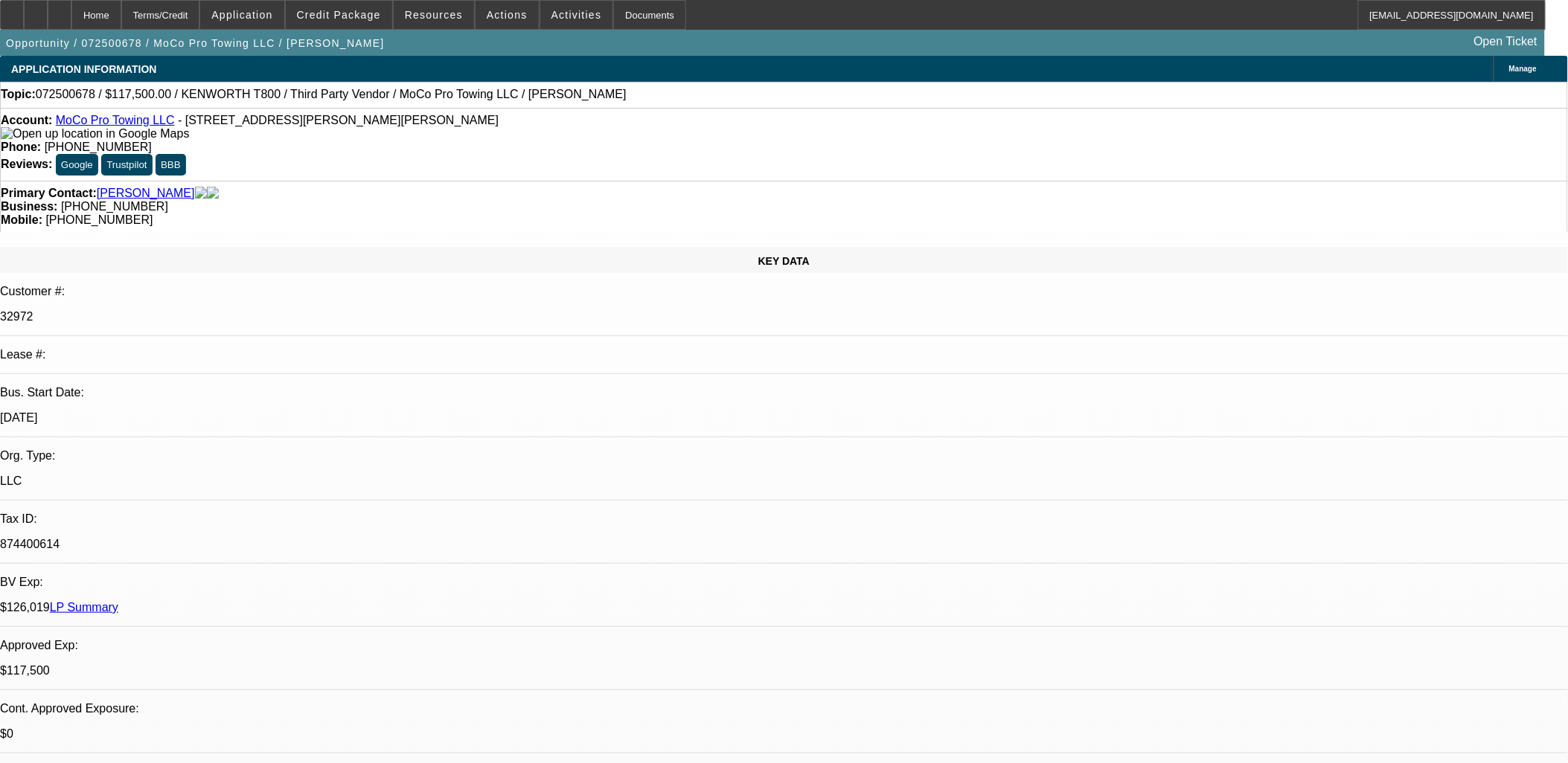
select select "0"
select select "6"
select select "0.1"
select select "2"
select select "0"
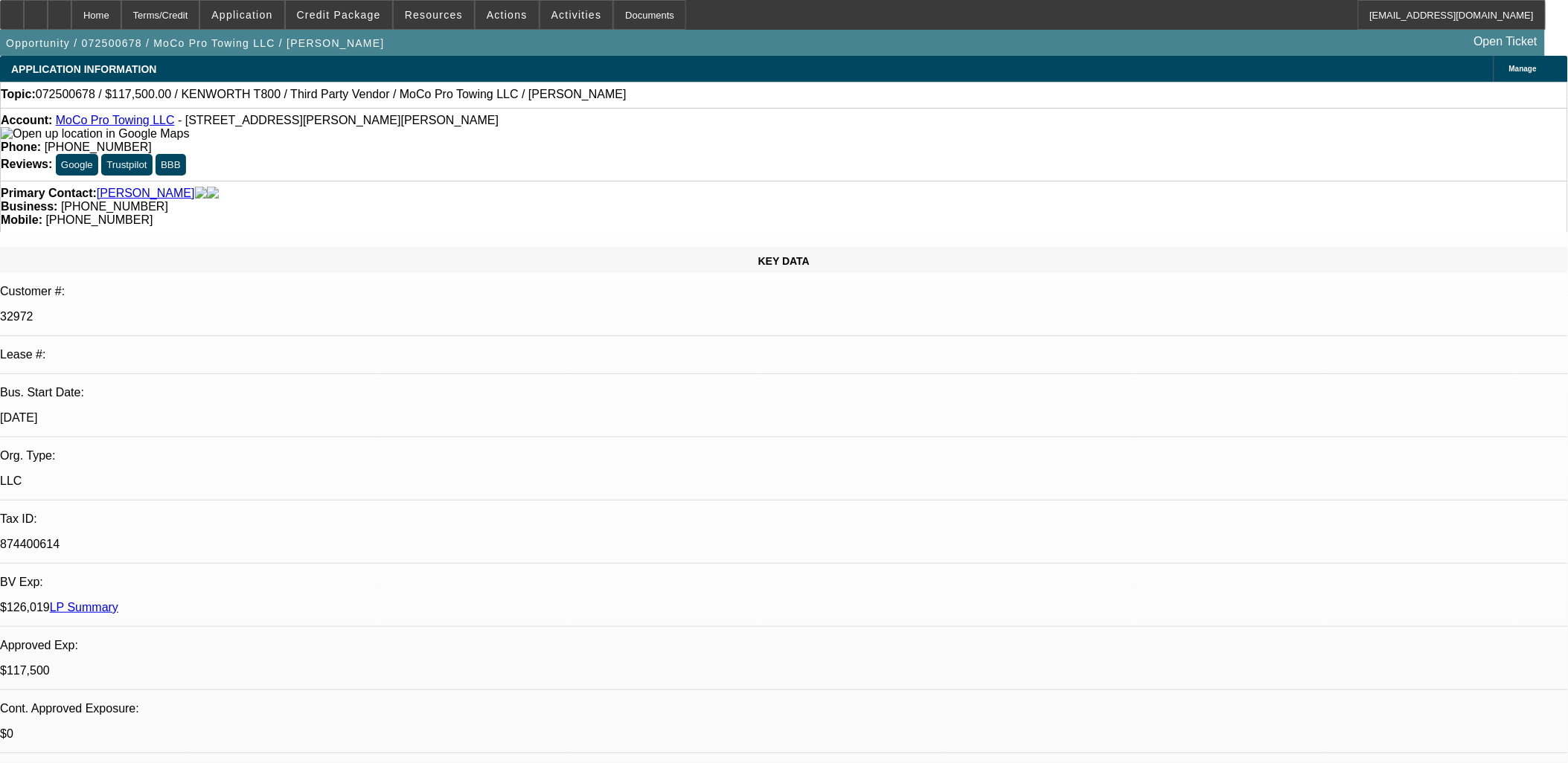
select select "6"
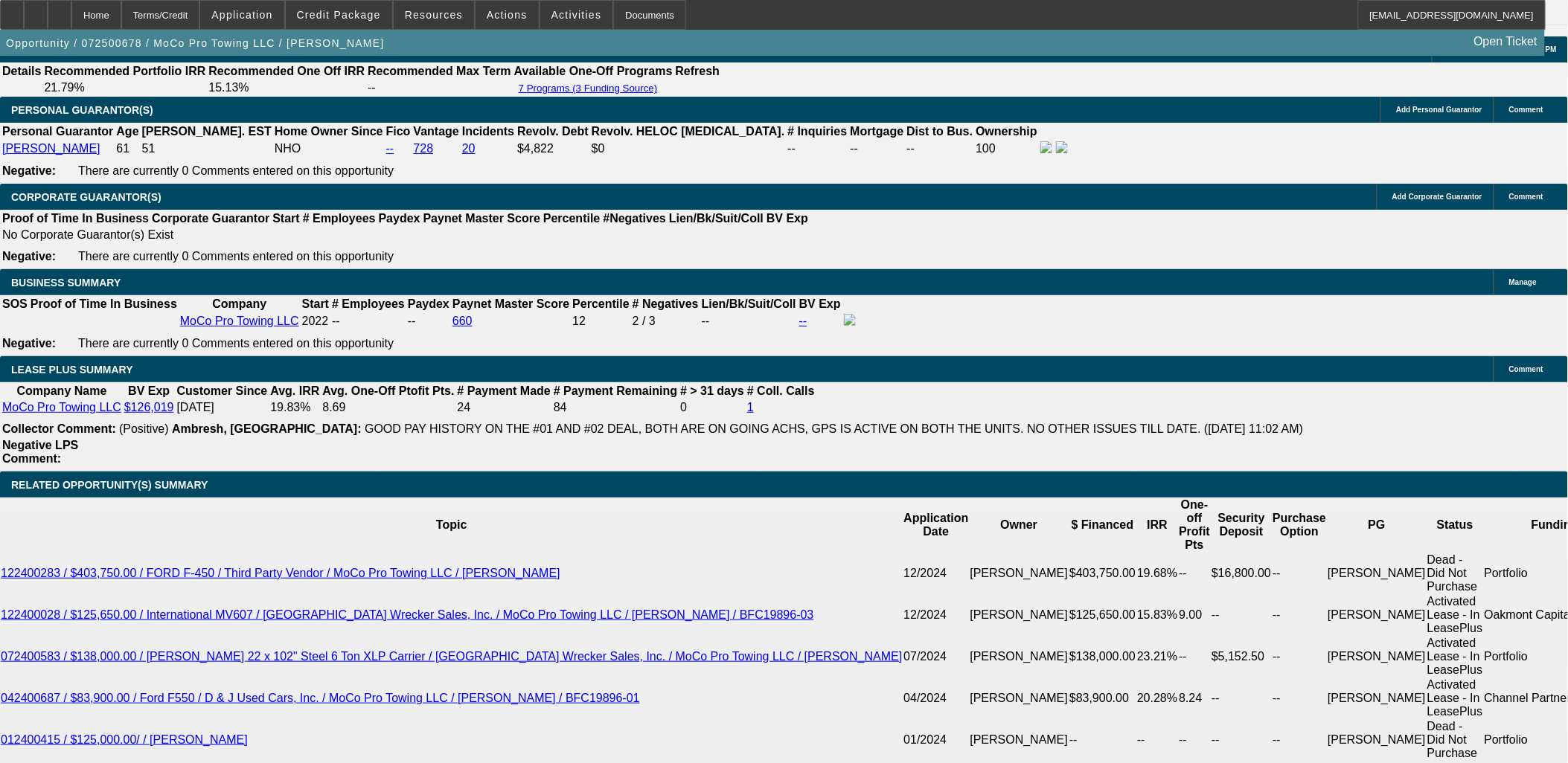
scroll to position [2231, 0]
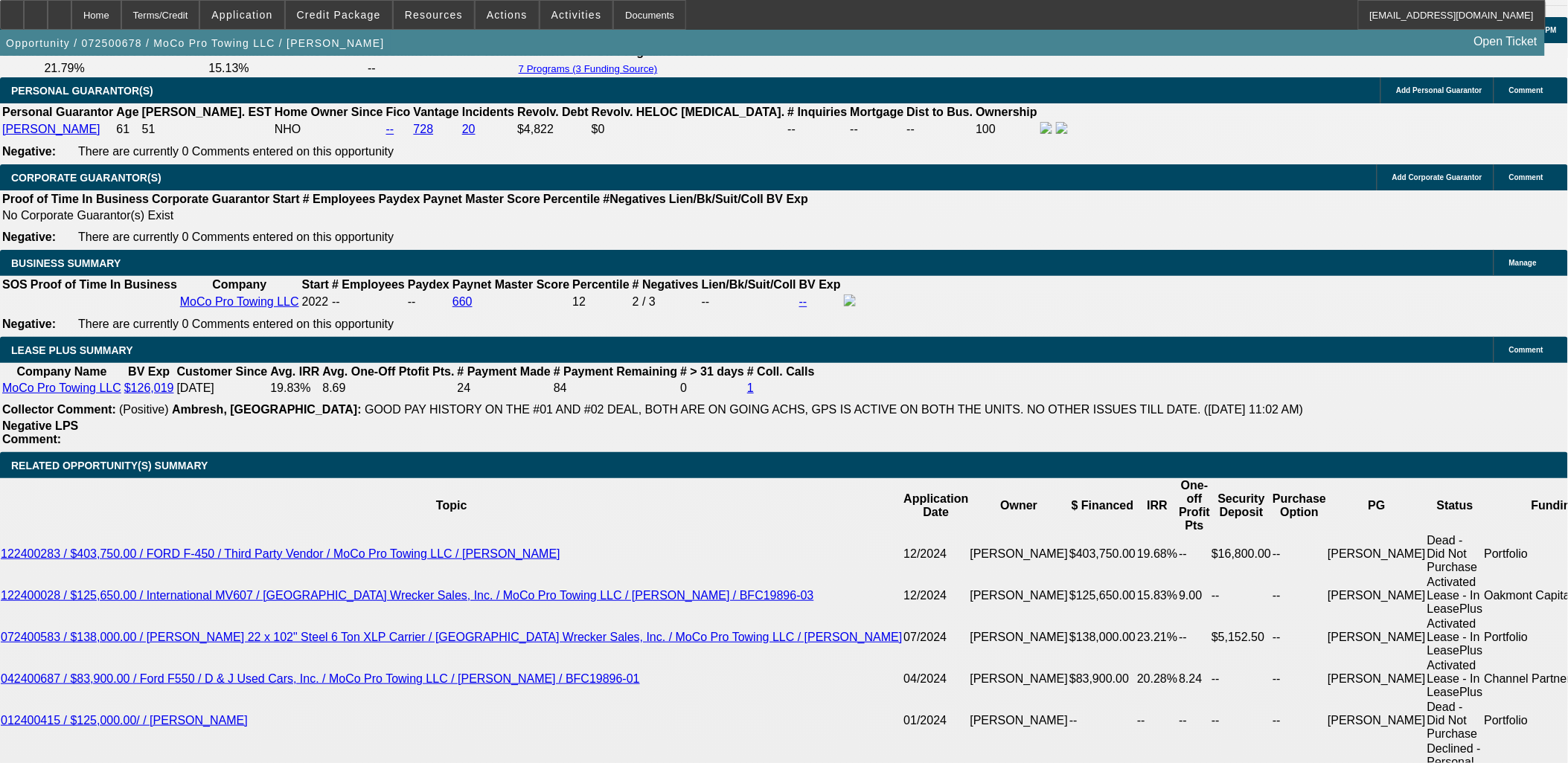
select select "0.1"
select select "2"
select select "0"
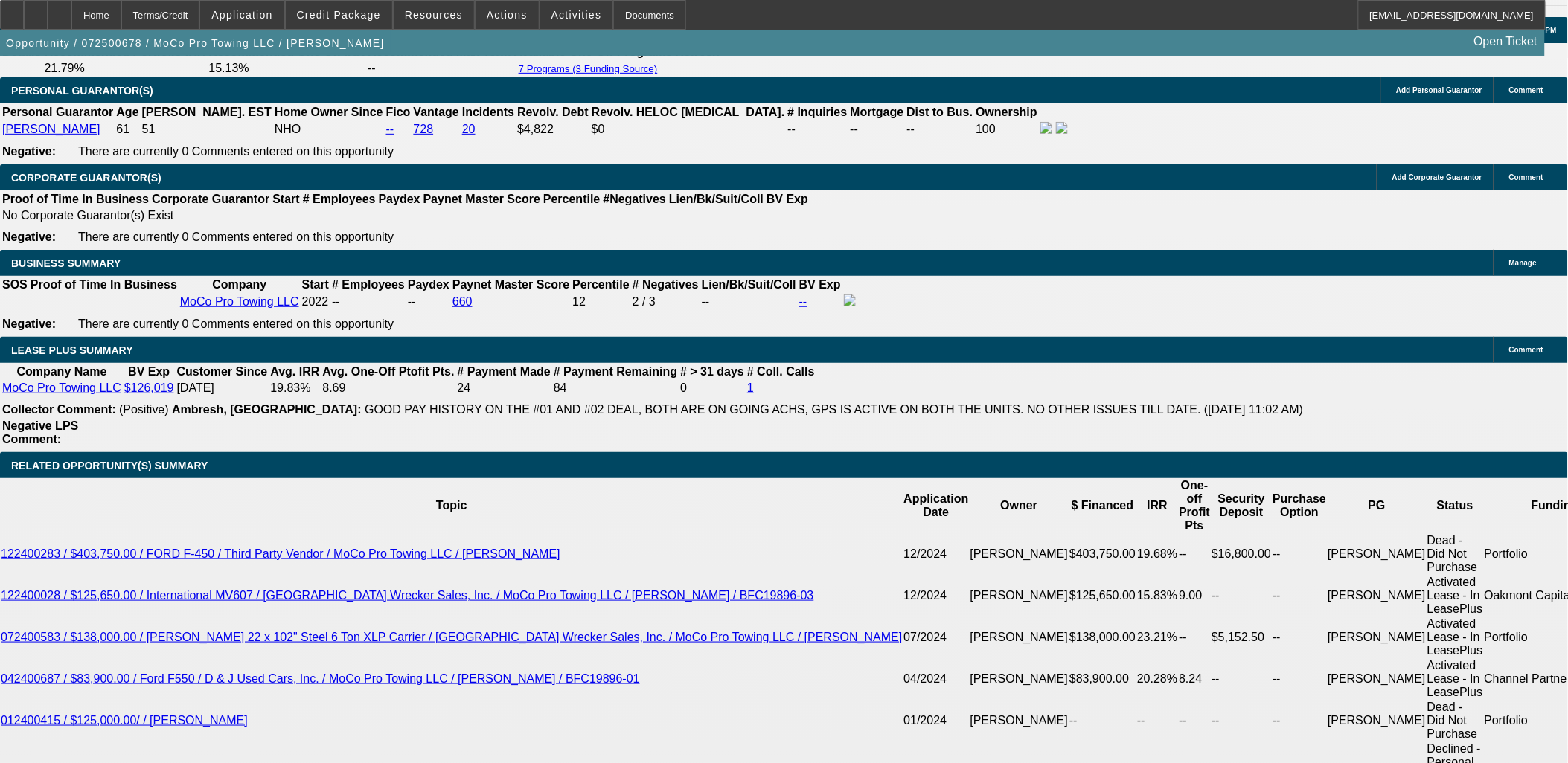
select select "6"
select select "0.1"
select select "2"
select select "0"
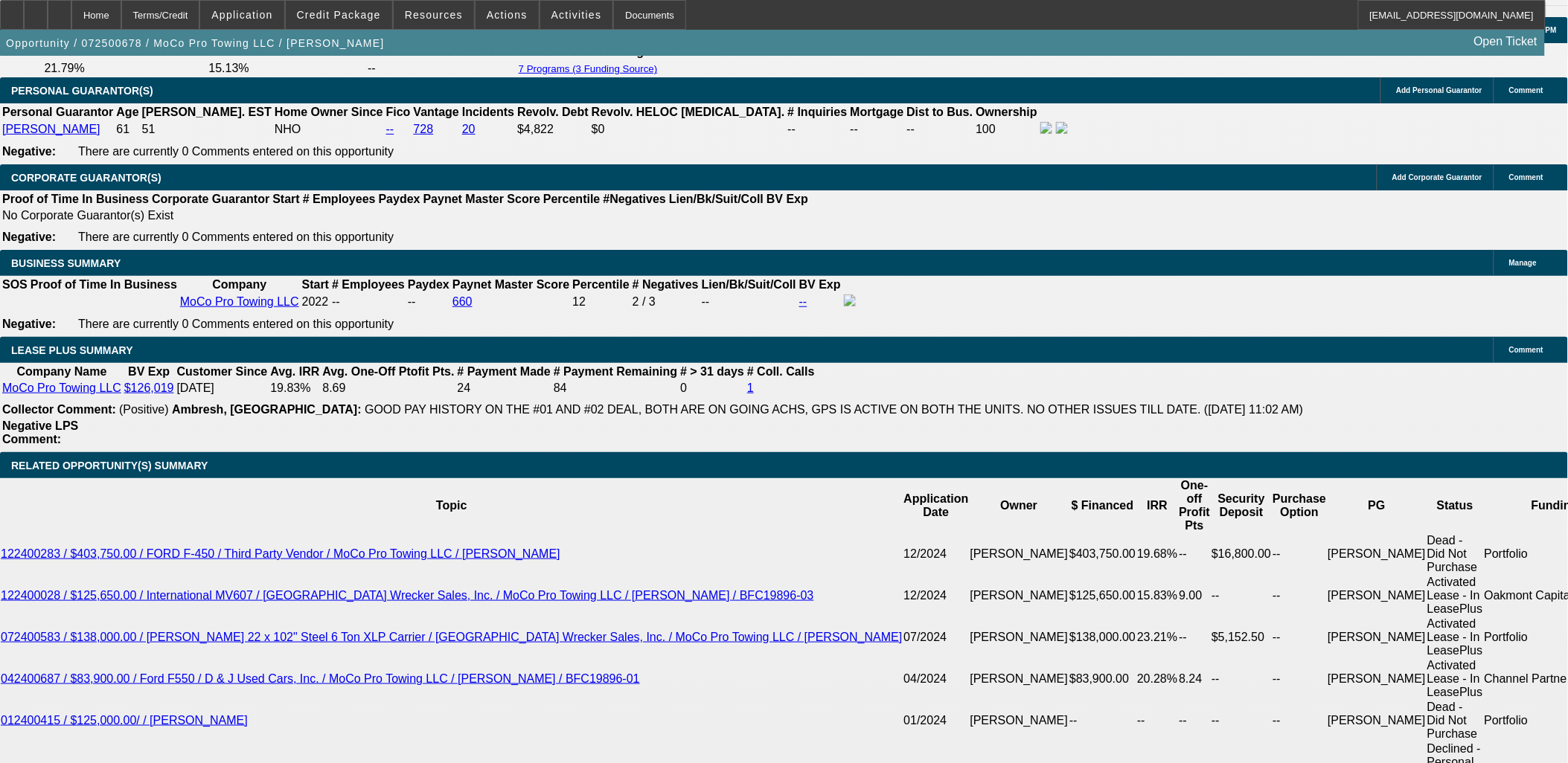
select select "6"
select select "0"
select select "6"
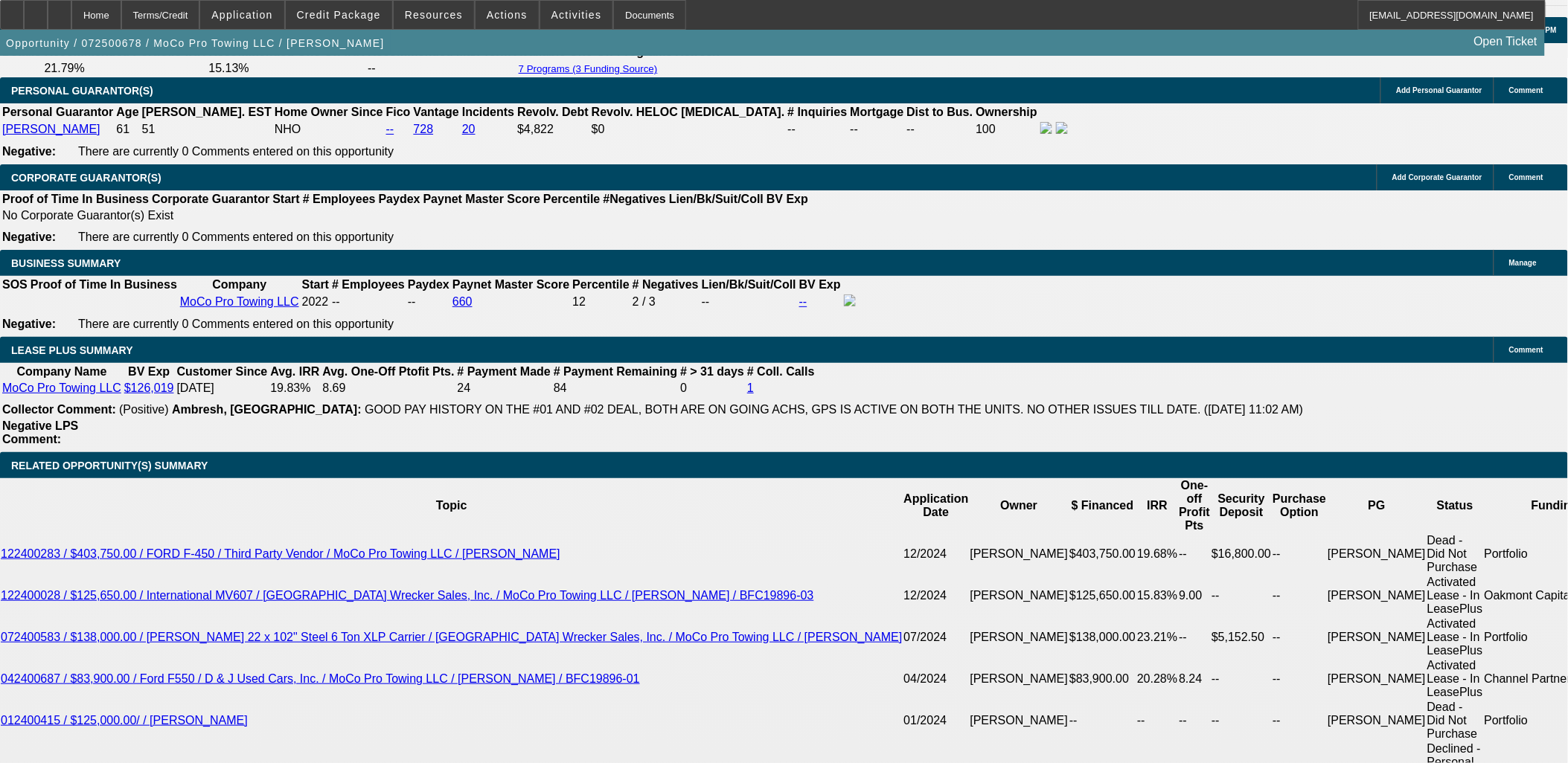
select select "0"
select select "2"
select select "0"
select select "6"
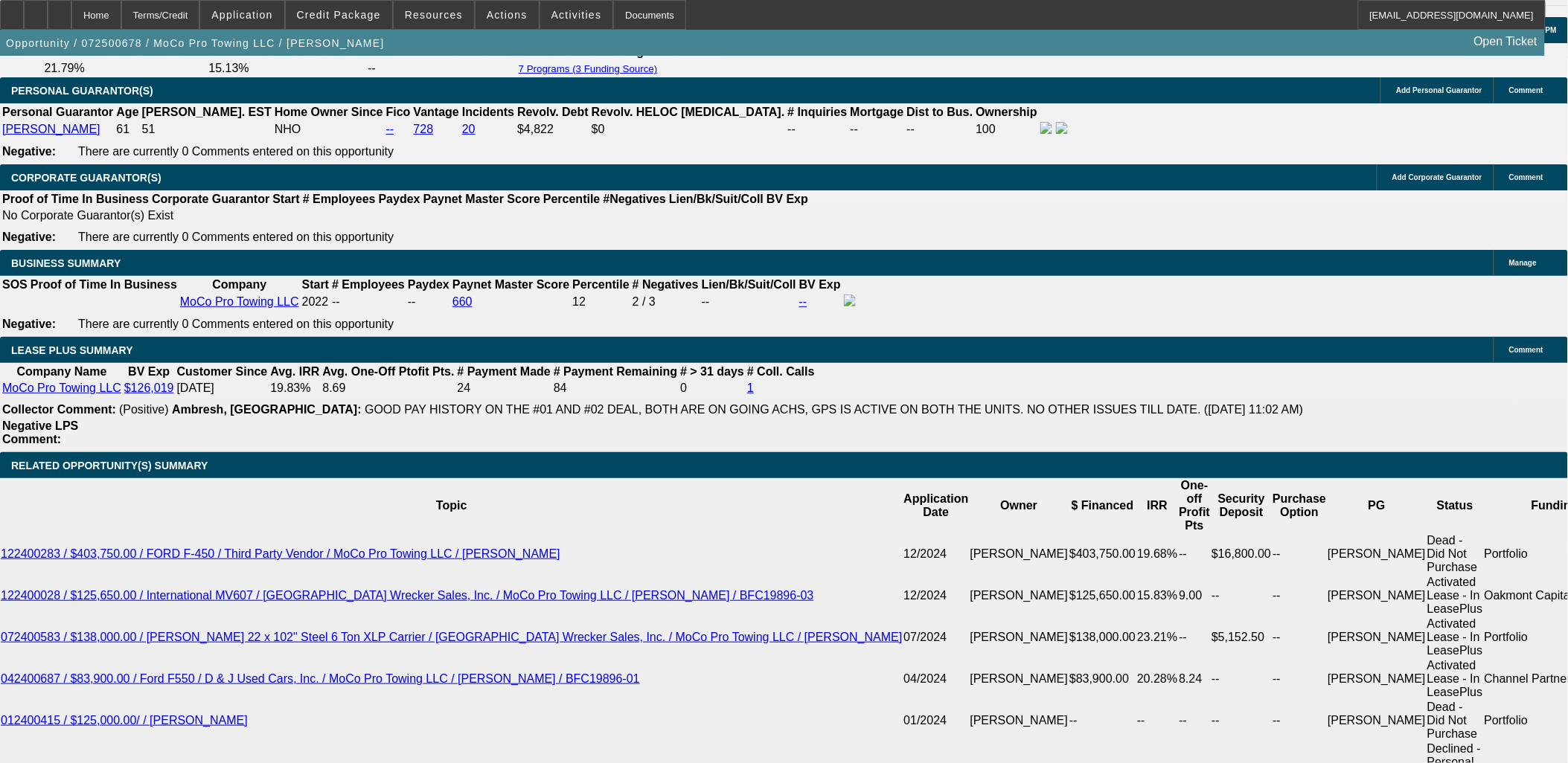
select select "0"
select select "2"
select select "0"
select select "6"
select select "0.1"
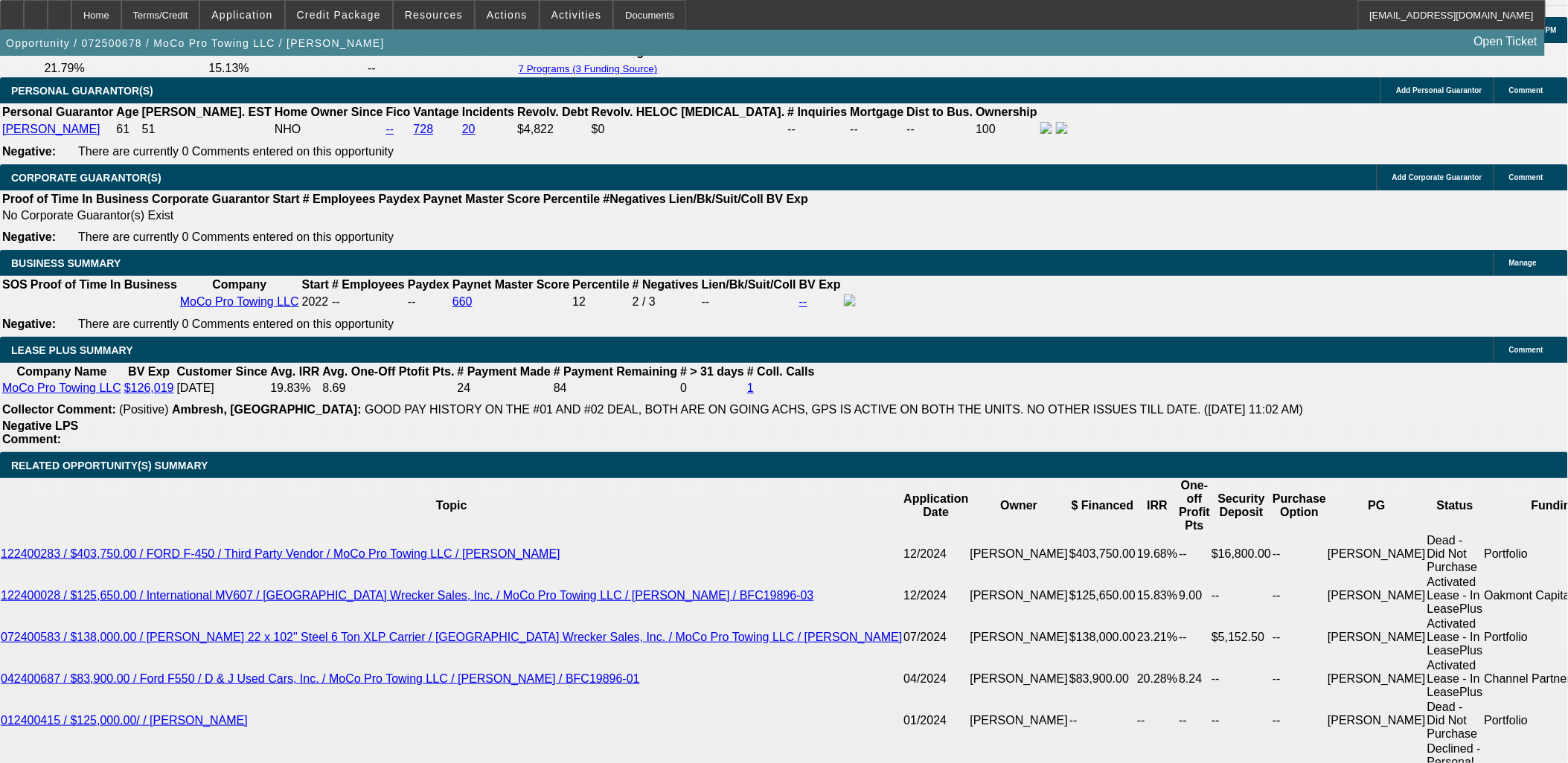
select select "2"
select select "0"
select select "6"
select select "0.1"
select select "2"
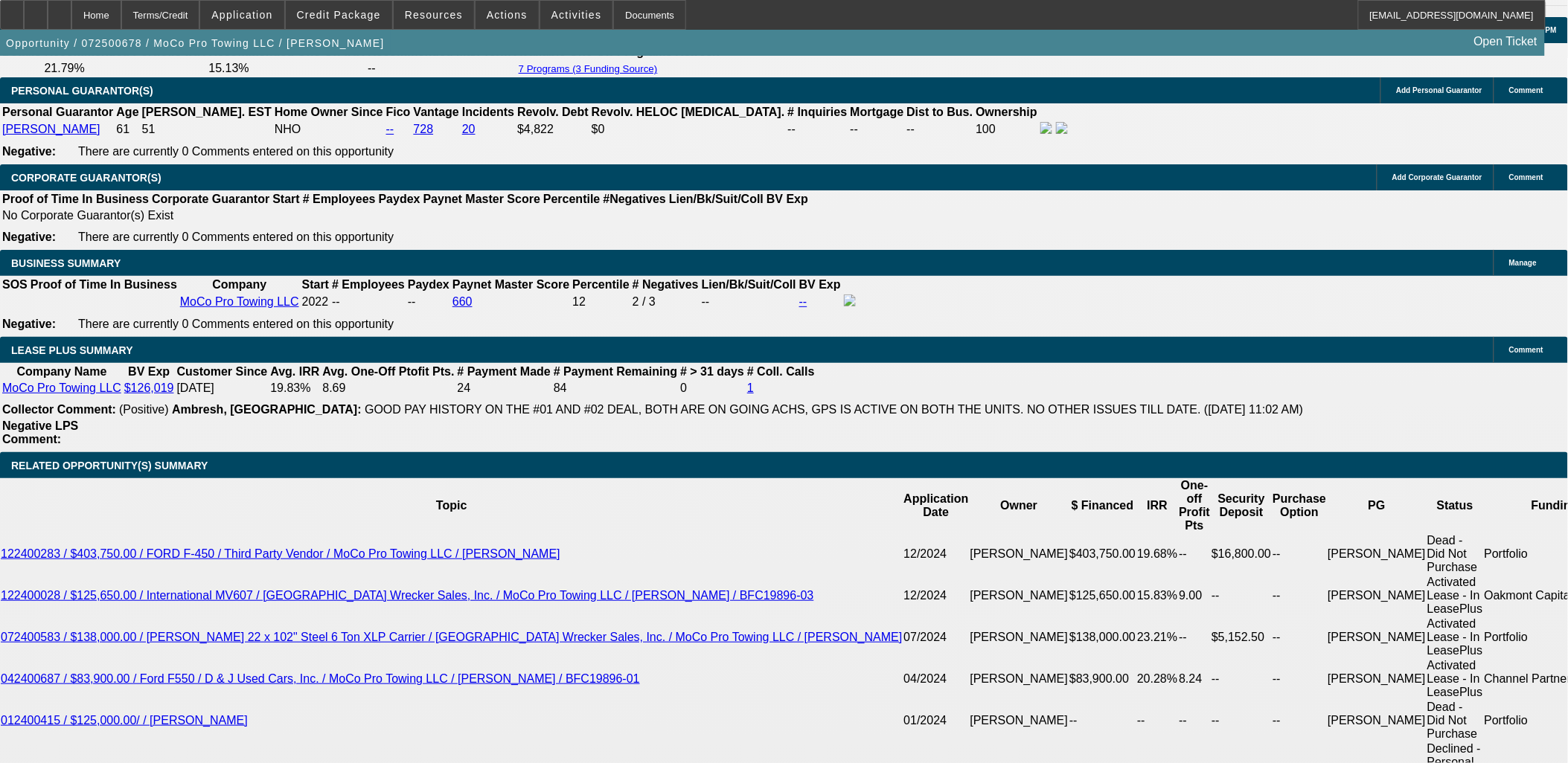
select select "0"
select select "6"
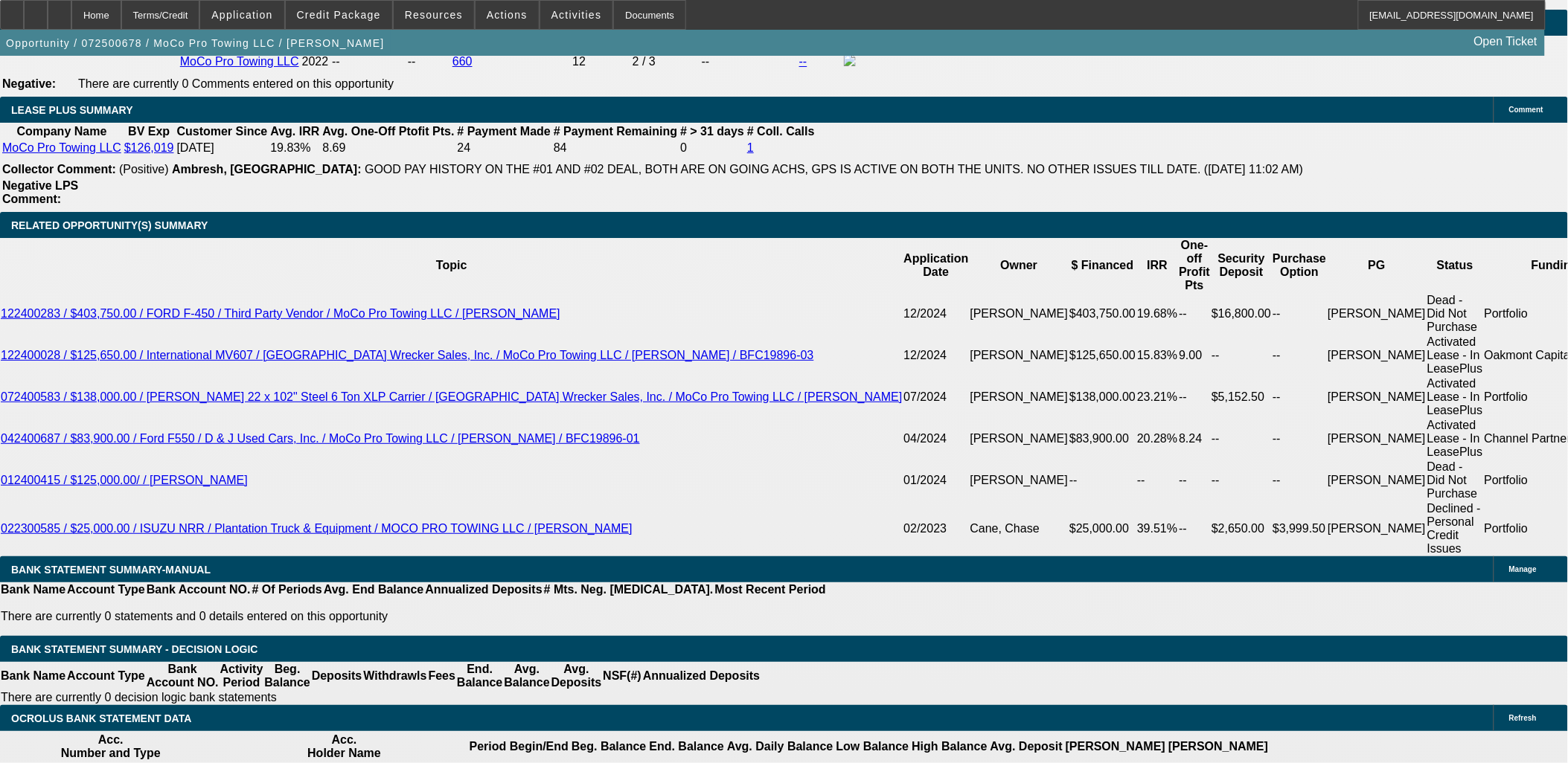
scroll to position [2479, 0]
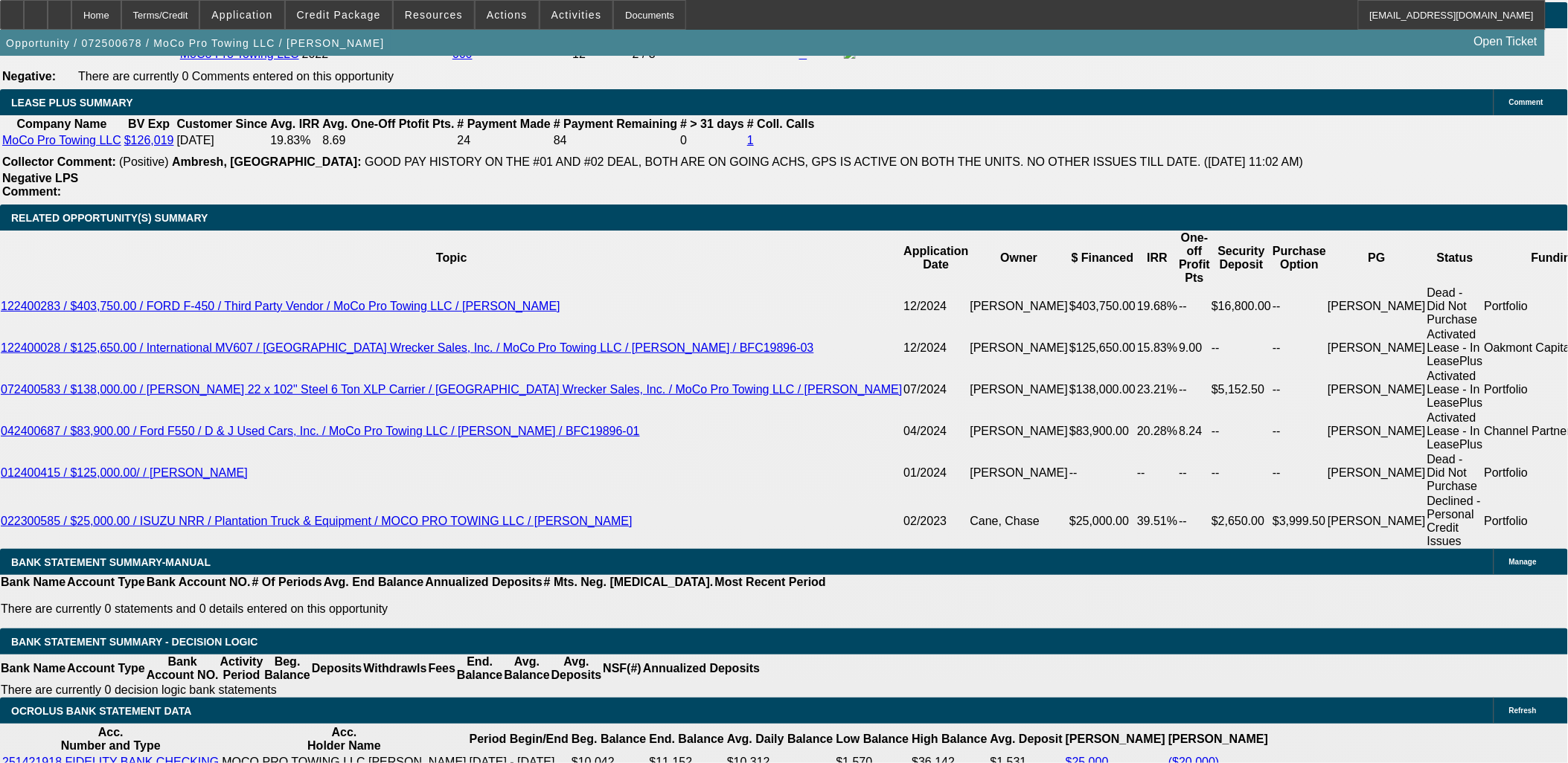
drag, startPoint x: 132, startPoint y: 380, endPoint x: 15, endPoint y: 149, distance: 258.9
drag, startPoint x: 18, startPoint y: 152, endPoint x: 113, endPoint y: 378, distance: 245.2
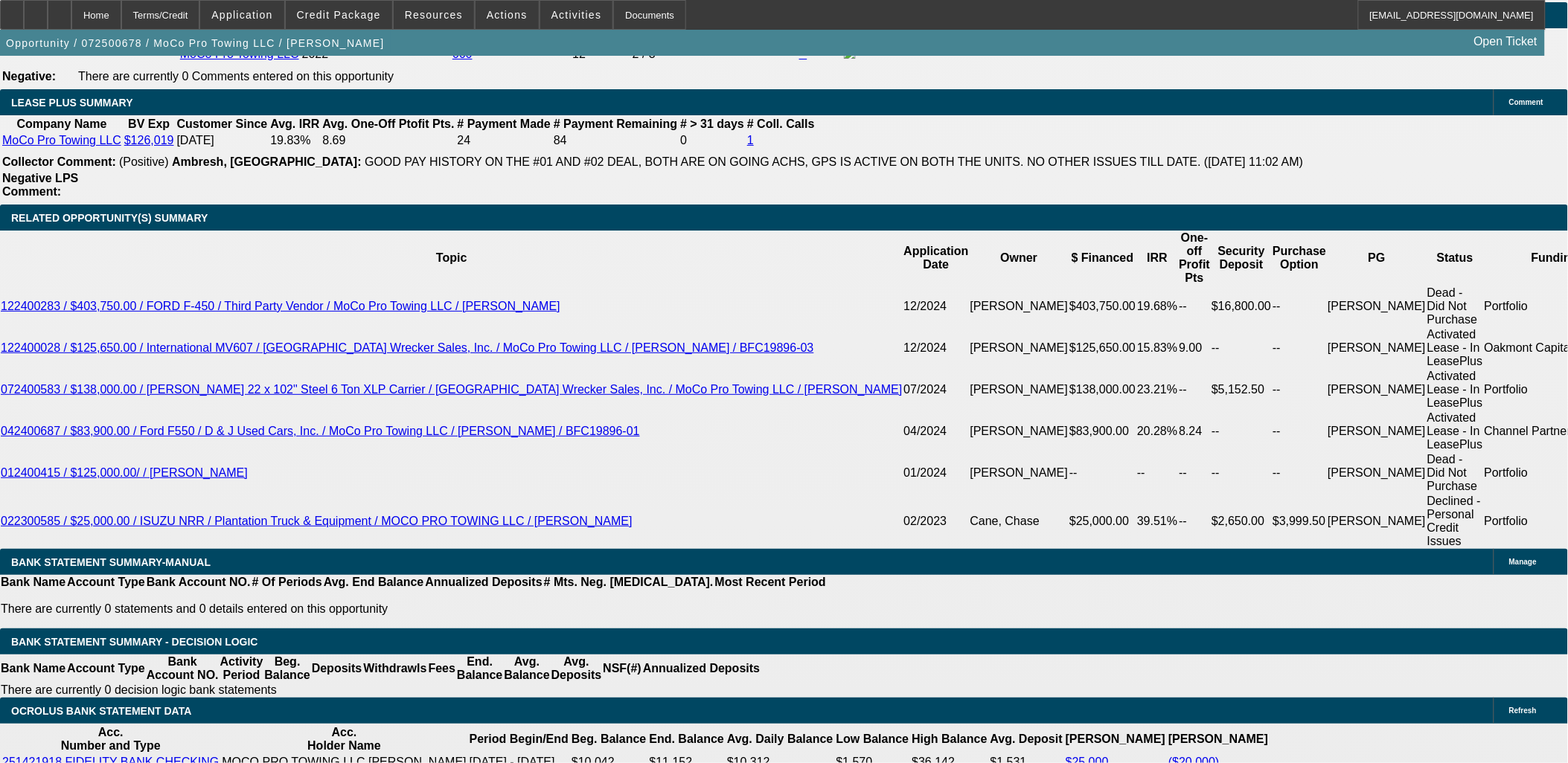
drag, startPoint x: 113, startPoint y: 384, endPoint x: 12, endPoint y: 150, distance: 254.9
drag, startPoint x: 11, startPoint y: 151, endPoint x: 98, endPoint y: 389, distance: 253.4
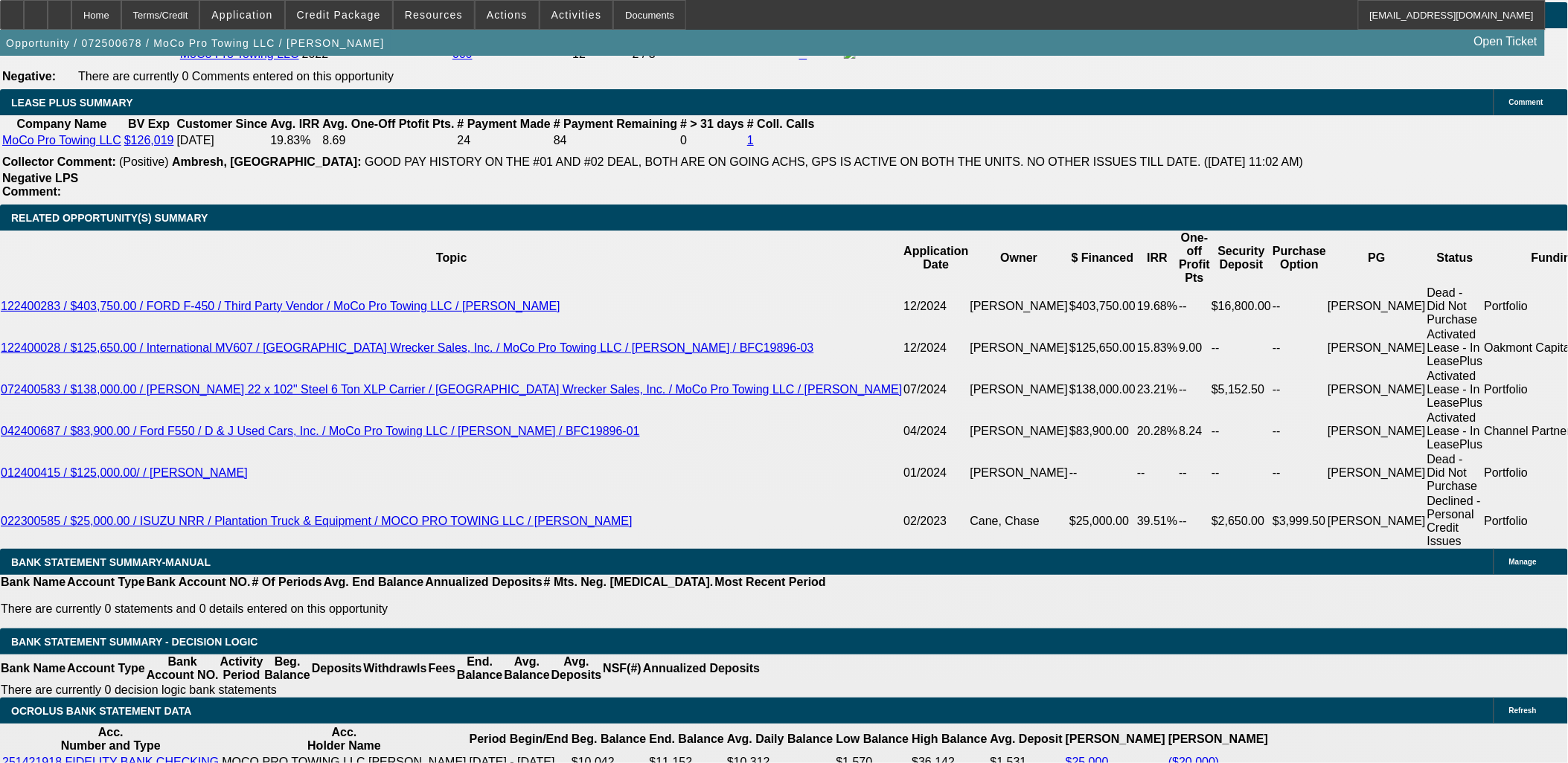
drag, startPoint x: 98, startPoint y: 389, endPoint x: 16, endPoint y: 143, distance: 259.3
drag, startPoint x: 16, startPoint y: 143, endPoint x: 20, endPoint y: 153, distance: 10.8
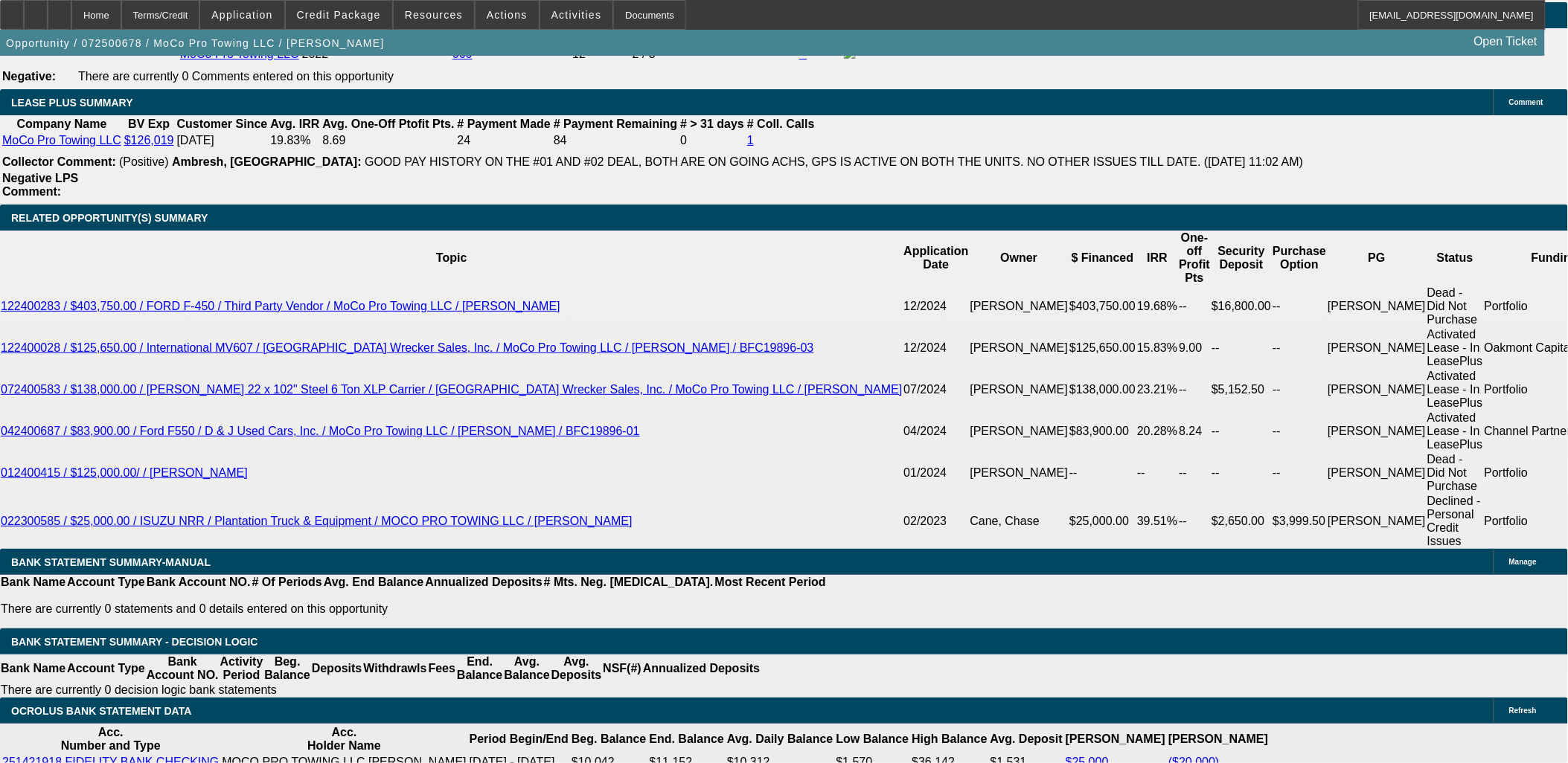
drag, startPoint x: 18, startPoint y: 152, endPoint x: 98, endPoint y: 395, distance: 255.8
drag, startPoint x: 93, startPoint y: 395, endPoint x: 16, endPoint y: 149, distance: 257.8
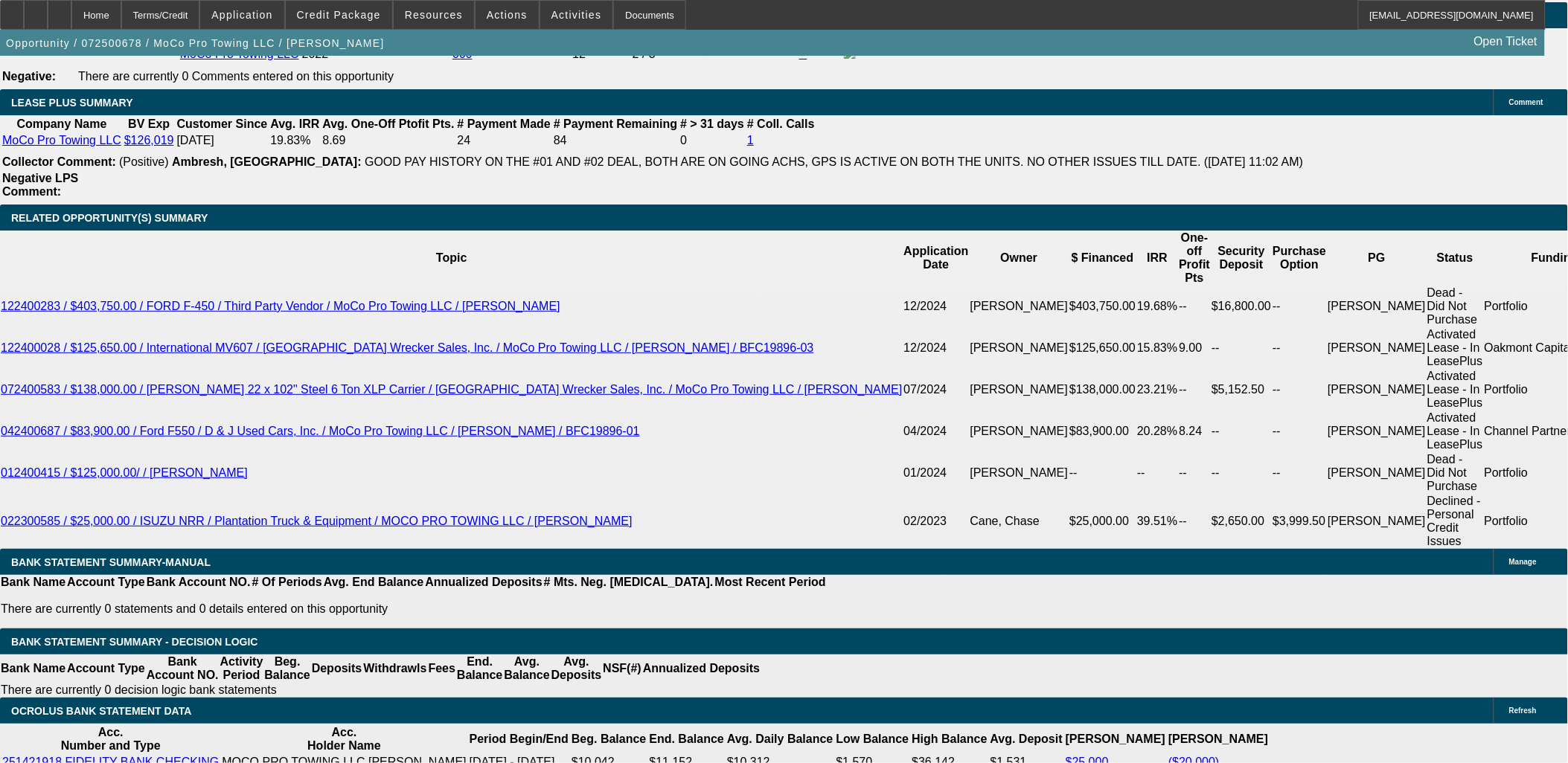
drag, startPoint x: 16, startPoint y: 149, endPoint x: 22, endPoint y: 158, distance: 10.8
drag, startPoint x: 22, startPoint y: 158, endPoint x: 123, endPoint y: 395, distance: 257.6
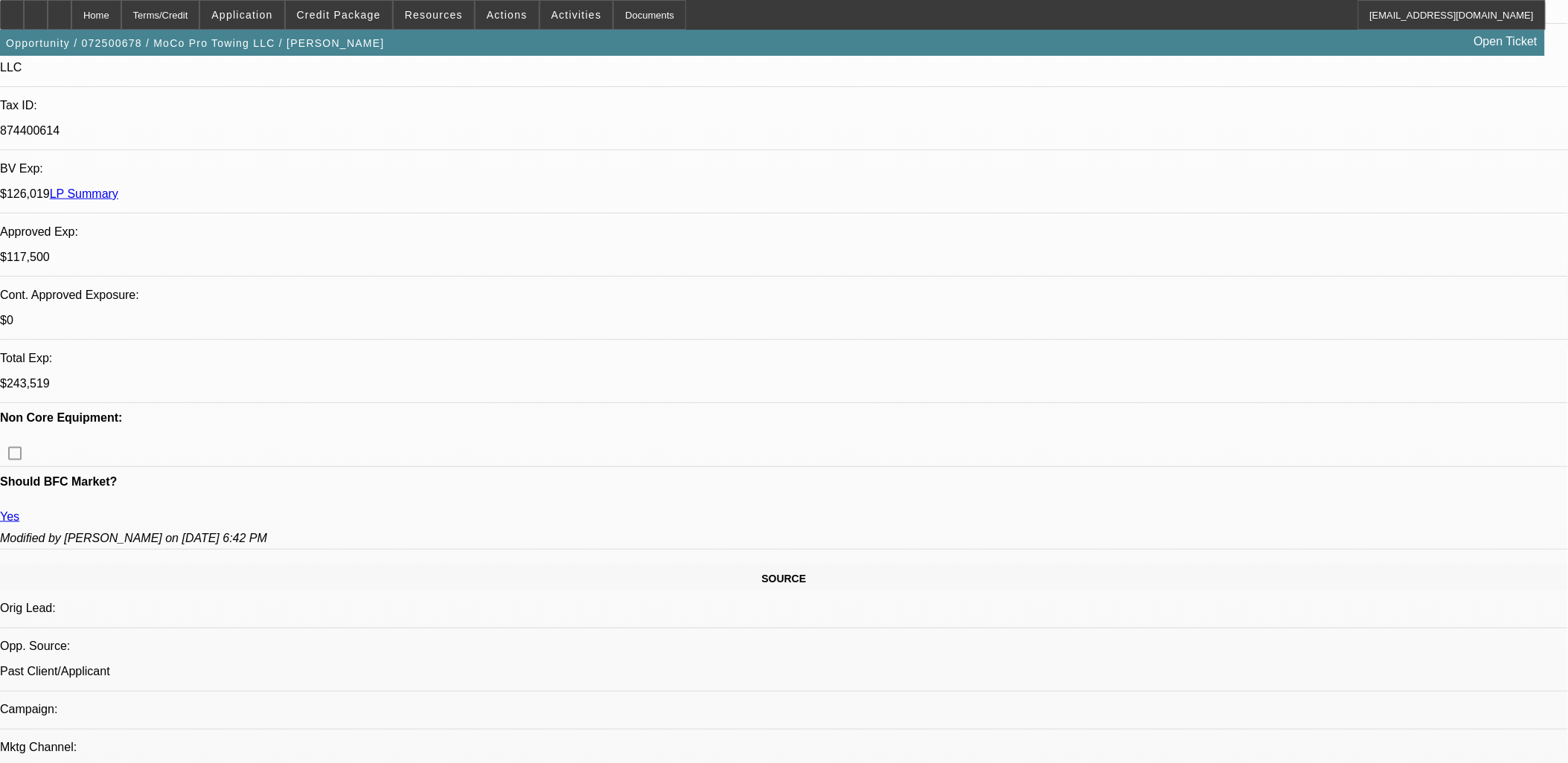
scroll to position [413, 0]
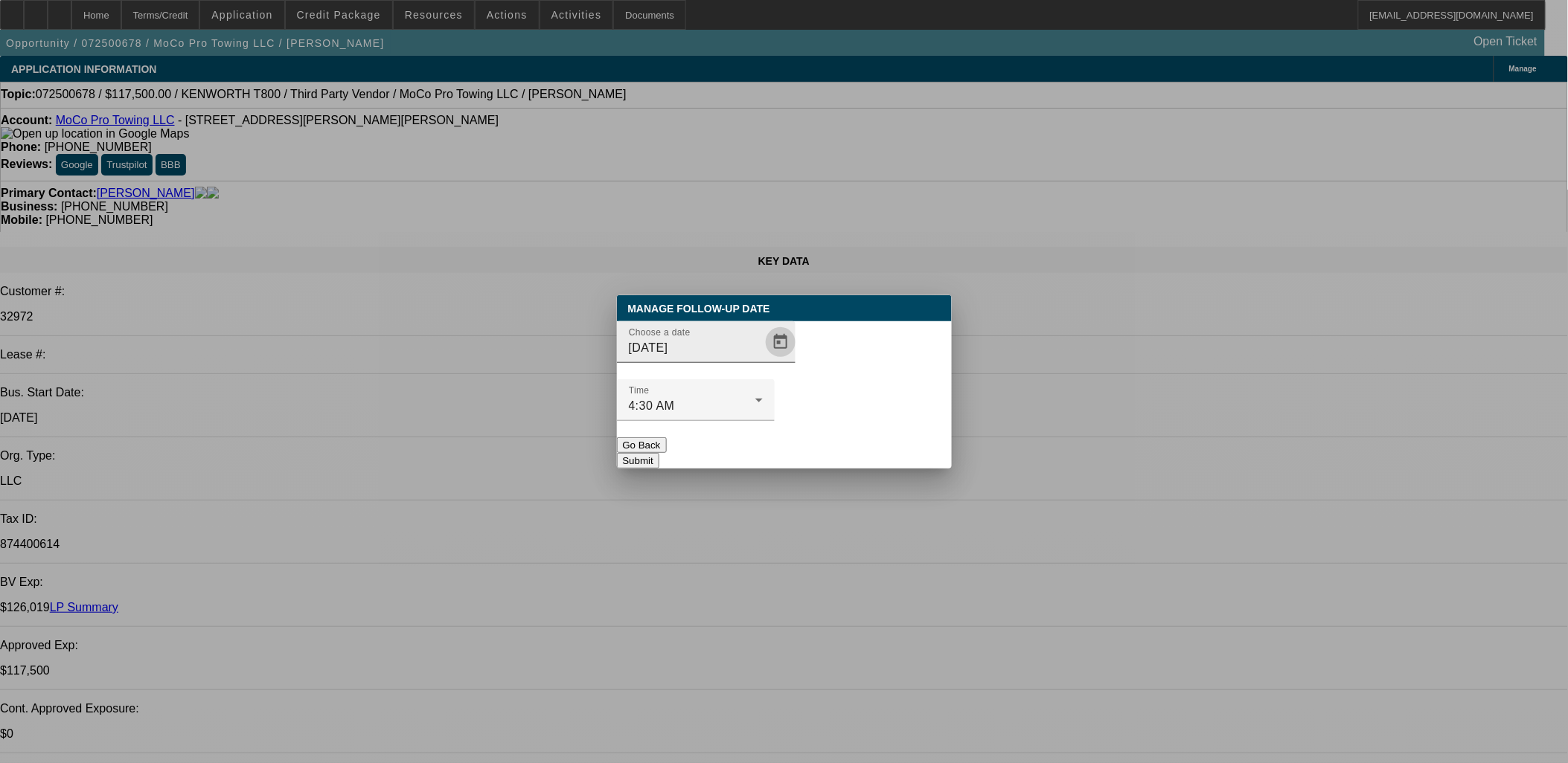
click at [767, 360] on span "Open calendar" at bounding box center [780, 342] width 36 height 36
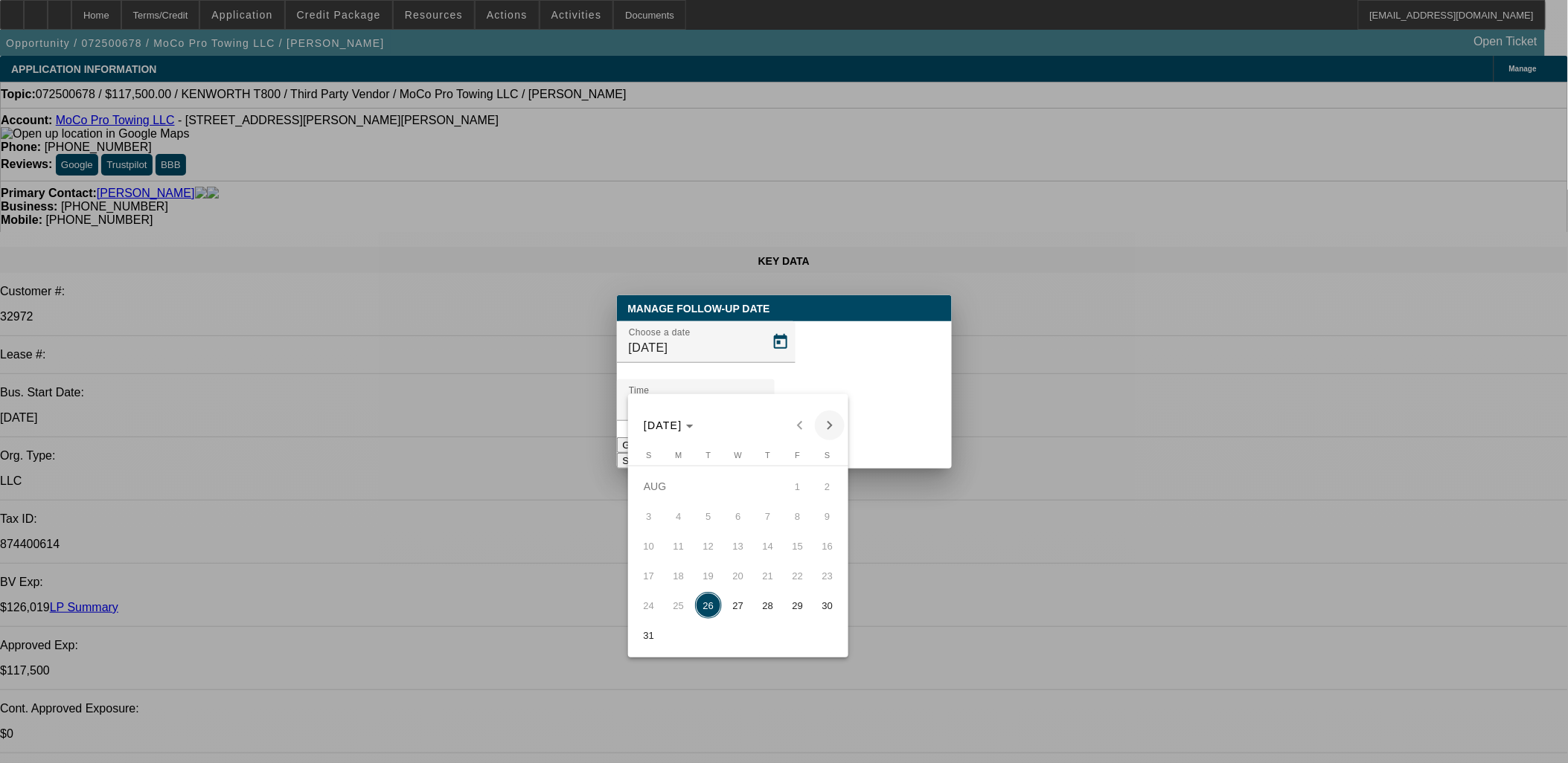
drag, startPoint x: 817, startPoint y: 428, endPoint x: 815, endPoint y: 441, distance: 13.2
click at [819, 428] on span "Next month" at bounding box center [829, 425] width 30 height 30
click at [799, 510] on span "5" at bounding box center [798, 516] width 26 height 26
type input "9/5/2025"
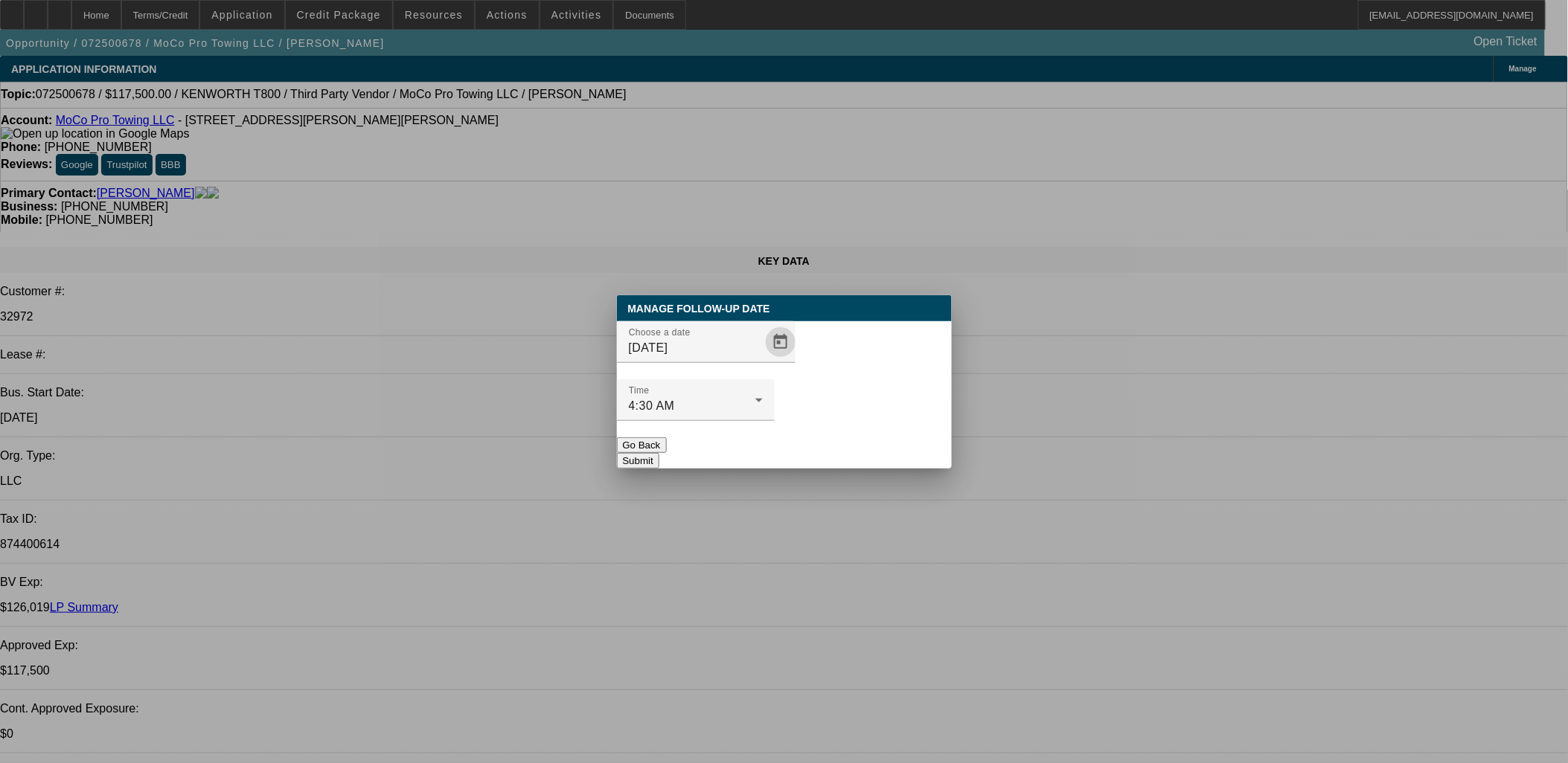
click at [660, 453] on button "Submit" at bounding box center [638, 461] width 42 height 16
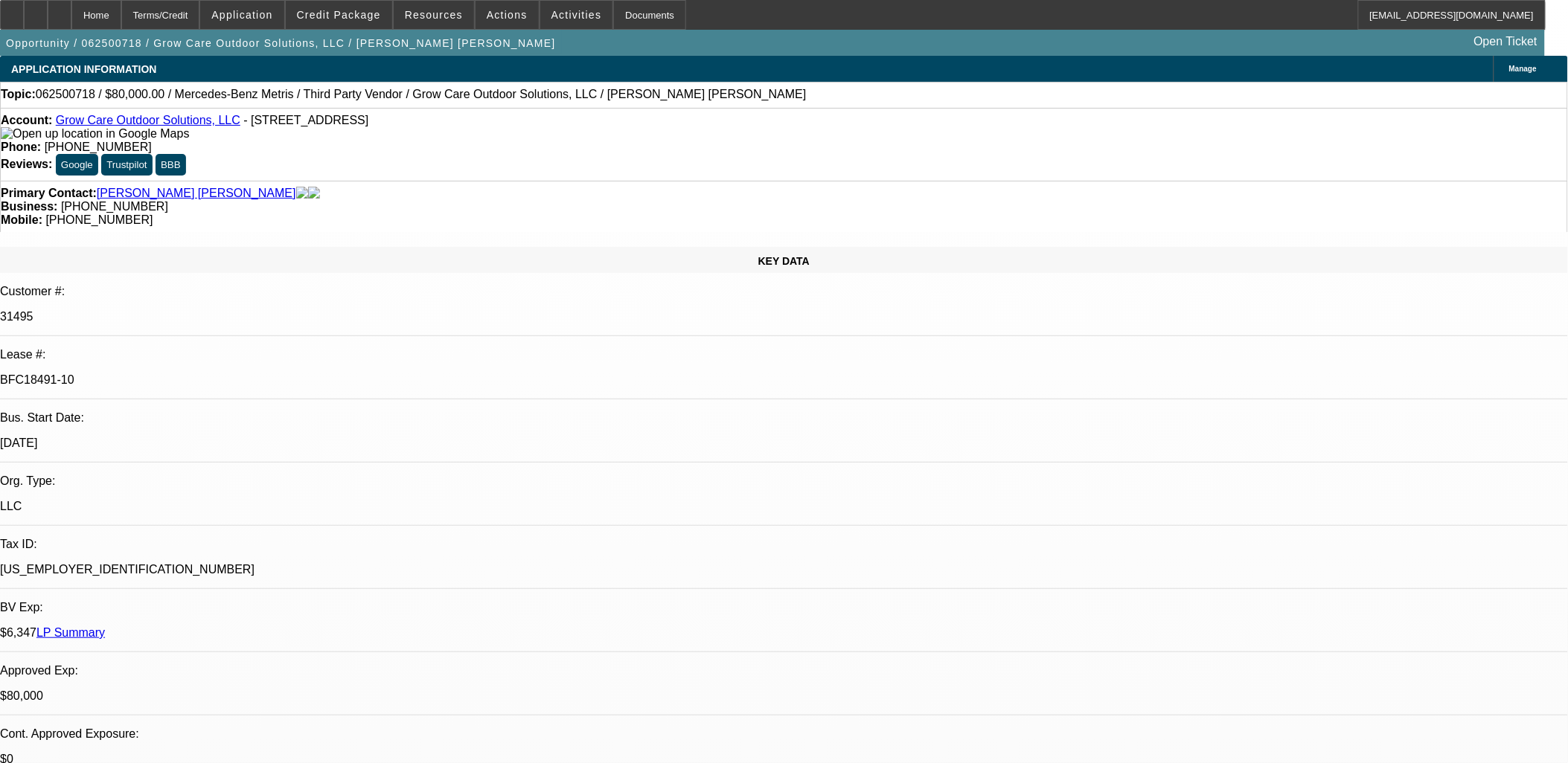
select select "0"
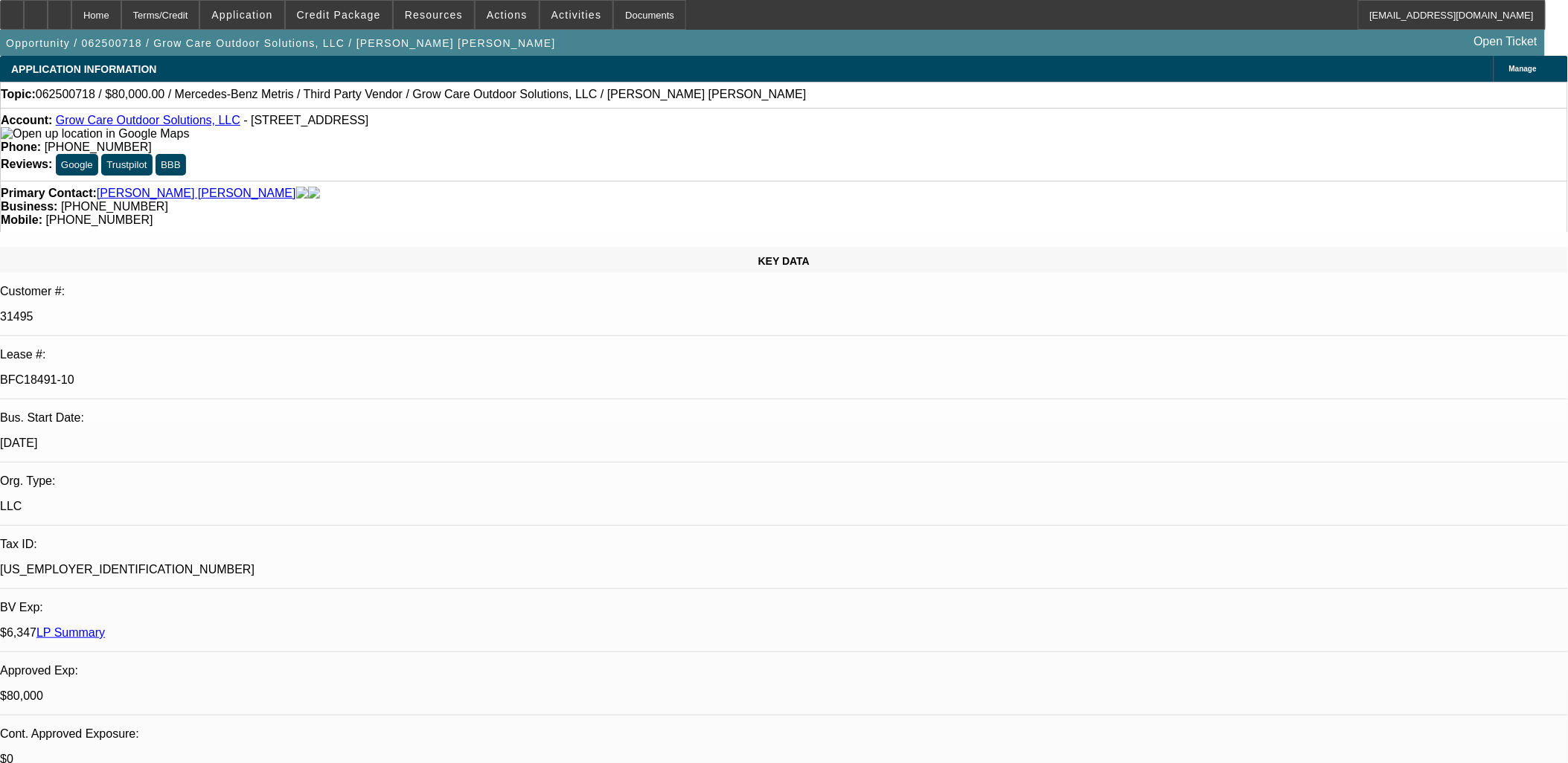
select select "0"
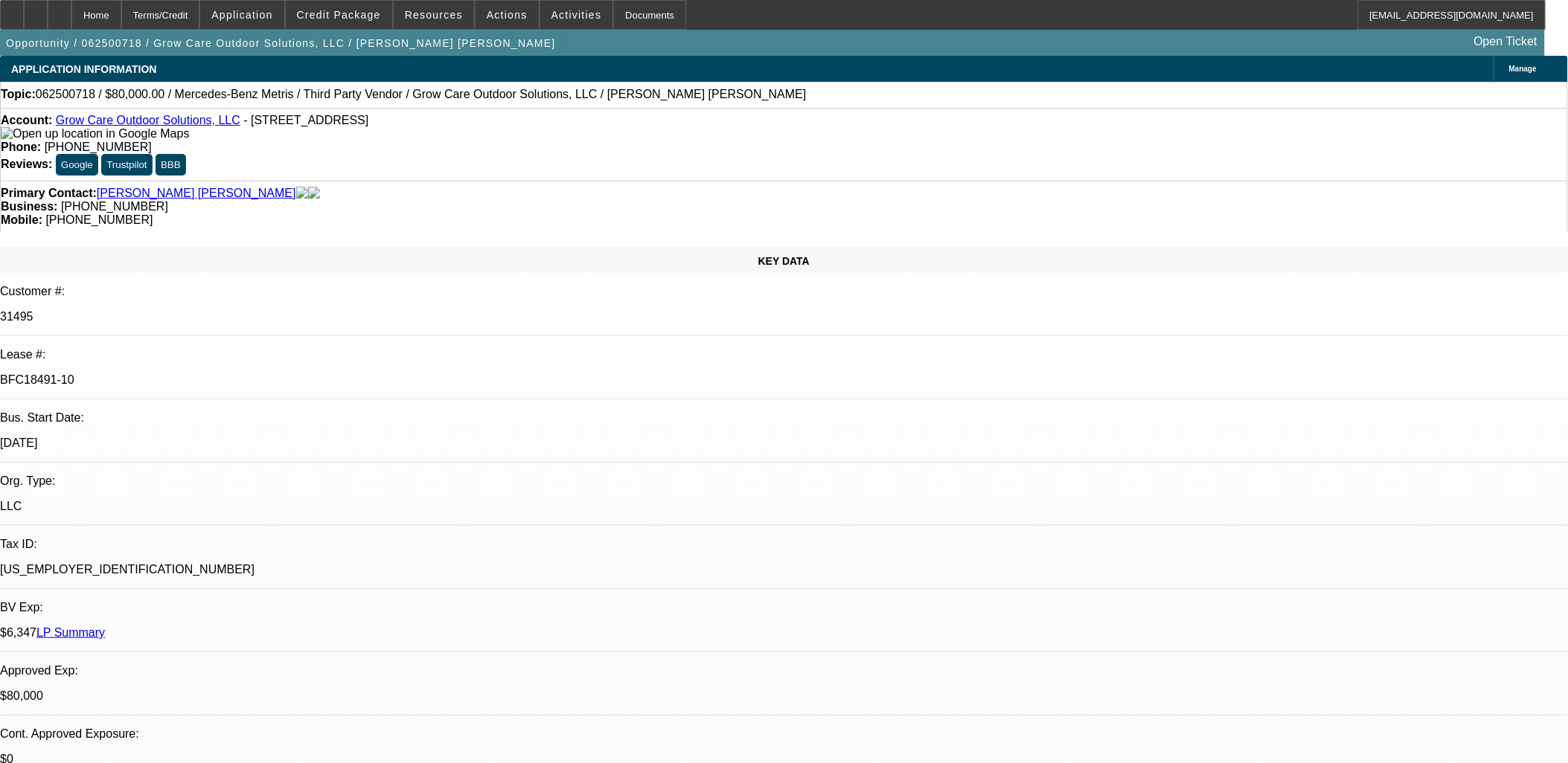
select select "0"
select select "1"
select select "6"
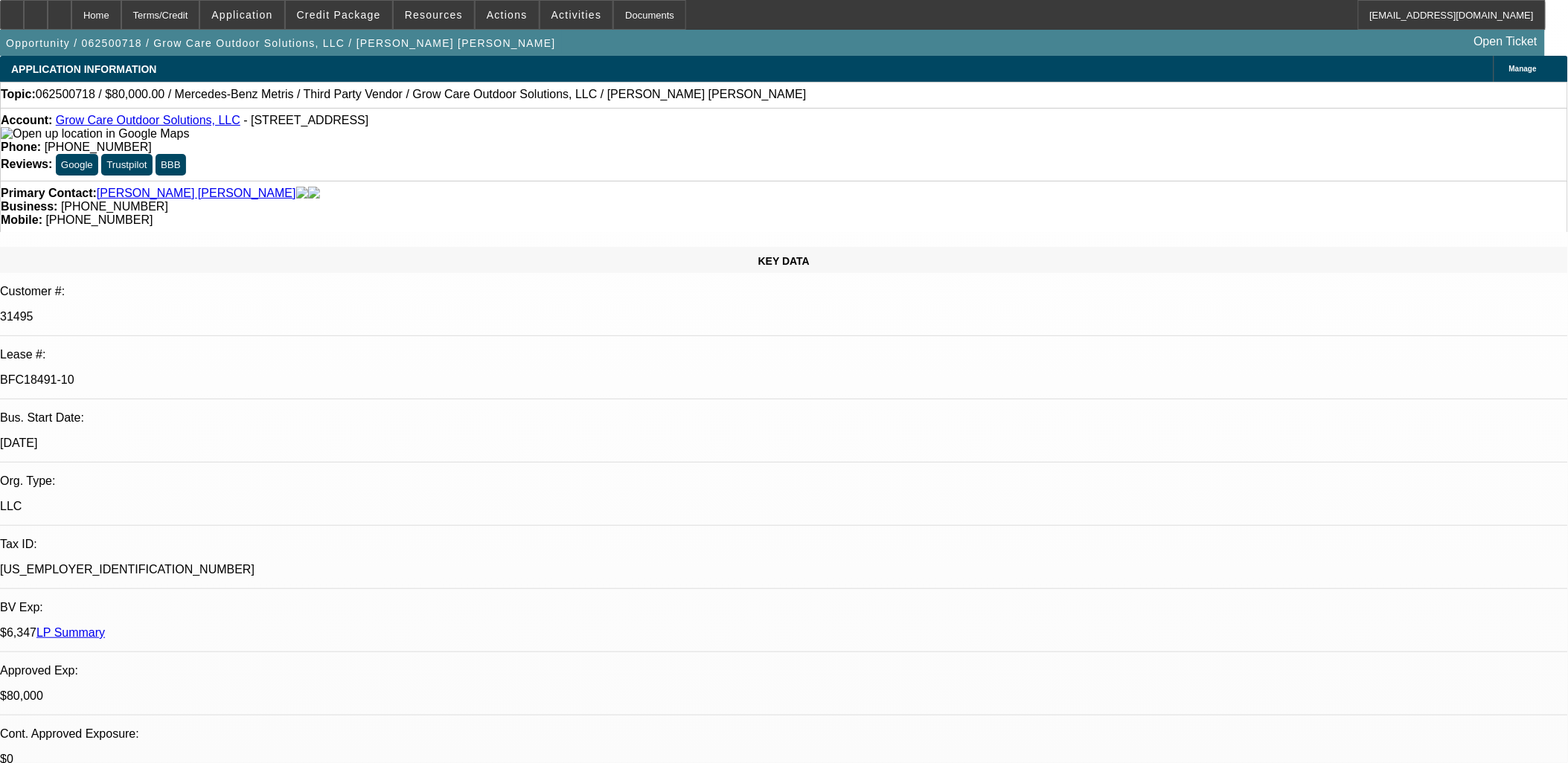
select select "1"
select select "6"
select select "1"
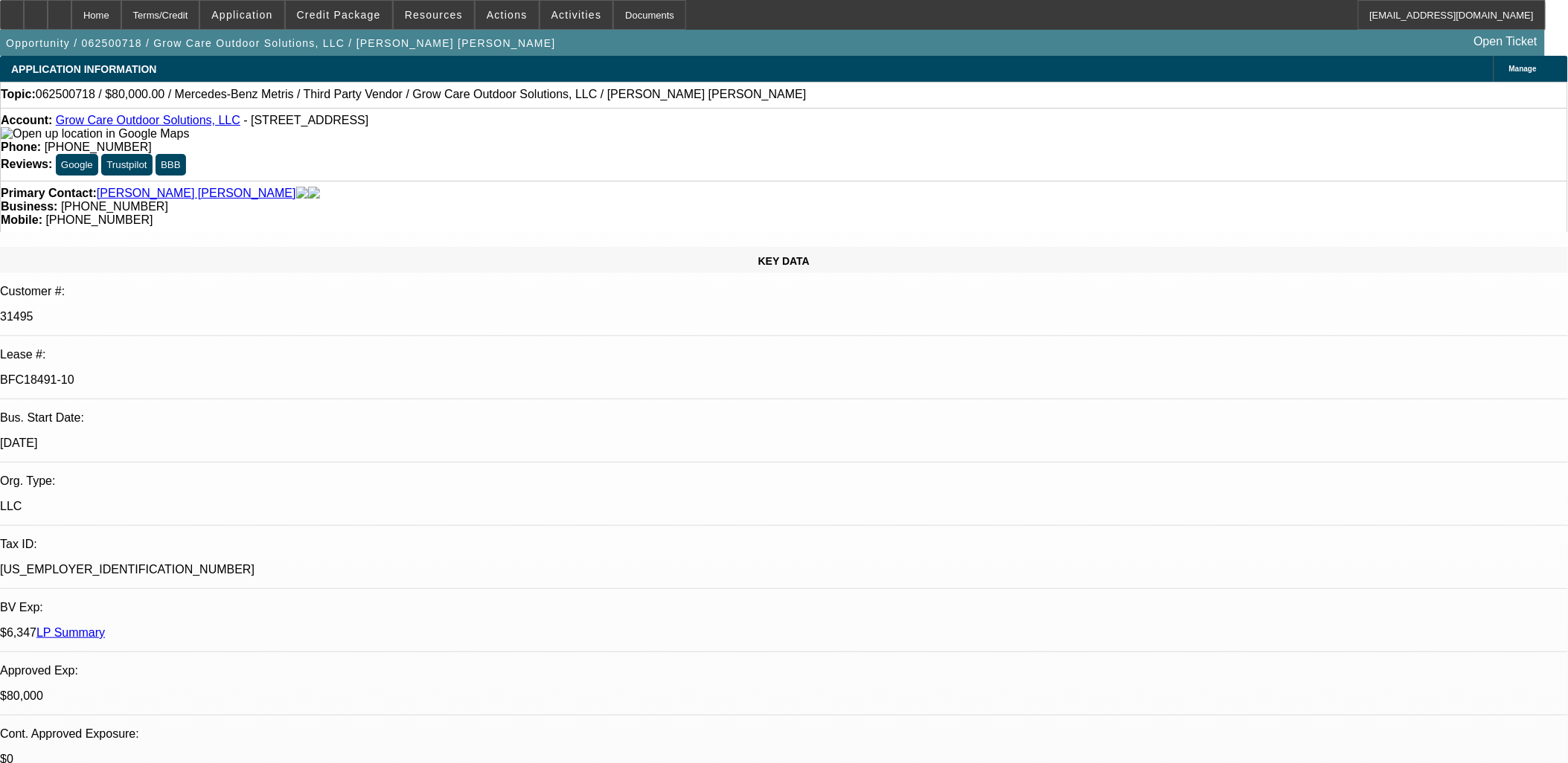
select select "6"
select select "1"
select select "6"
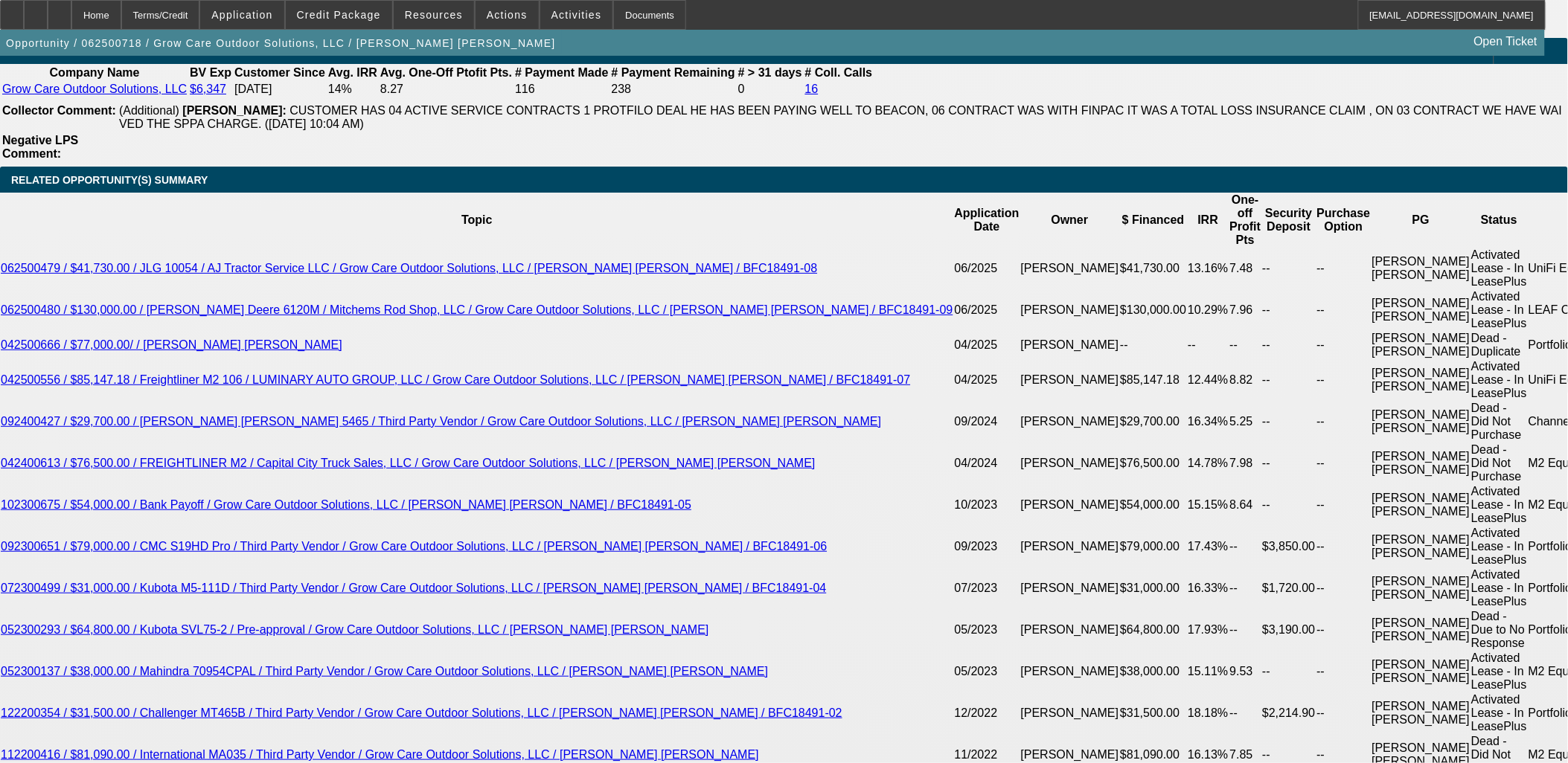
scroll to position [2644, 0]
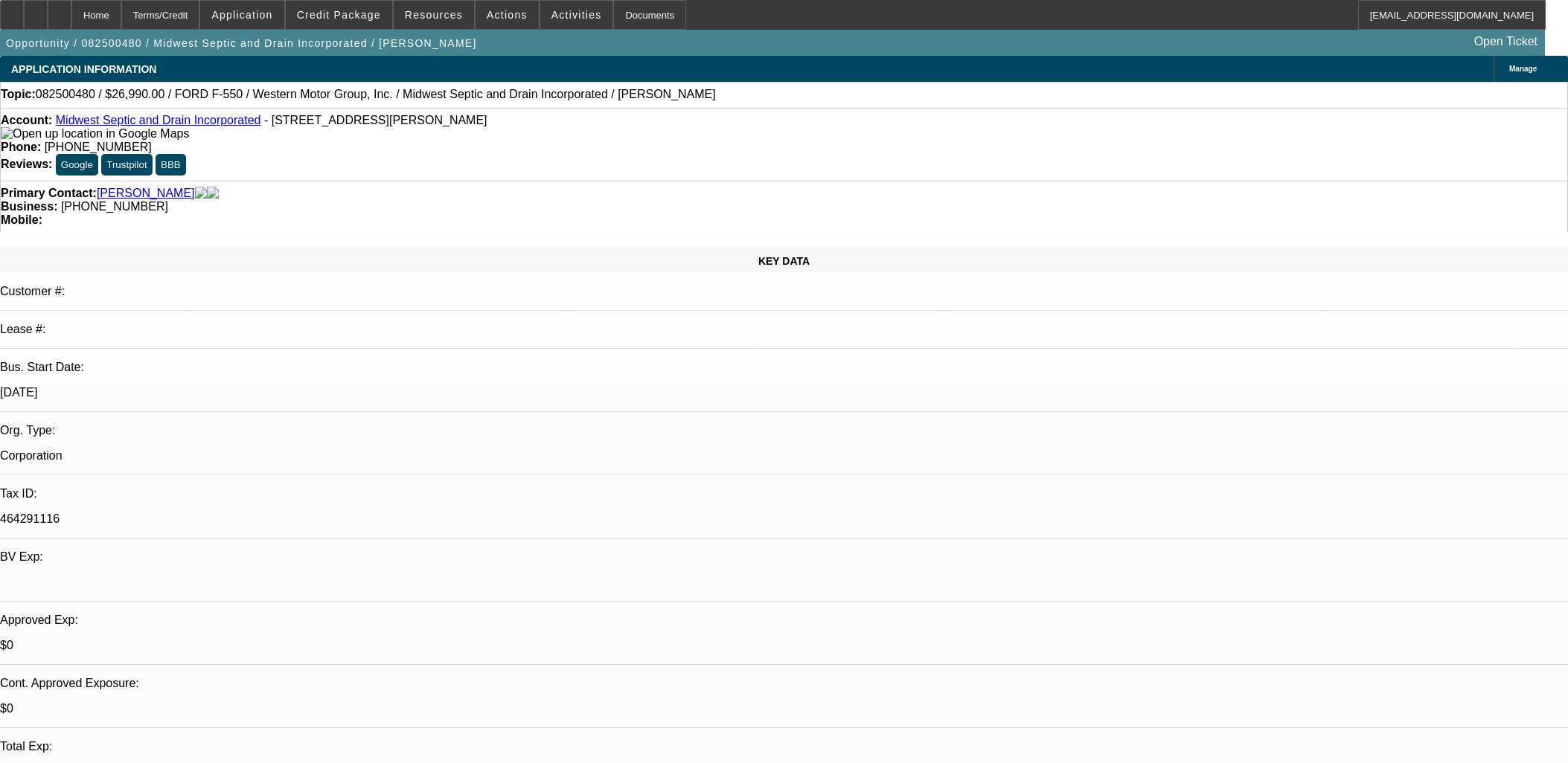
select select "0"
select select "6"
select select "0"
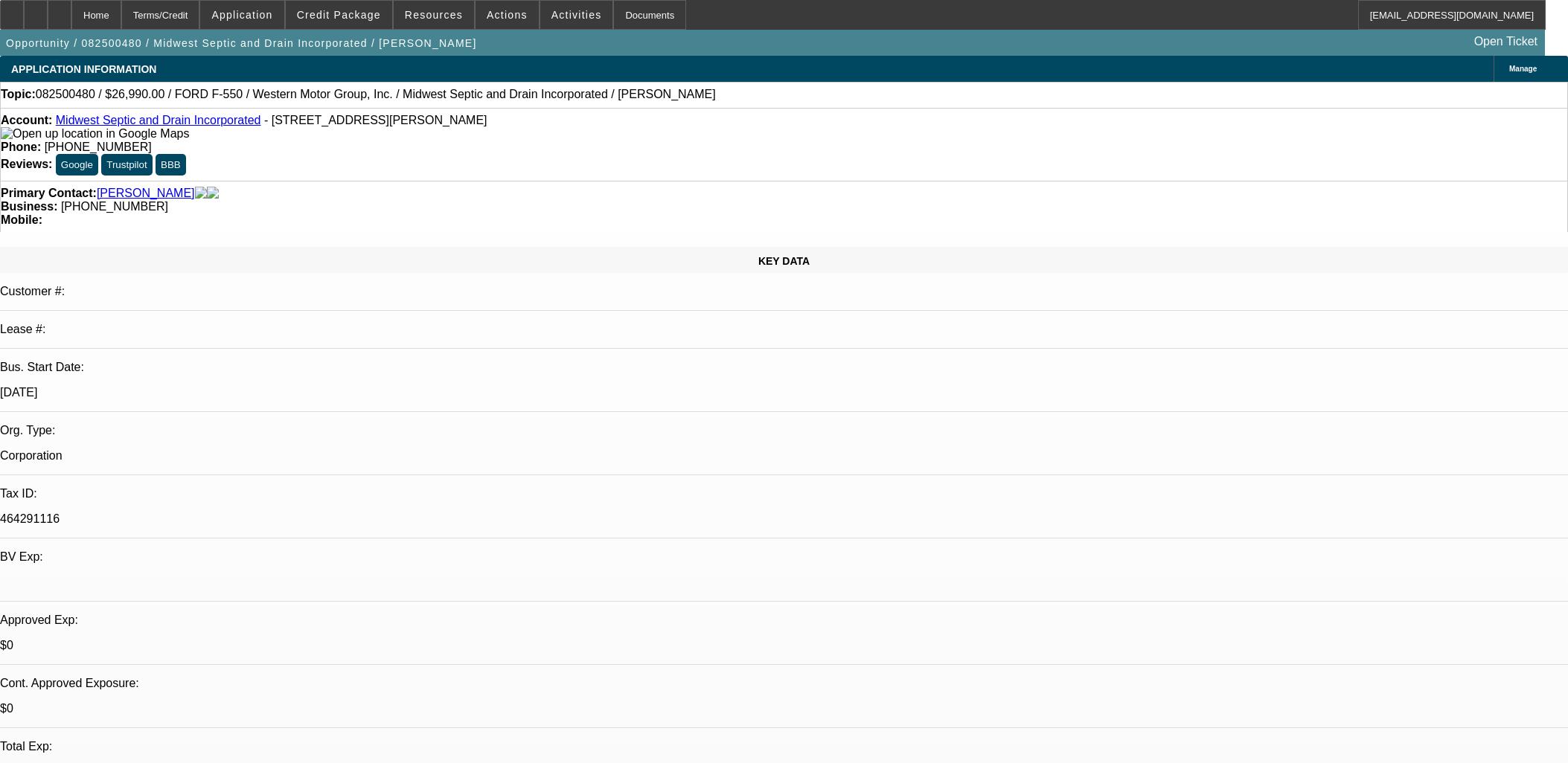
select select "0"
select select "6"
select select "0"
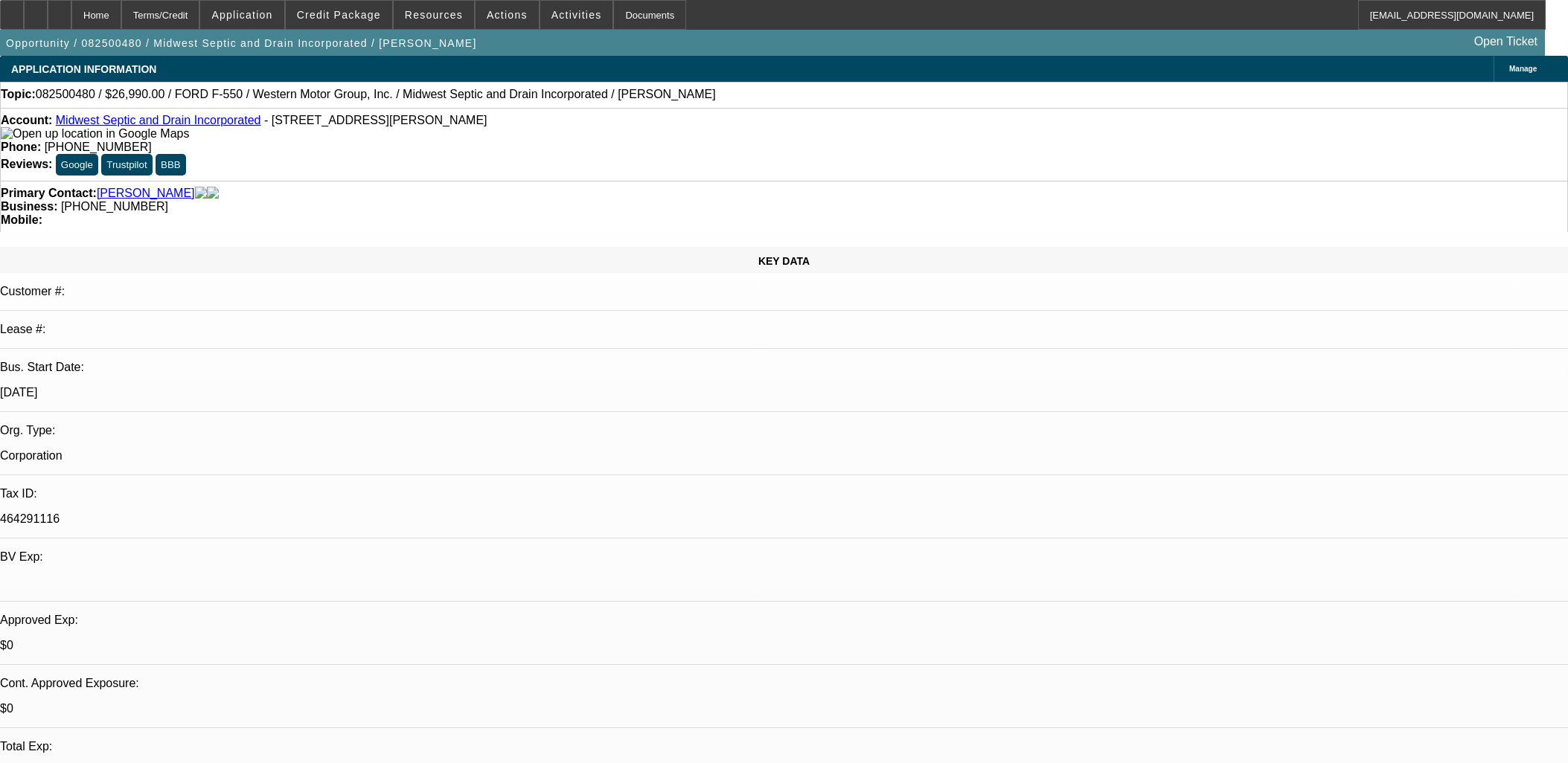
select select "0"
select select "6"
select select "0"
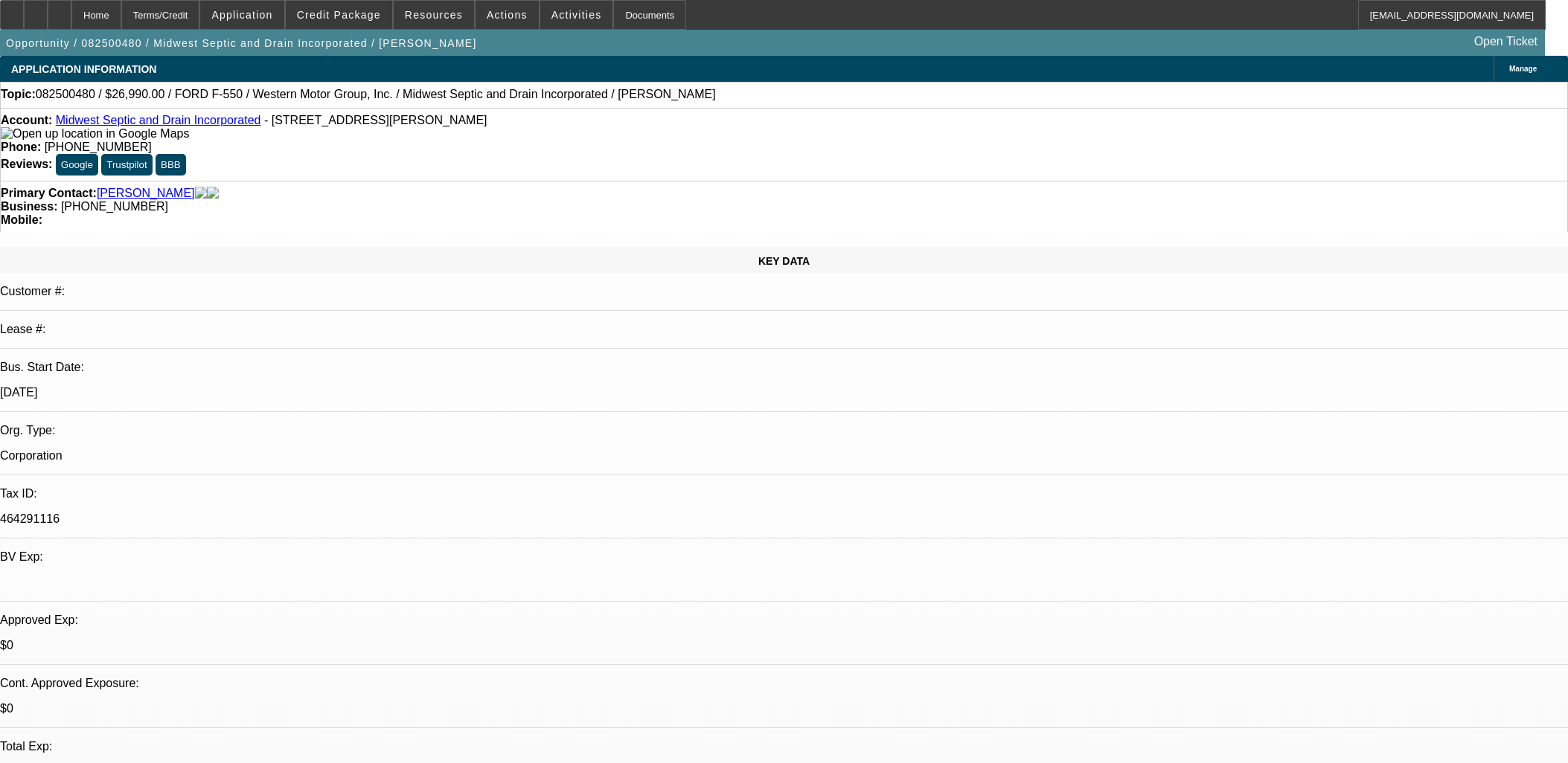
select select "6"
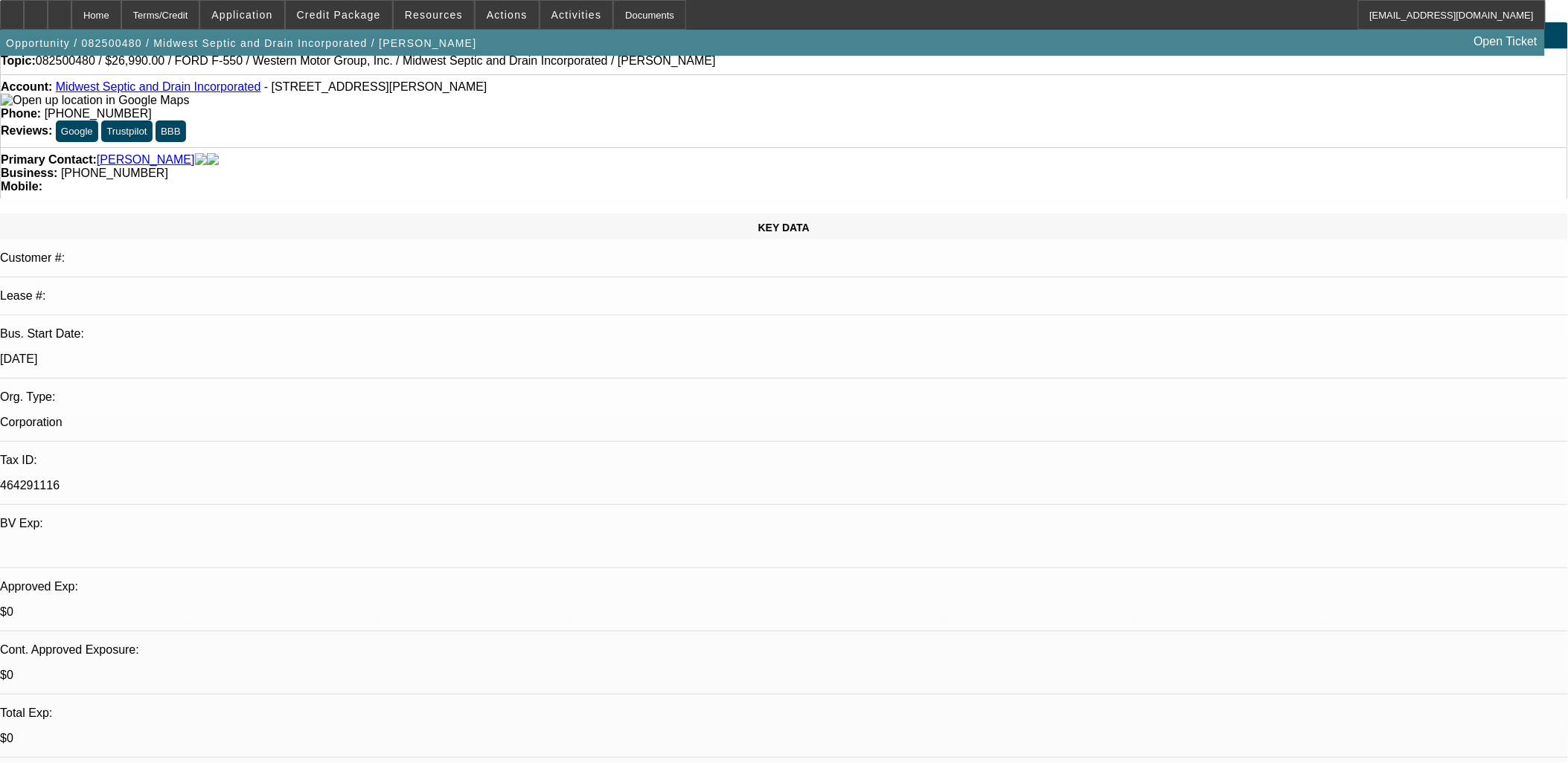
drag, startPoint x: 544, startPoint y: 413, endPoint x: 544, endPoint y: 463, distance: 50.0
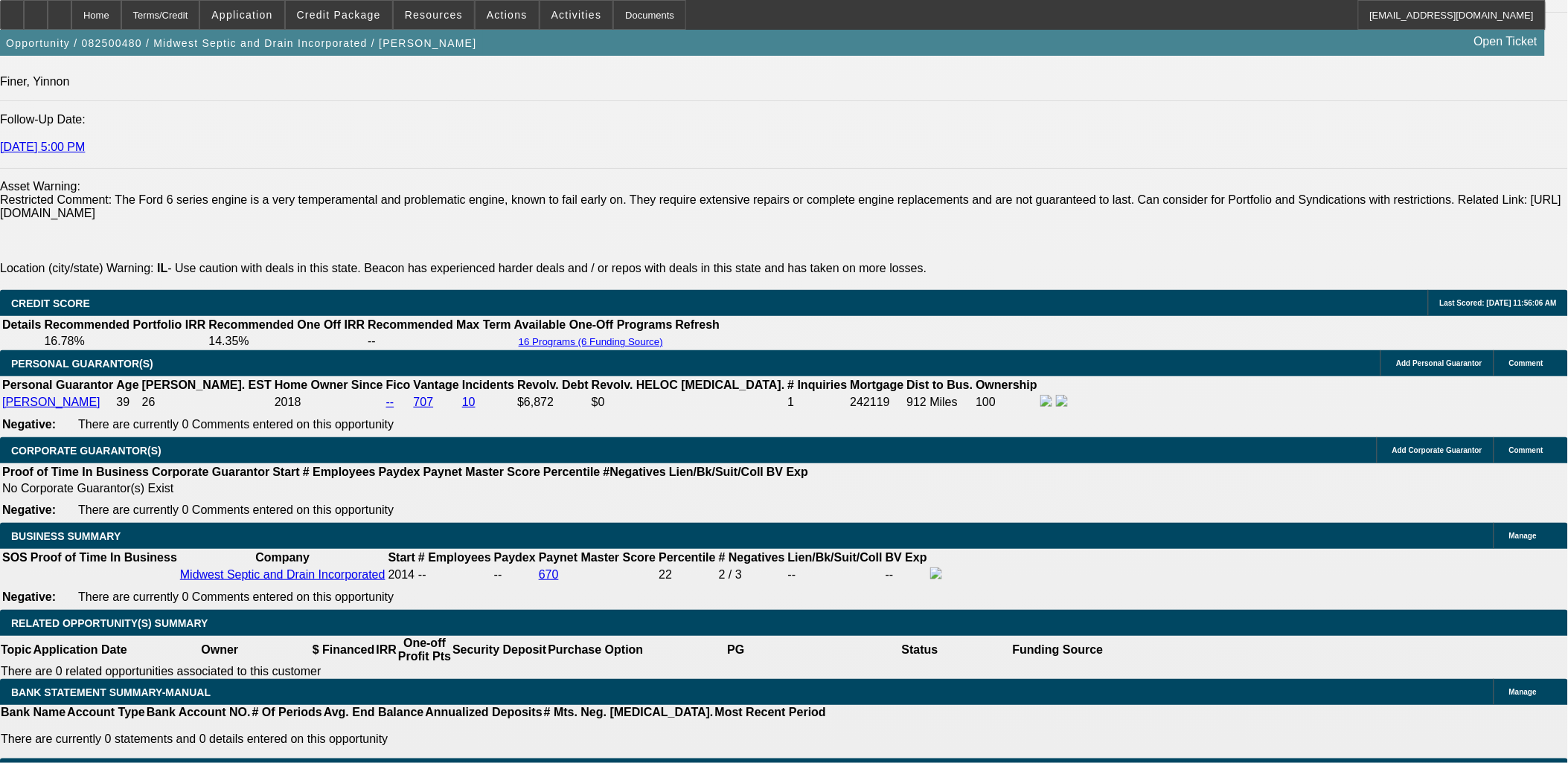
scroll to position [2231, 0]
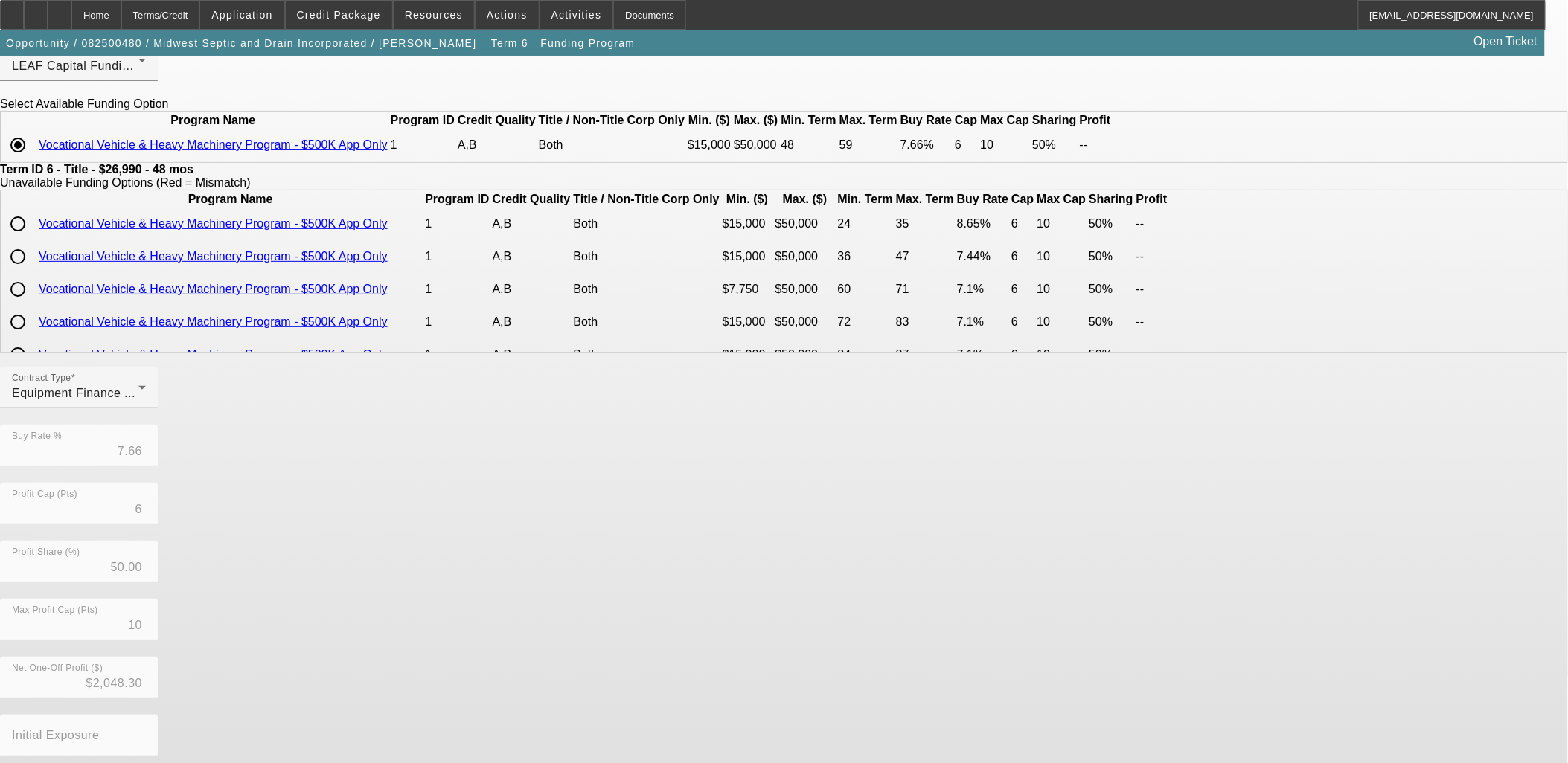
scroll to position [174, 0]
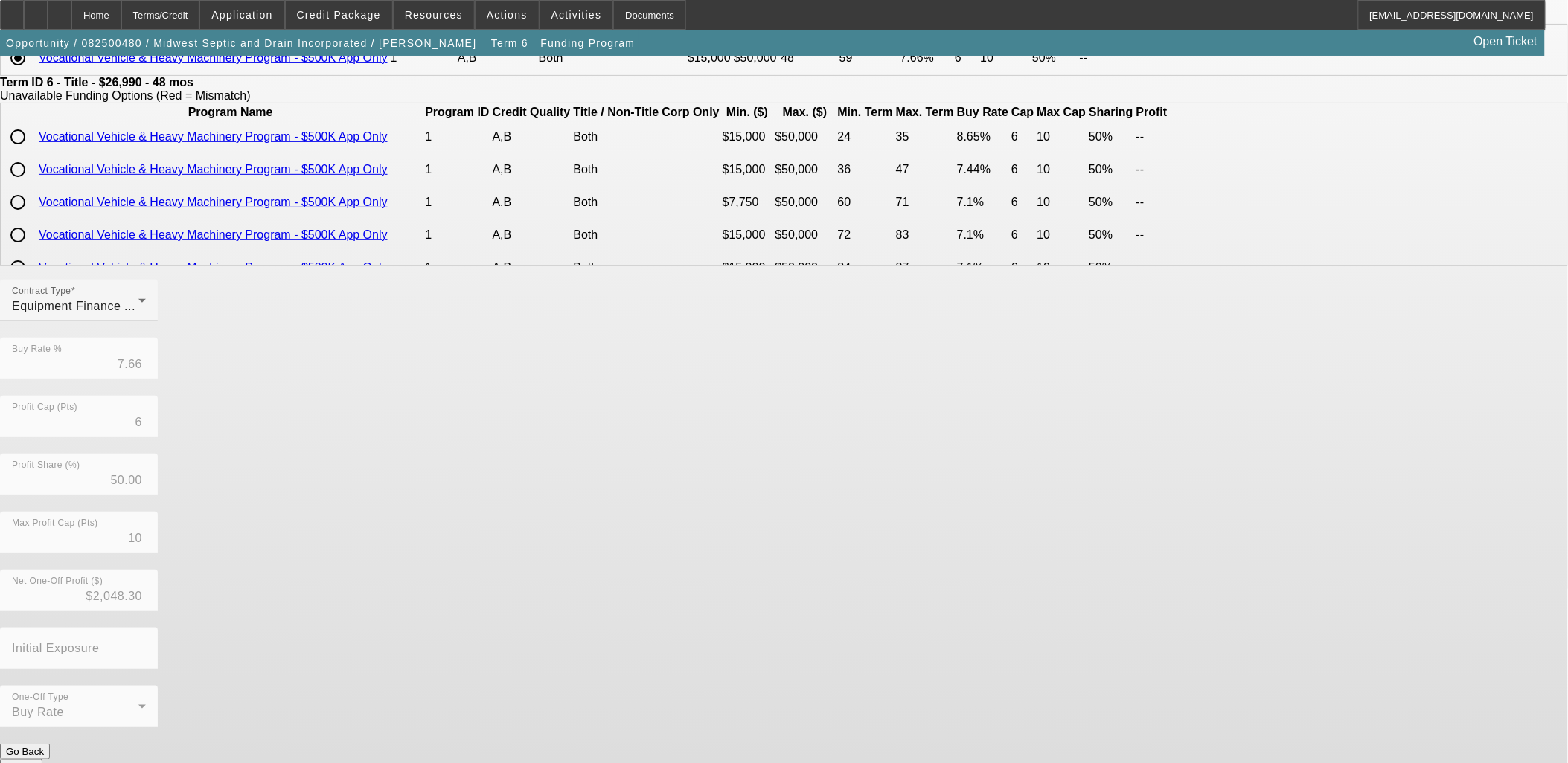
click at [50, 744] on button "Go Back" at bounding box center [25, 752] width 50 height 16
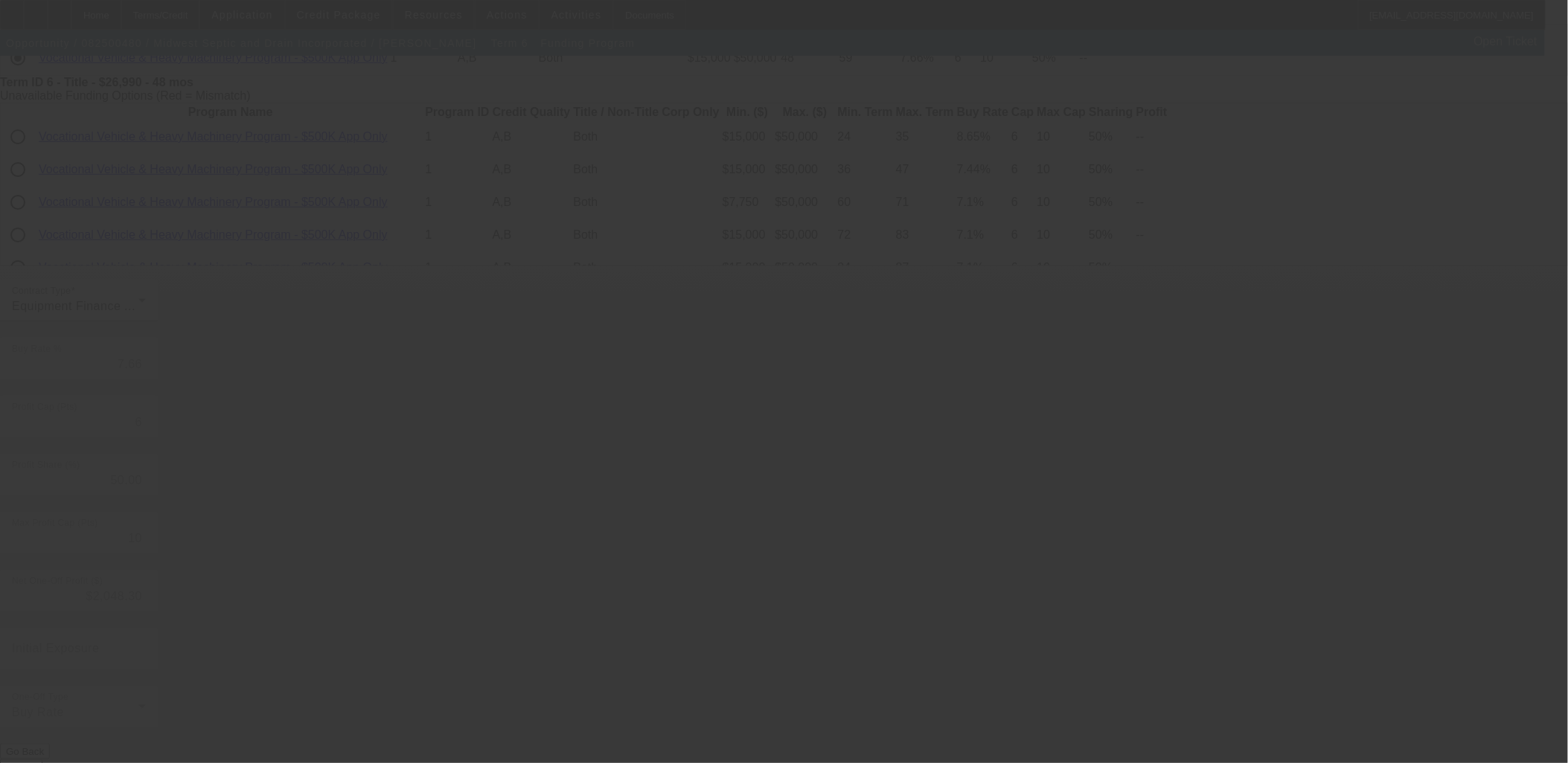
scroll to position [0, 0]
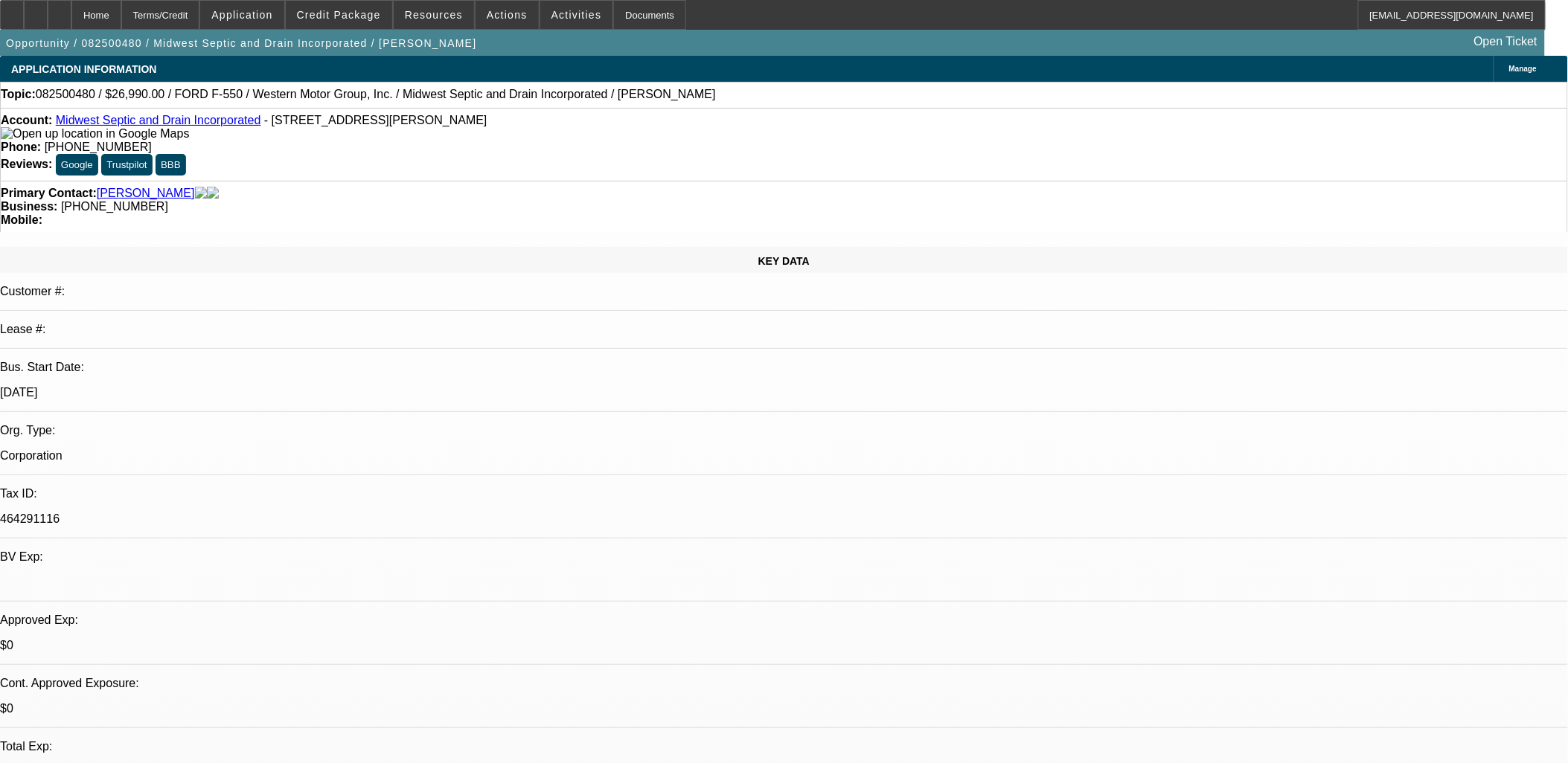
select select "0"
select select "6"
select select "0"
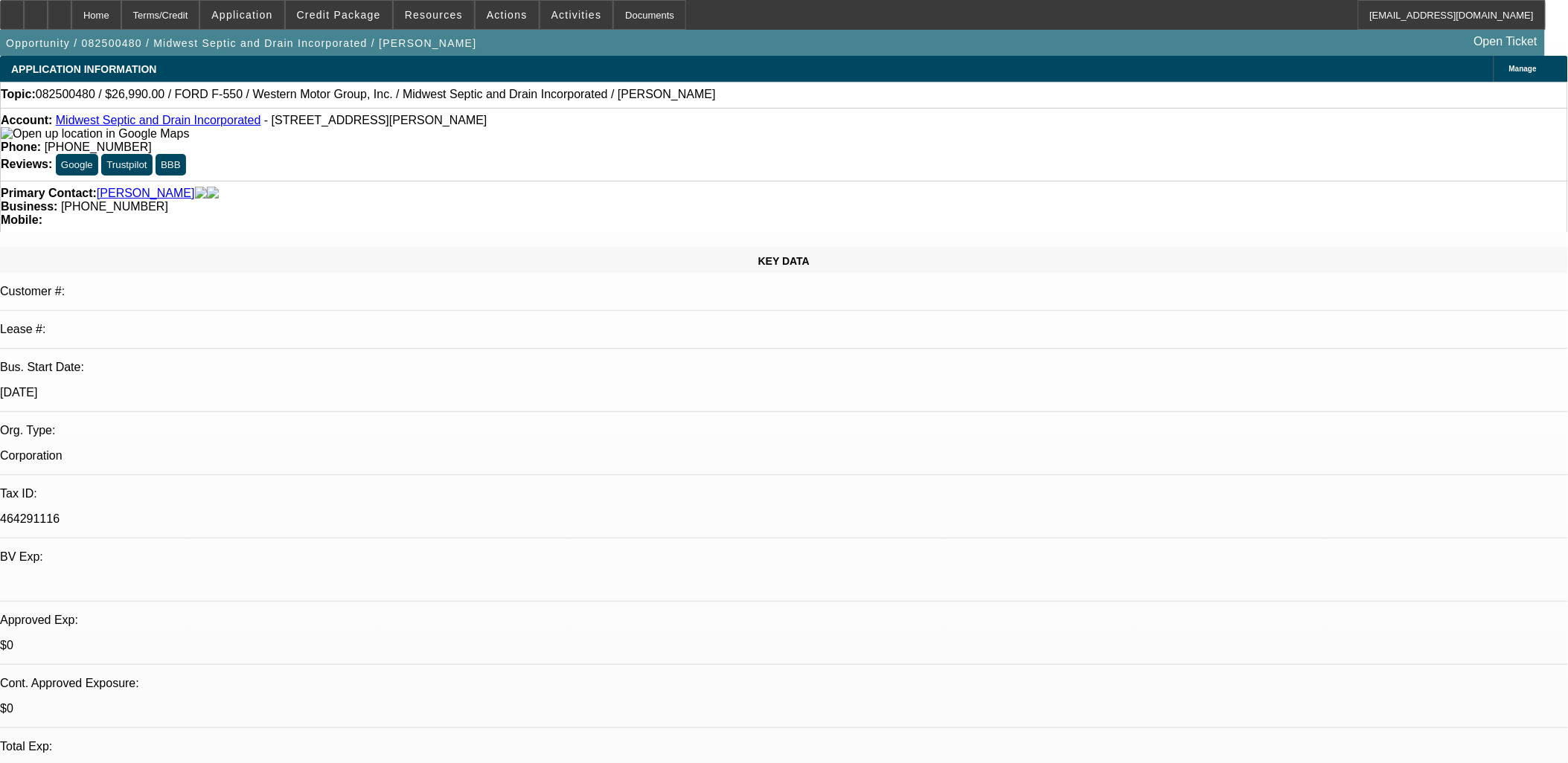
select select "0"
select select "6"
select select "0"
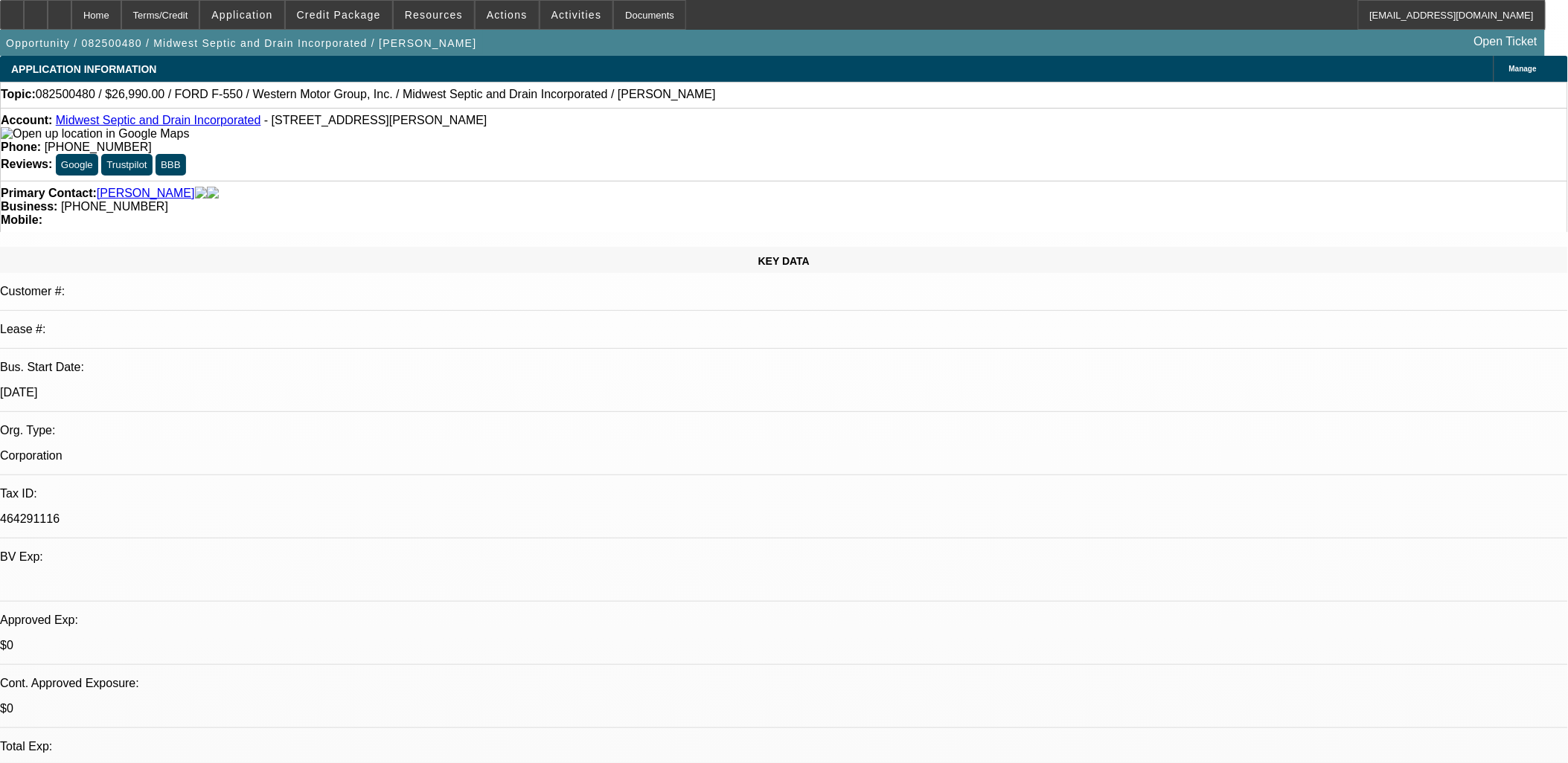
select select "0"
select select "6"
select select "0"
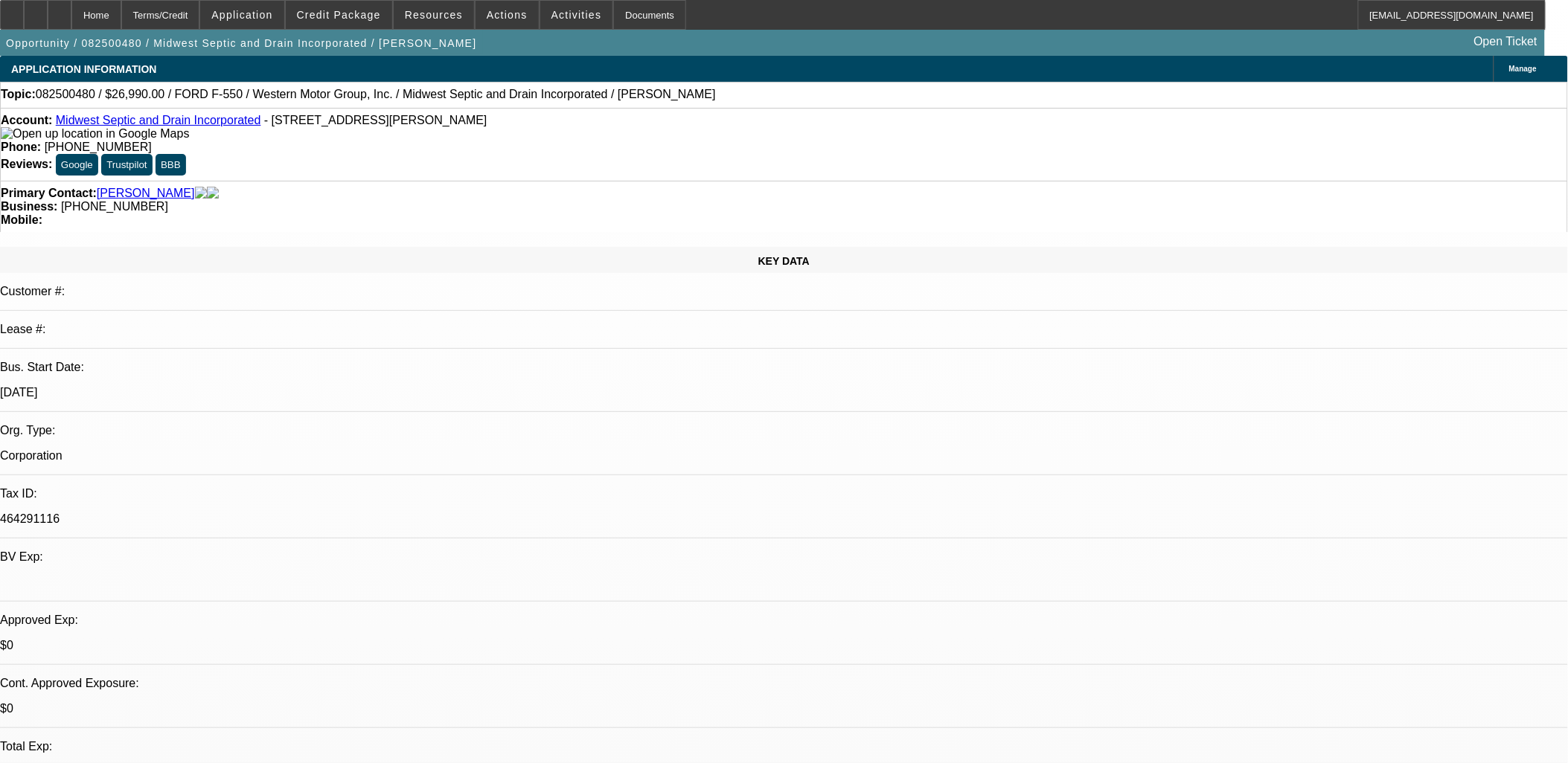
select select "6"
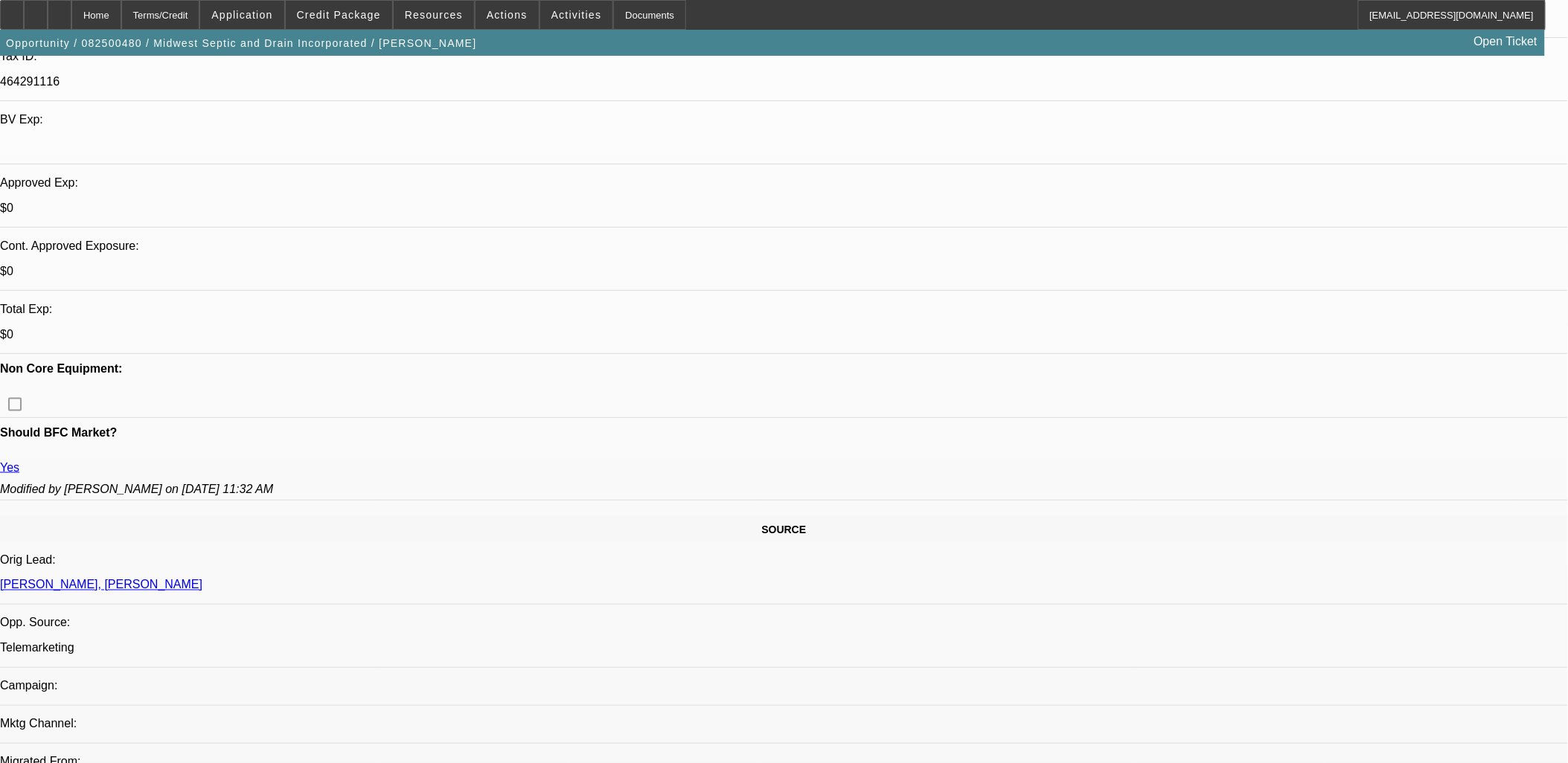
scroll to position [248, 0]
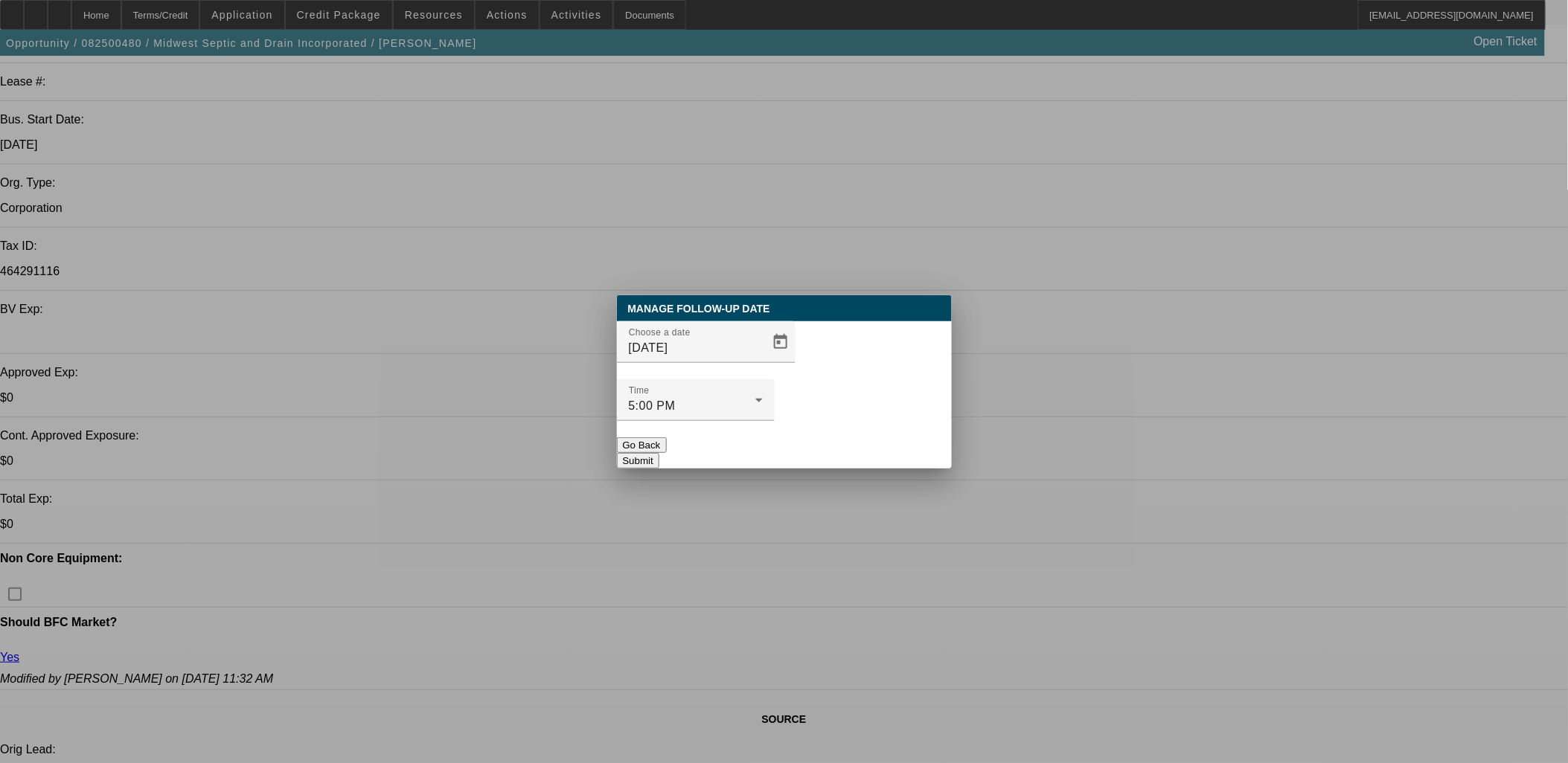
scroll to position [0, 0]
click at [763, 360] on span "Open calendar" at bounding box center [780, 342] width 36 height 36
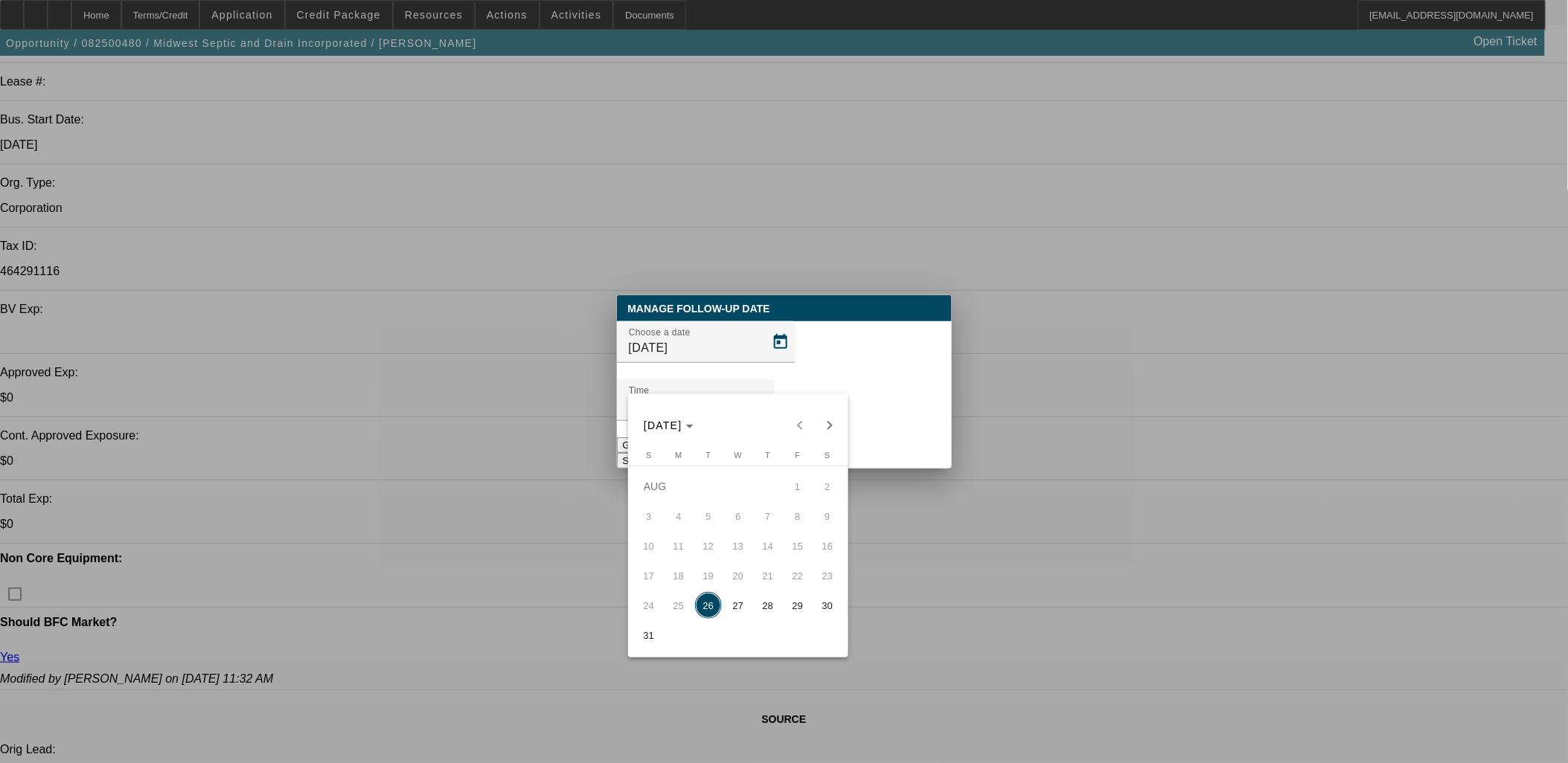
click at [741, 611] on span "27" at bounding box center [738, 606] width 26 height 26
type input "[DATE]"
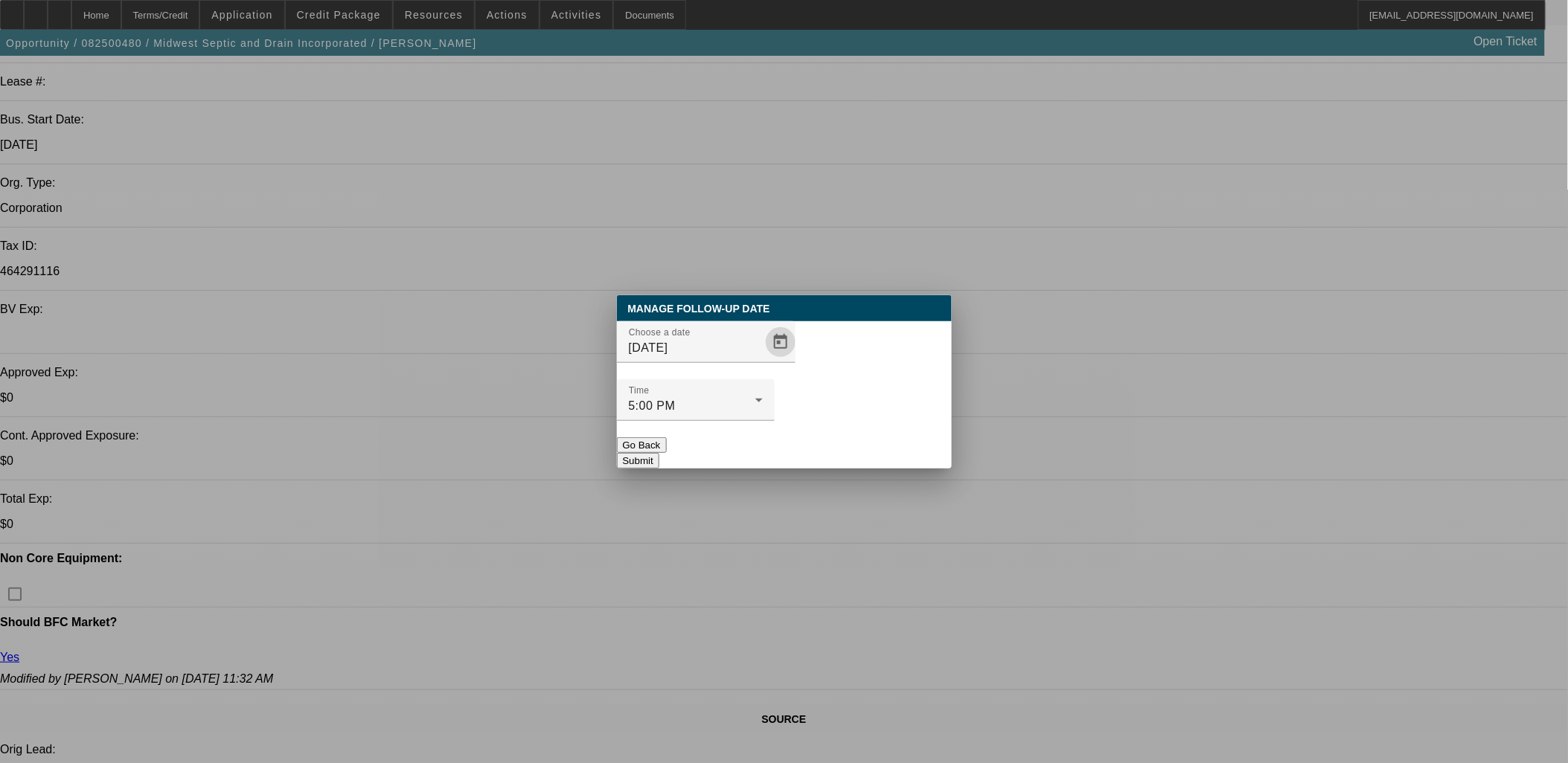
click at [660, 453] on button "Submit" at bounding box center [638, 461] width 42 height 16
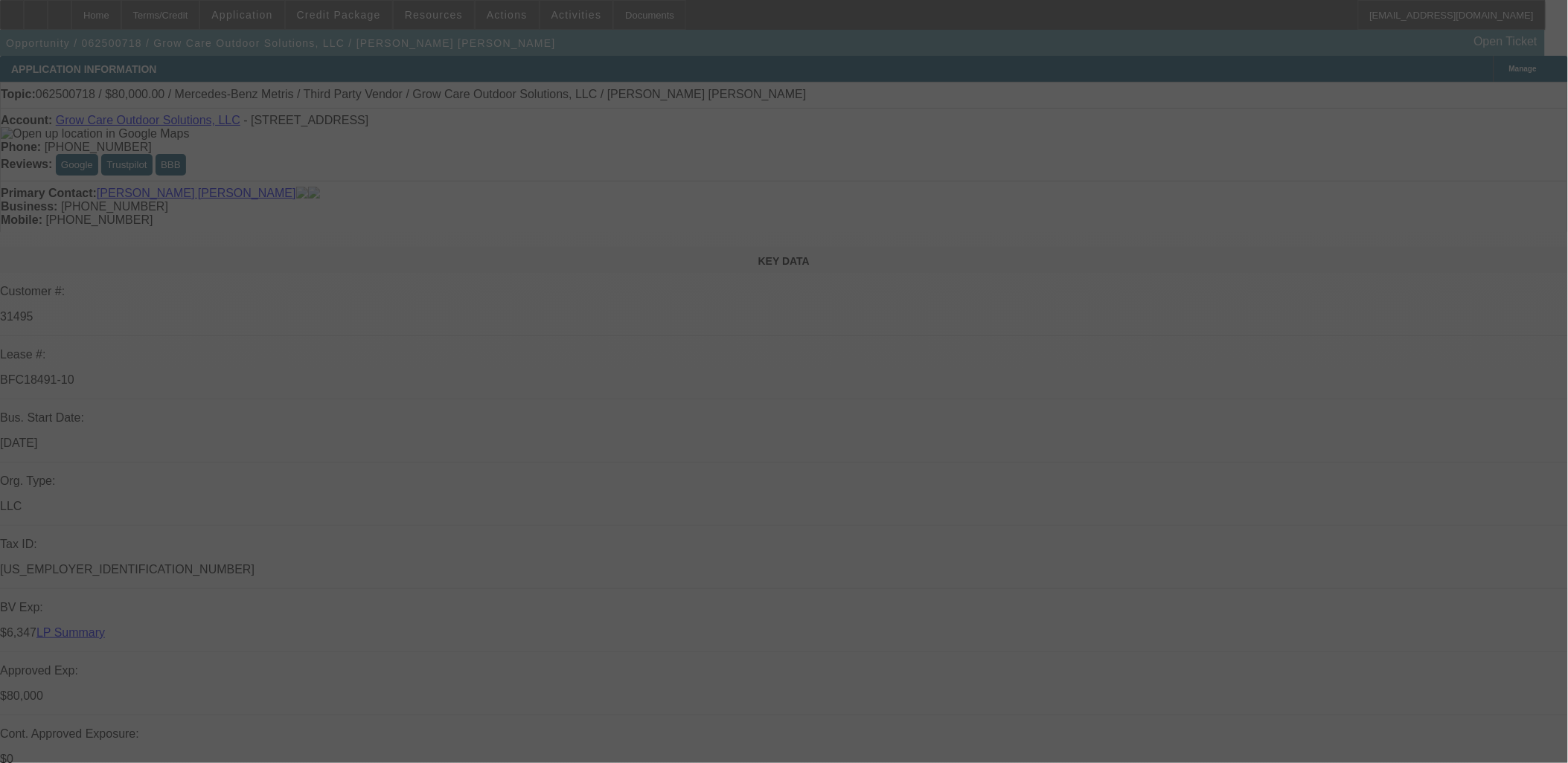
select select "0"
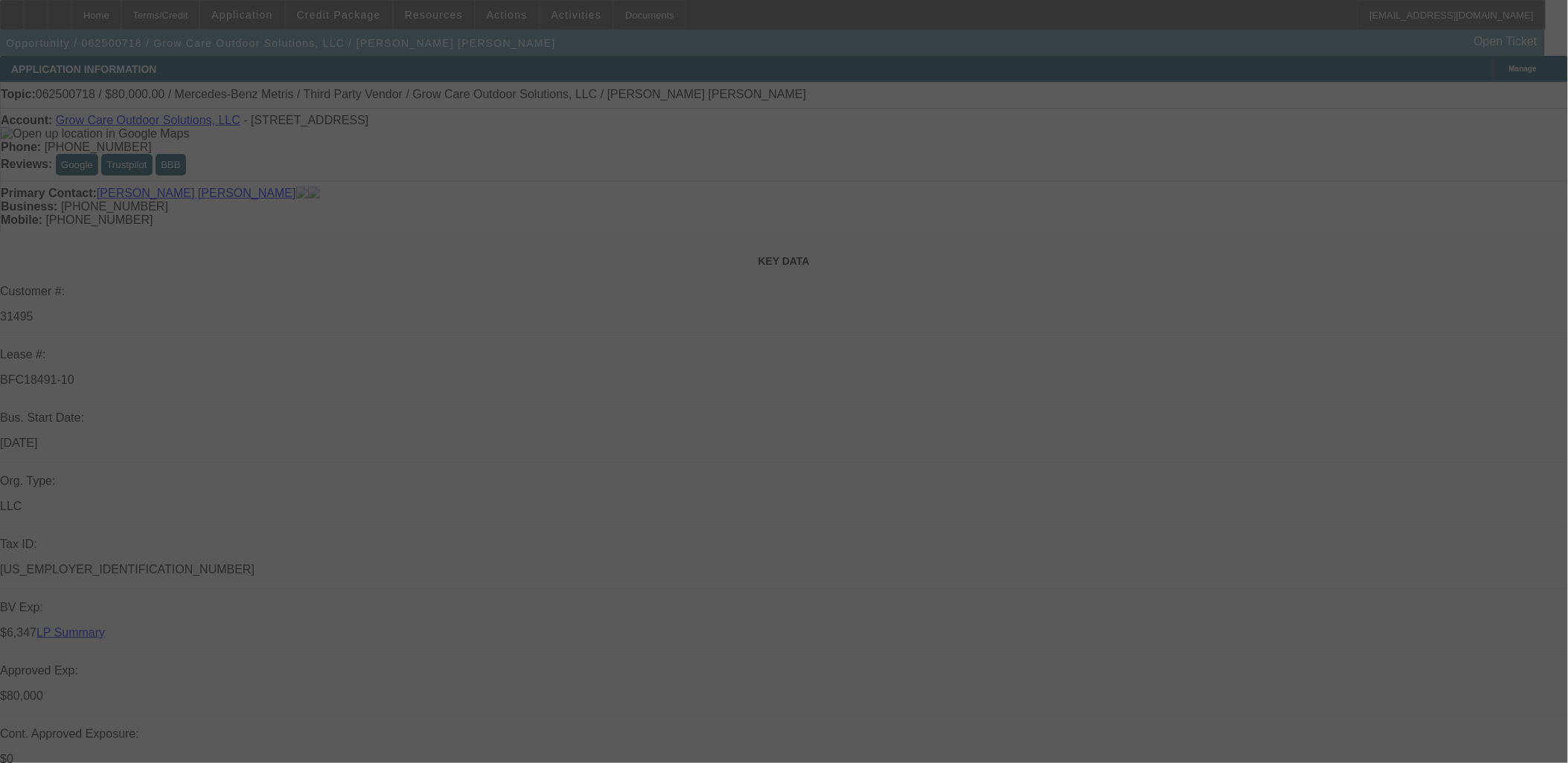
select select "0"
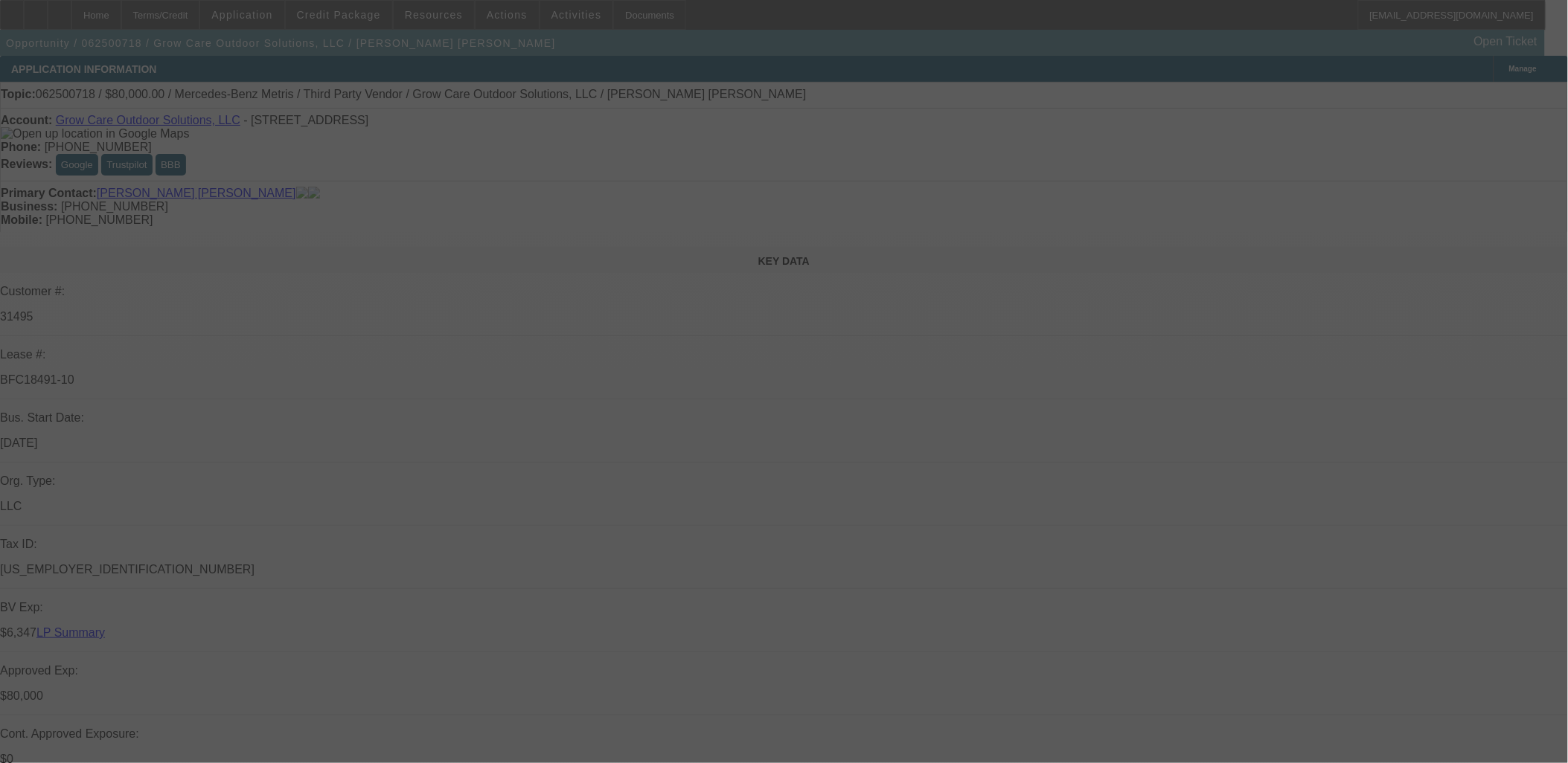
select select "0"
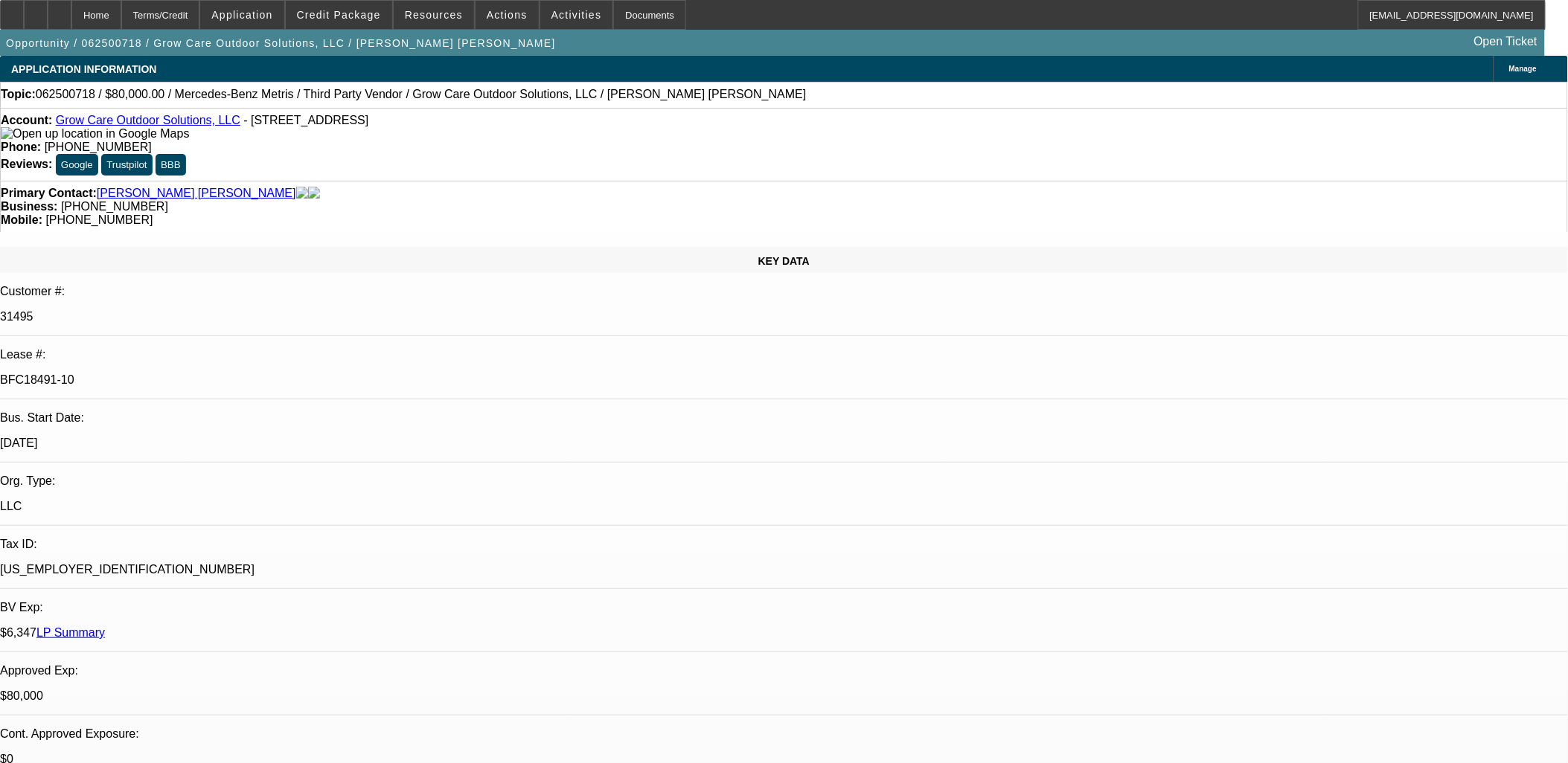
select select "1"
select select "6"
select select "1"
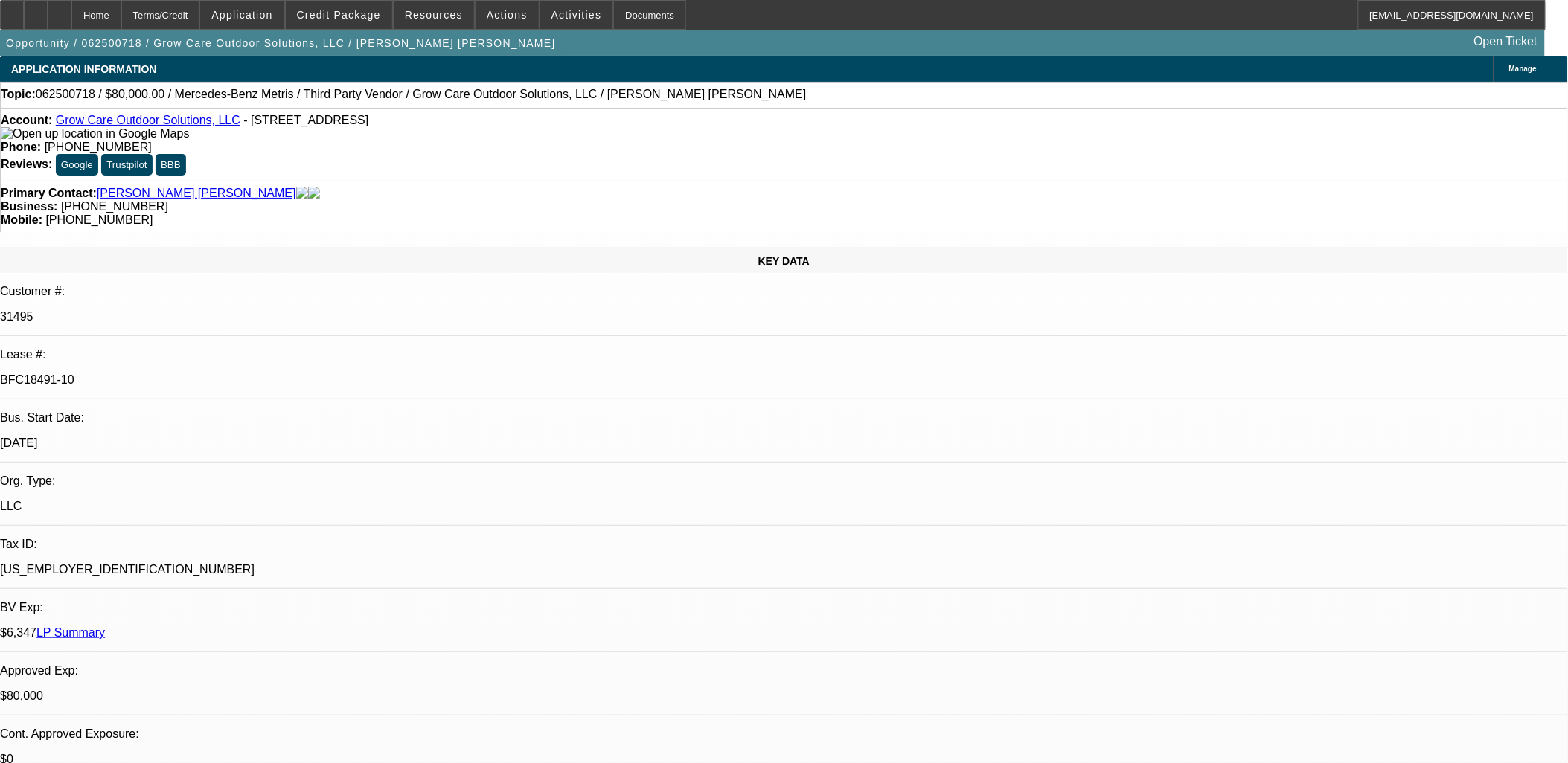
select select "6"
select select "1"
select select "6"
select select "1"
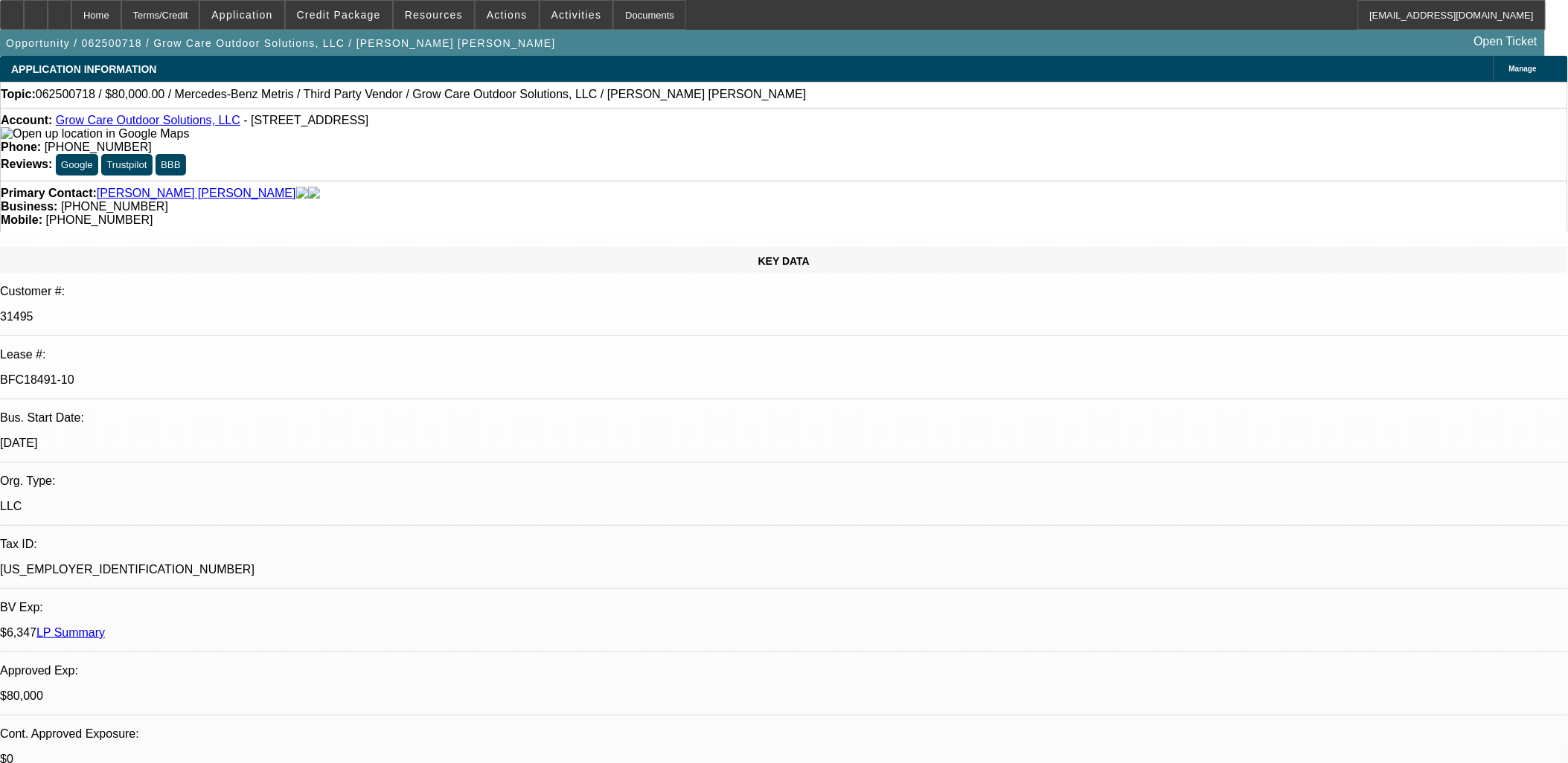
select select "1"
select select "6"
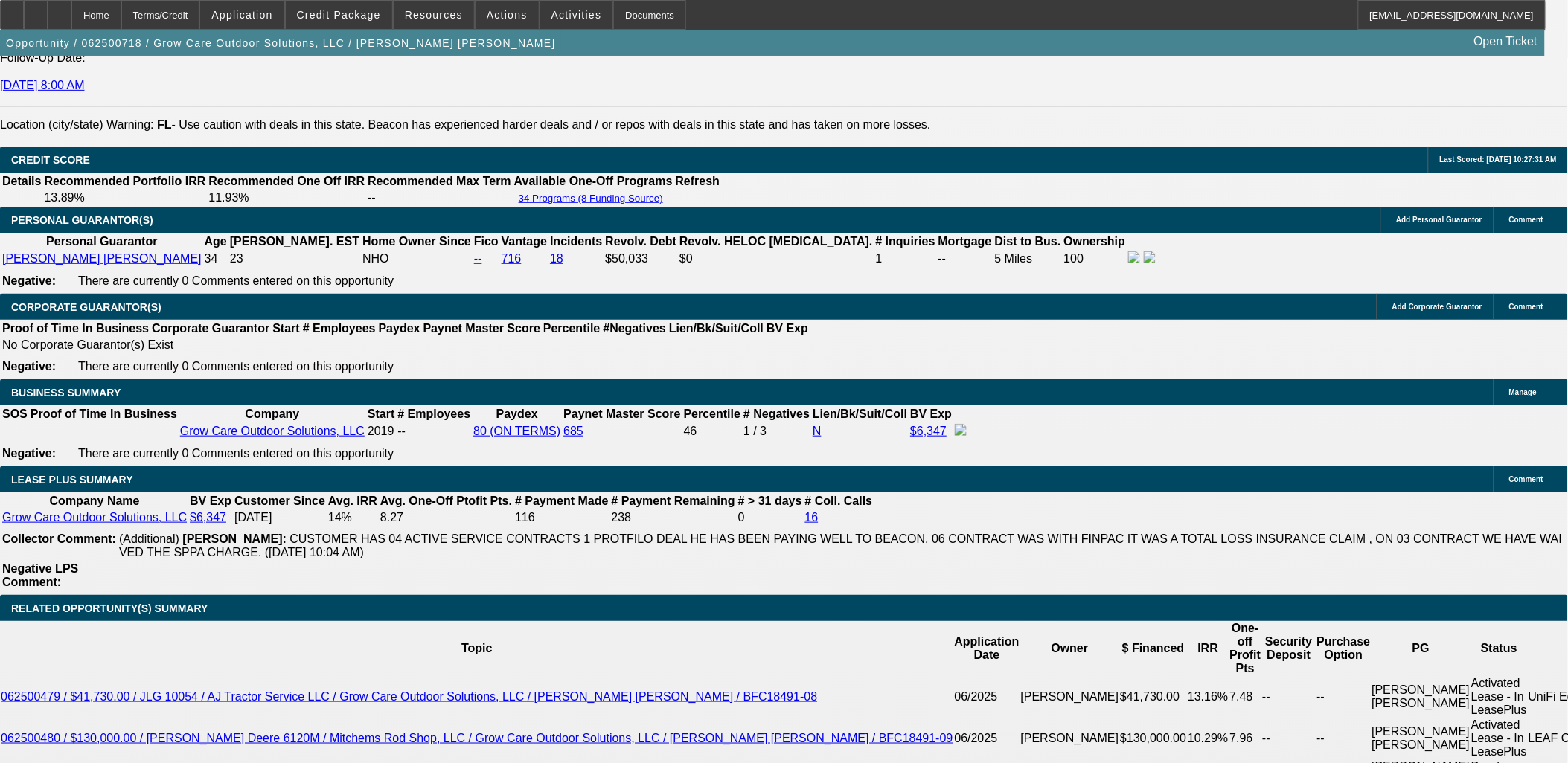
scroll to position [578, 0]
drag, startPoint x: 1248, startPoint y: 641, endPoint x: 1274, endPoint y: 597, distance: 51.1
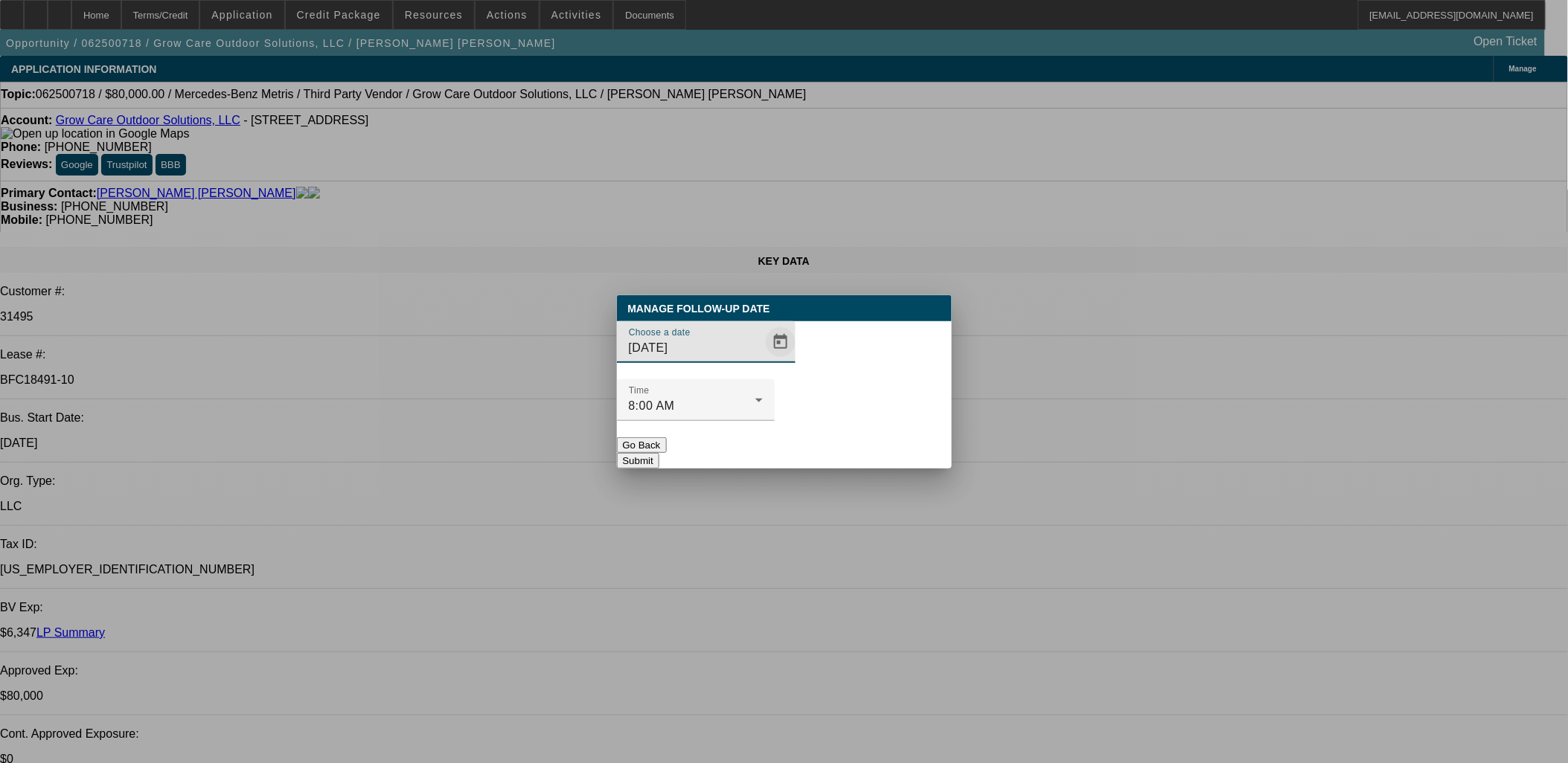
click at [762, 360] on span "Open calendar" at bounding box center [780, 342] width 36 height 36
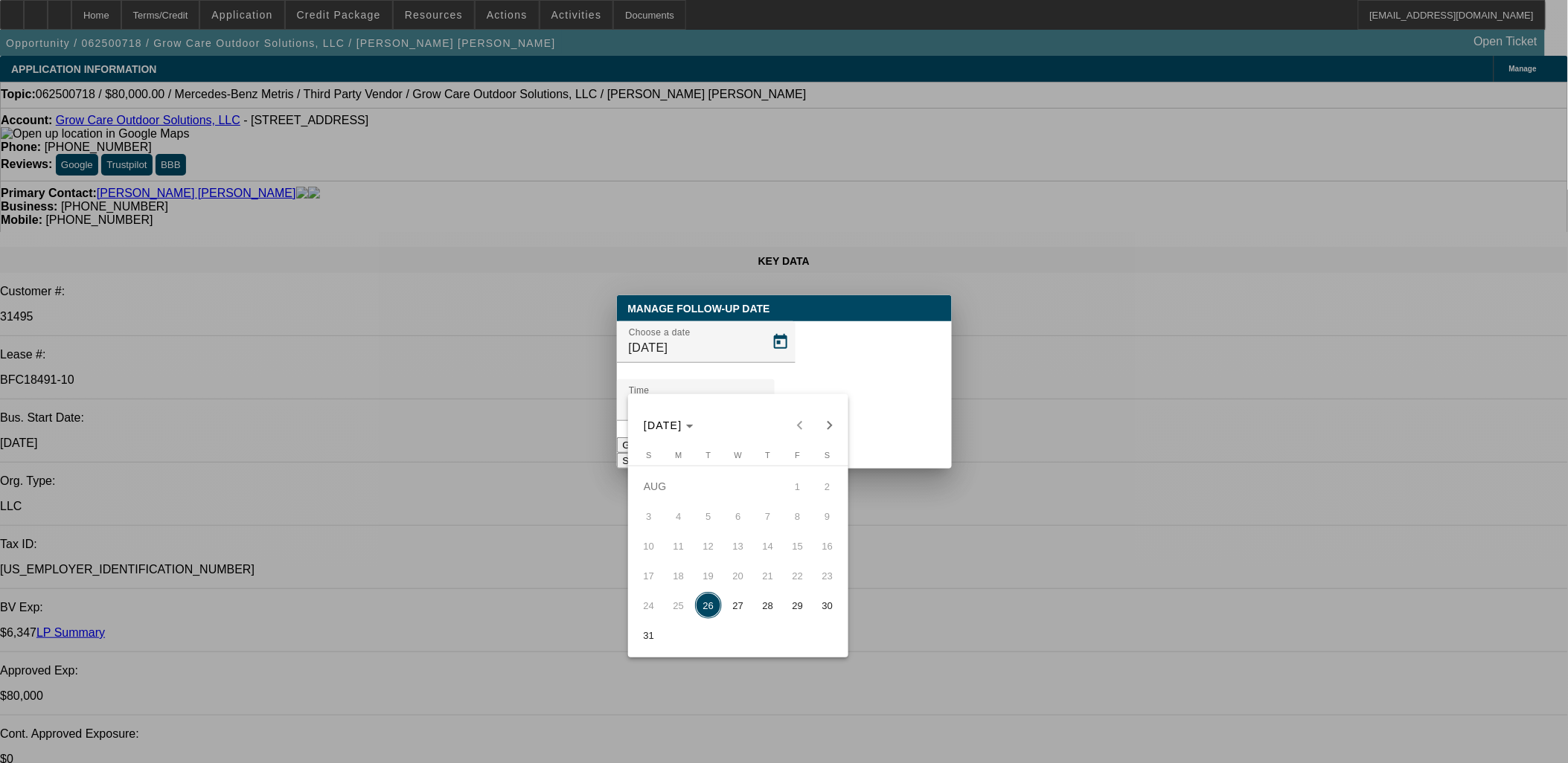
click at [775, 612] on span "28" at bounding box center [768, 606] width 26 height 26
type input "8/28/2025"
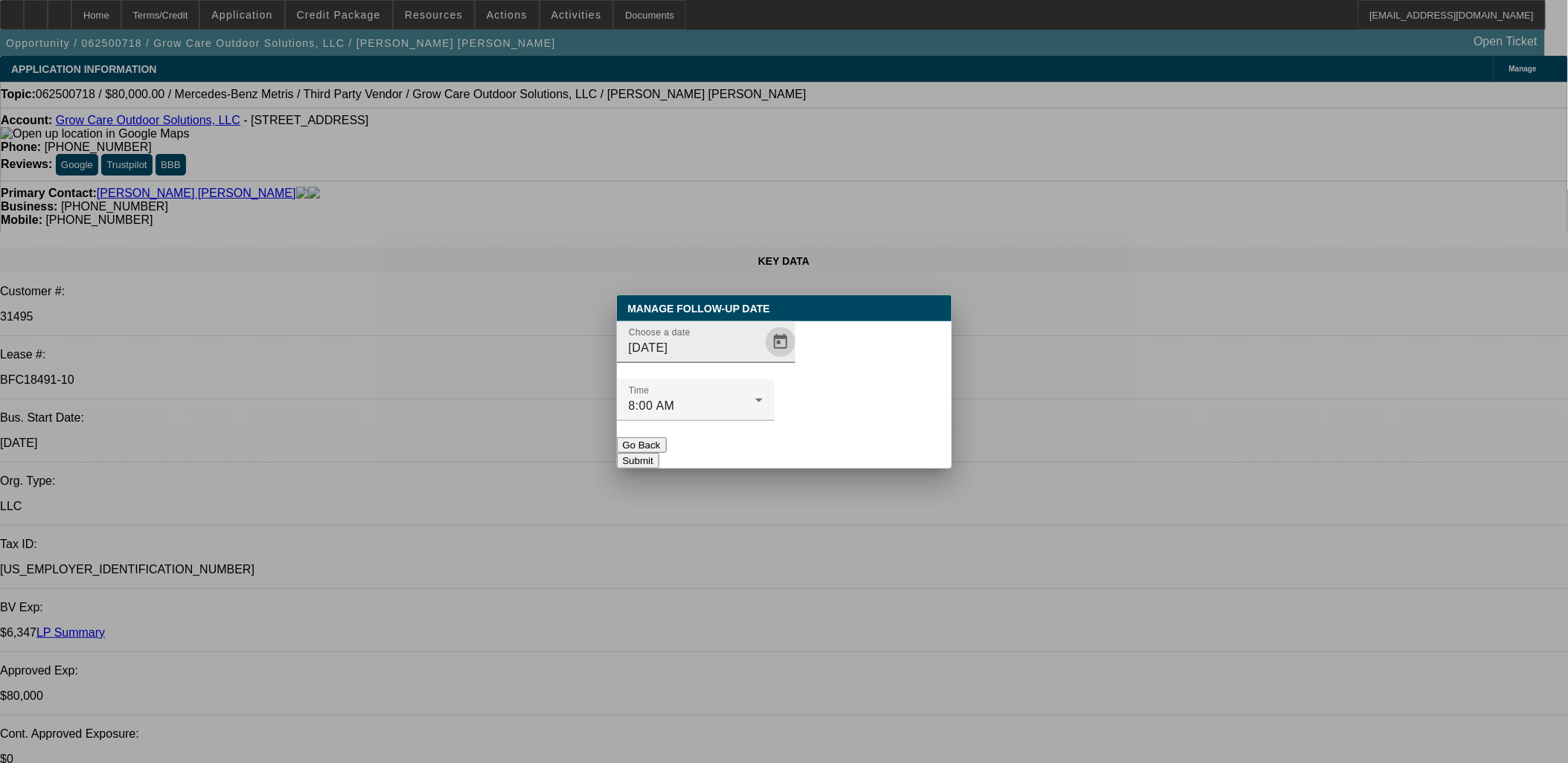
click at [762, 360] on span "Open calendar" at bounding box center [780, 342] width 36 height 36
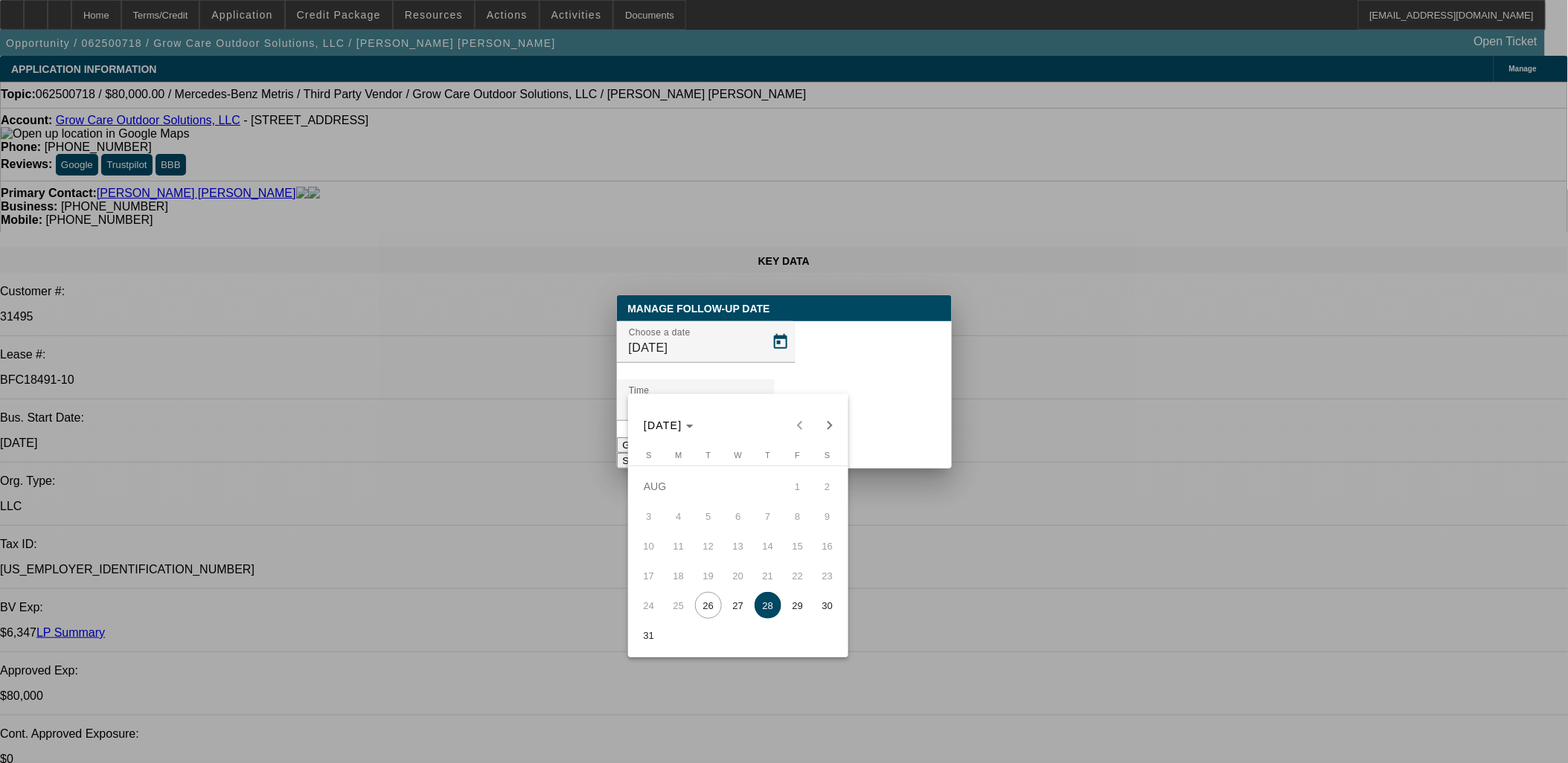
click at [857, 403] on div at bounding box center [784, 382] width 1568 height 763
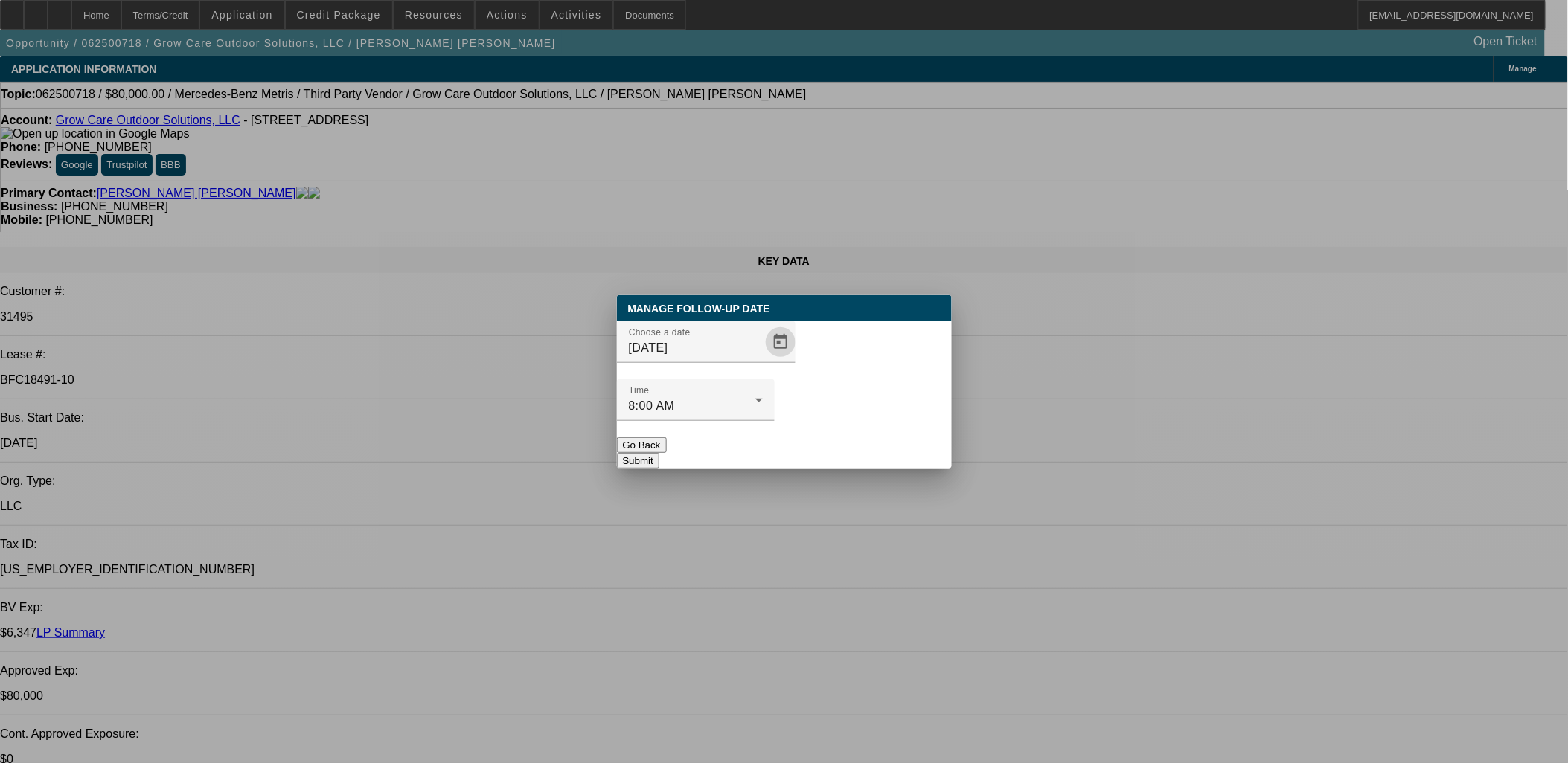
click at [660, 453] on button "Submit" at bounding box center [638, 461] width 42 height 16
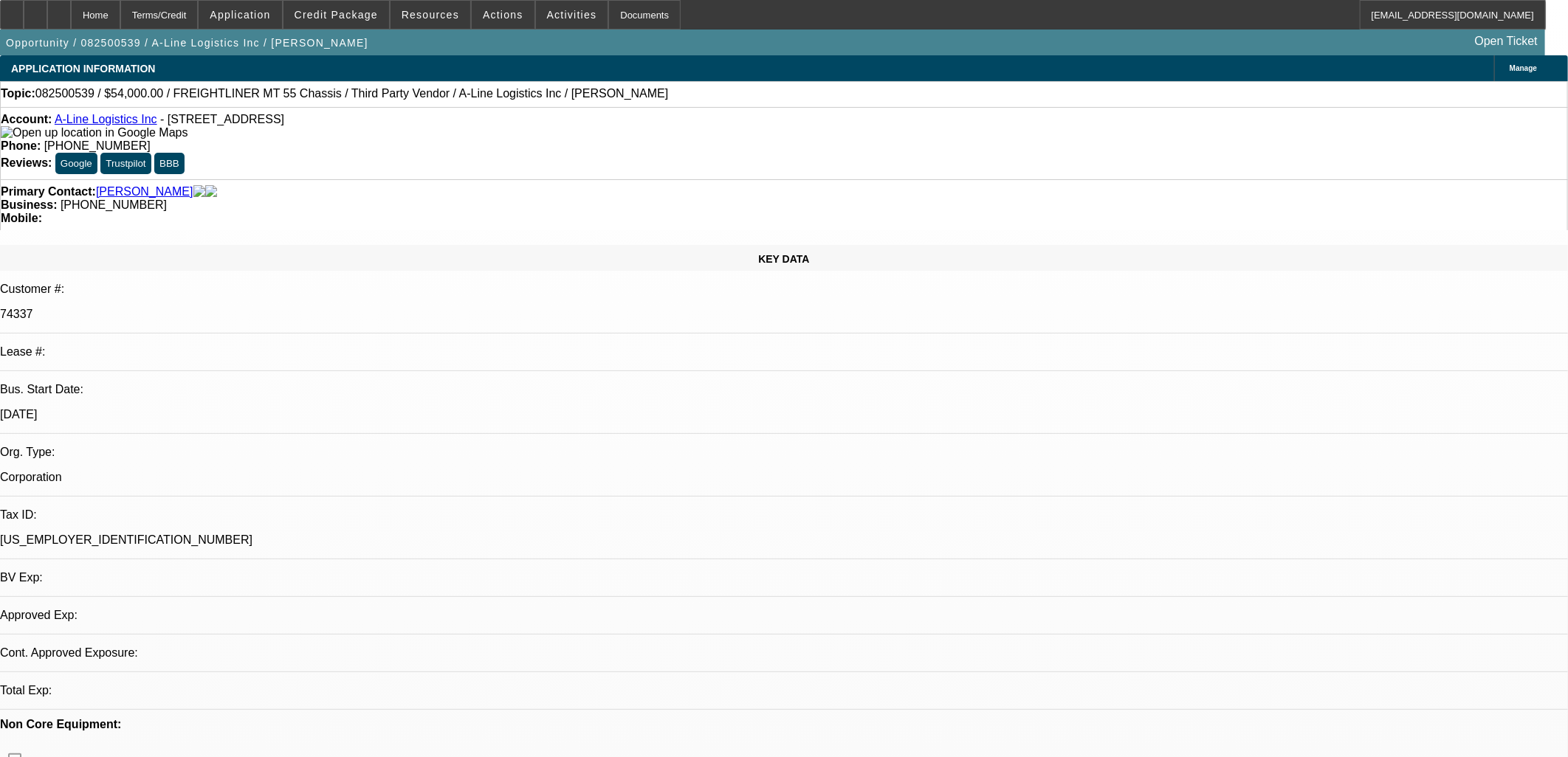
select select "0"
select select "0.1"
select select "4"
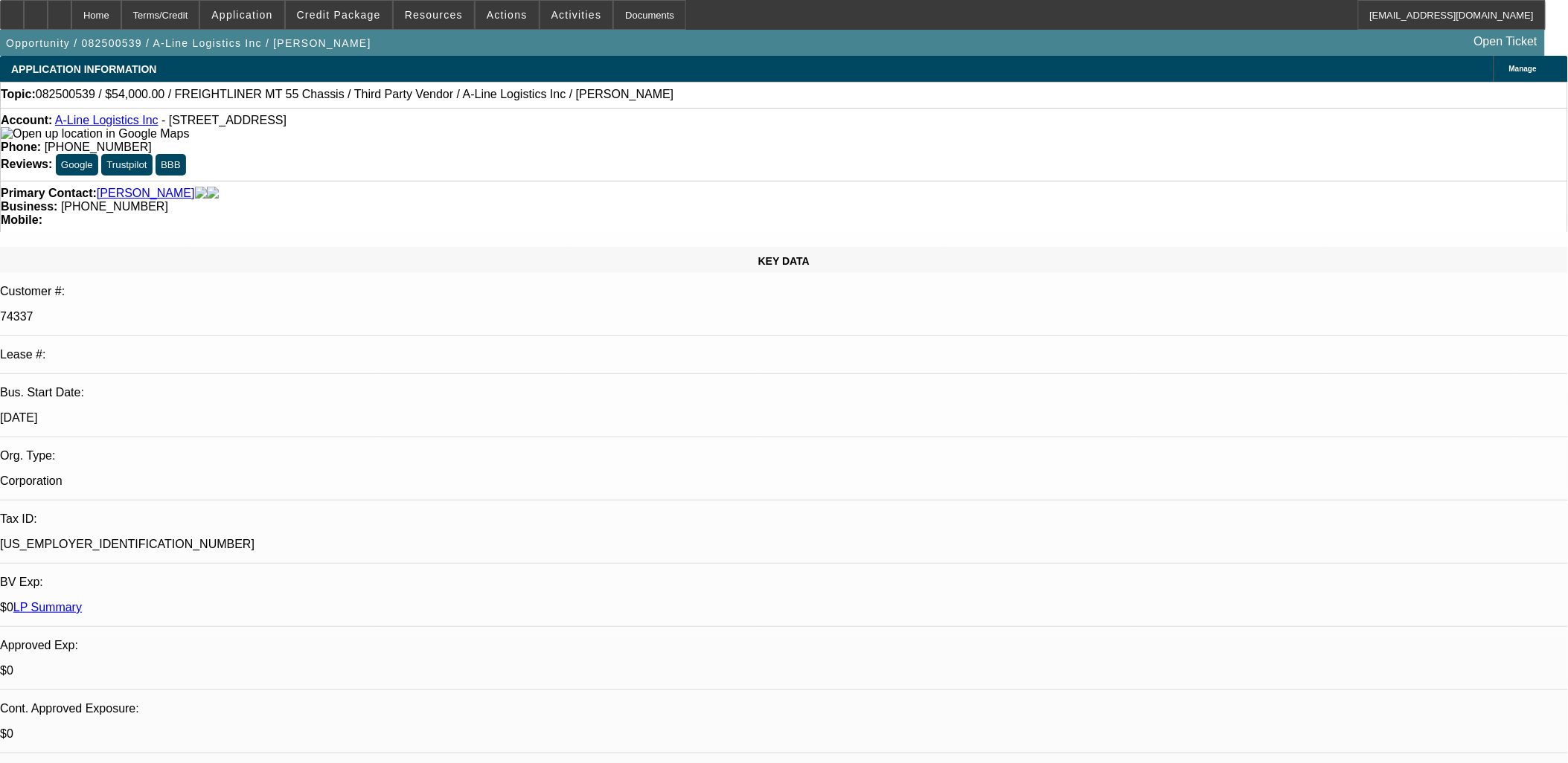
drag, startPoint x: 913, startPoint y: 383, endPoint x: 908, endPoint y: 370, distance: 13.9
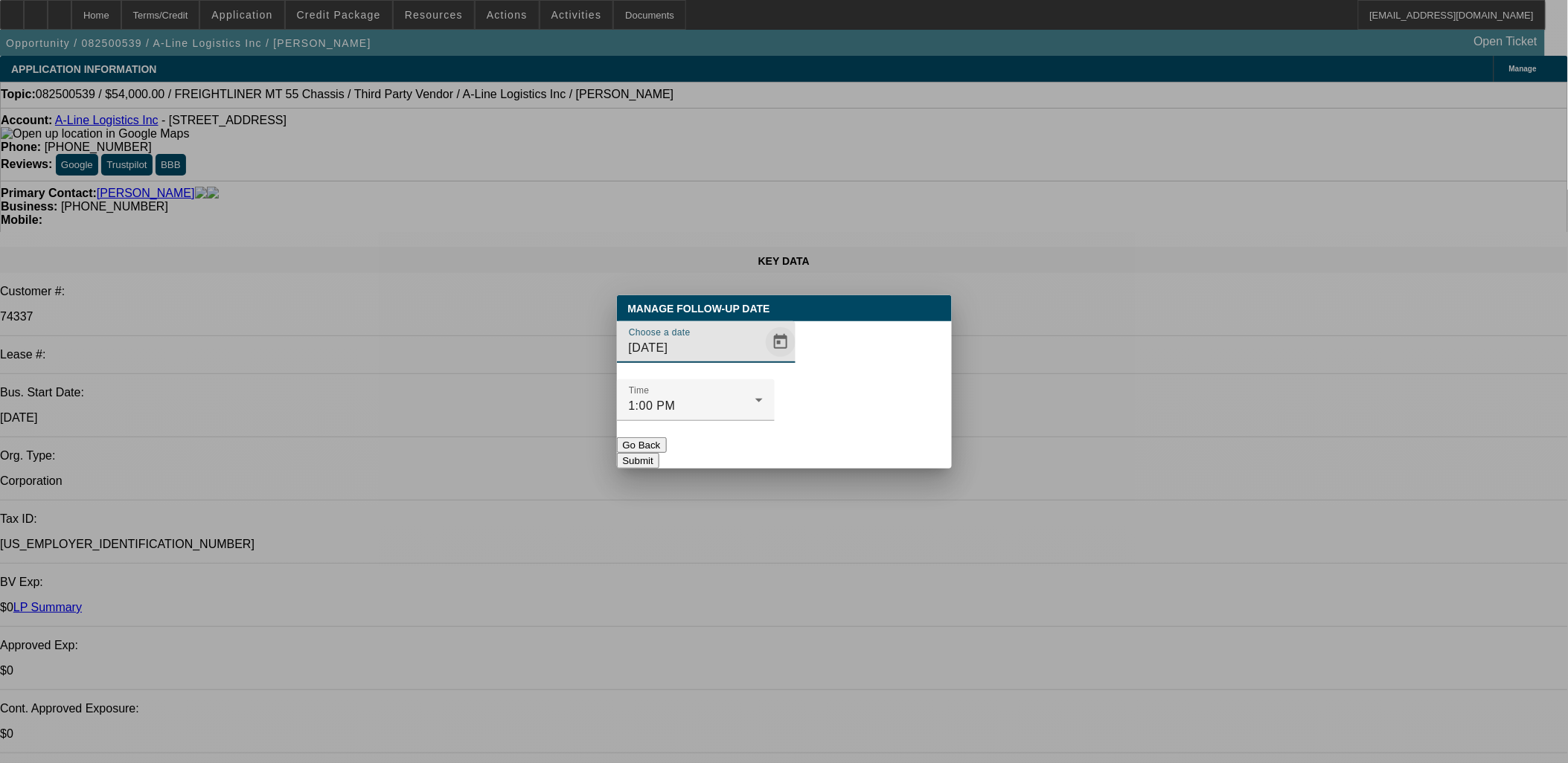
click at [762, 360] on span "Open calendar" at bounding box center [780, 342] width 36 height 36
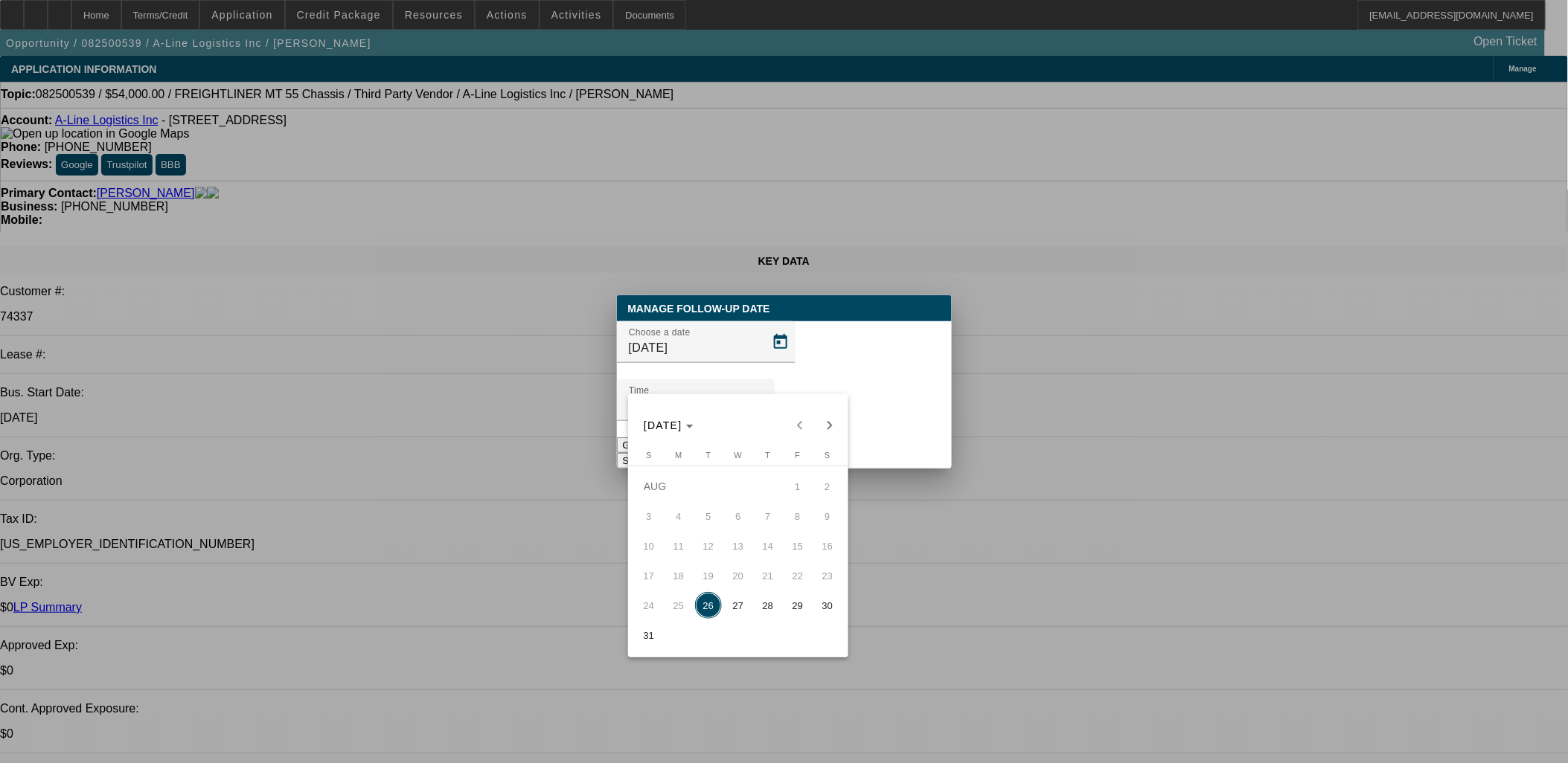
click at [747, 600] on span "27" at bounding box center [738, 606] width 26 height 26
type input "[DATE]"
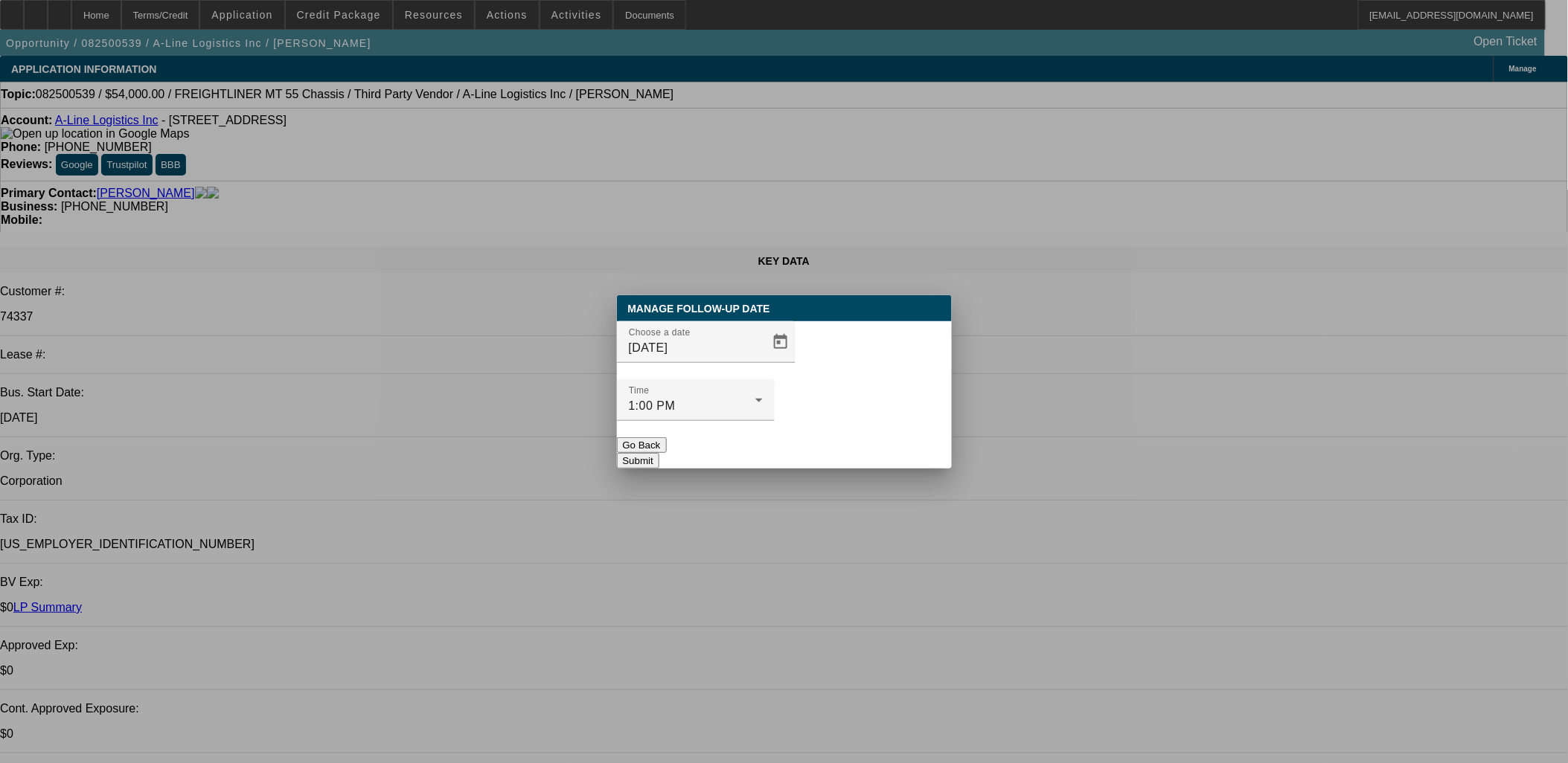
click at [660, 453] on button "Submit" at bounding box center [638, 461] width 42 height 16
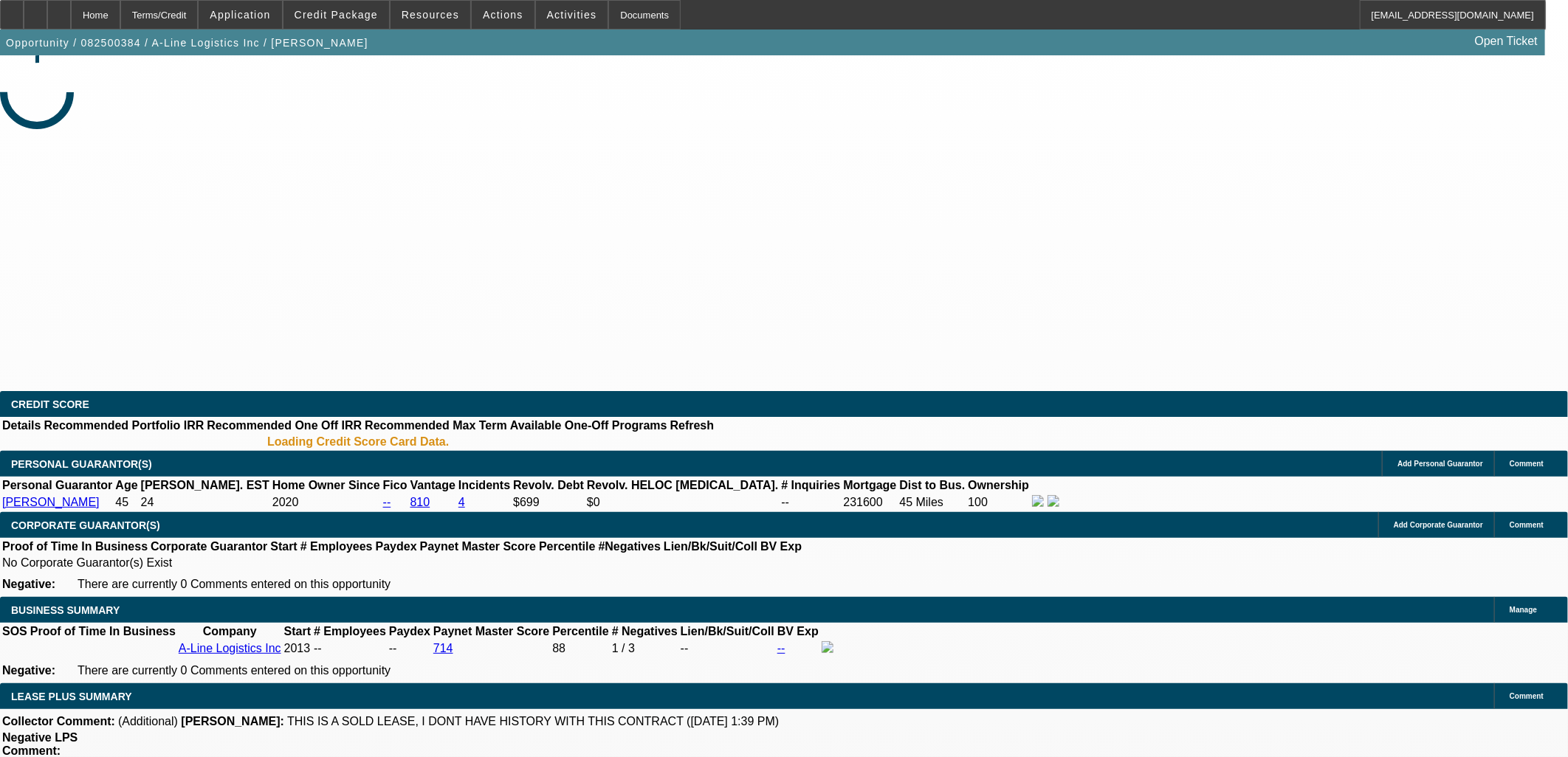
select select "0"
select select "0.1"
select select "4"
select select "0"
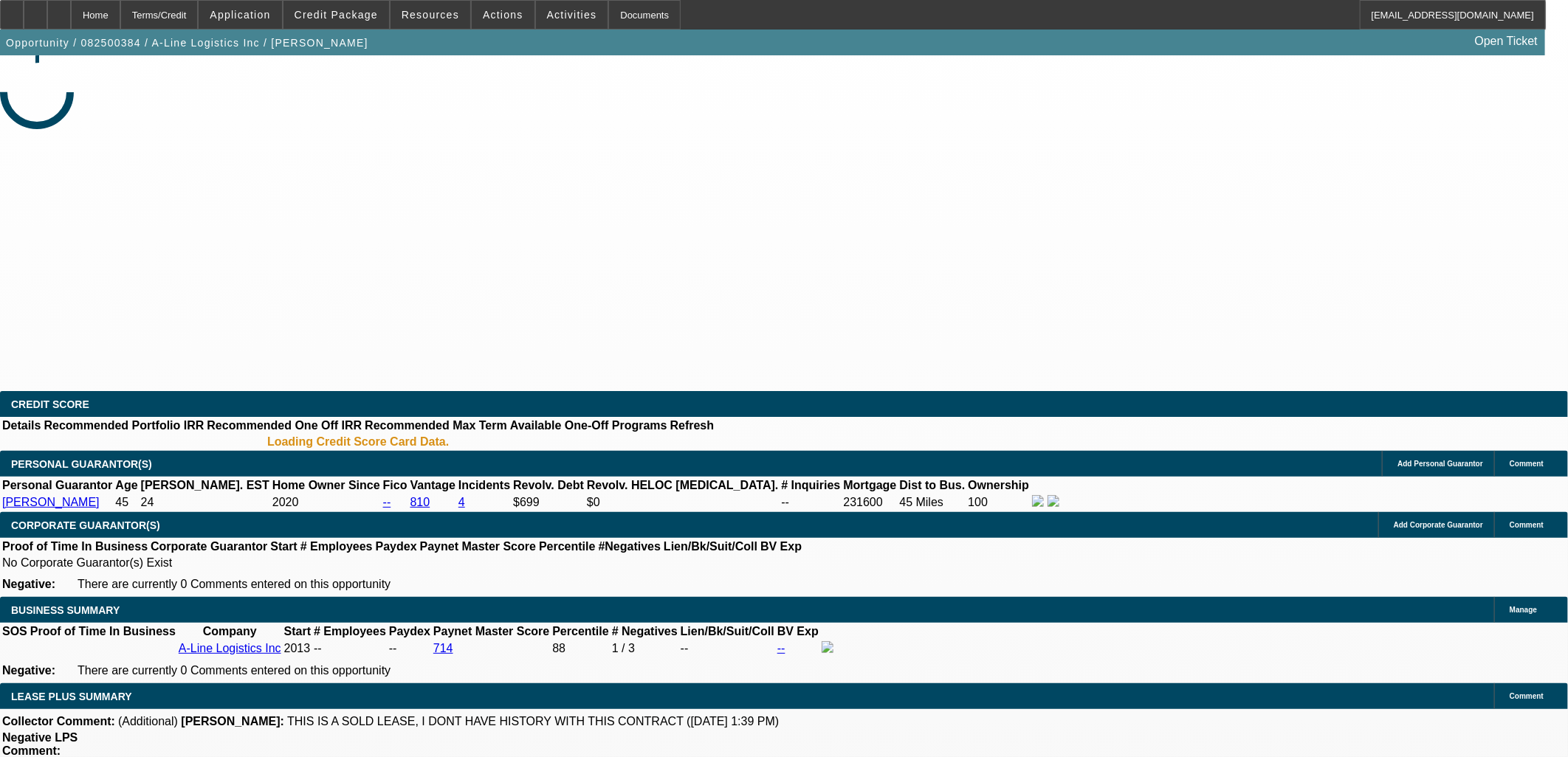
select select "0"
select select "0.1"
select select "4"
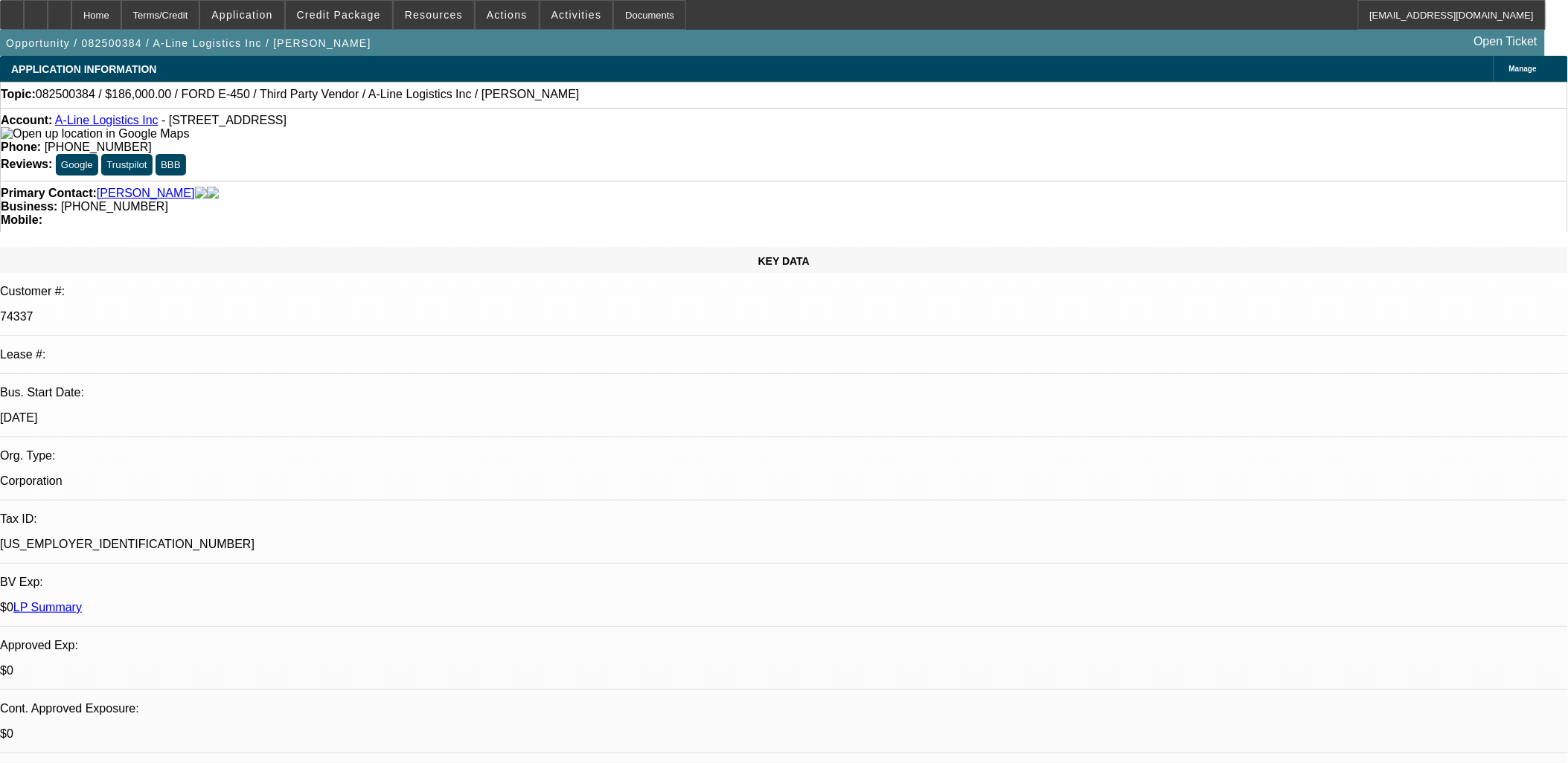
scroll to position [317, 0]
drag, startPoint x: 1165, startPoint y: 183, endPoint x: 1157, endPoint y: 210, distance: 28.2
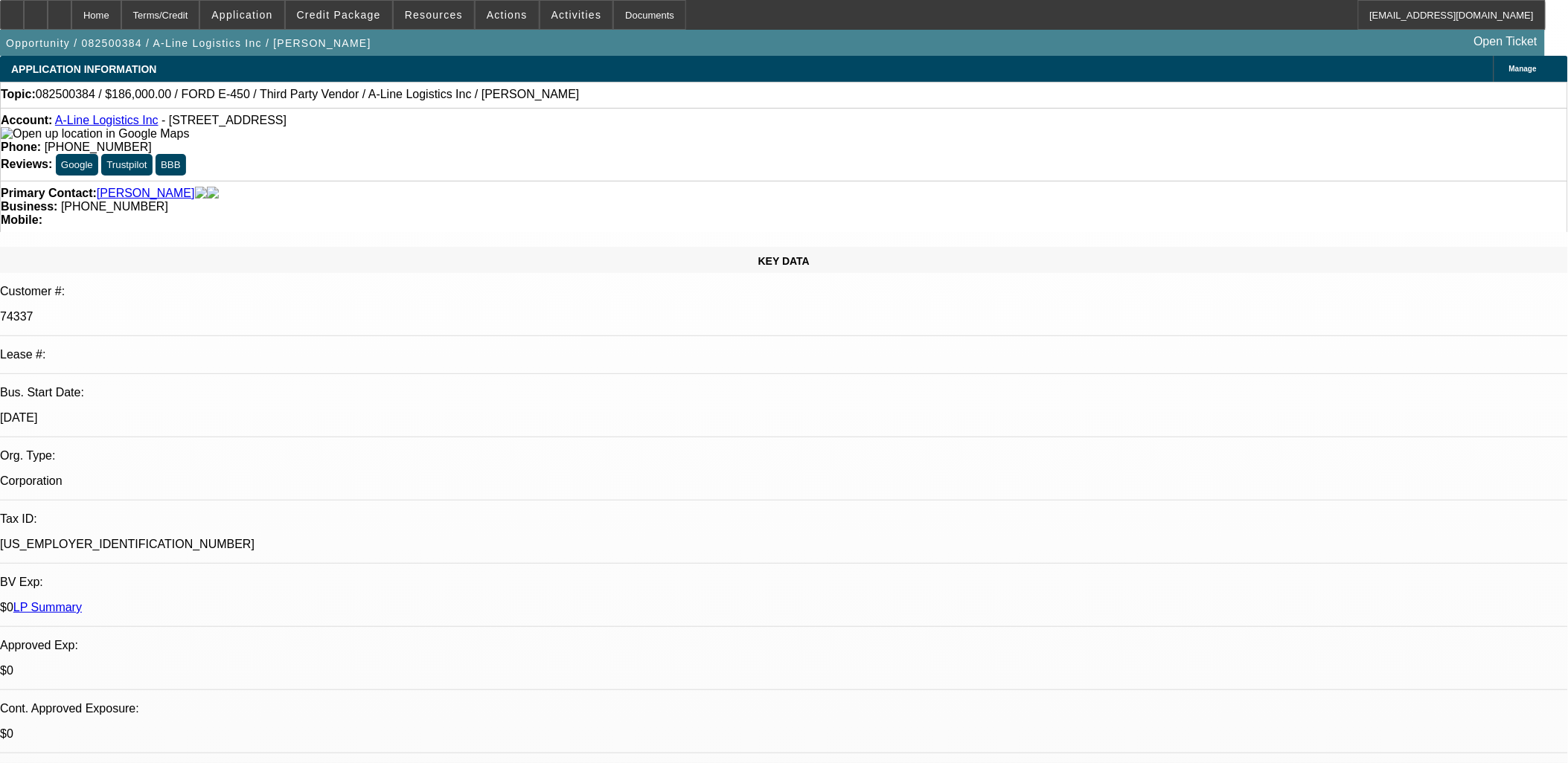
drag, startPoint x: 1161, startPoint y: 211, endPoint x: 1151, endPoint y: 200, distance: 14.9
drag, startPoint x: 819, startPoint y: 395, endPoint x: 789, endPoint y: 399, distance: 30.3
drag, startPoint x: 991, startPoint y: 385, endPoint x: 99, endPoint y: -7, distance: 974.3
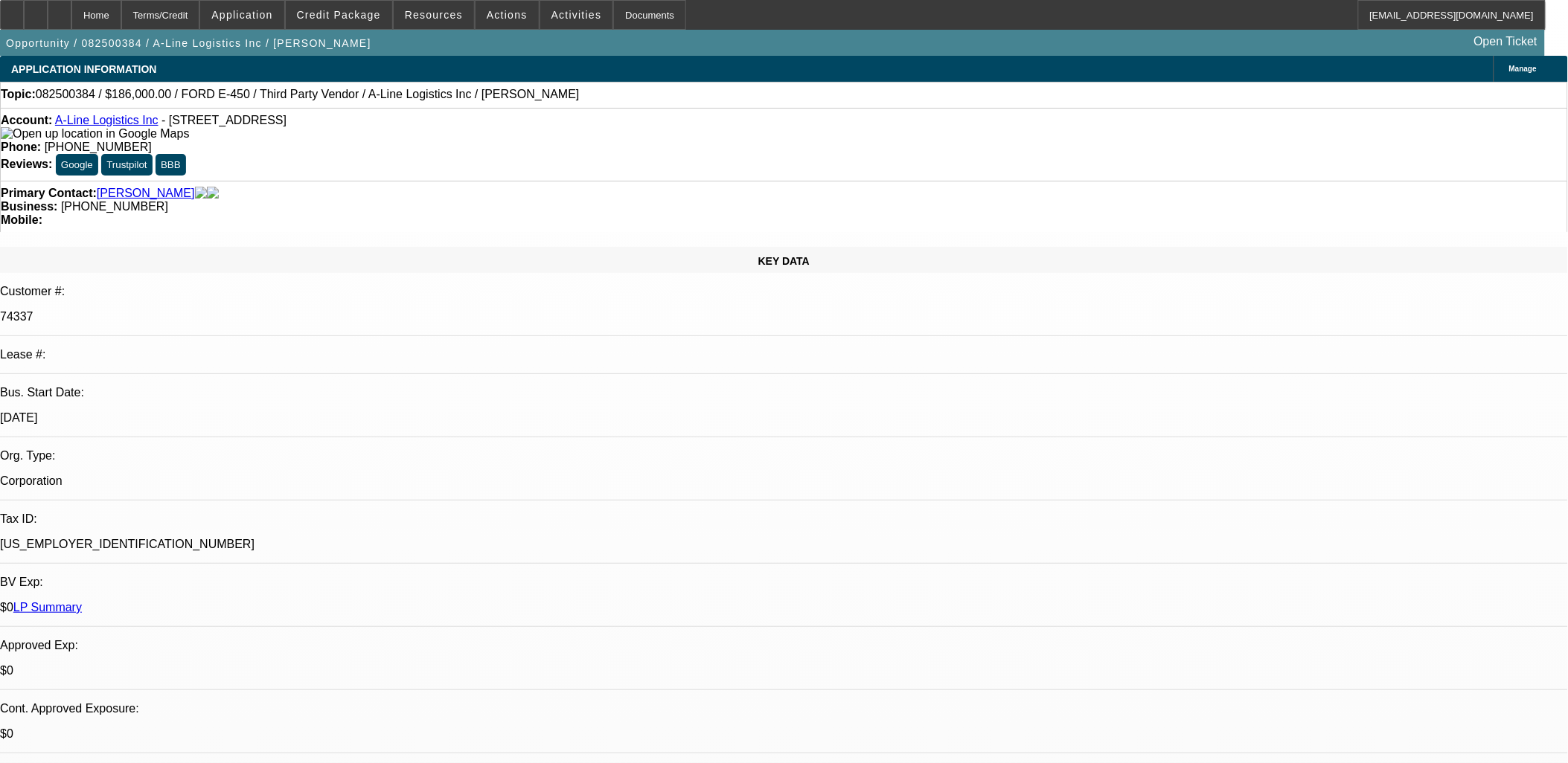
click at [99, 0] on html "Home Terms/Credit Application Credit Package Resources Actions Activities Docum…" at bounding box center [784, 382] width 1568 height 763
drag, startPoint x: 99, startPoint y: -7, endPoint x: 365, endPoint y: 123, distance: 296.1
click at [365, 122] on div "Account: A-Line Logistics Inc - 3201 Zafarano Dr, Santa Fe, NM 87507" at bounding box center [784, 127] width 1566 height 26
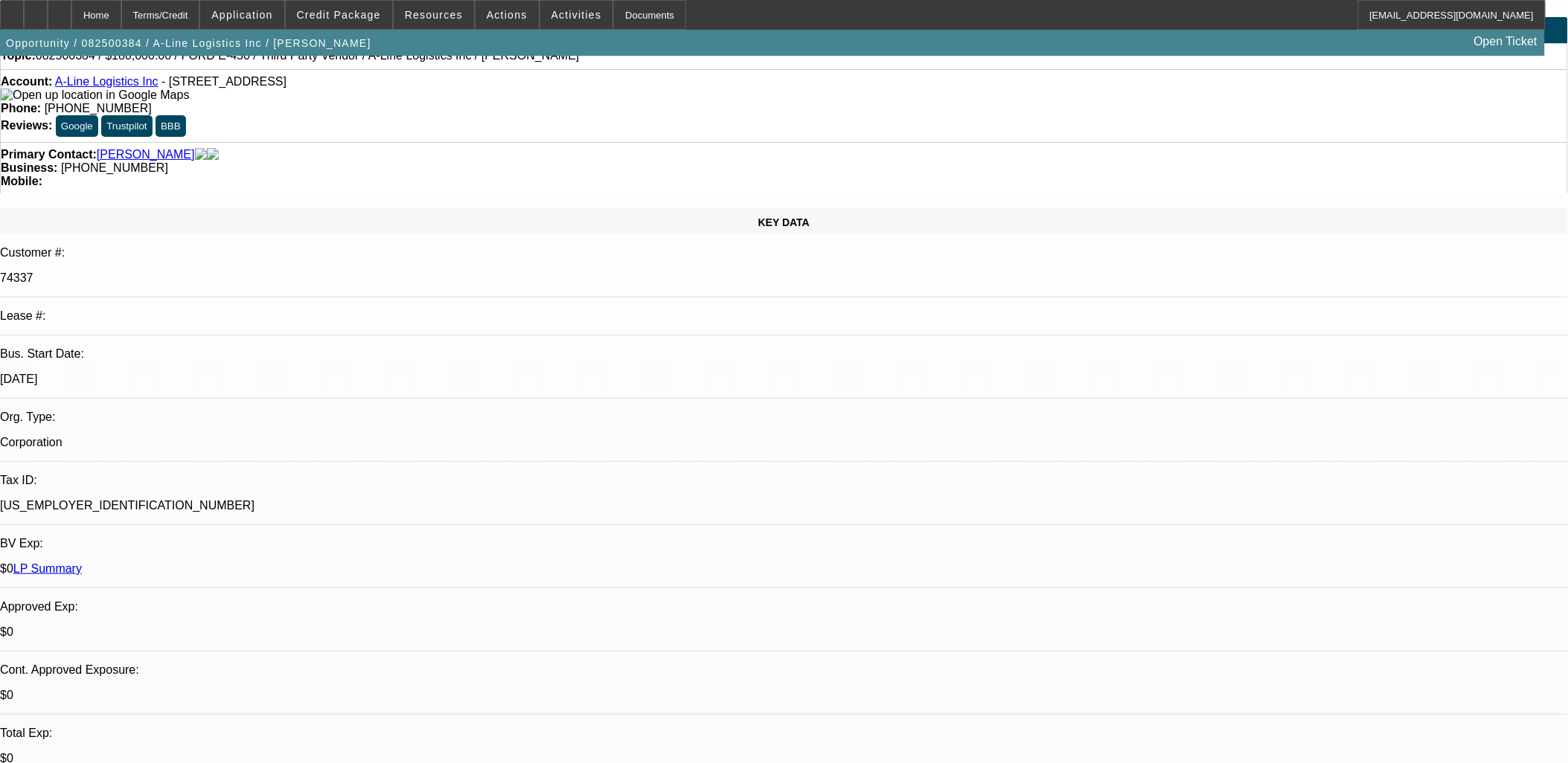
scroll to position [0, 0]
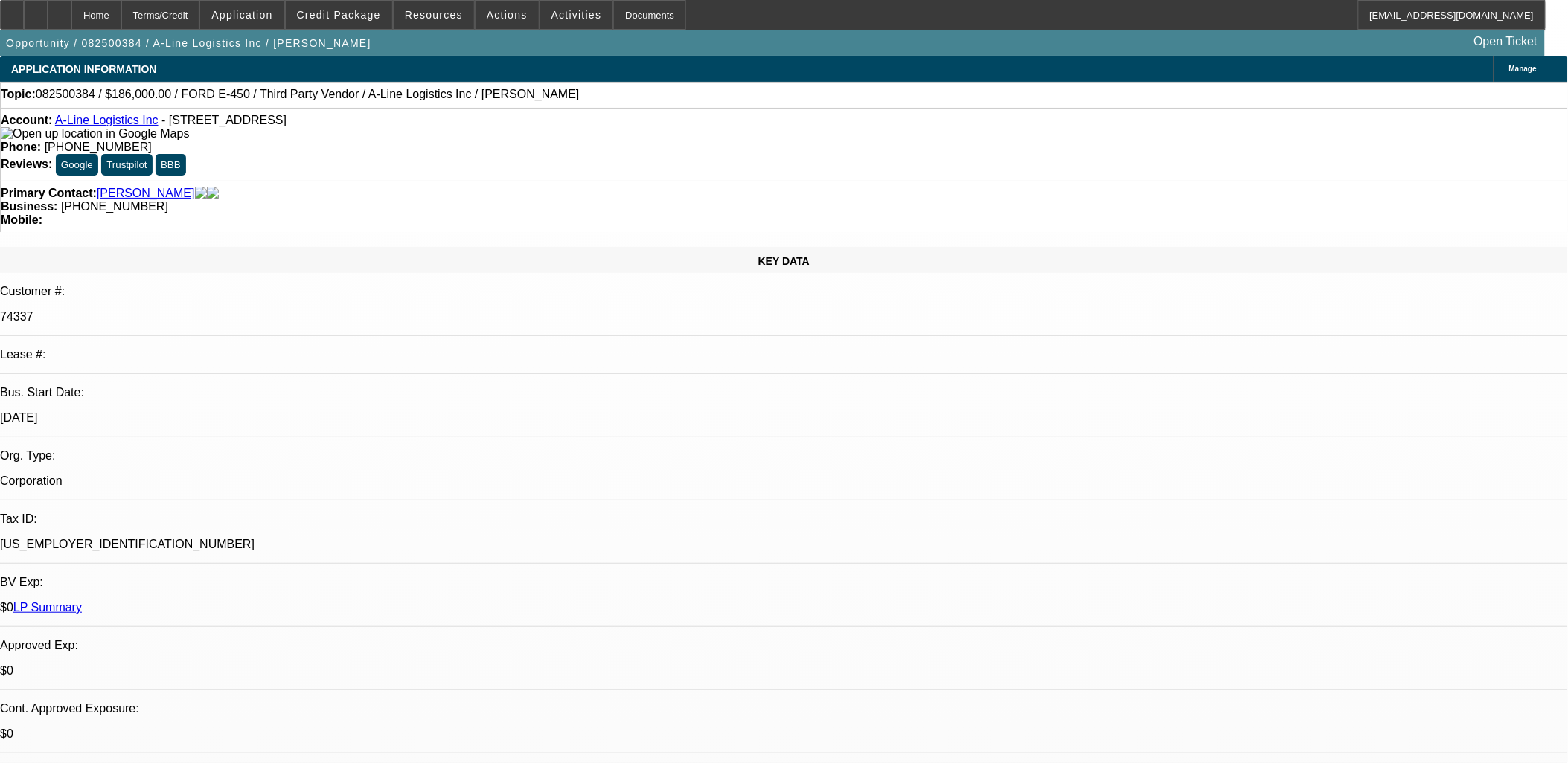
drag, startPoint x: 1414, startPoint y: 525, endPoint x: 1419, endPoint y: 534, distance: 10.3
drag, startPoint x: 1415, startPoint y: 536, endPoint x: 1332, endPoint y: 568, distance: 89.0
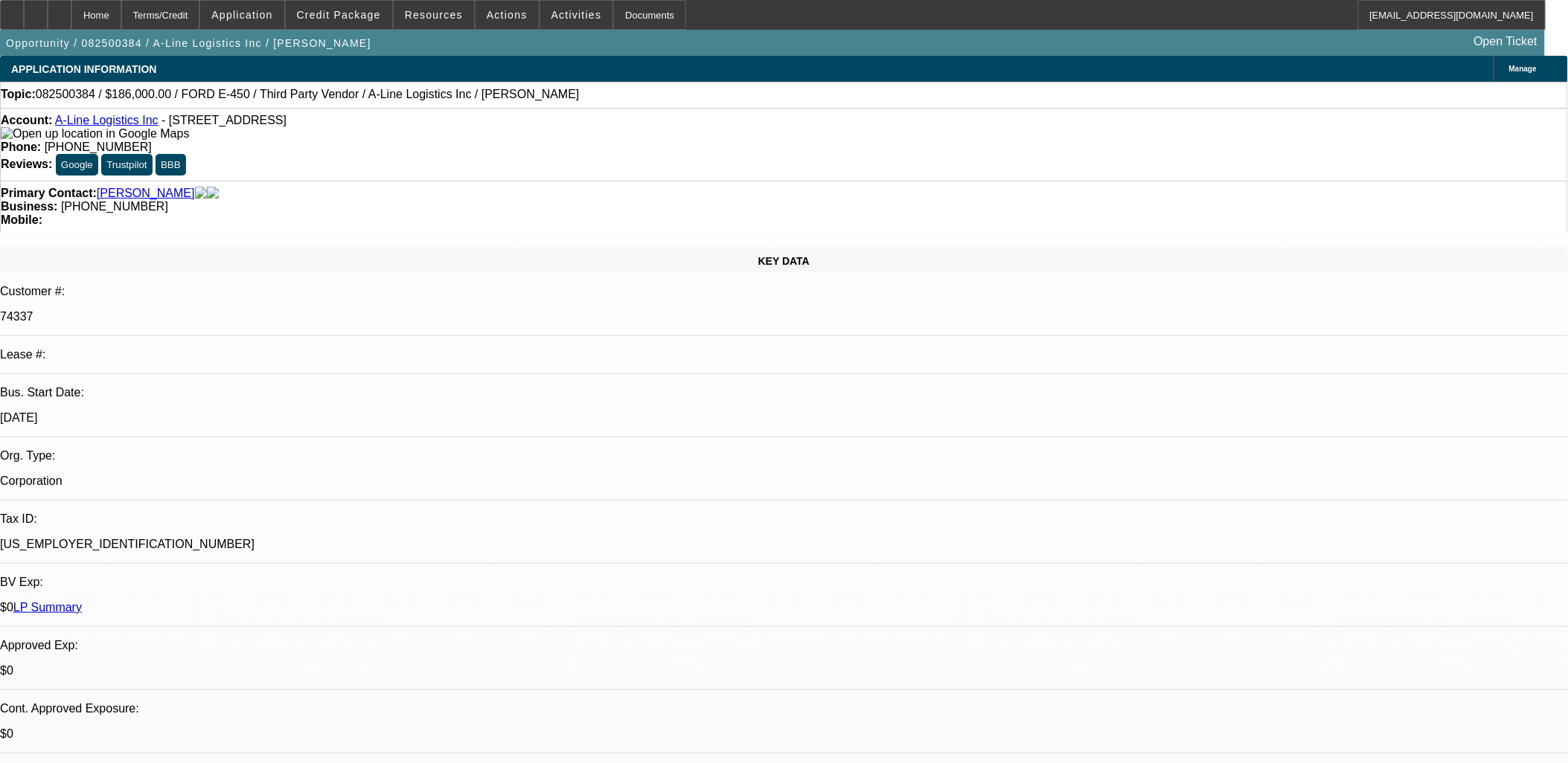
drag, startPoint x: 1381, startPoint y: 574, endPoint x: 1421, endPoint y: 531, distance: 58.7
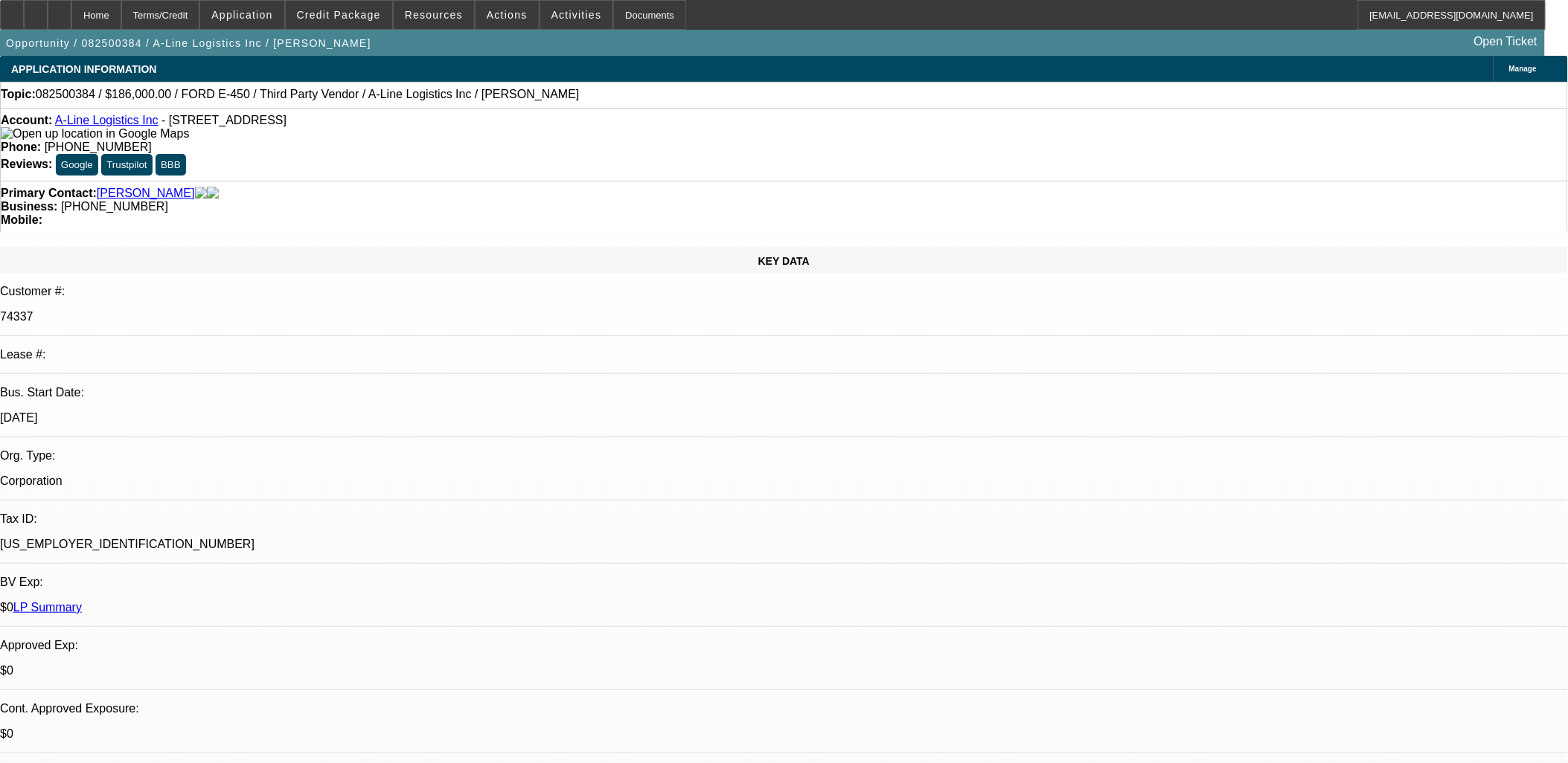
drag, startPoint x: 1424, startPoint y: 553, endPoint x: 1422, endPoint y: 545, distance: 8.2
drag, startPoint x: 1422, startPoint y: 545, endPoint x: 1416, endPoint y: 536, distance: 10.8
drag, startPoint x: 1414, startPoint y: 525, endPoint x: 1422, endPoint y: 592, distance: 67.5
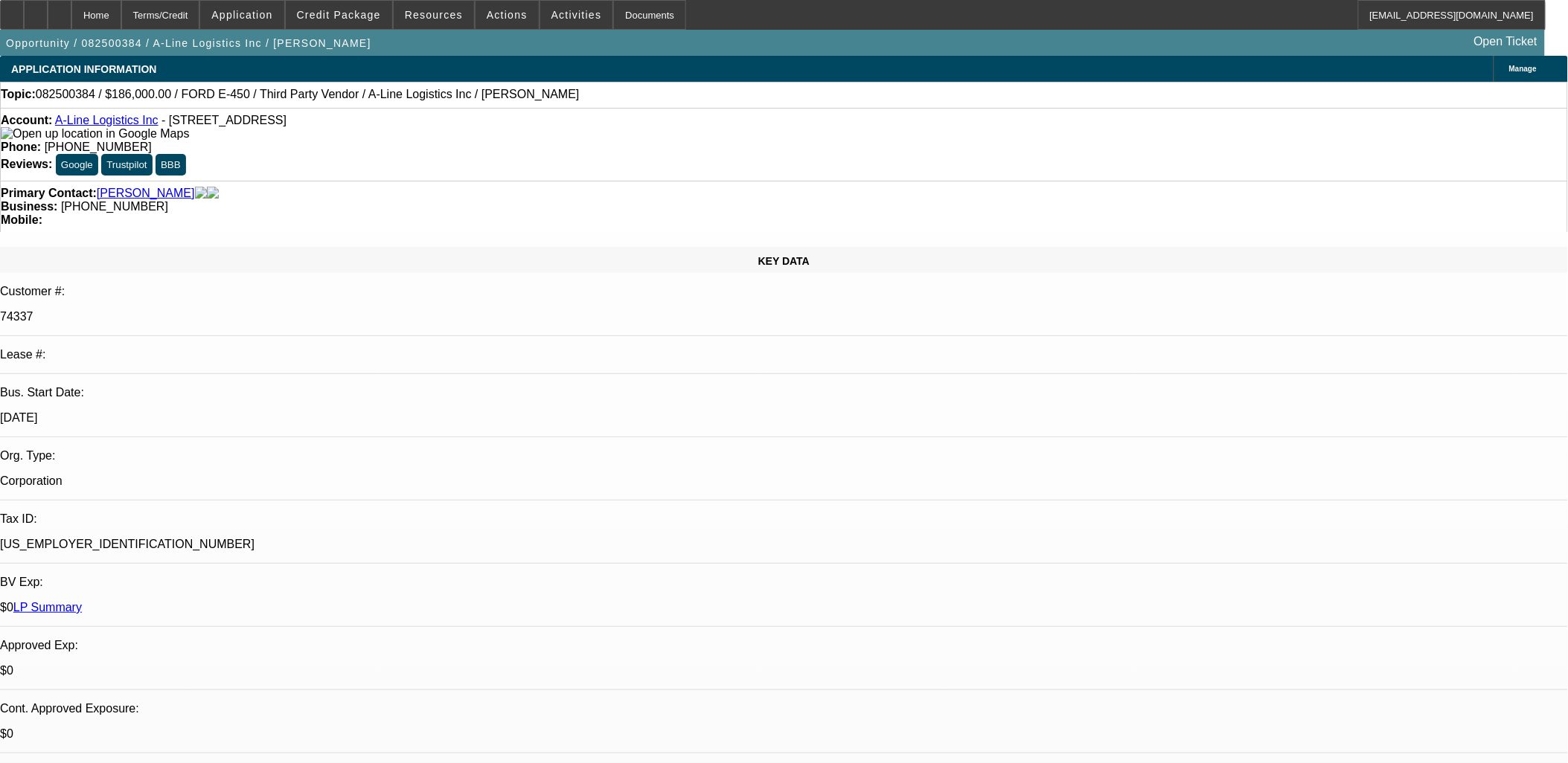
drag, startPoint x: 1417, startPoint y: 563, endPoint x: 1426, endPoint y: 537, distance: 27.5
drag, startPoint x: 1426, startPoint y: 537, endPoint x: 849, endPoint y: 457, distance: 582.5
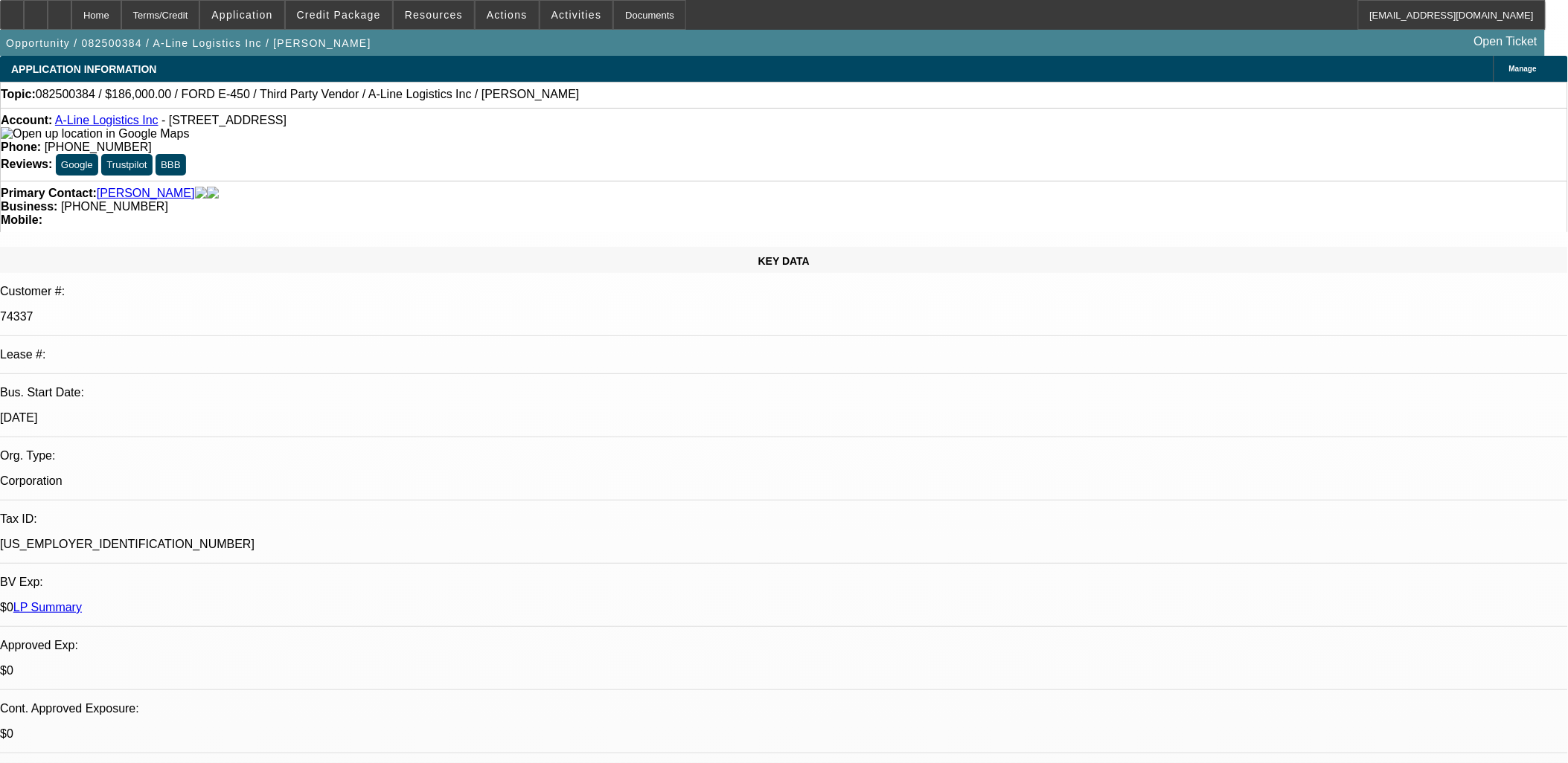
click at [392, 19] on span at bounding box center [339, 15] width 106 height 36
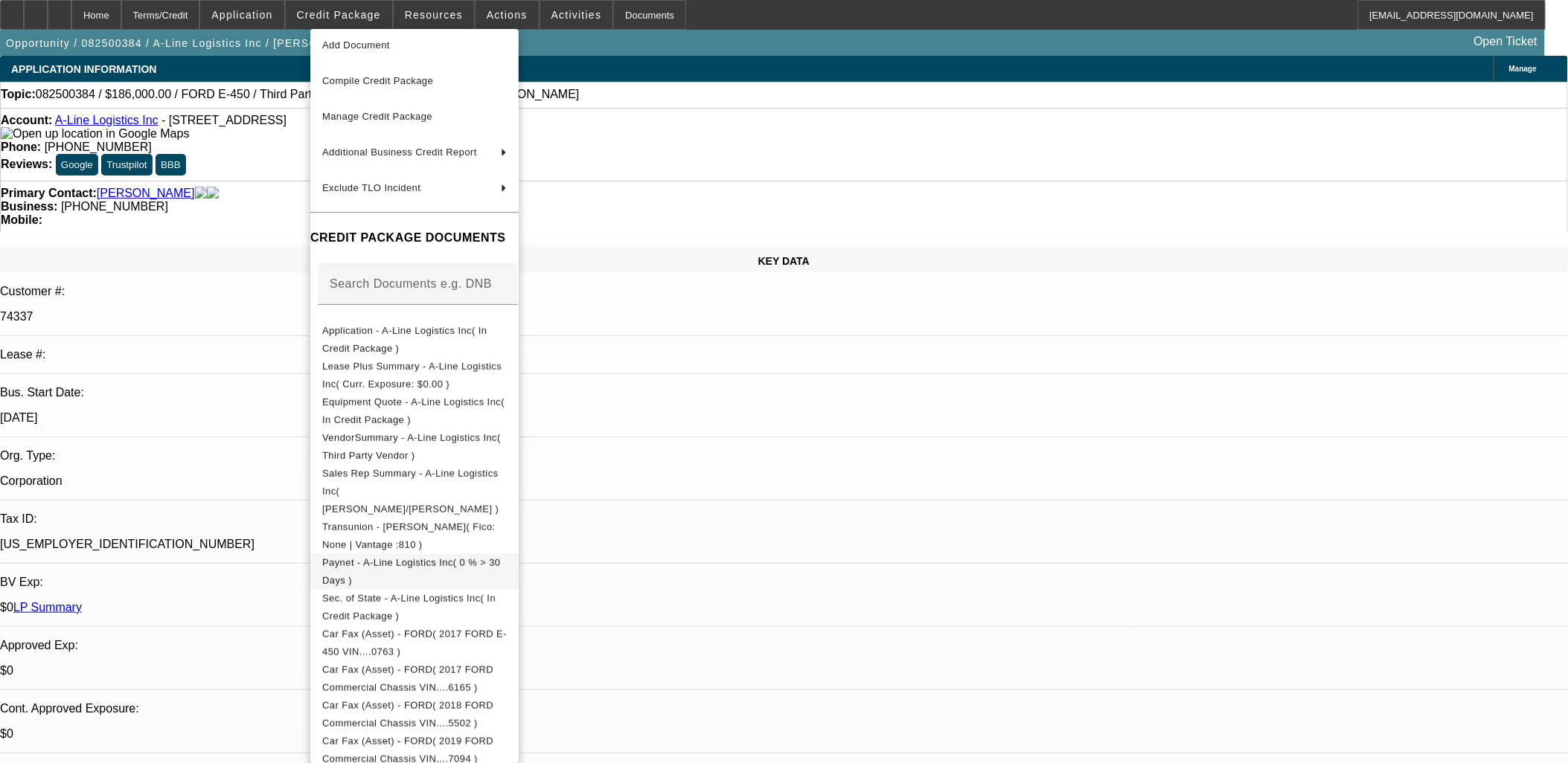
scroll to position [83, 0]
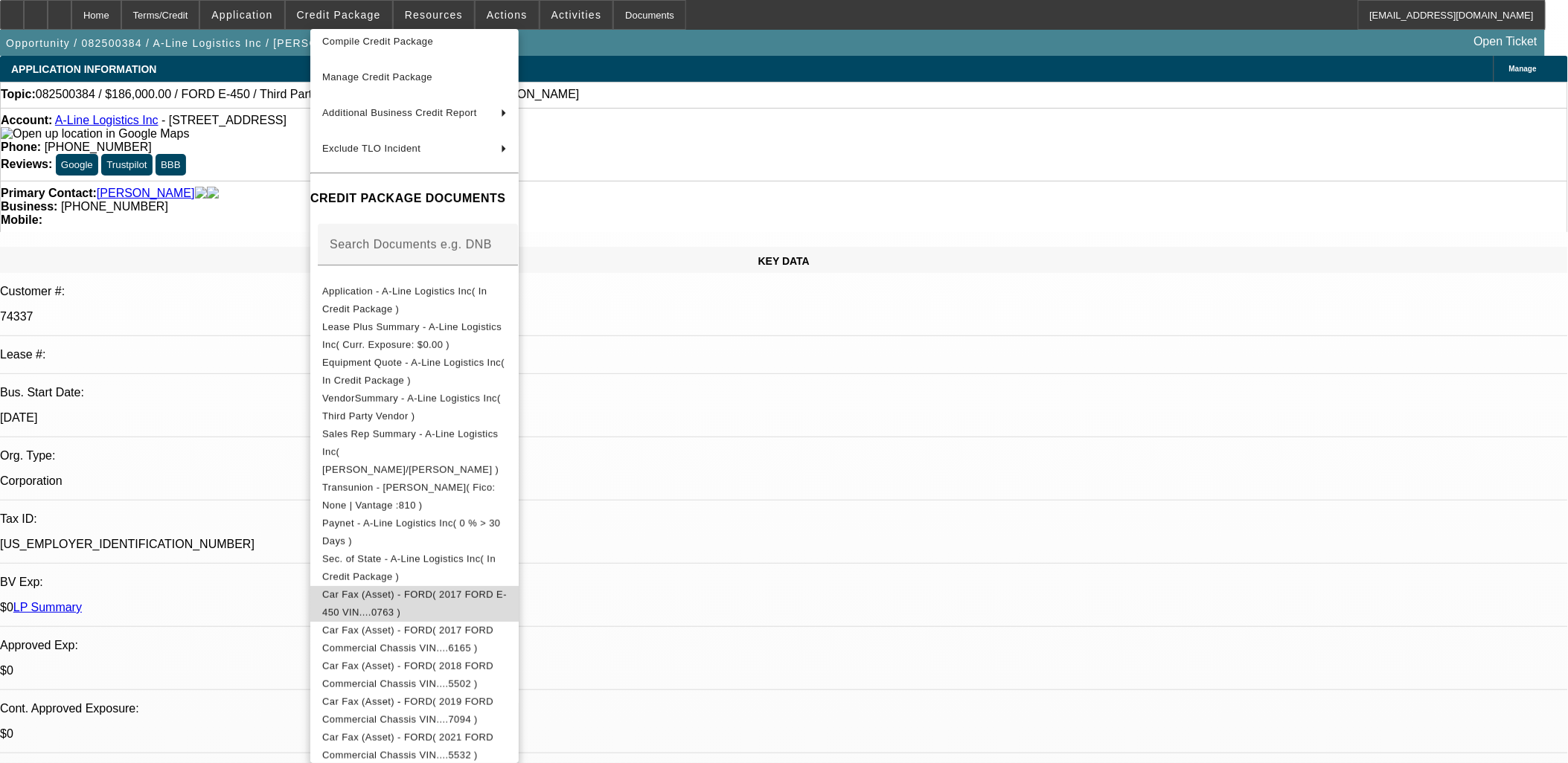
click at [469, 585] on button "Car Fax (Asset) - FORD( 2017 FORD E-450 VIN....0763 )" at bounding box center [414, 603] width 208 height 36
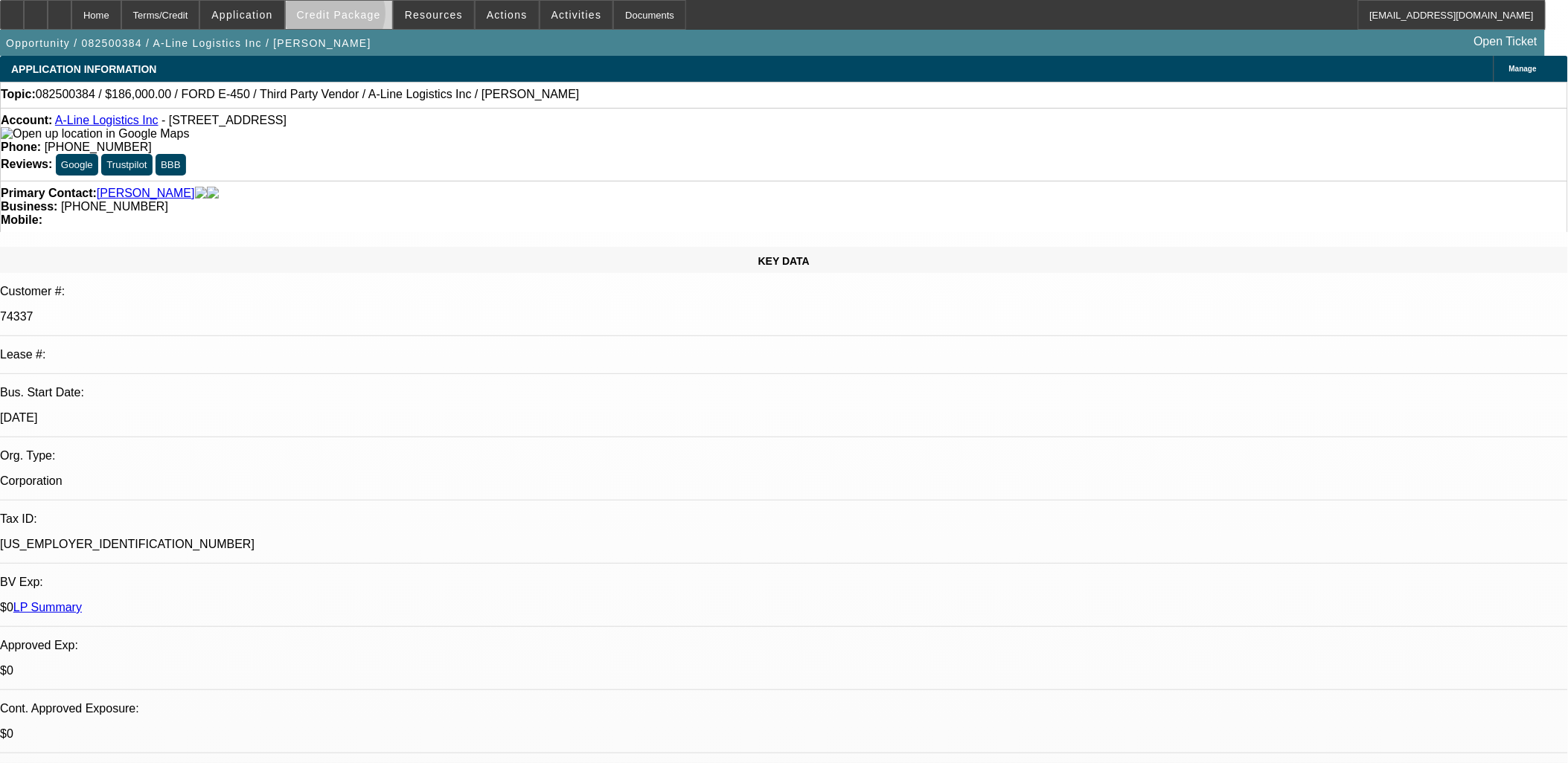
click at [360, 17] on span "Credit Package" at bounding box center [339, 15] width 84 height 12
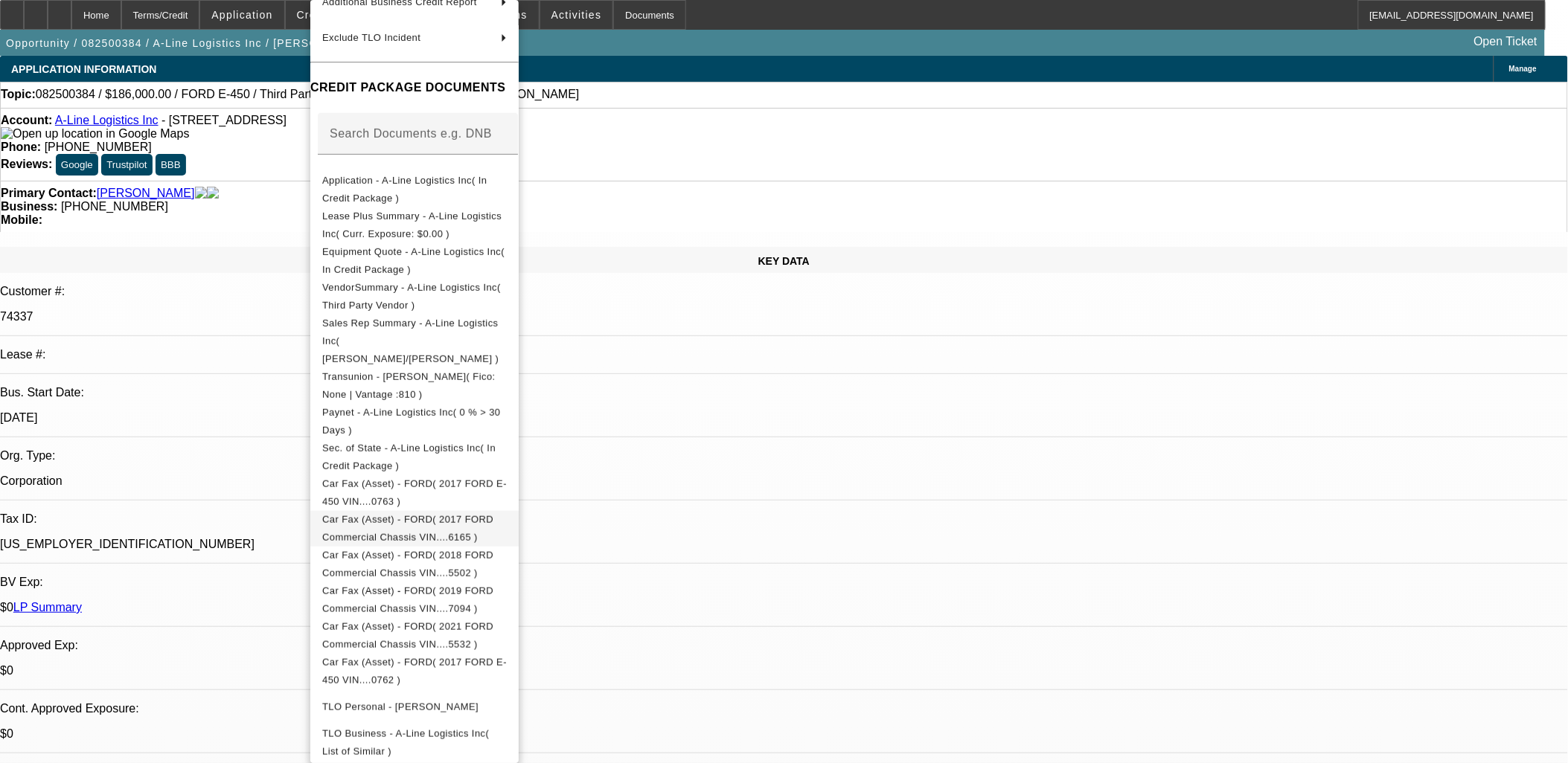
scroll to position [165, 0]
click at [440, 439] on span "Sec. of State - A-Line Logistics Inc( In Credit Package )" at bounding box center [414, 456] width 185 height 36
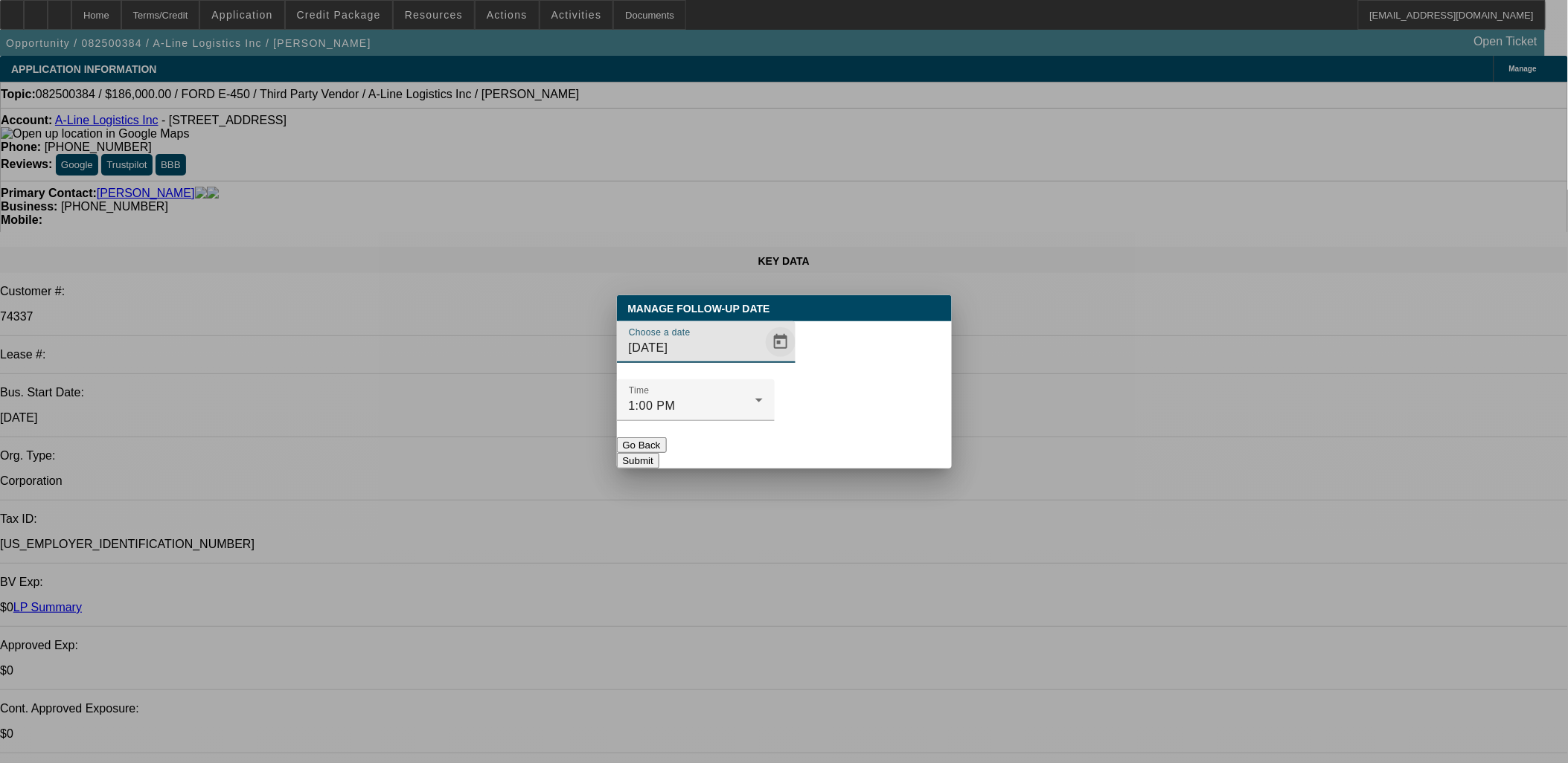
click at [762, 360] on span "Open calendar" at bounding box center [780, 342] width 36 height 36
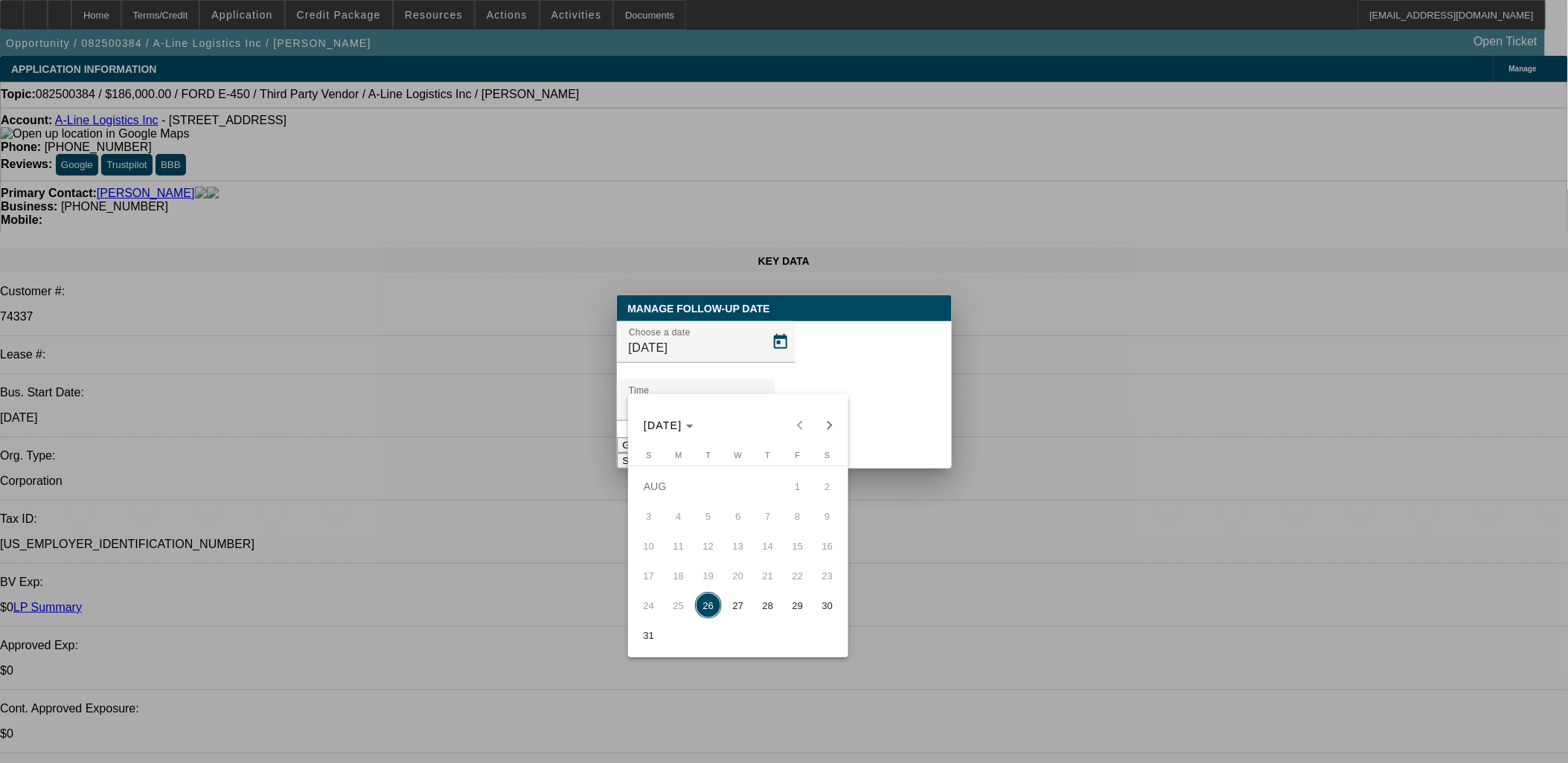
click at [777, 607] on span "28" at bounding box center [768, 606] width 26 height 26
type input "8/28/2025"
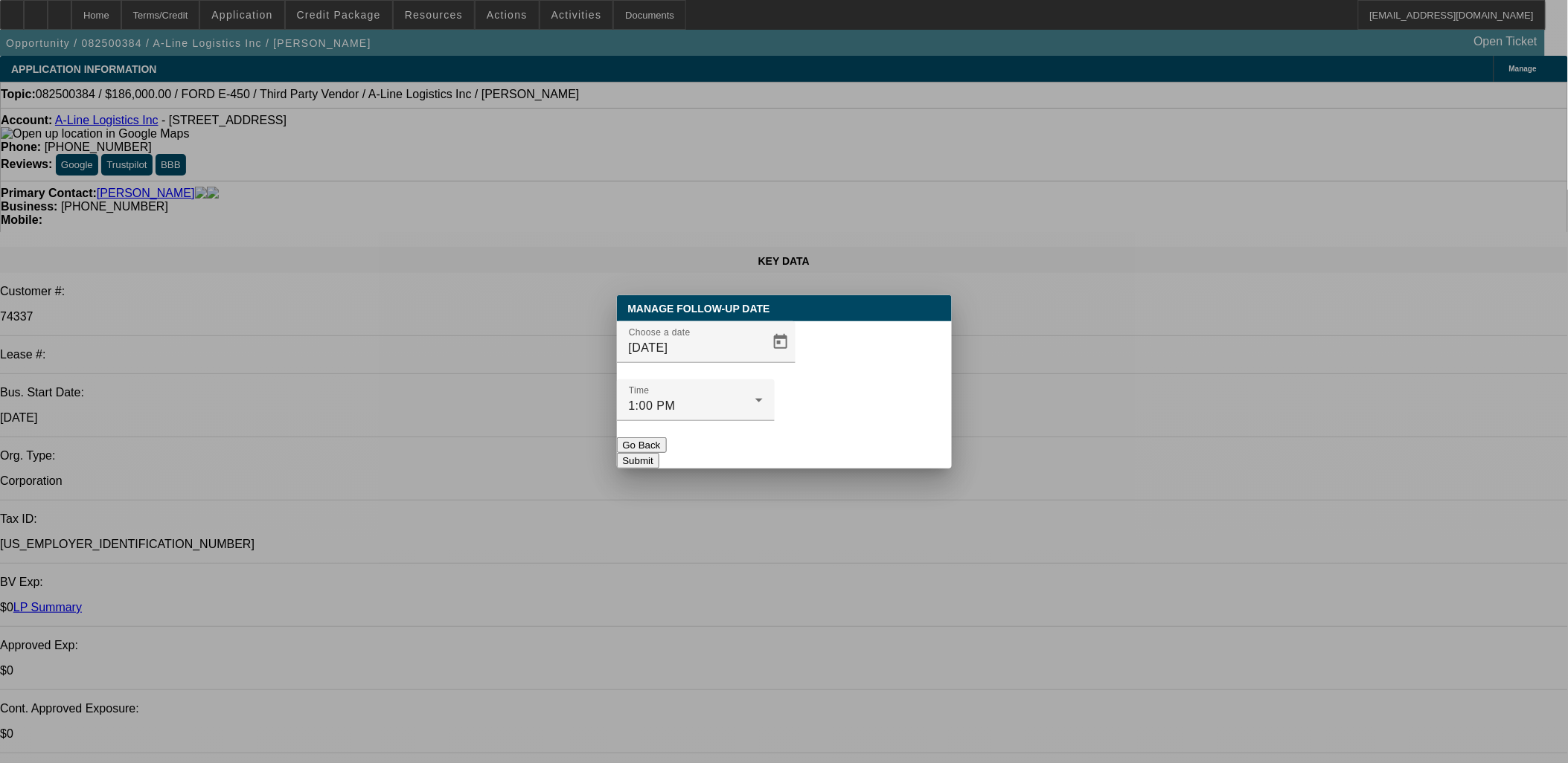
drag, startPoint x: 866, startPoint y: 432, endPoint x: 857, endPoint y: 424, distance: 12.0
click at [660, 453] on button "Submit" at bounding box center [638, 461] width 42 height 16
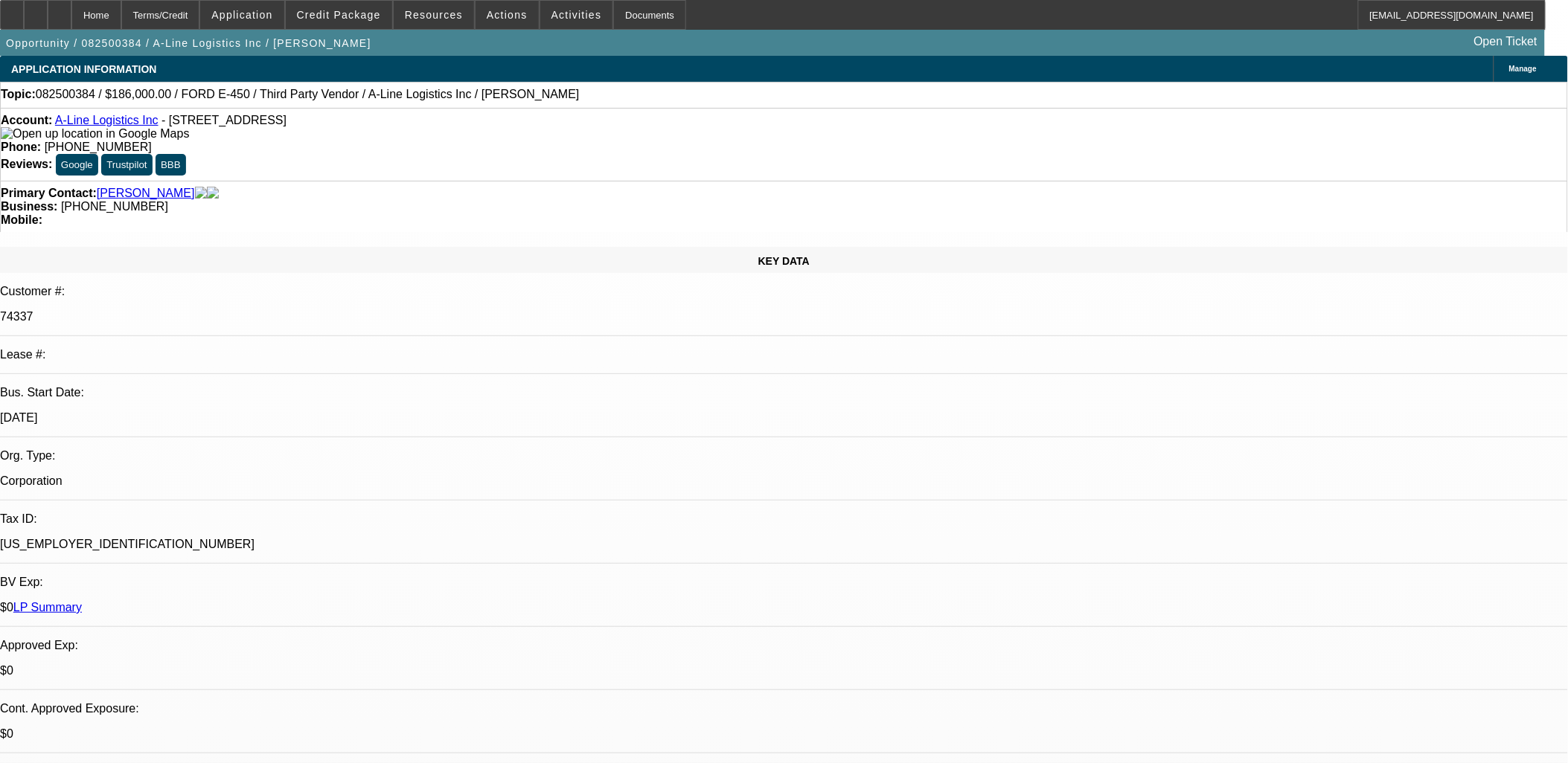
drag, startPoint x: 908, startPoint y: 381, endPoint x: 907, endPoint y: 370, distance: 11.0
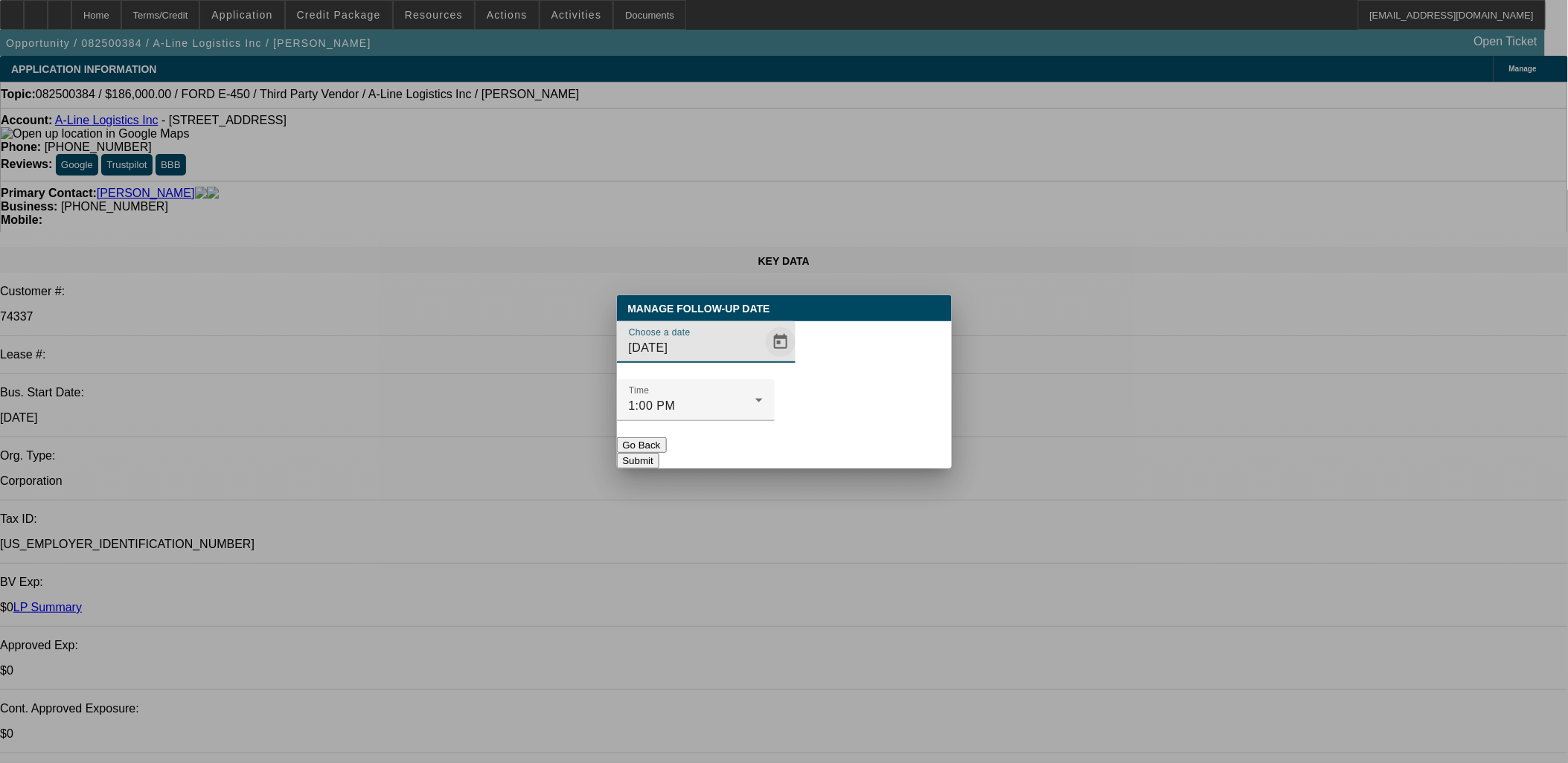
click at [769, 360] on span "Open calendar" at bounding box center [780, 342] width 36 height 36
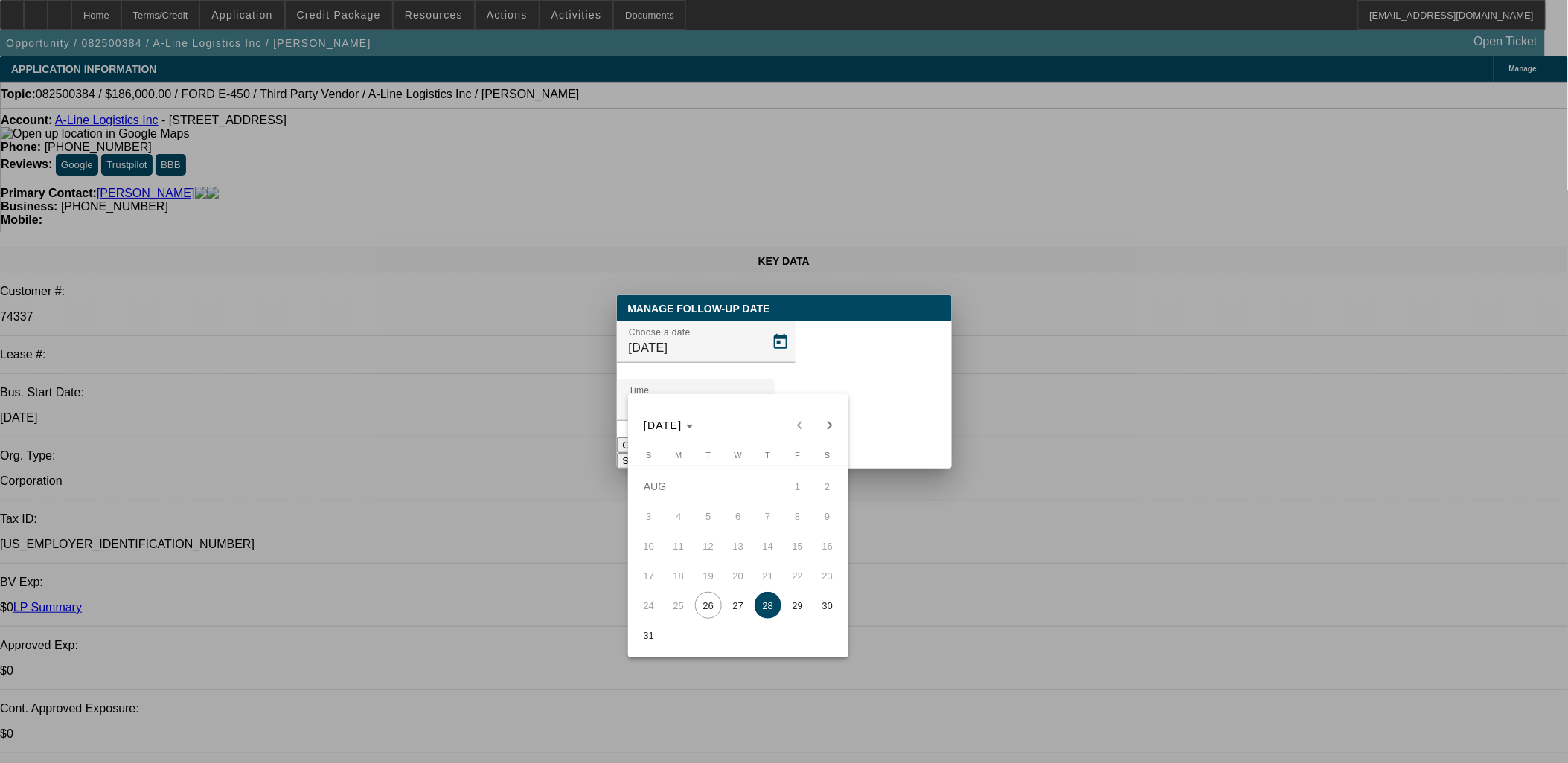
click at [744, 607] on span "27" at bounding box center [738, 606] width 26 height 26
type input "8/27/2025"
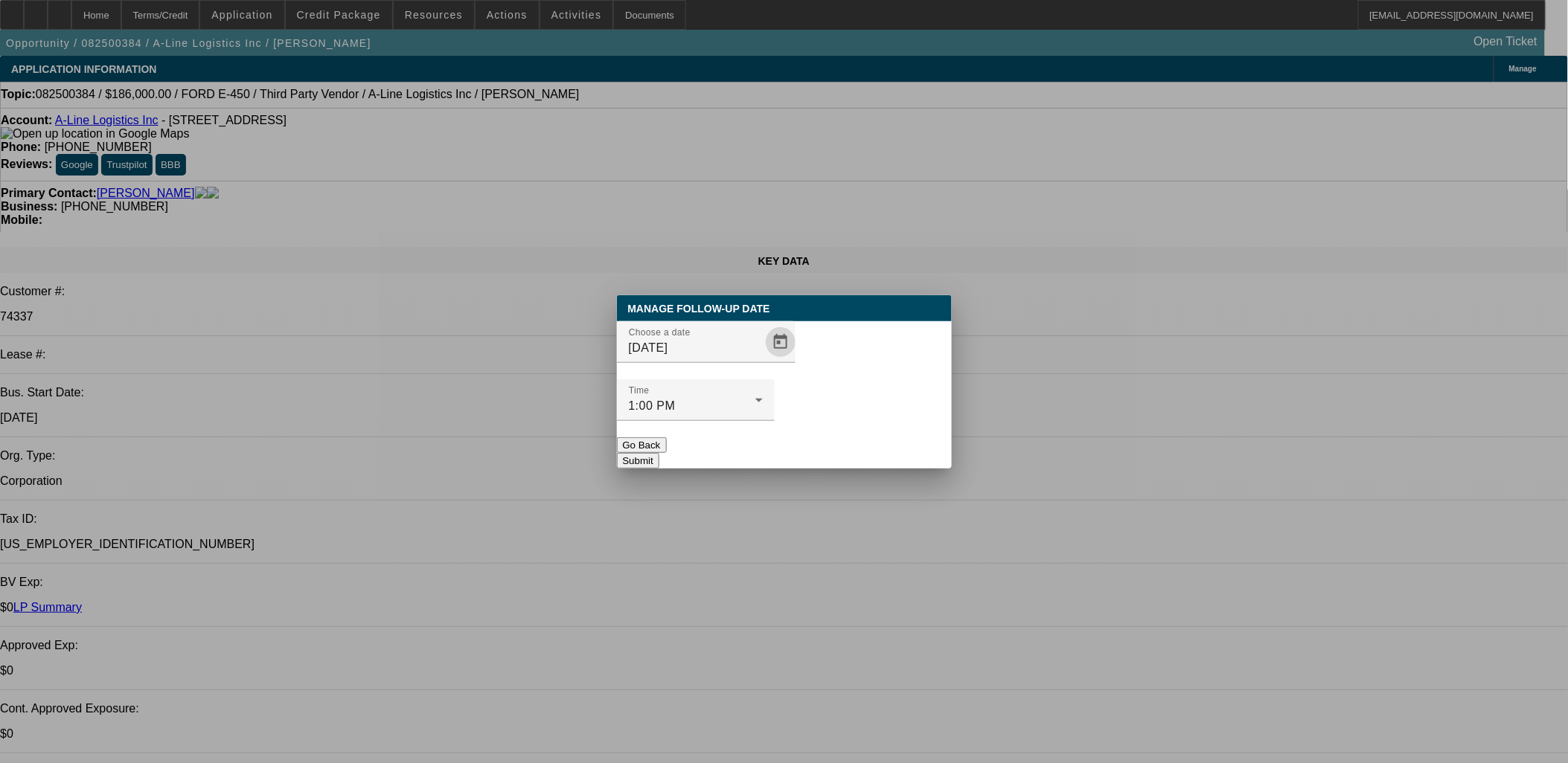
click at [660, 453] on button "Submit" at bounding box center [638, 461] width 42 height 16
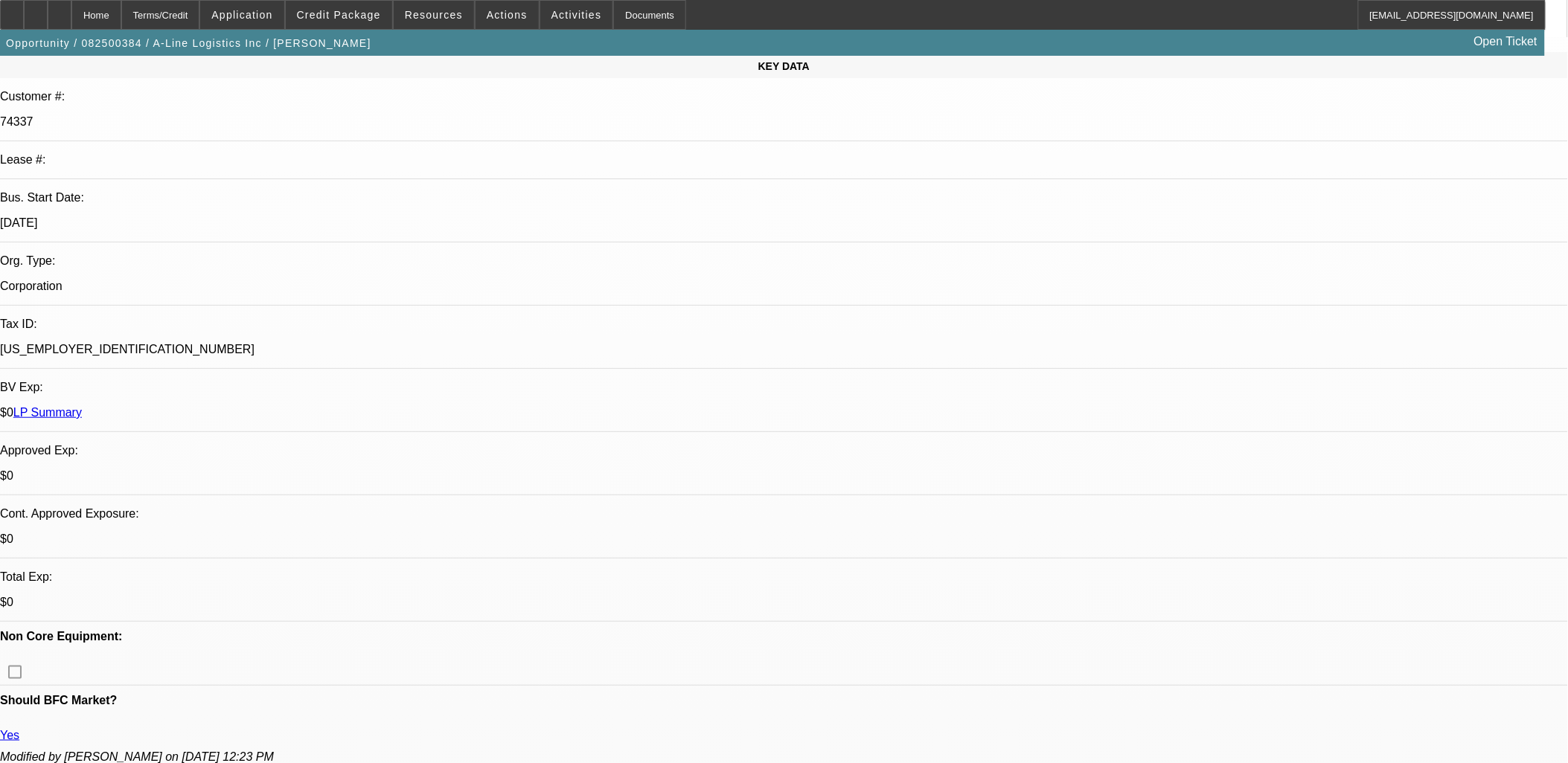
scroll to position [83, 0]
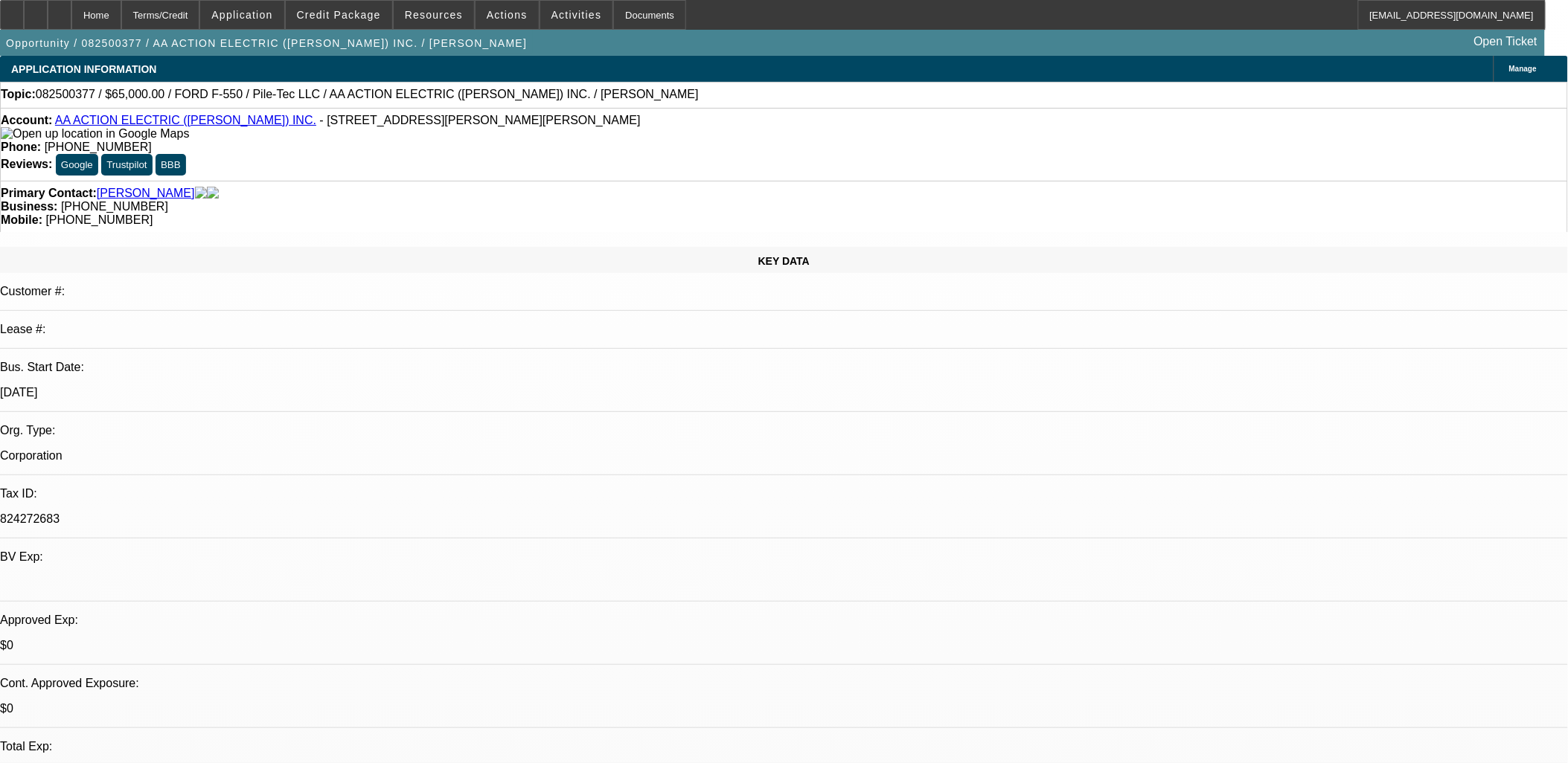
select select "0"
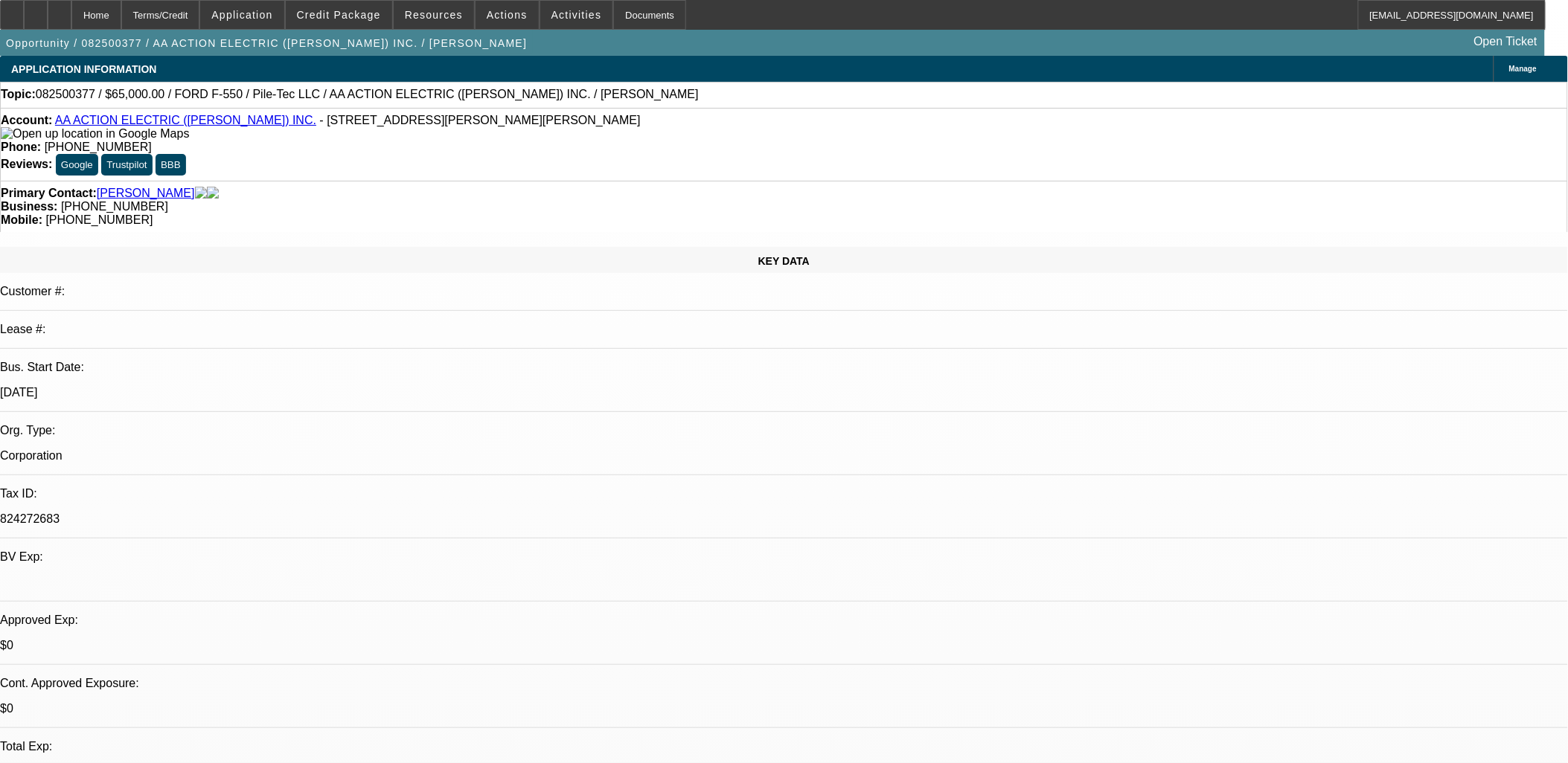
select select "0"
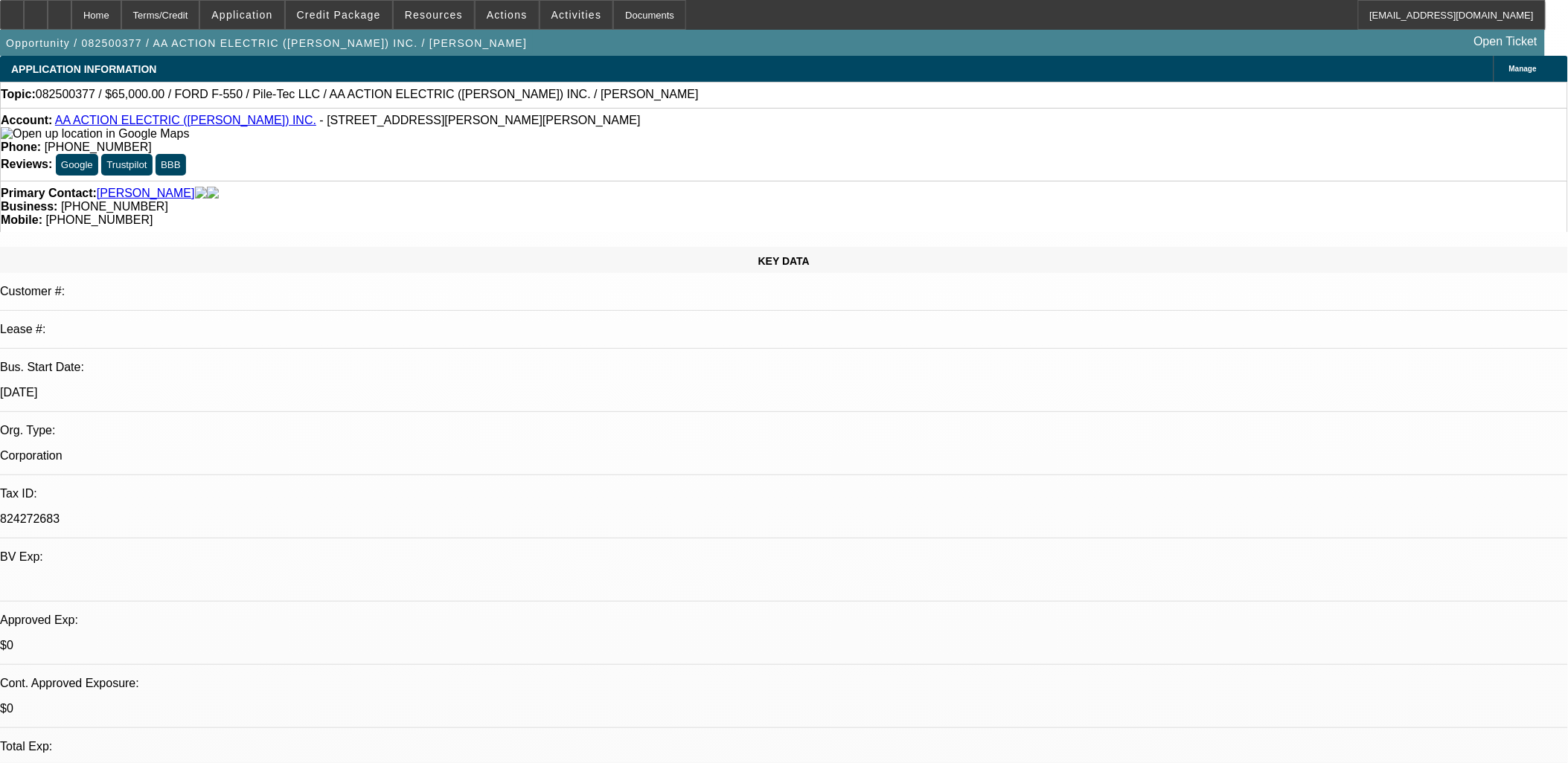
select select "0"
select select "1"
select select "6"
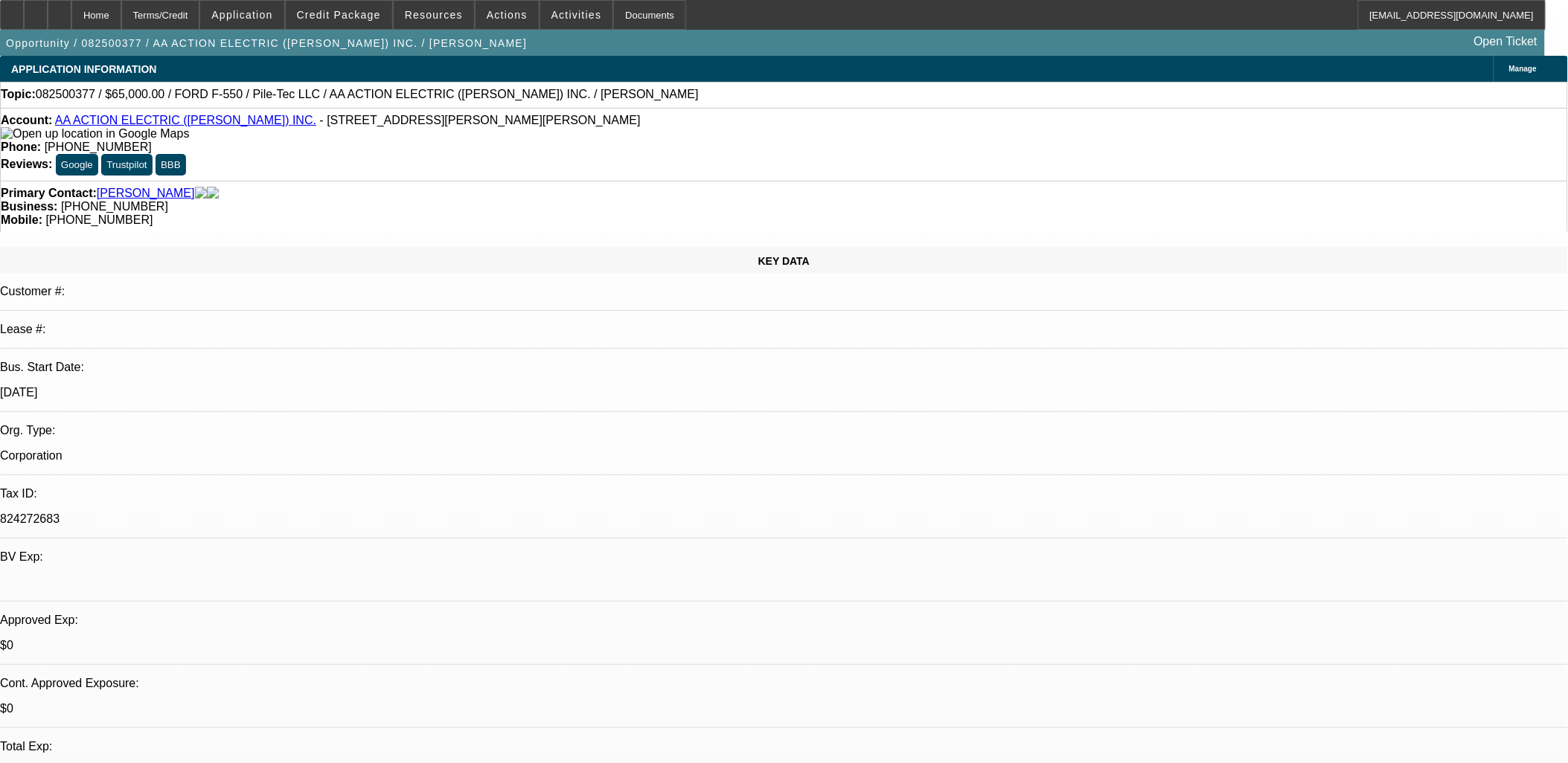
select select "1"
select select "6"
select select "1"
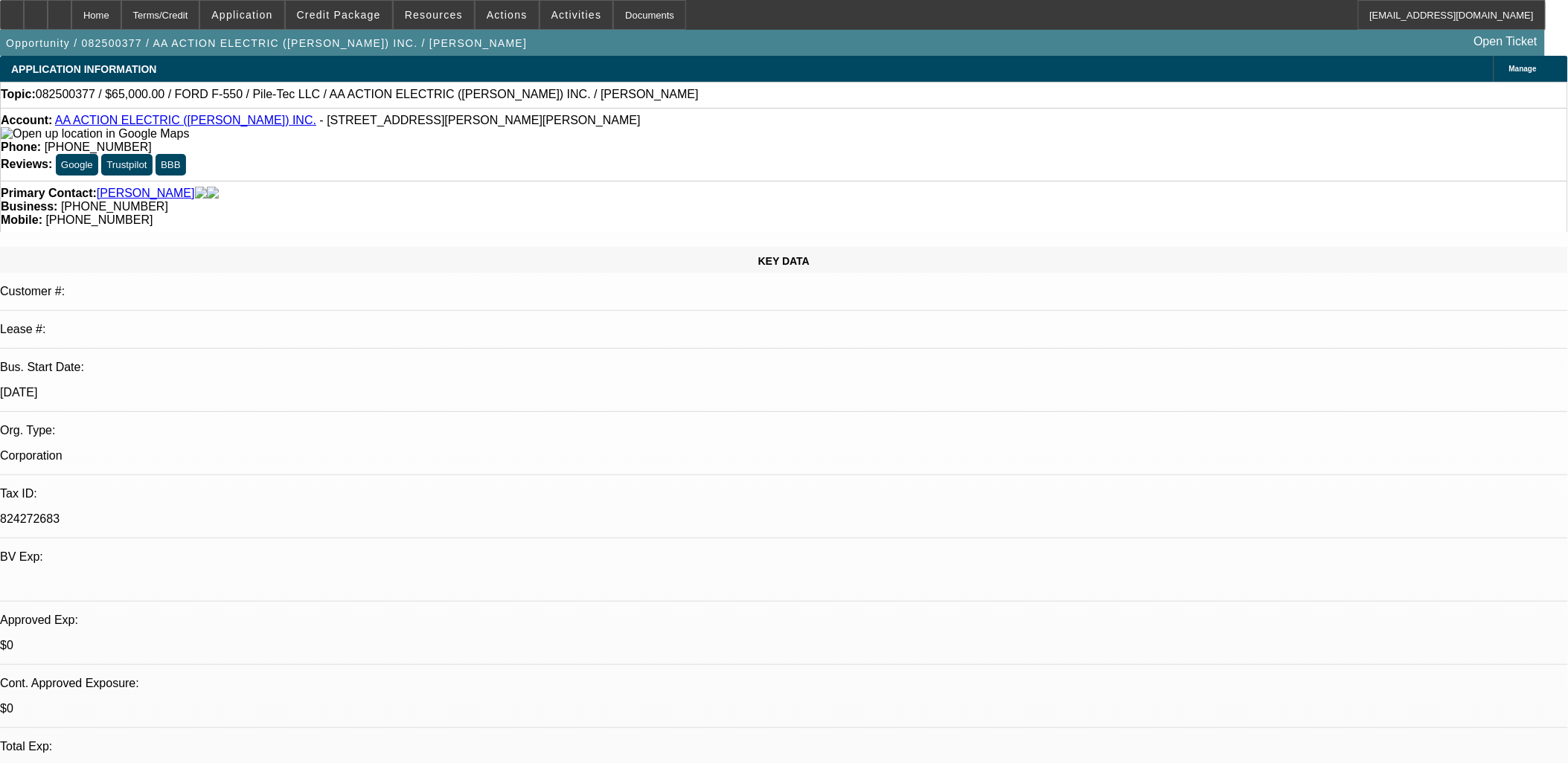
select select "6"
select select "1"
select select "6"
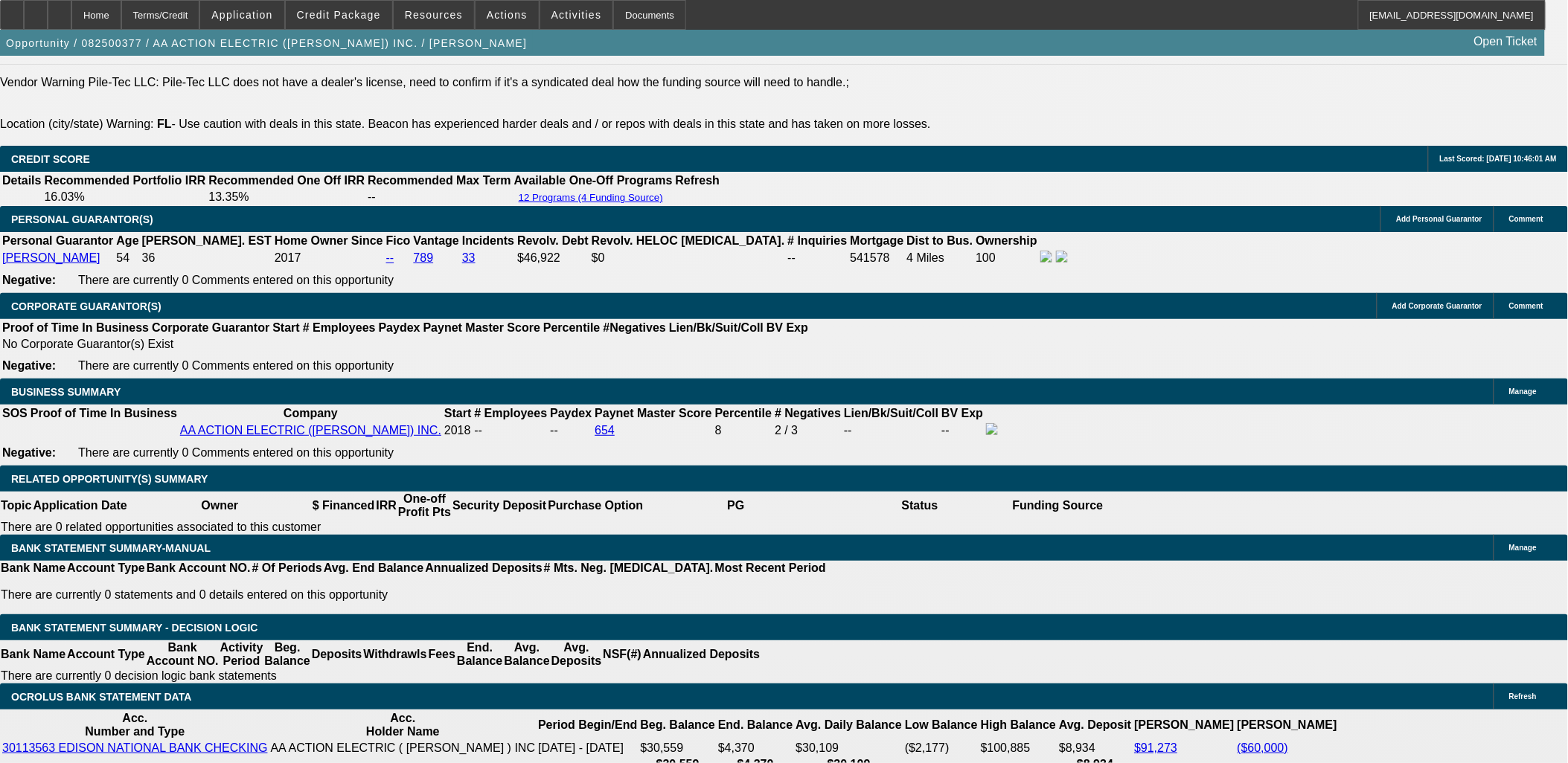
scroll to position [759, 0]
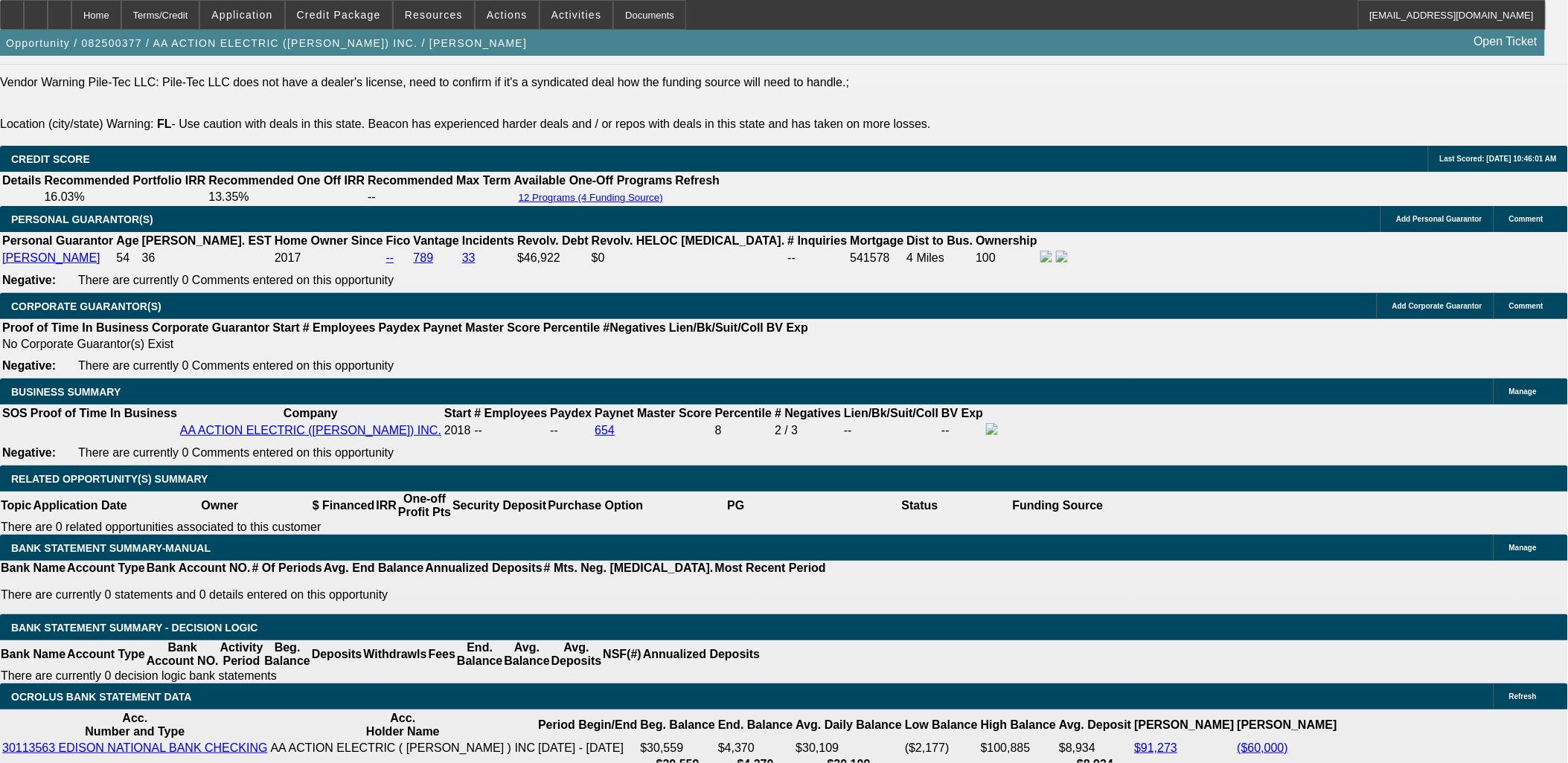
scroll to position [511, 0]
drag, startPoint x: 1191, startPoint y: 243, endPoint x: 1192, endPoint y: 225, distance: 18.0
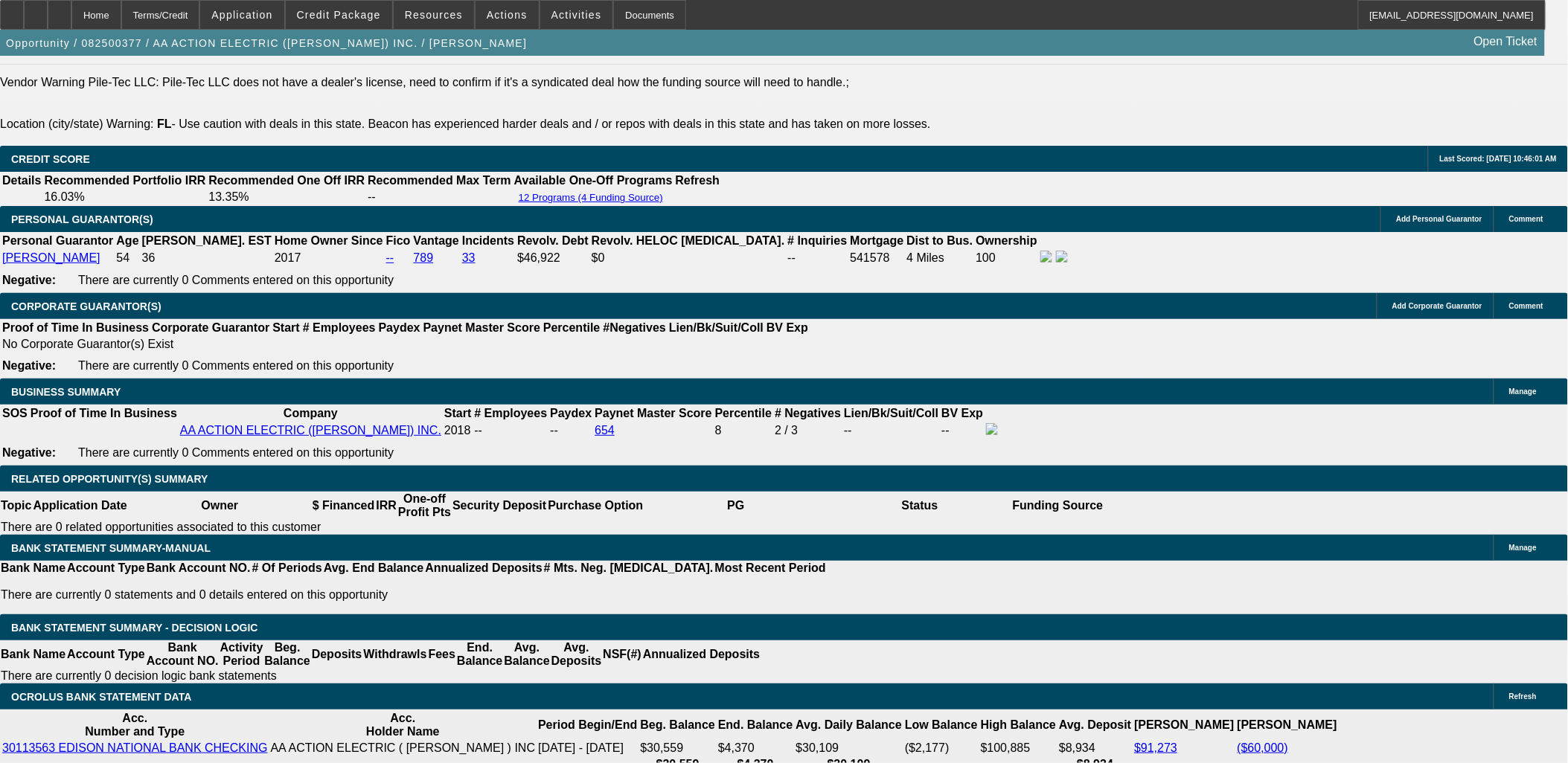
scroll to position [264, 0]
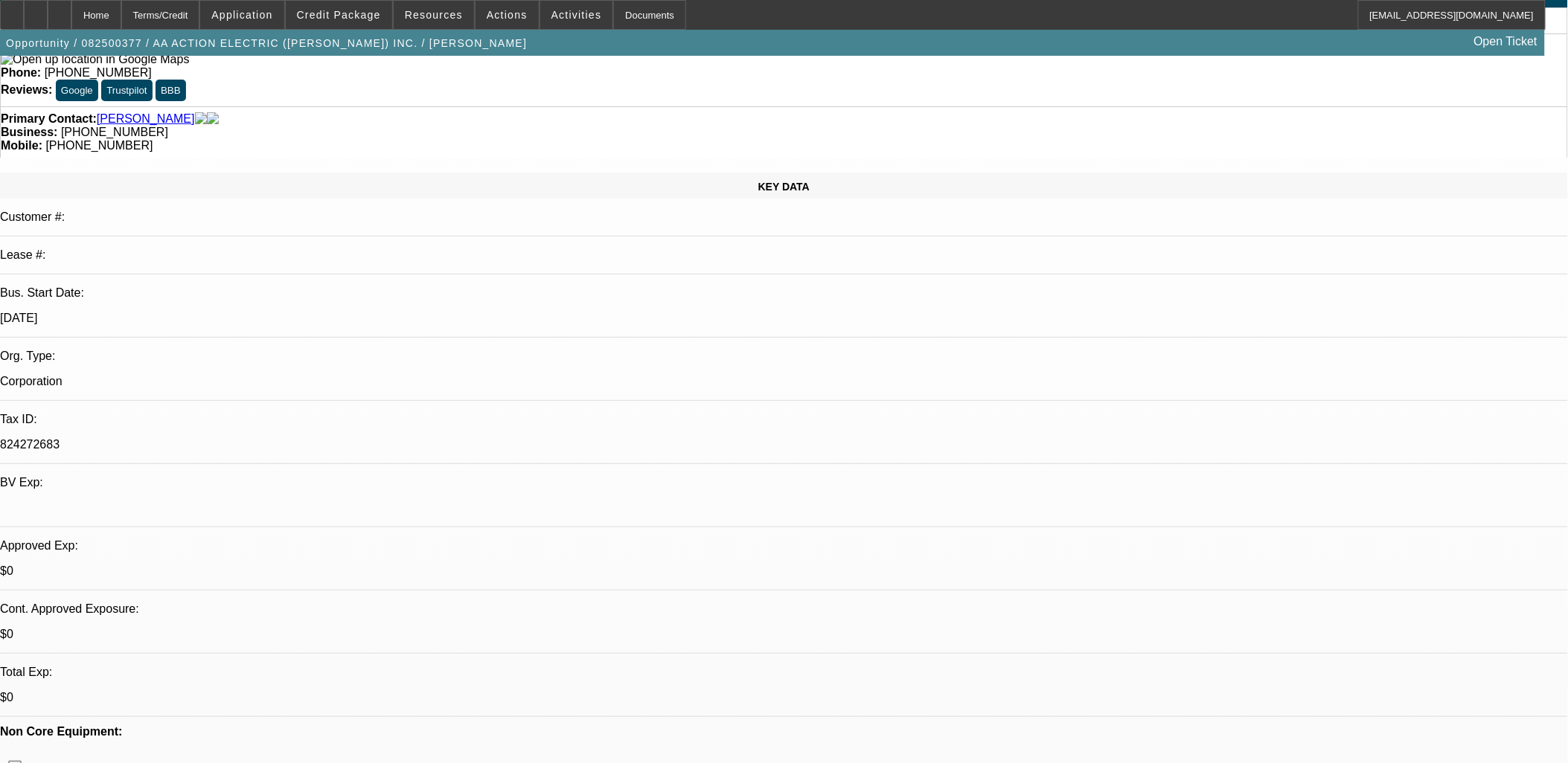
scroll to position [0, 0]
